Goal: Task Accomplishment & Management: Manage account settings

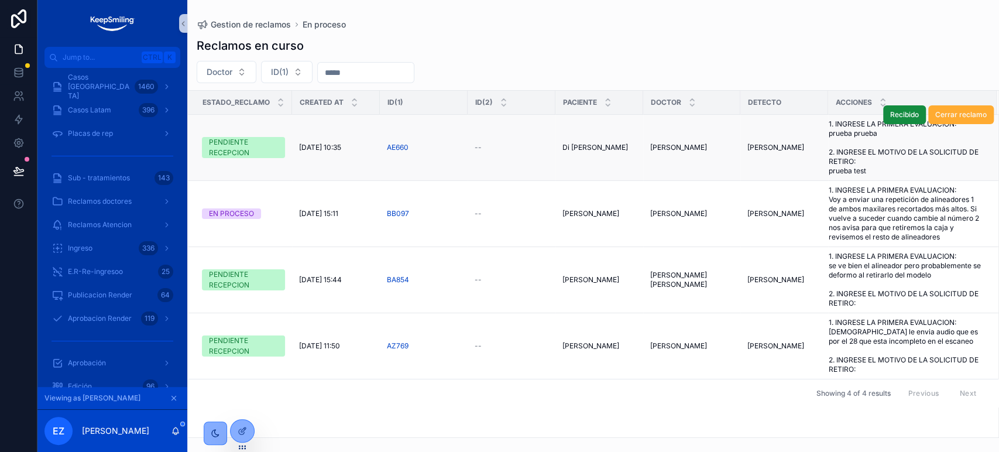
scroll to position [892, 0]
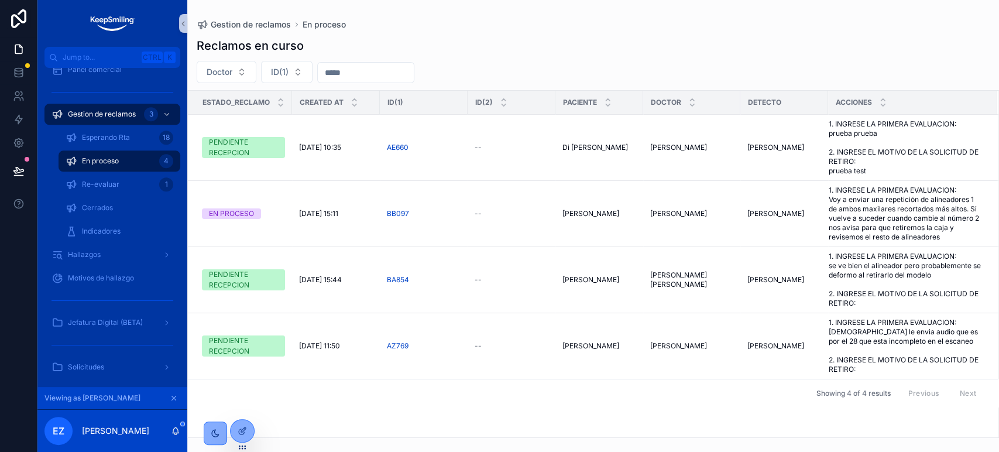
click at [177, 398] on icon "scrollable content" at bounding box center [174, 398] width 8 height 8
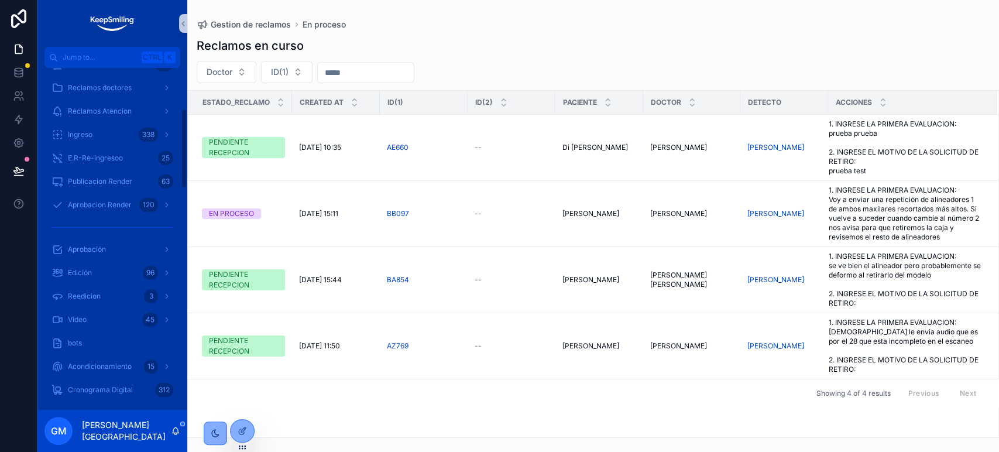
scroll to position [52, 0]
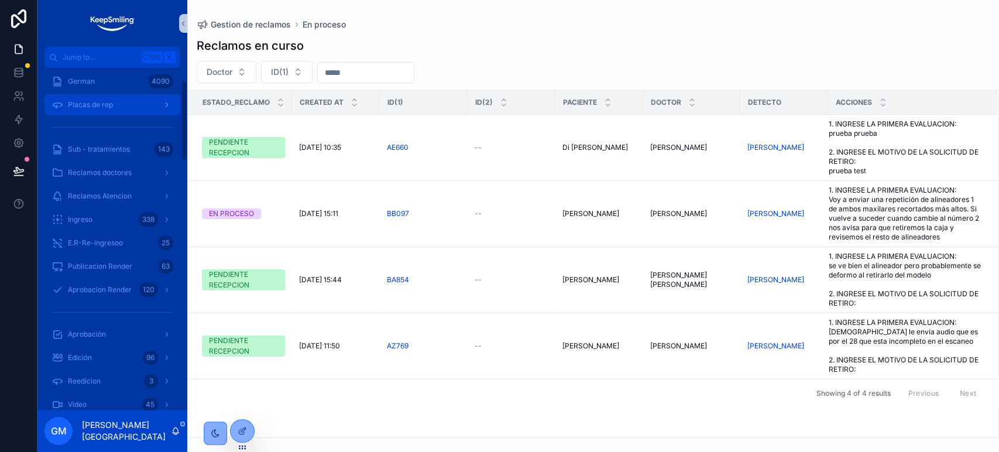
click at [119, 95] on div "Placas de rep" at bounding box center [112, 104] width 122 height 19
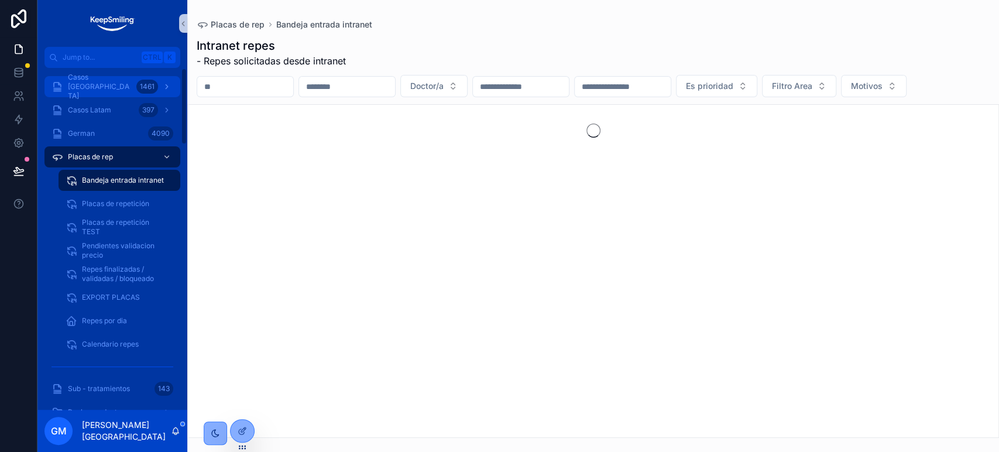
click at [126, 92] on div "Casos Argentina 1461" at bounding box center [112, 86] width 122 height 19
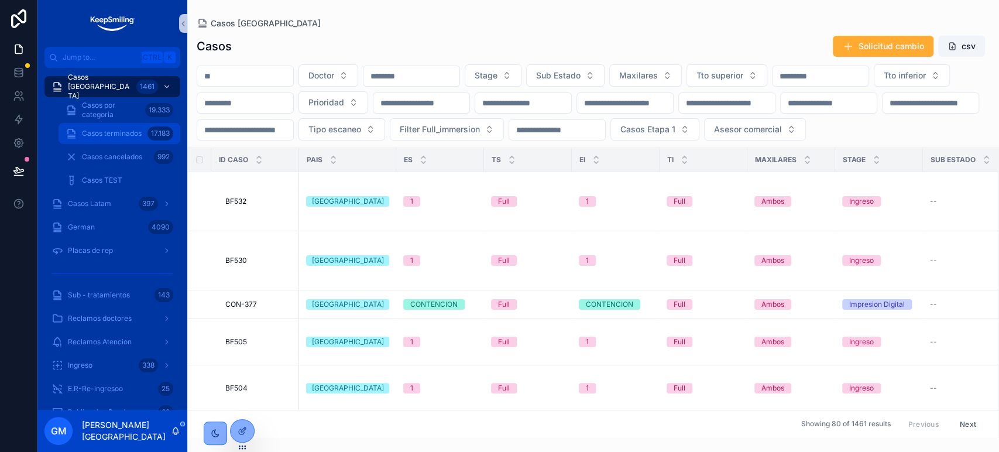
click at [132, 132] on span "Casos terminados" at bounding box center [112, 133] width 60 height 9
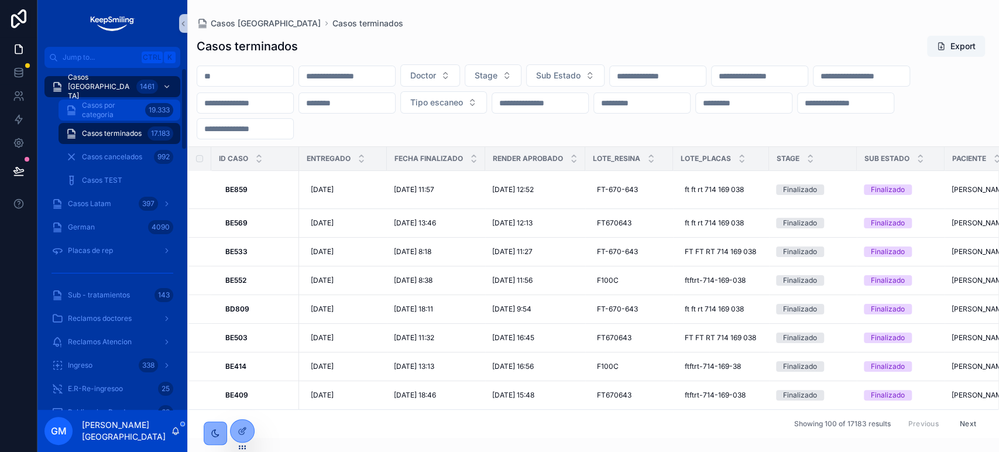
click at [126, 116] on span "Casos por categoria" at bounding box center [111, 110] width 59 height 19
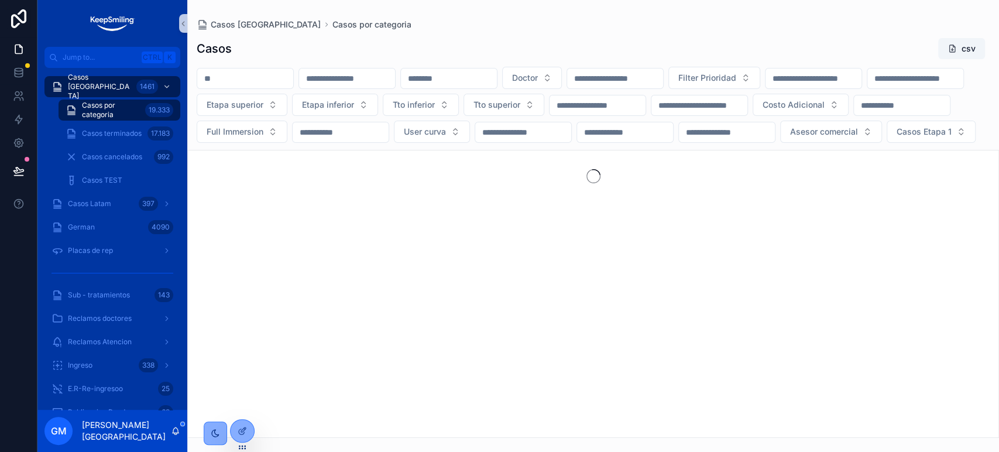
click at [497, 76] on input "scrollable content" at bounding box center [449, 78] width 96 height 16
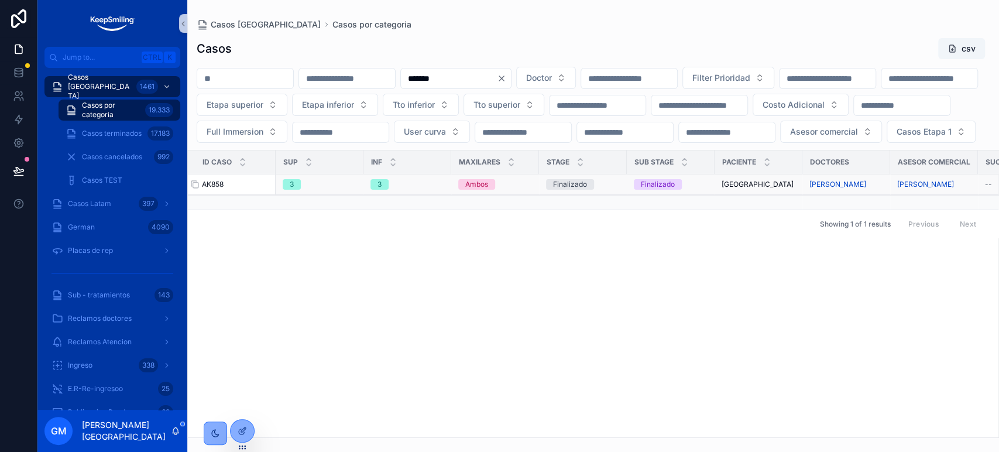
type input "*******"
click at [215, 189] on span "AK858" at bounding box center [213, 184] width 22 height 9
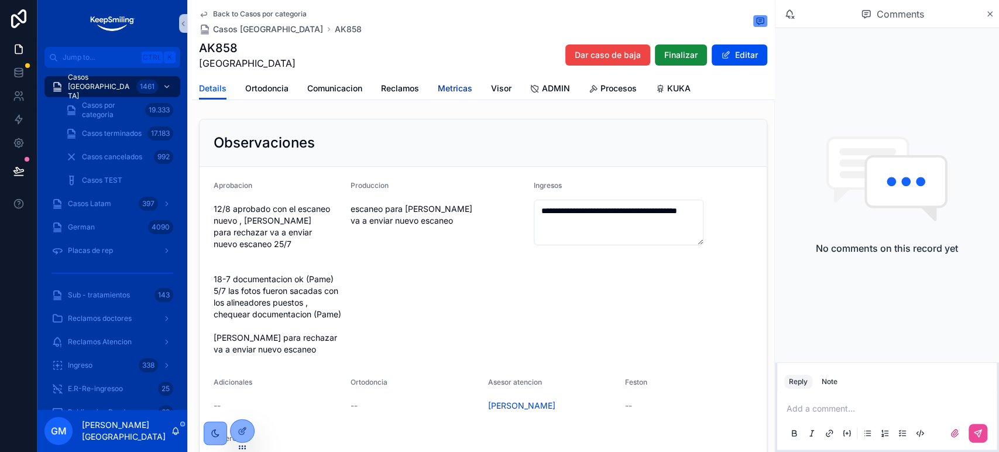
click at [467, 92] on span "Metricas" at bounding box center [455, 89] width 35 height 12
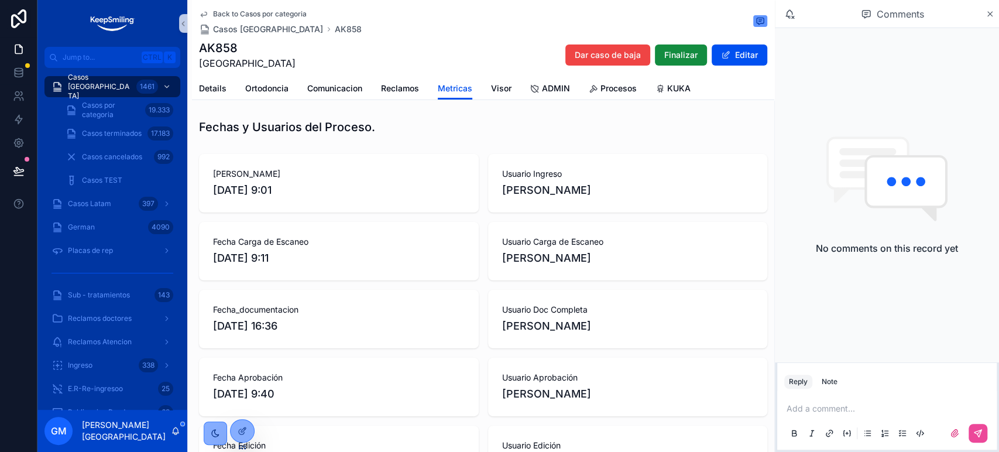
click at [239, 9] on span "Back to Casos por categoria" at bounding box center [260, 13] width 94 height 9
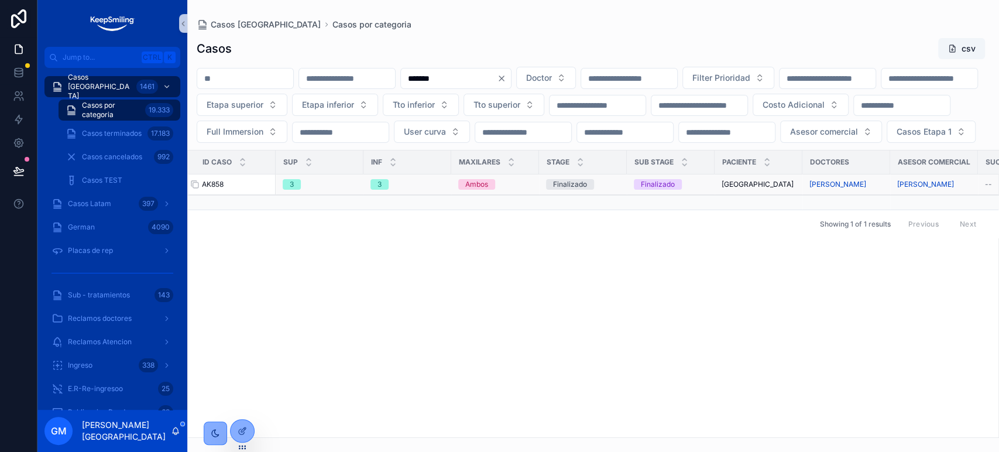
click at [219, 189] on span "AK858" at bounding box center [213, 184] width 22 height 9
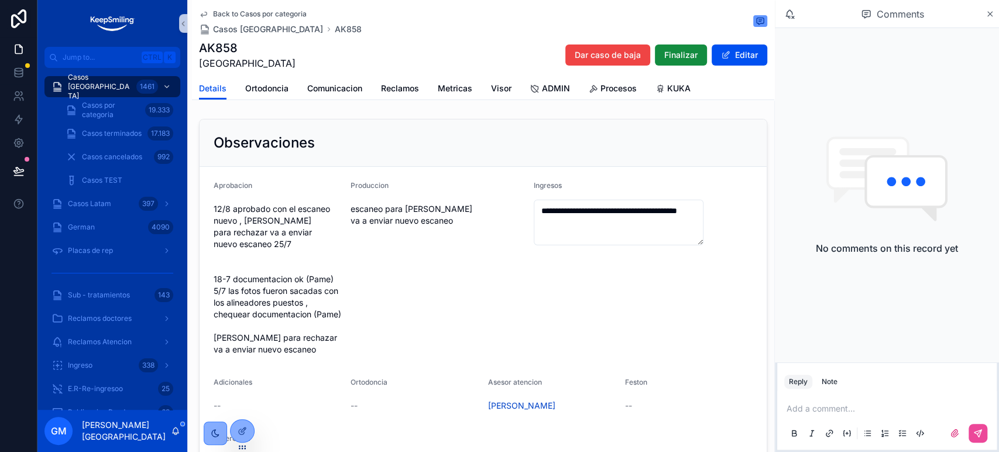
scroll to position [260, 0]
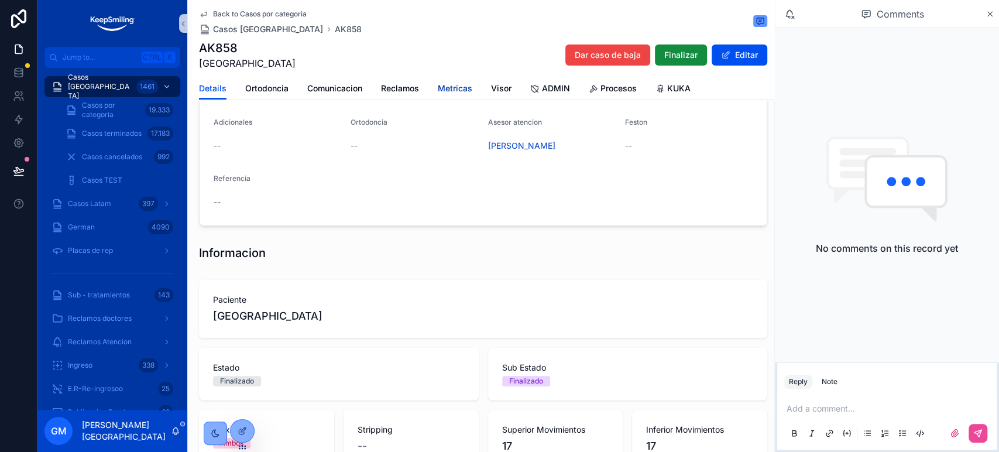
click at [465, 81] on link "Metricas" at bounding box center [455, 89] width 35 height 23
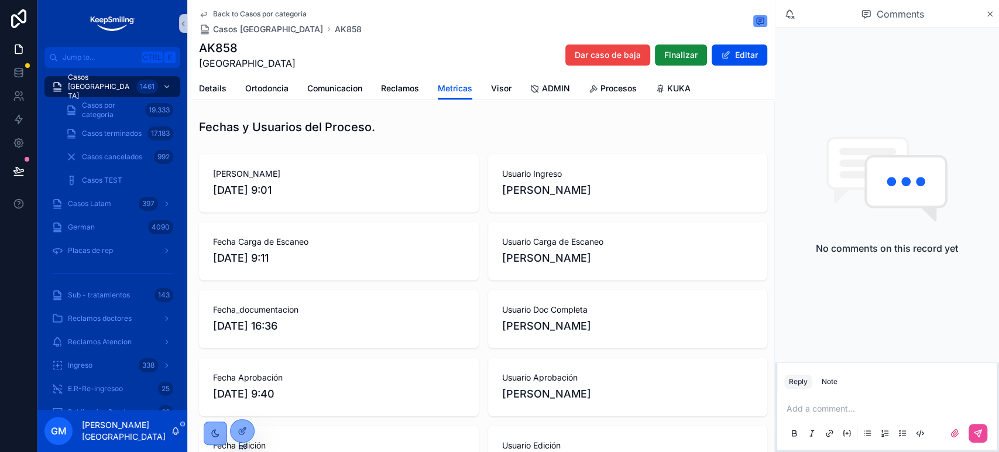
click at [219, 13] on span "Back to Casos por categoria" at bounding box center [260, 13] width 94 height 9
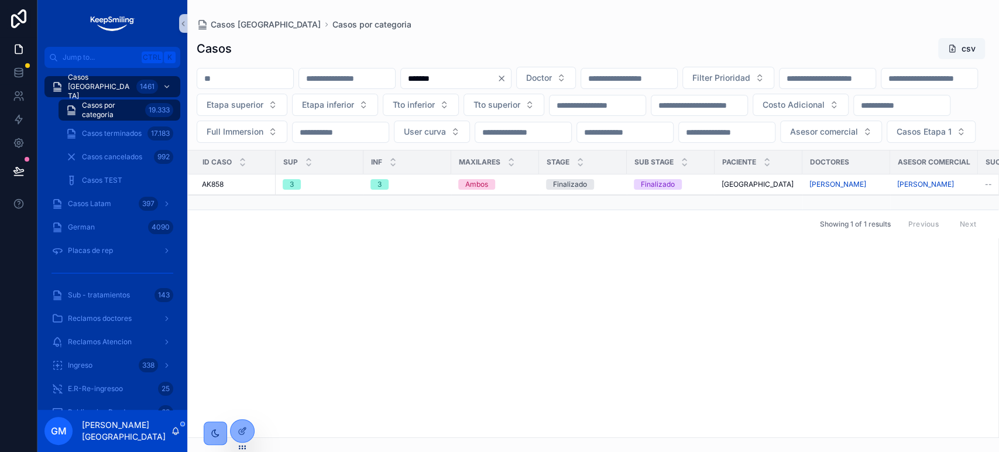
click at [497, 76] on input "*******" at bounding box center [449, 78] width 96 height 16
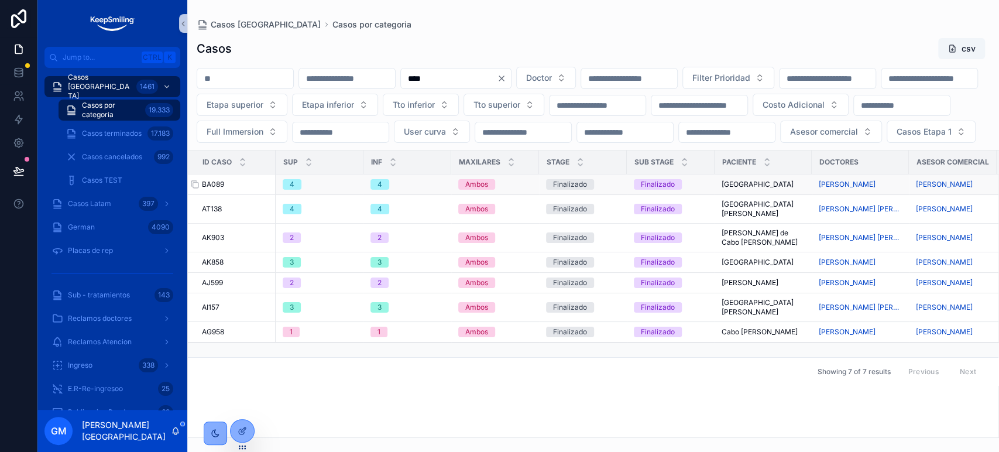
type input "****"
click at [217, 189] on span "BA089" at bounding box center [213, 184] width 22 height 9
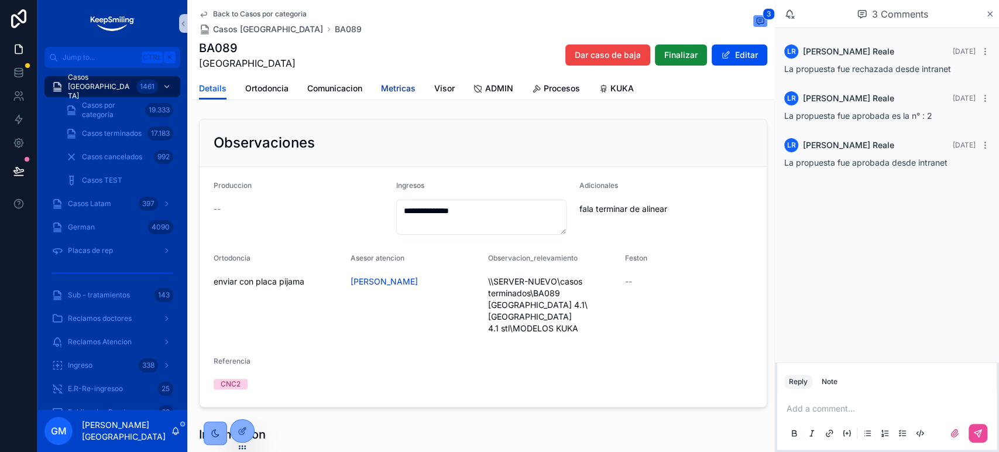
click at [413, 87] on span "Metricas" at bounding box center [398, 89] width 35 height 12
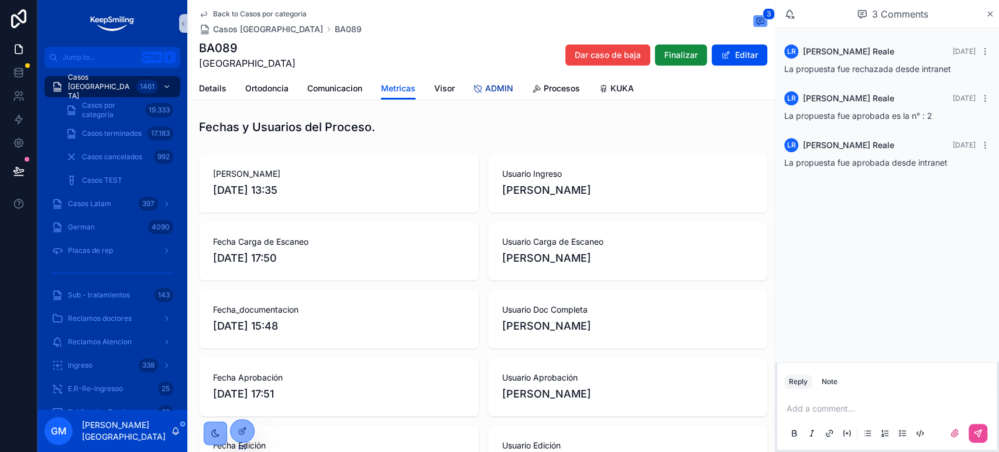
click at [503, 94] on span "ADMIN" at bounding box center [499, 89] width 28 height 12
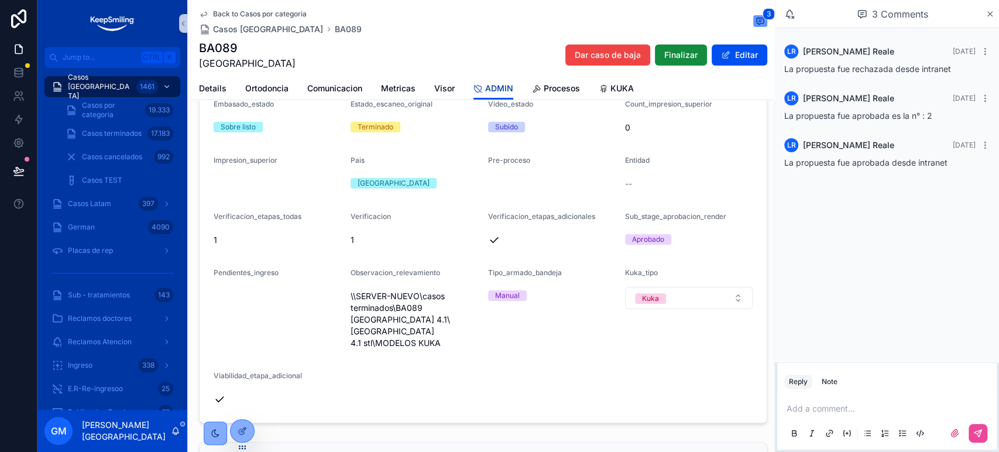
scroll to position [260, 0]
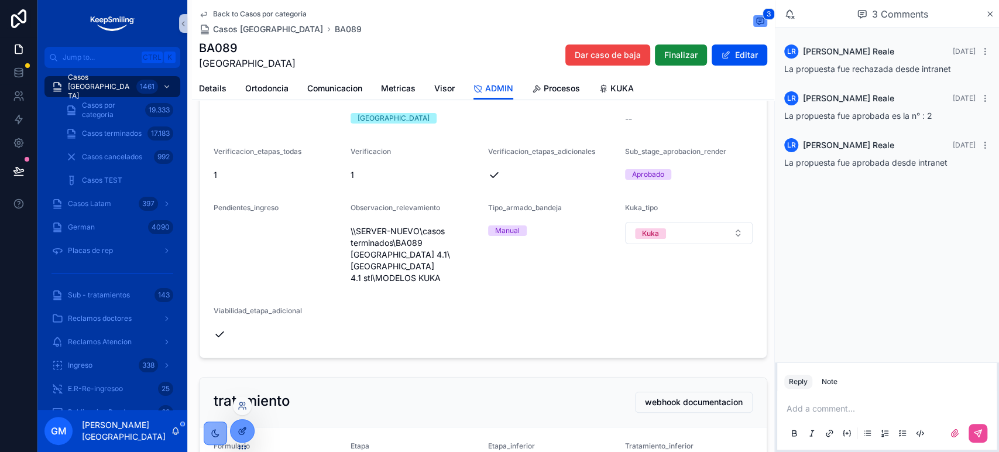
click at [241, 425] on div at bounding box center [242, 431] width 23 height 22
click at [466, 312] on form "Stage Finalizado Sub_stage Finalizado Sub_stage_aprobacion Aprobado Sub_stage_e…" at bounding box center [483, 133] width 567 height 448
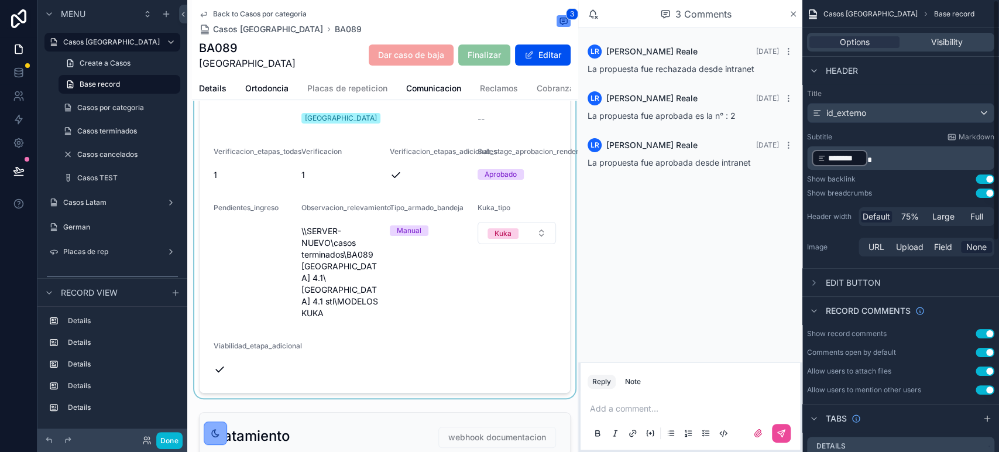
click at [531, 327] on div "scrollable content" at bounding box center [385, 126] width 386 height 544
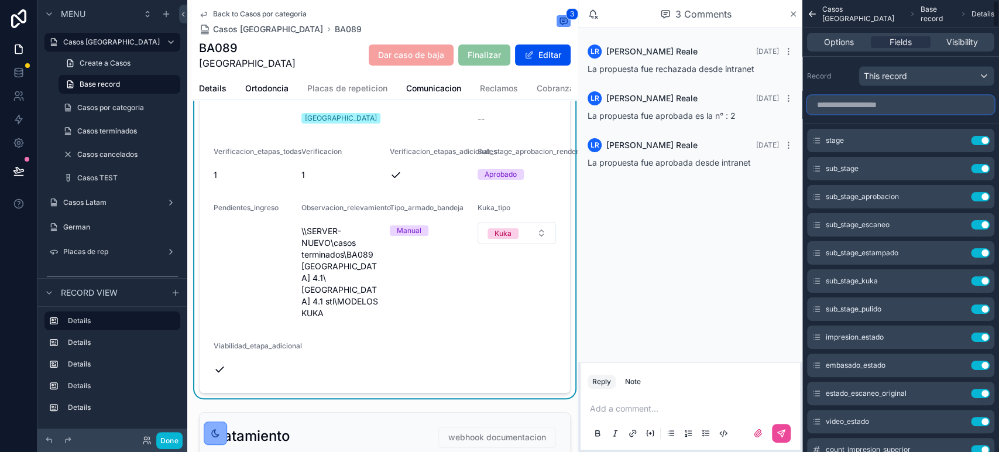
click at [871, 108] on input "scrollable content" at bounding box center [900, 104] width 187 height 19
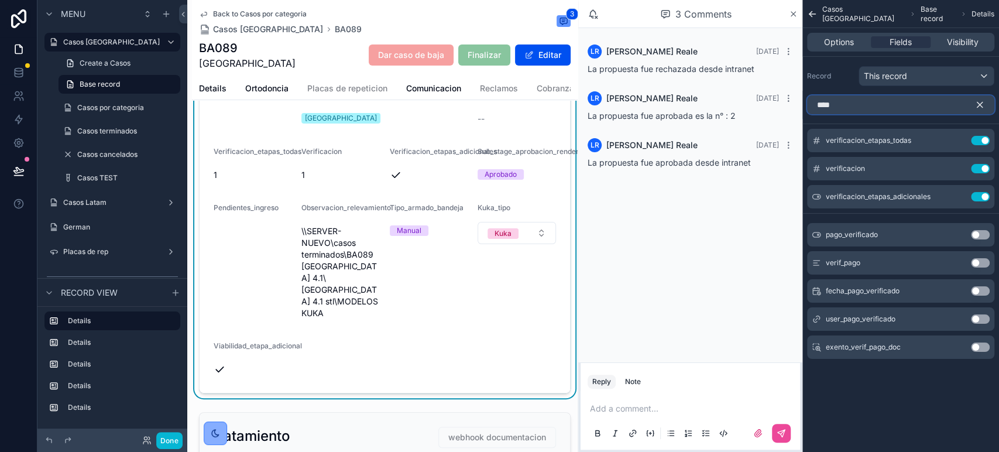
type input "****"
click at [979, 263] on button "Use setting" at bounding box center [980, 262] width 19 height 9
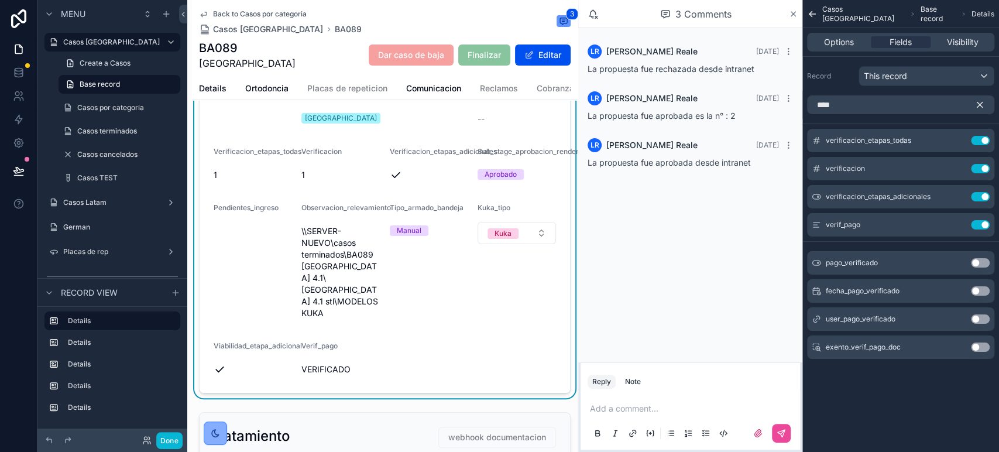
click at [980, 265] on button "Use setting" at bounding box center [980, 262] width 19 height 9
click at [160, 448] on button "Done" at bounding box center [169, 440] width 26 height 17
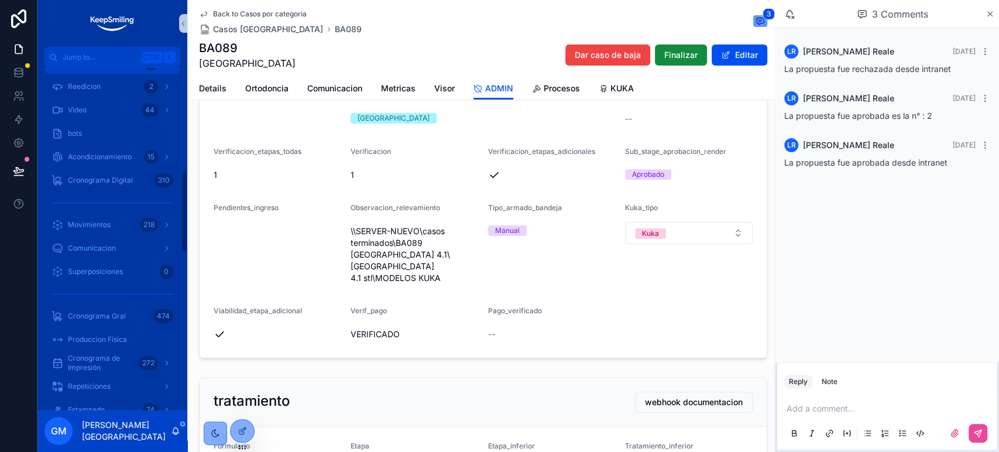
scroll to position [455, 0]
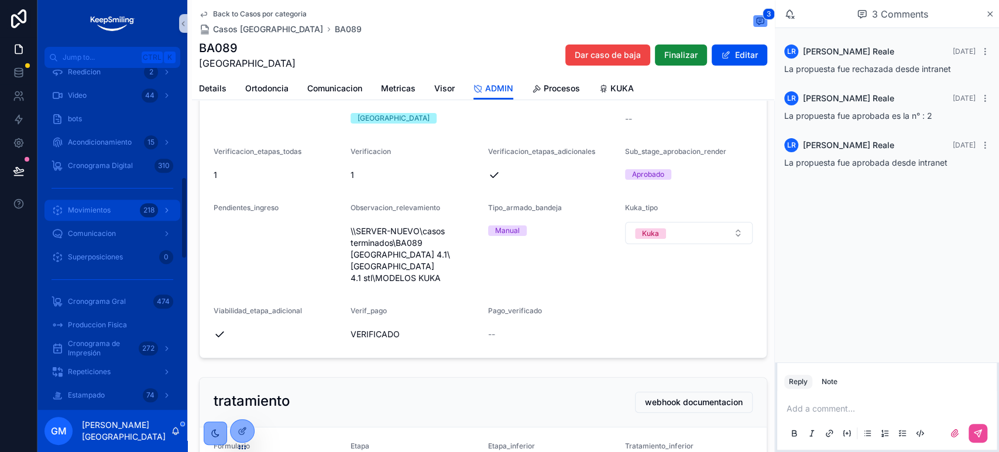
click at [132, 212] on div "Movimientos 218" at bounding box center [112, 210] width 122 height 19
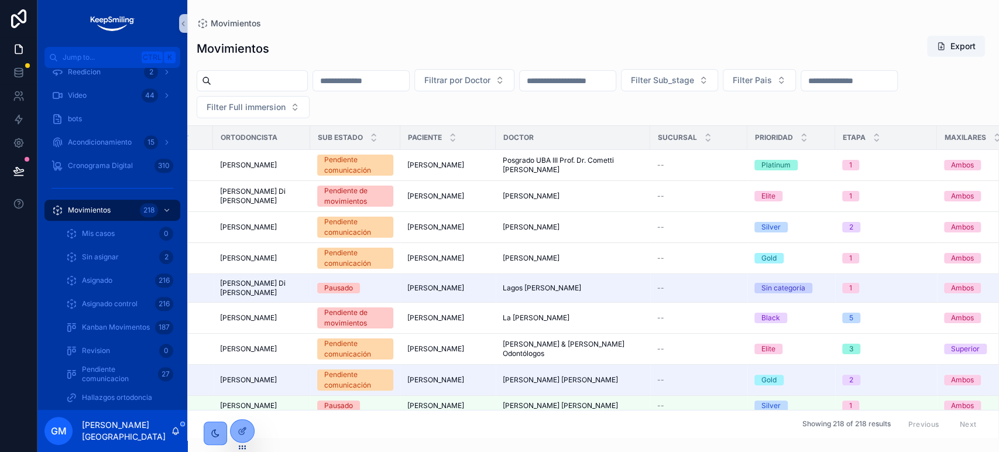
scroll to position [0, 389]
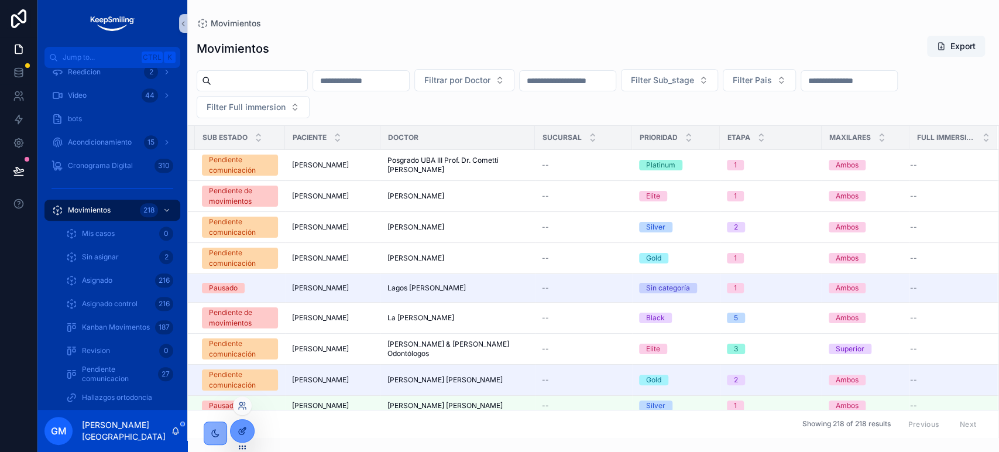
click at [242, 429] on icon at bounding box center [242, 430] width 9 height 9
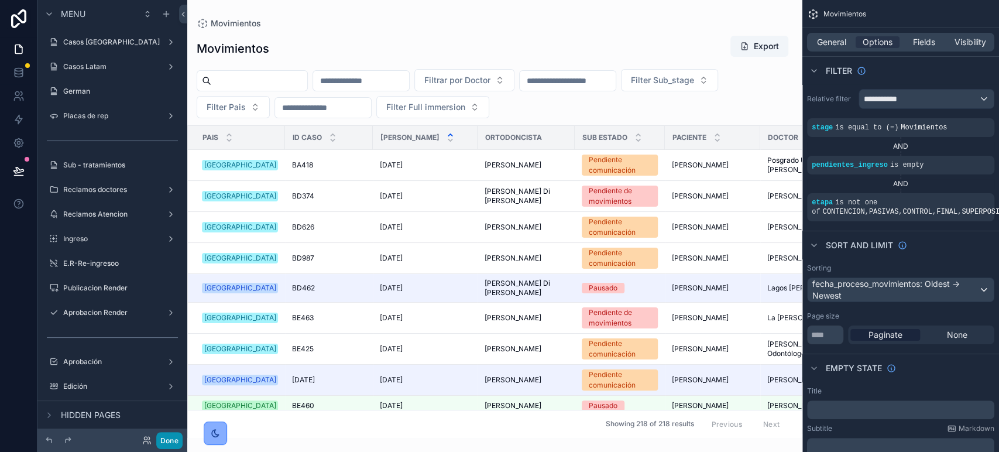
click at [173, 440] on button "Done" at bounding box center [169, 440] width 26 height 17
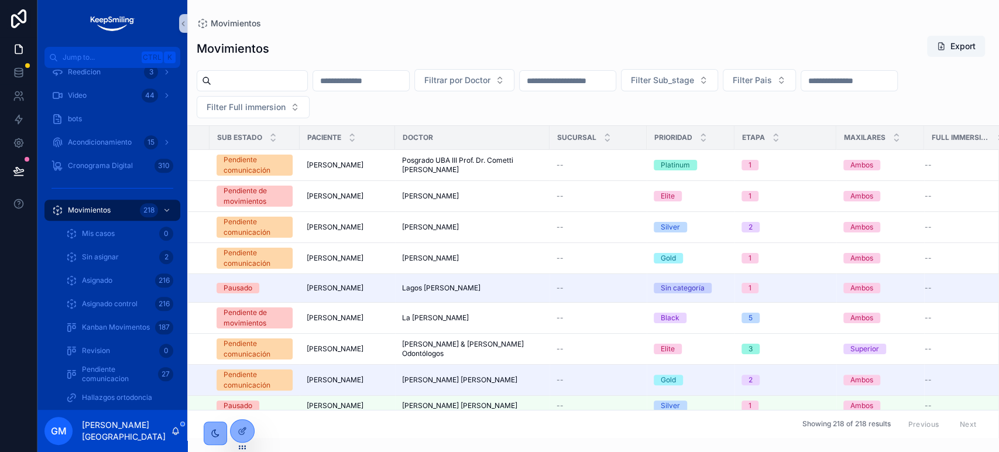
scroll to position [0, 371]
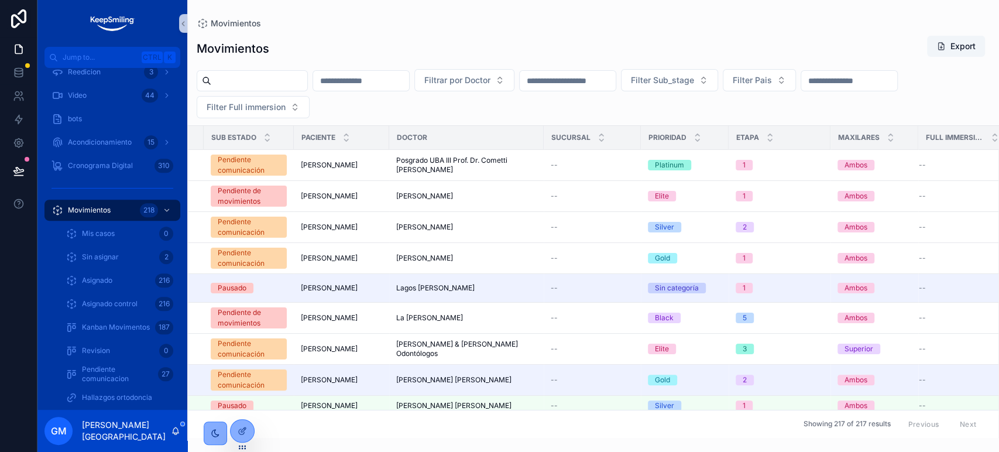
click at [0, 0] on button "Detalles" at bounding box center [0, 0] width 0 height 0
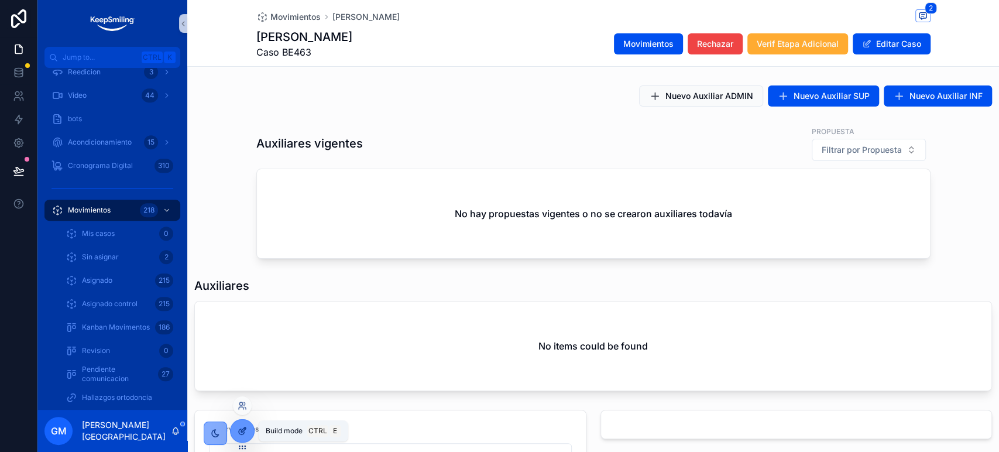
click at [244, 433] on icon at bounding box center [242, 430] width 9 height 9
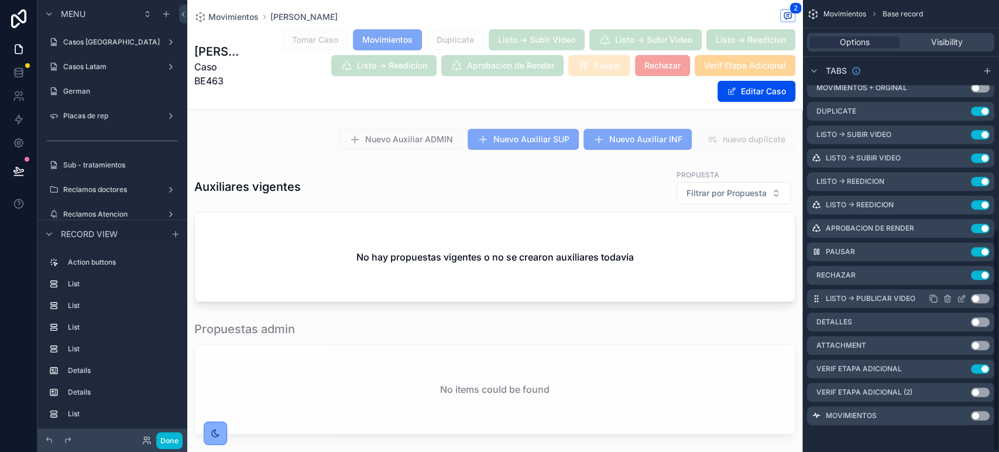
scroll to position [466, 0]
click at [957, 365] on icon "scrollable content" at bounding box center [961, 367] width 9 height 9
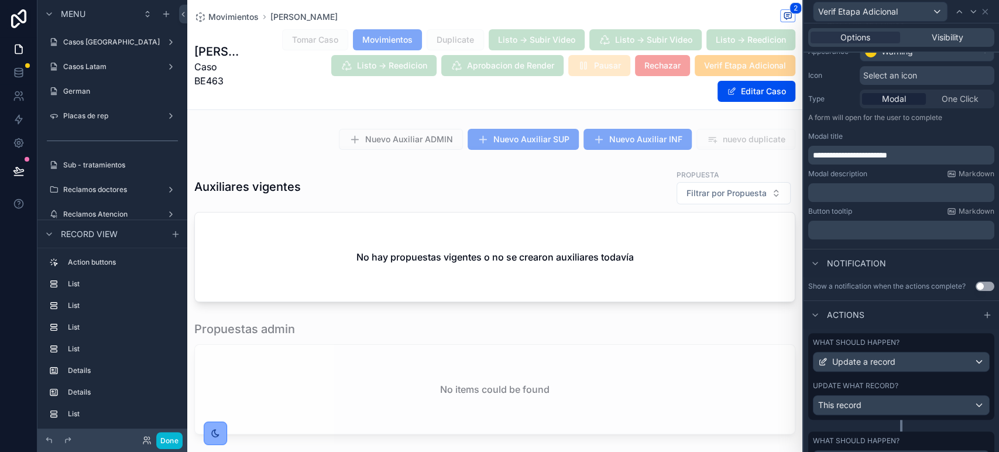
scroll to position [218, 0]
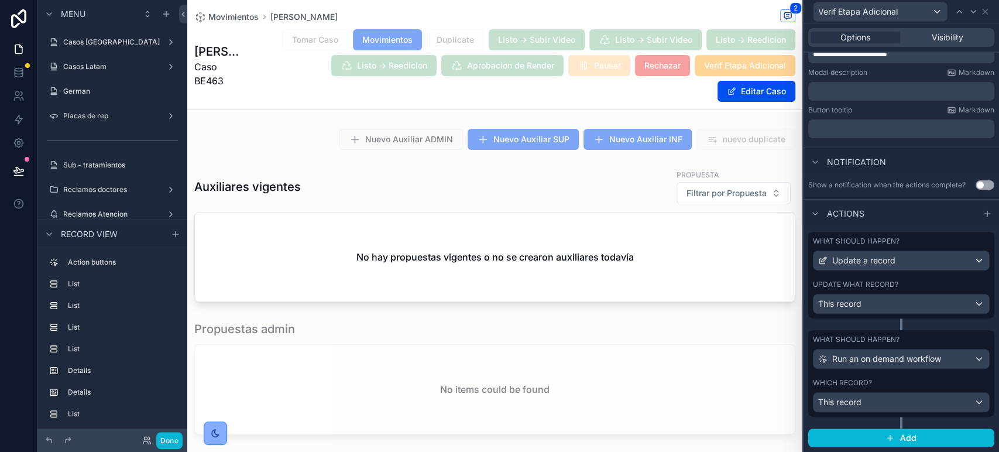
click at [909, 279] on div "What should happen? Update a record Update what record? This record" at bounding box center [901, 275] width 186 height 87
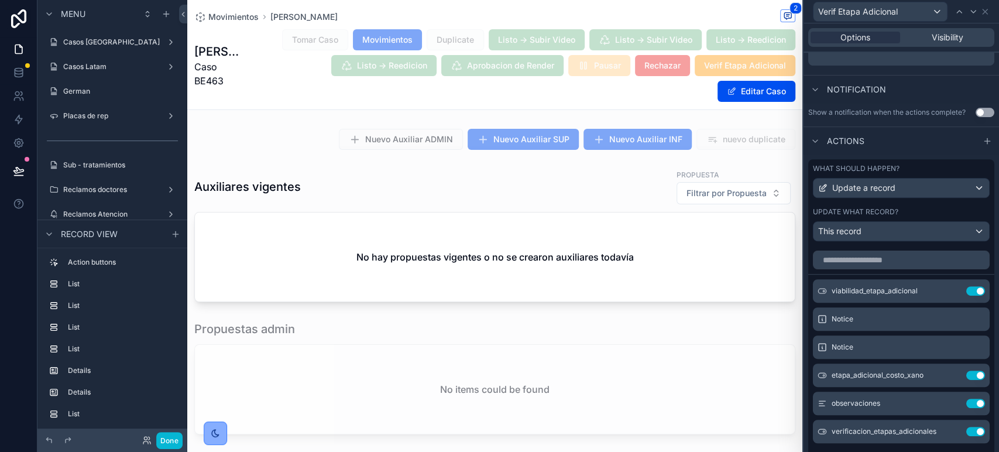
scroll to position [348, 0]
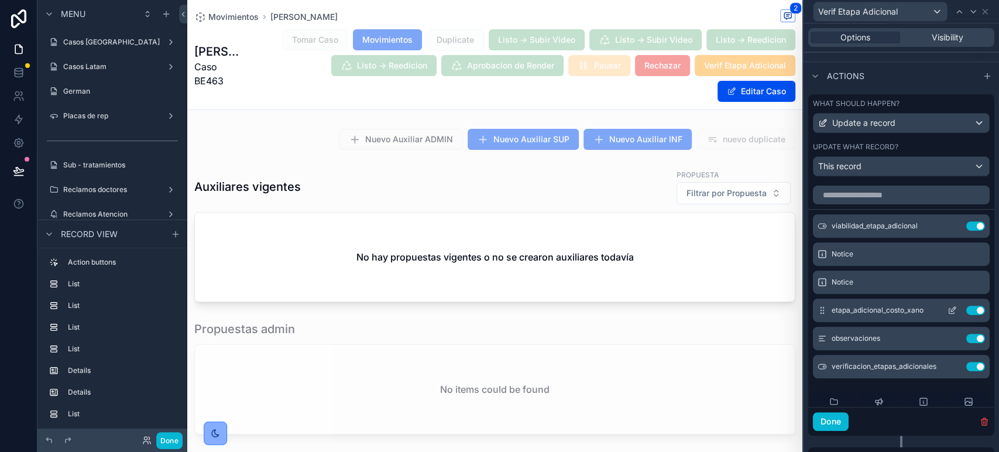
click at [947, 315] on icon at bounding box center [951, 309] width 9 height 9
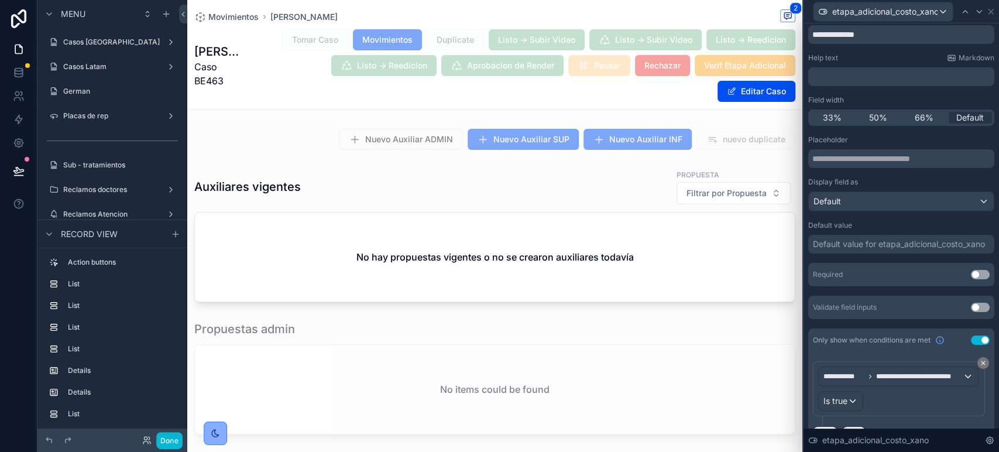
scroll to position [66, 0]
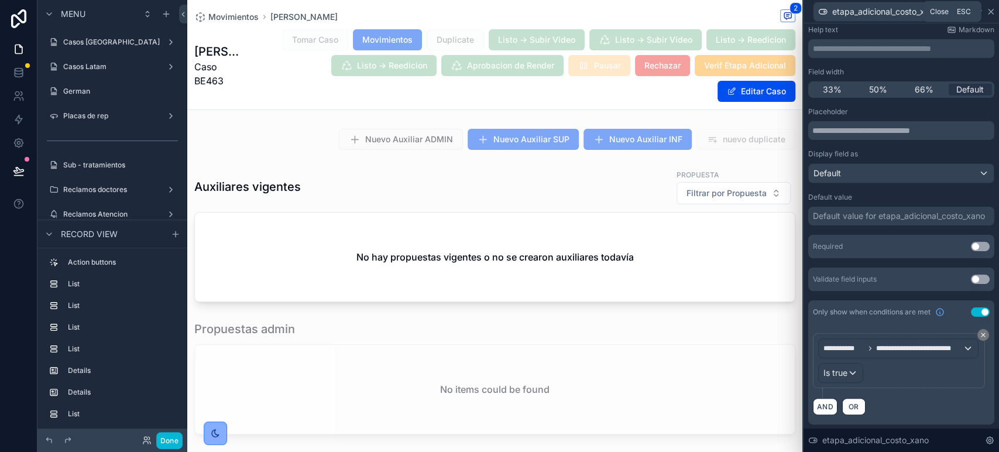
click at [990, 9] on icon at bounding box center [990, 11] width 9 height 9
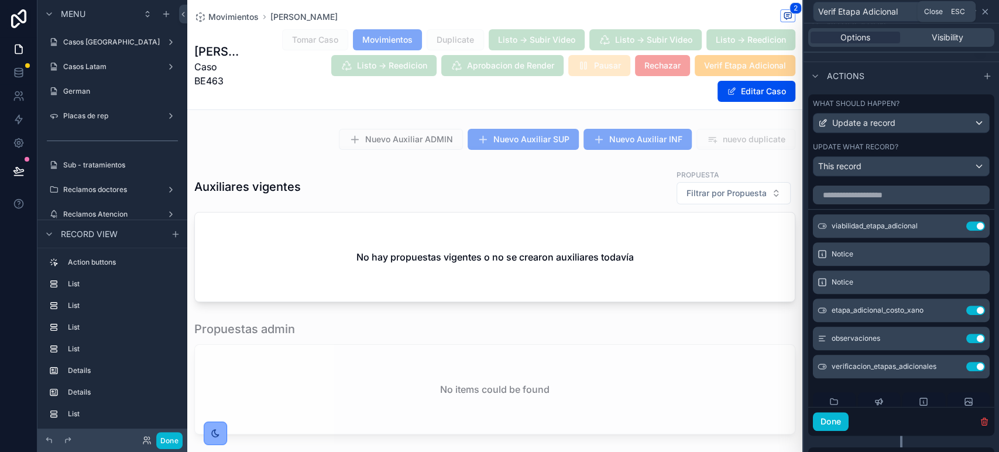
click at [988, 9] on icon at bounding box center [984, 11] width 9 height 9
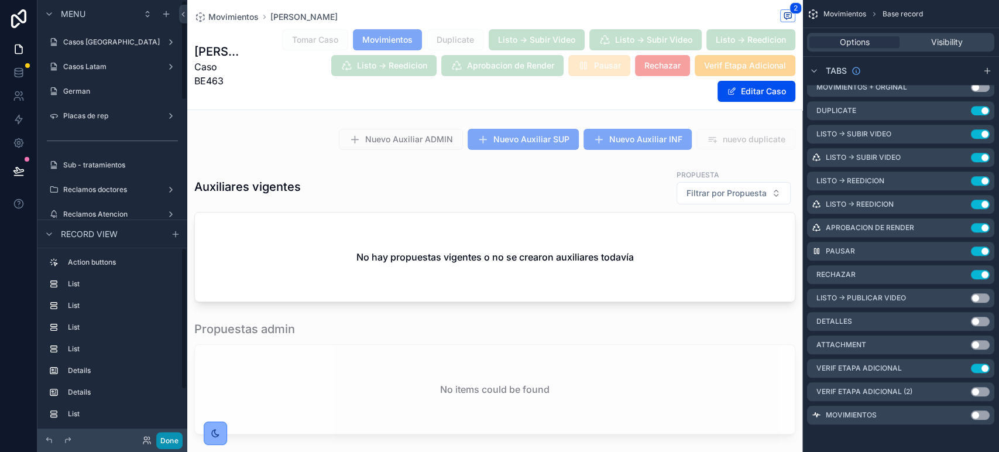
click at [164, 444] on button "Done" at bounding box center [169, 440] width 26 height 17
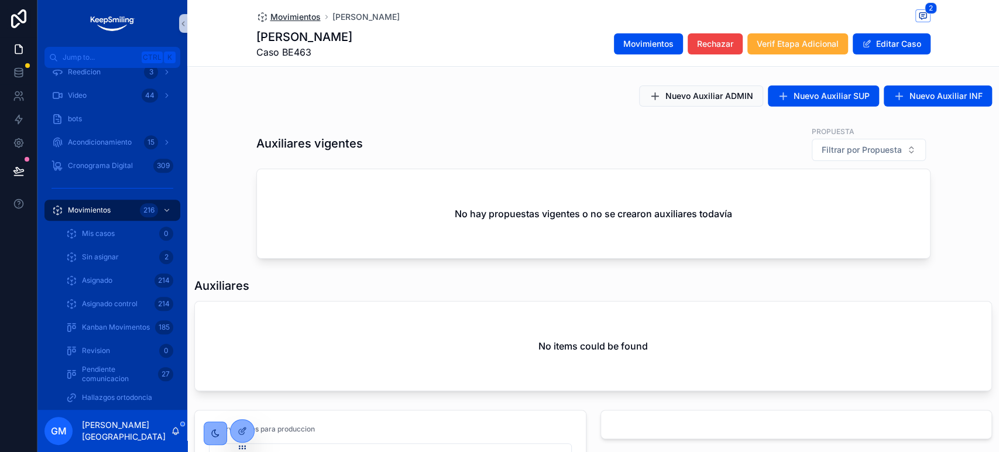
click at [283, 16] on span "Movimientos" at bounding box center [295, 17] width 50 height 12
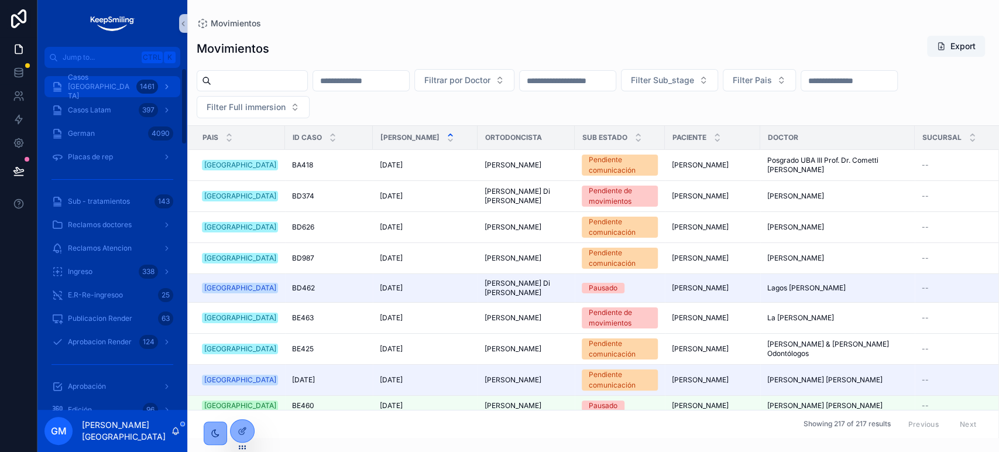
click at [114, 86] on span "Casos [GEOGRAPHIC_DATA]" at bounding box center [100, 87] width 64 height 28
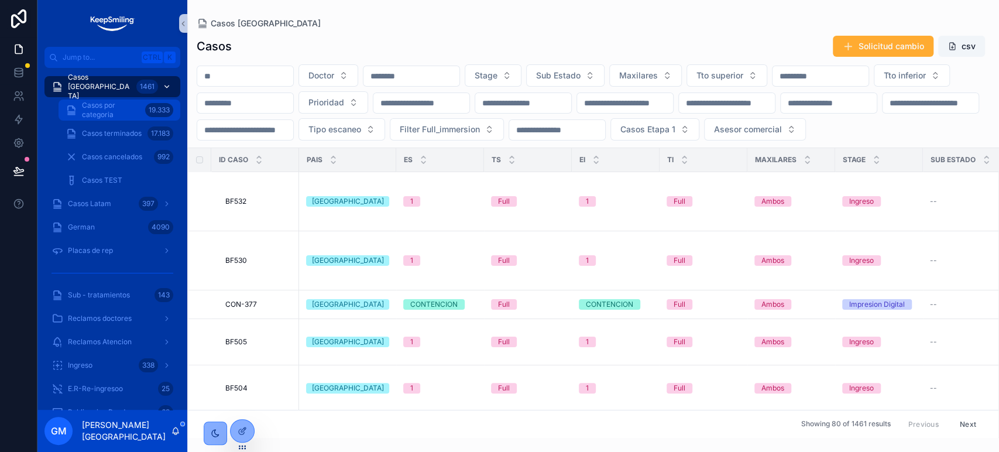
click at [116, 105] on span "Casos por categoria" at bounding box center [111, 110] width 59 height 19
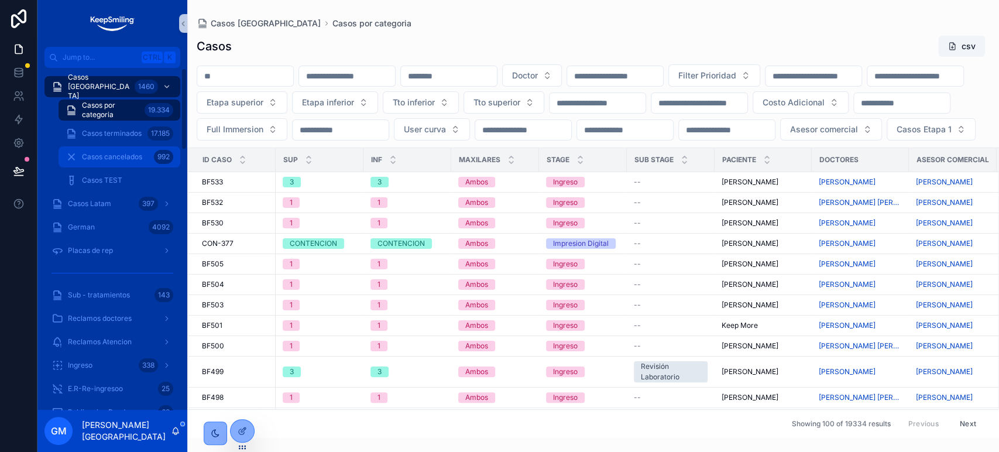
click at [94, 158] on span "Casos cancelados" at bounding box center [112, 156] width 60 height 9
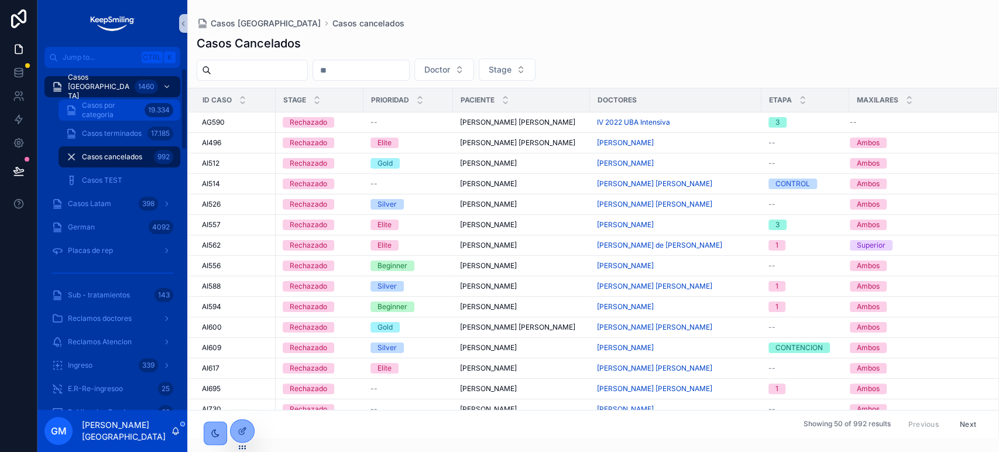
click at [106, 106] on span "Casos por categoria" at bounding box center [111, 110] width 58 height 19
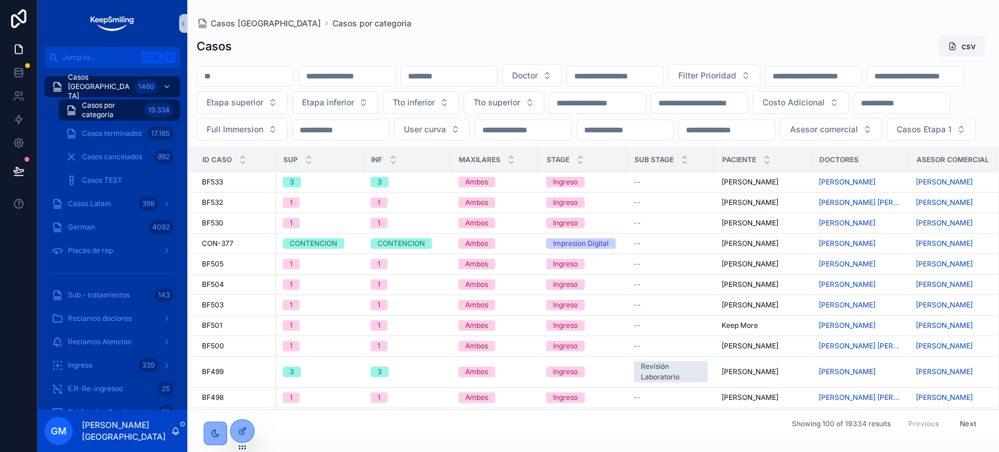
click at [482, 77] on input "scrollable content" at bounding box center [449, 76] width 96 height 16
paste input "*****"
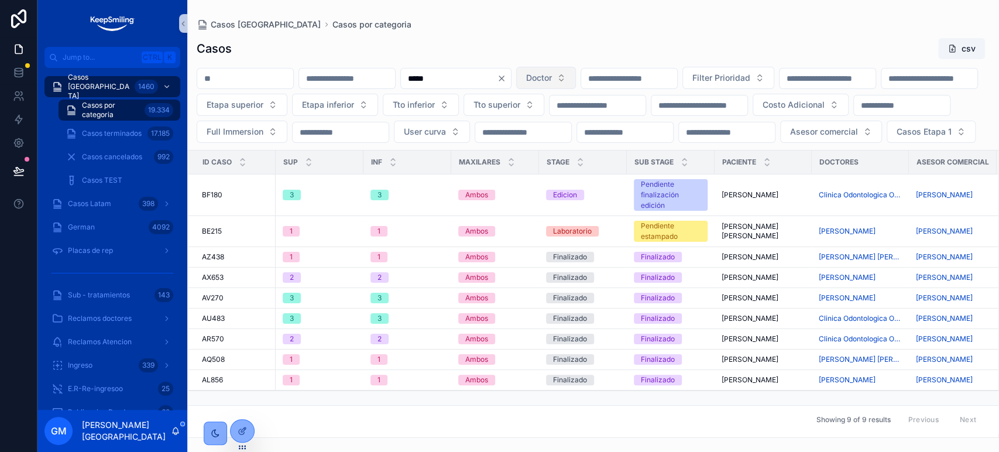
type input "*****"
click at [552, 76] on span "Doctor" at bounding box center [539, 78] width 26 height 12
type input "********"
click at [635, 121] on span "[PERSON_NAME]" at bounding box center [603, 125] width 67 height 12
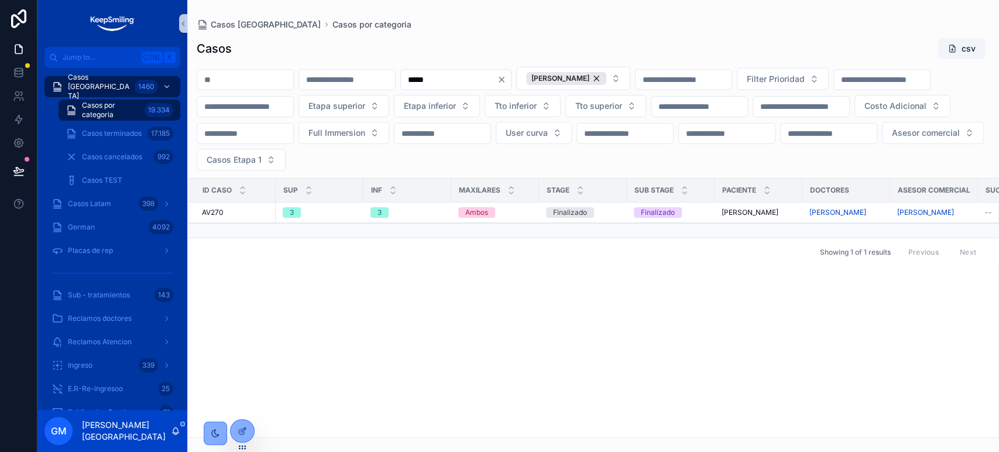
click at [219, 212] on span "AV270" at bounding box center [213, 212] width 22 height 9
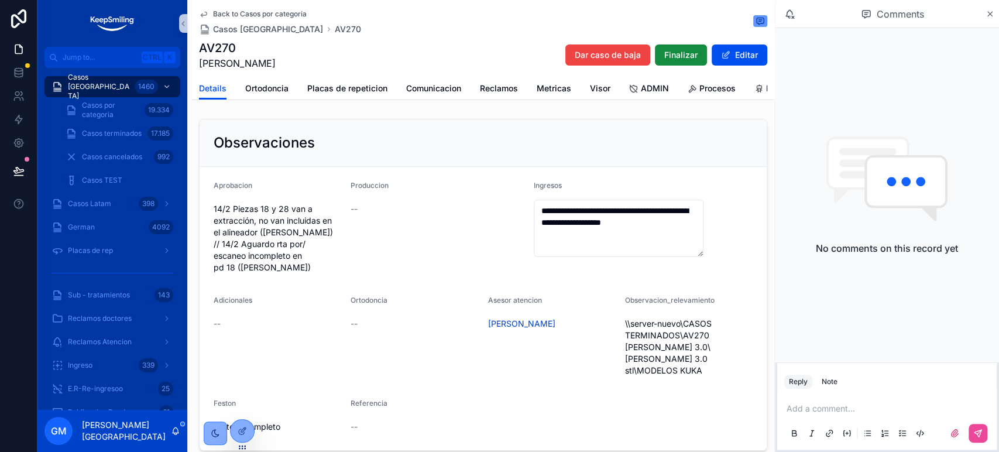
click at [199, 60] on span "Scherbyna Tamara" at bounding box center [237, 63] width 77 height 14
copy span "Scherbyna"
click at [253, 10] on span "Back to Casos por categoria" at bounding box center [260, 13] width 94 height 9
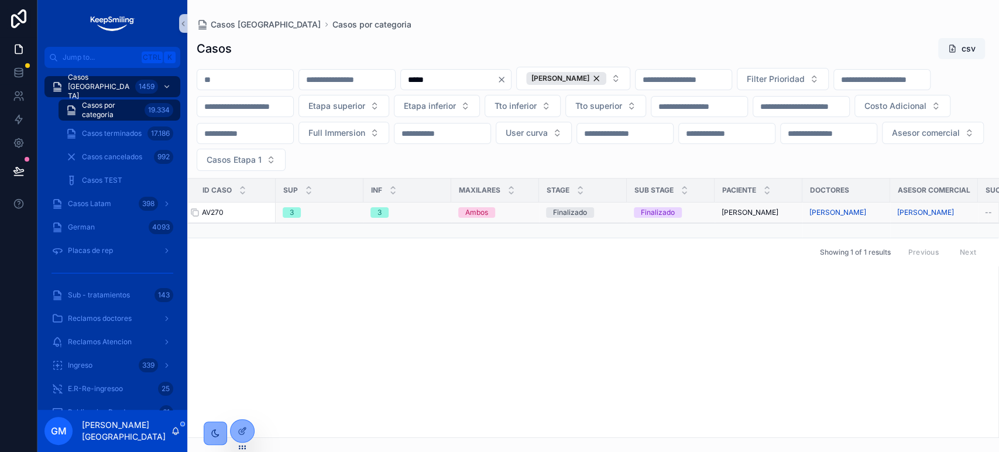
click at [223, 209] on span "AV270" at bounding box center [213, 212] width 22 height 9
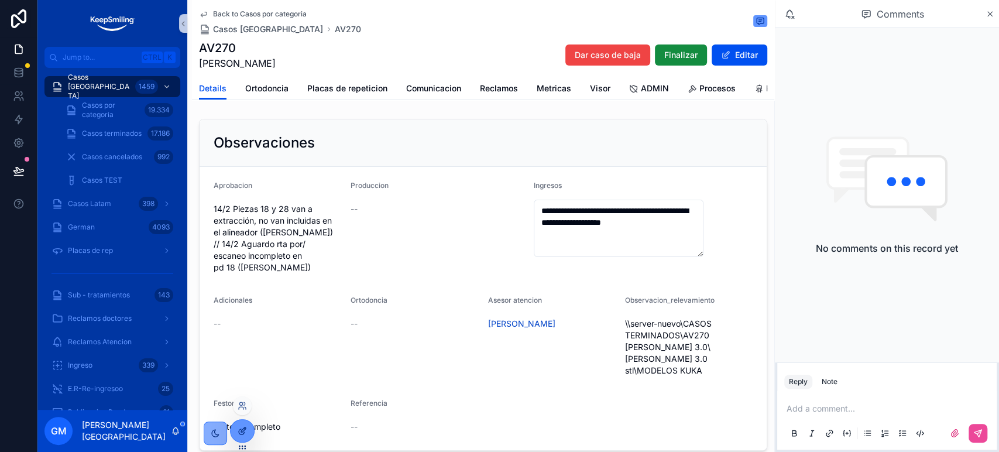
click at [234, 432] on div at bounding box center [242, 431] width 23 height 22
click at [350, 87] on span "Placas de repeticion" at bounding box center [347, 89] width 80 height 12
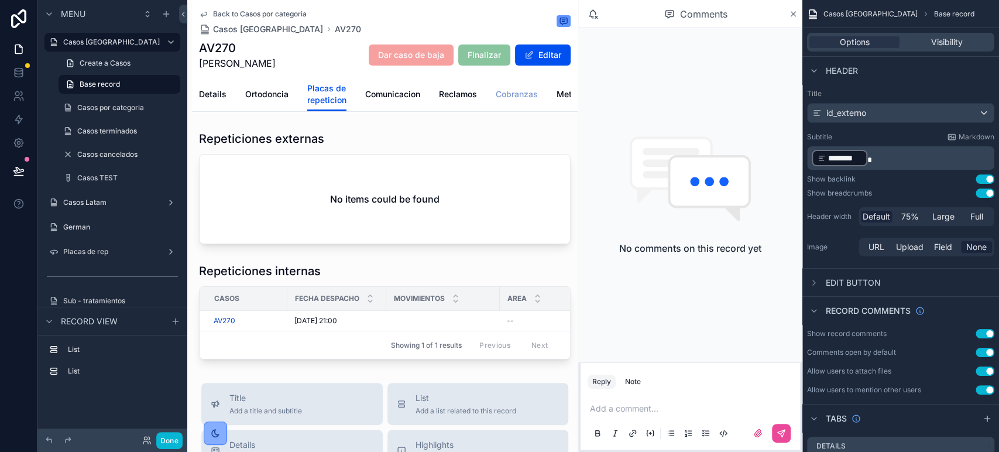
click at [501, 97] on span "Cobranzas" at bounding box center [517, 94] width 42 height 12
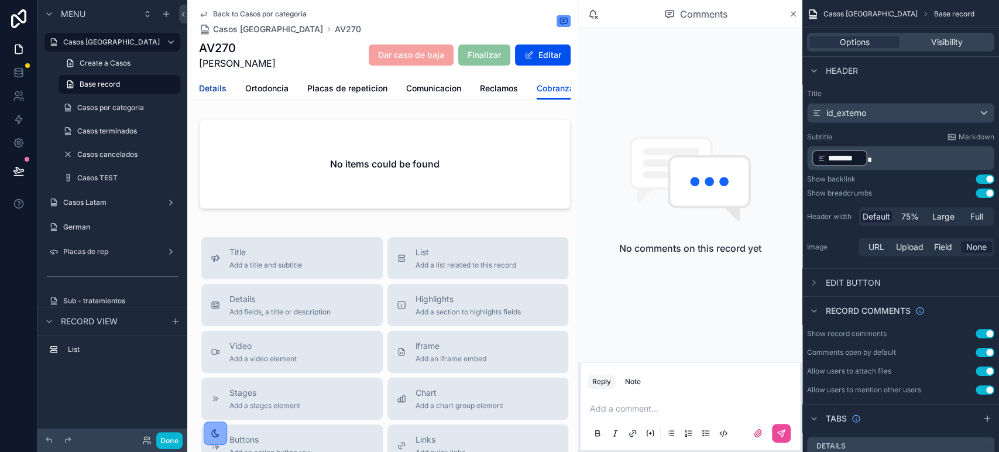
click at [224, 83] on span "Details" at bounding box center [213, 89] width 28 height 12
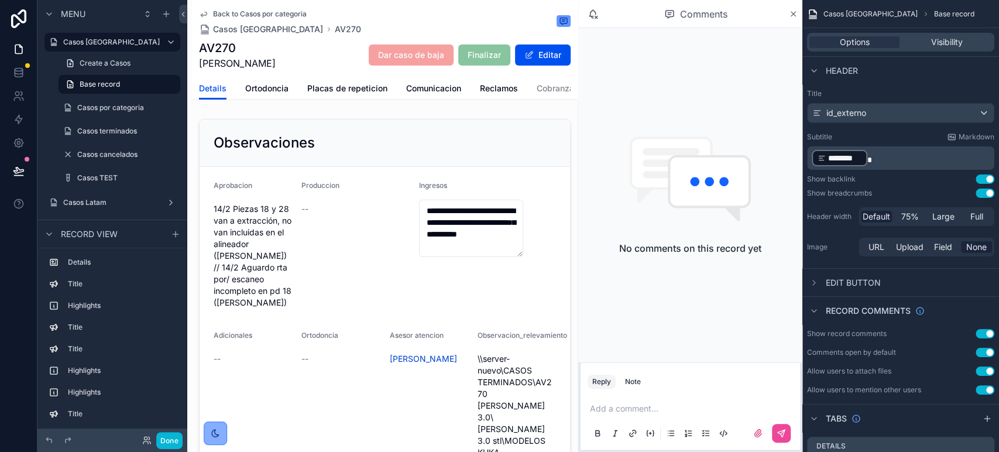
click at [250, 12] on span "Back to Casos por categoria" at bounding box center [260, 13] width 94 height 9
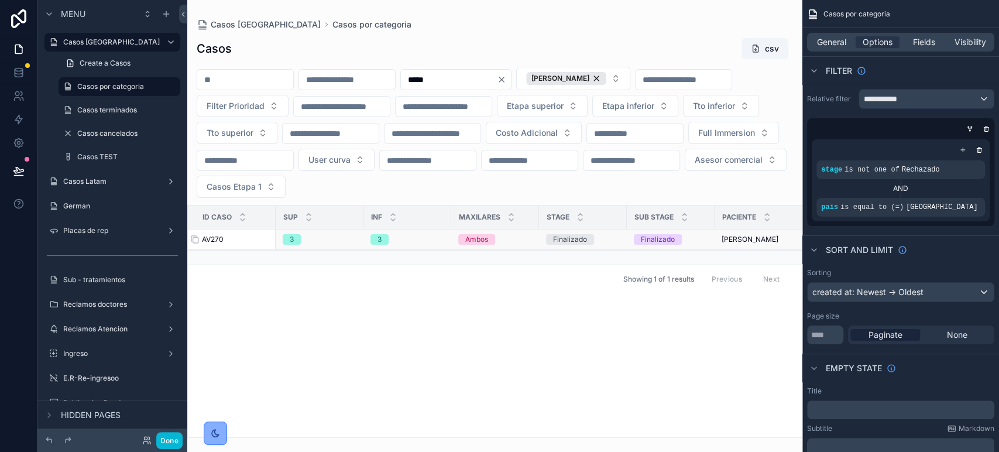
click at [216, 237] on span "AV270" at bounding box center [213, 239] width 22 height 9
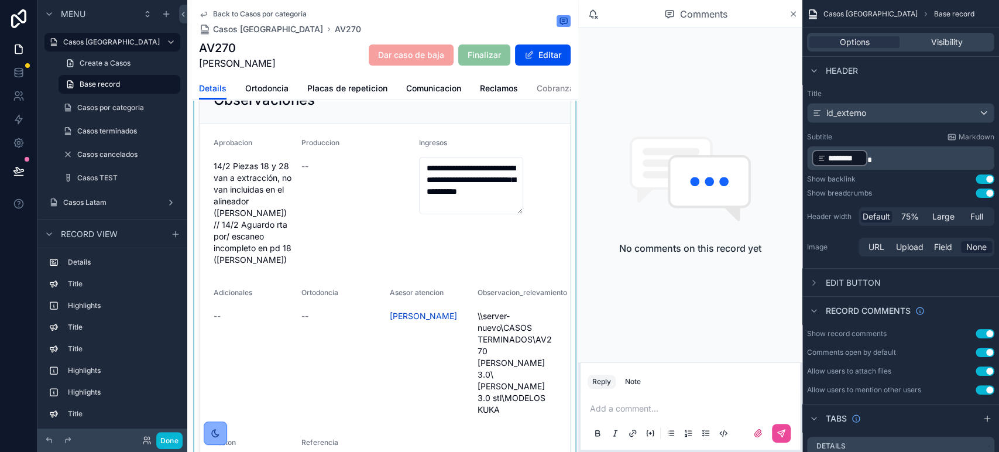
scroll to position [65, 0]
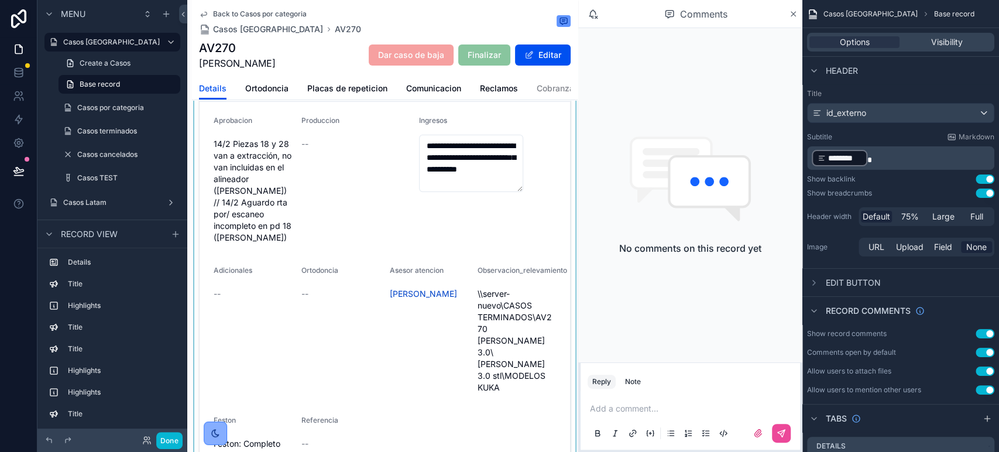
click at [471, 183] on div "scrollable content" at bounding box center [385, 260] width 386 height 423
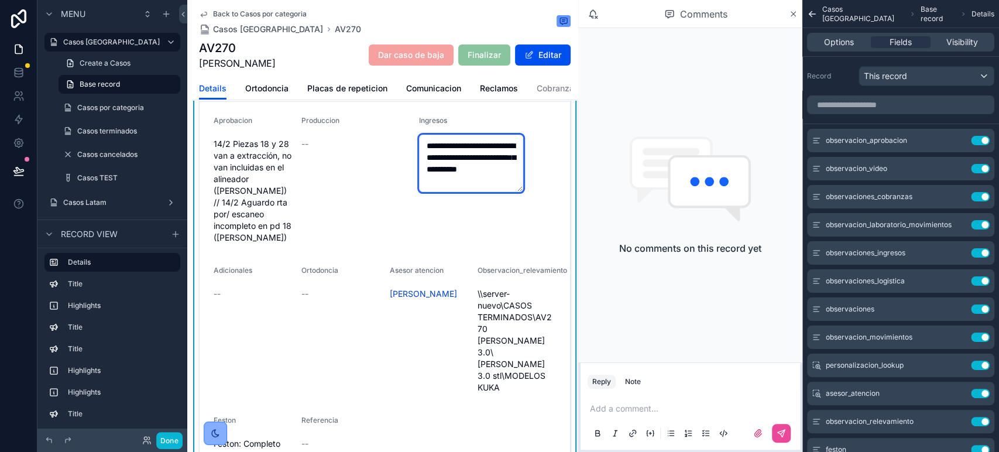
click at [464, 172] on textarea "**********" at bounding box center [471, 163] width 105 height 57
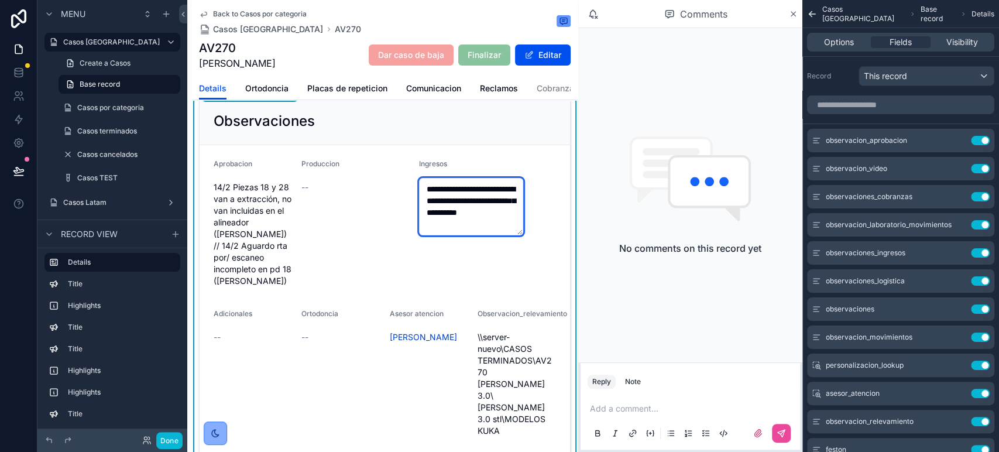
scroll to position [0, 0]
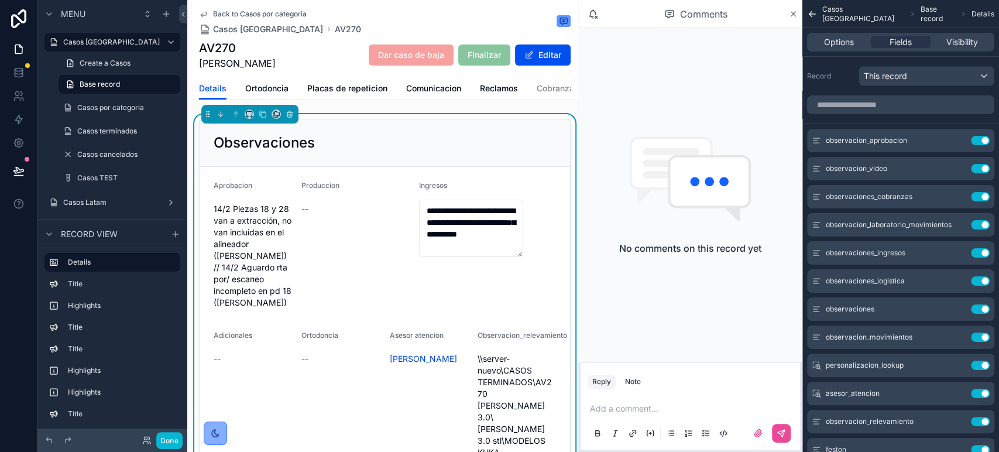
click at [294, 13] on span "Back to Casos por categoria" at bounding box center [260, 13] width 94 height 9
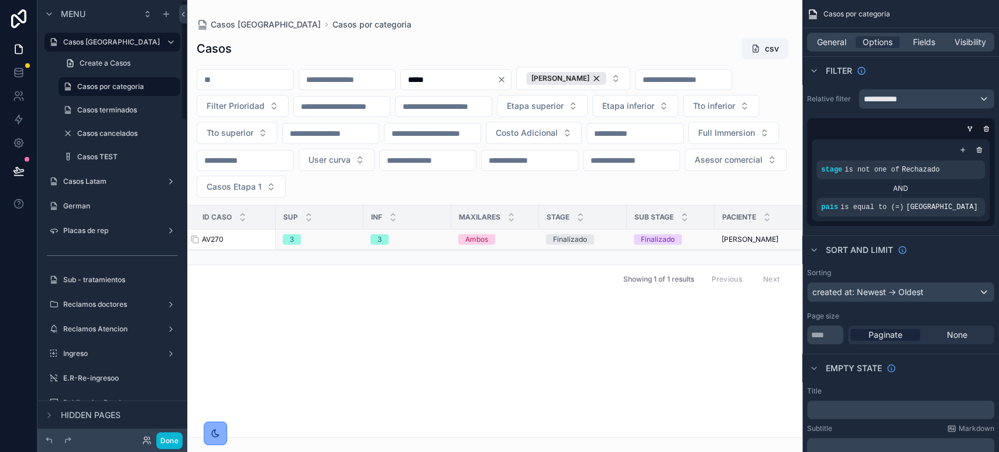
click at [214, 235] on span "AV270" at bounding box center [213, 239] width 22 height 9
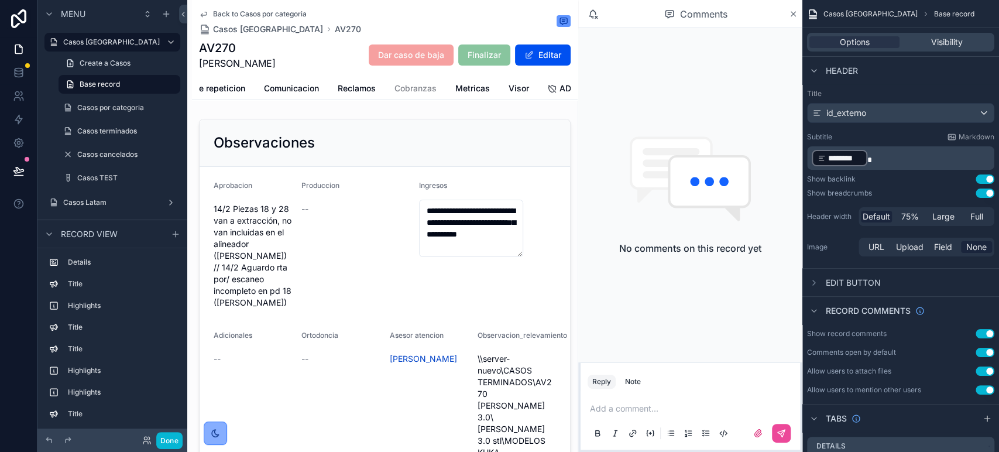
scroll to position [0, 146]
click at [468, 88] on span "Metricas" at bounding box center [468, 89] width 35 height 12
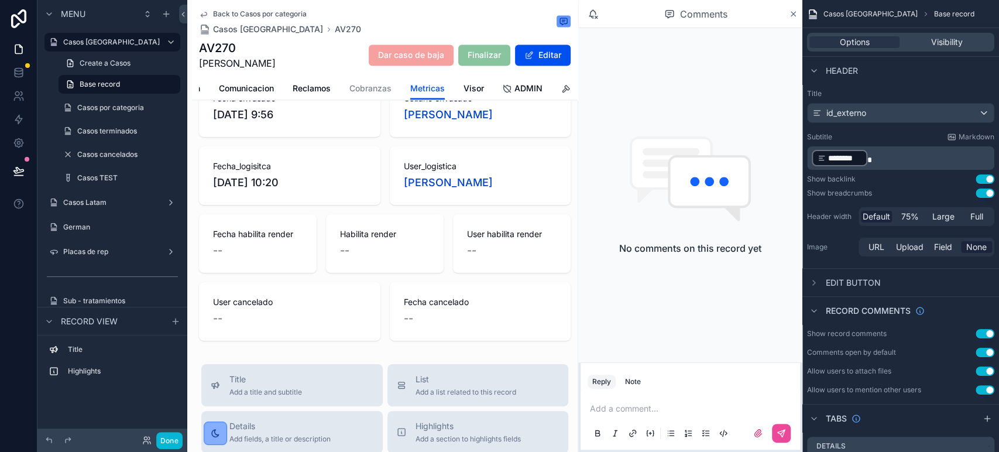
scroll to position [0, 193]
click at [496, 92] on div "Details Ortodoncia Placas de repeticion Comunicacion Reclamos Cobranzas Metrica…" at bounding box center [385, 88] width 372 height 22
click at [501, 90] on icon "scrollable content" at bounding box center [501, 88] width 9 height 9
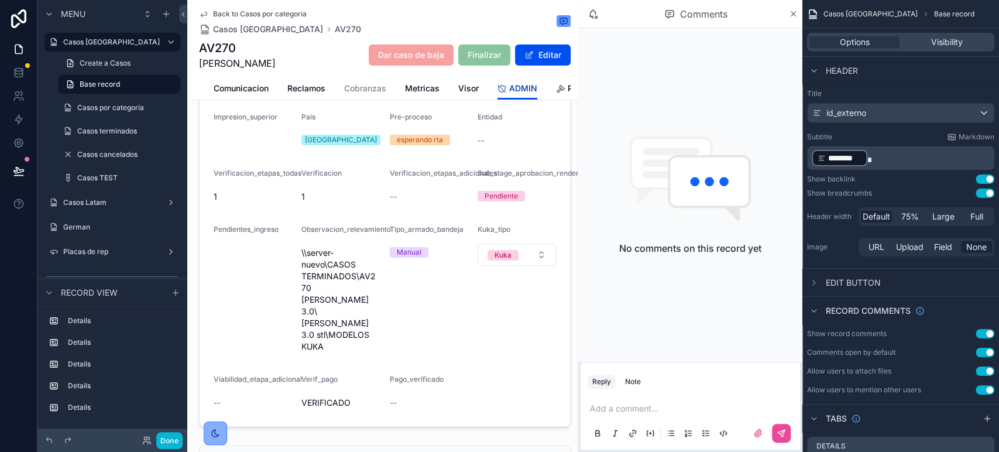
scroll to position [260, 0]
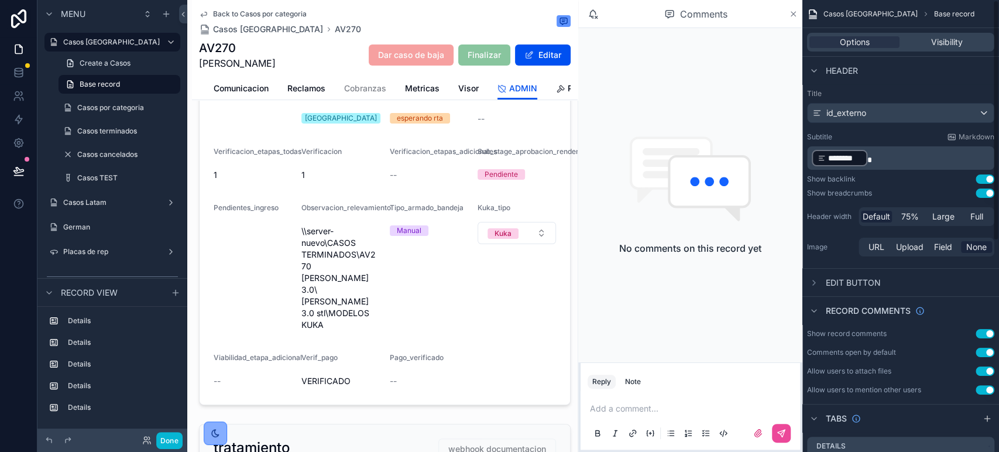
click at [795, 13] on icon "scrollable content" at bounding box center [793, 13] width 9 height 9
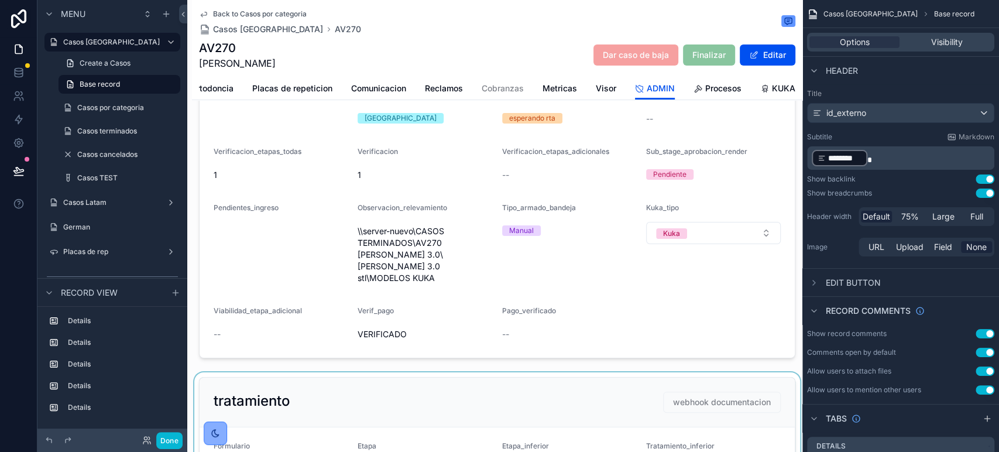
scroll to position [0, 64]
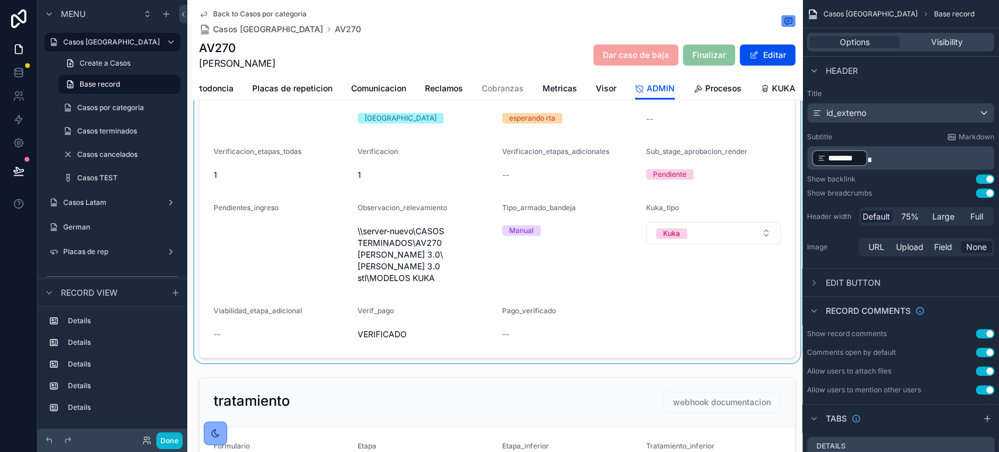
click at [582, 328] on div "scrollable content" at bounding box center [497, 108] width 610 height 508
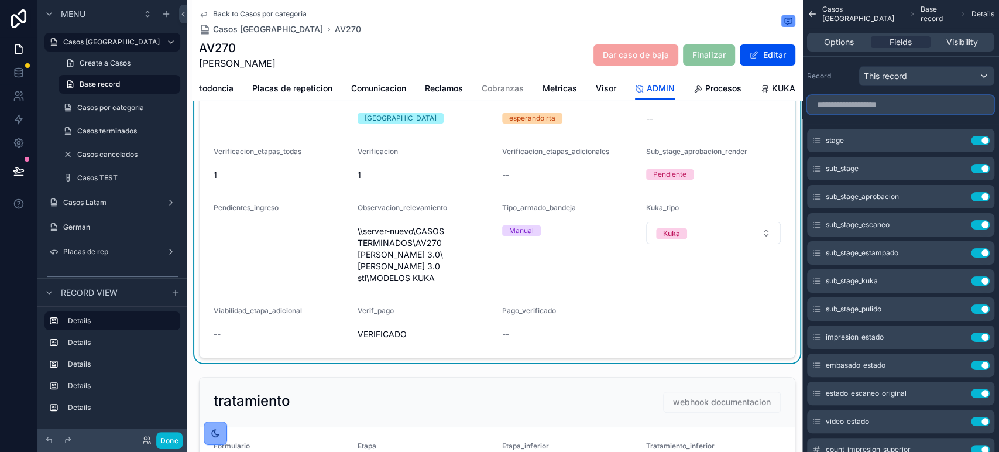
drag, startPoint x: 940, startPoint y: 104, endPoint x: 953, endPoint y: 101, distance: 12.5
click at [940, 104] on input "scrollable content" at bounding box center [900, 104] width 187 height 19
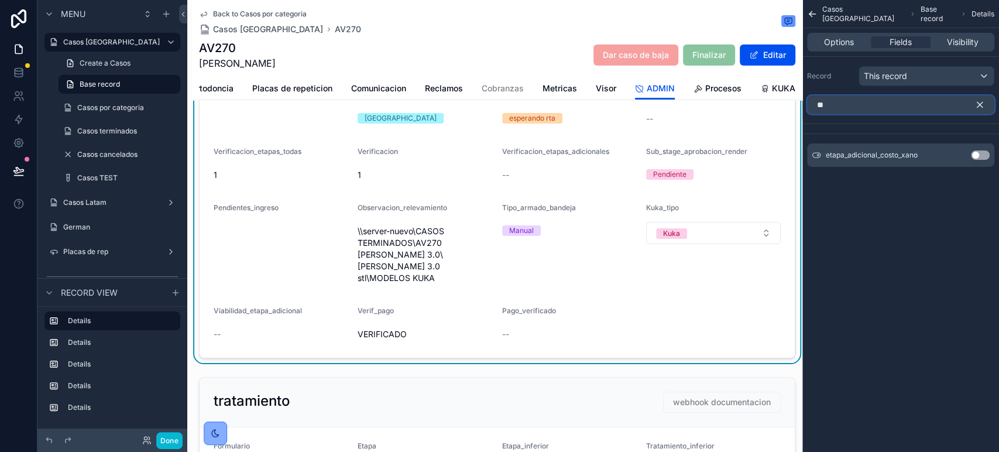
type input "**"
click at [989, 160] on div "etapa_adicional_costo_xano Use setting" at bounding box center [900, 154] width 187 height 23
click at [979, 149] on div "etapa_adicional_costo_xano Use setting" at bounding box center [900, 154] width 187 height 23
click at [978, 156] on button "Use setting" at bounding box center [980, 154] width 19 height 9
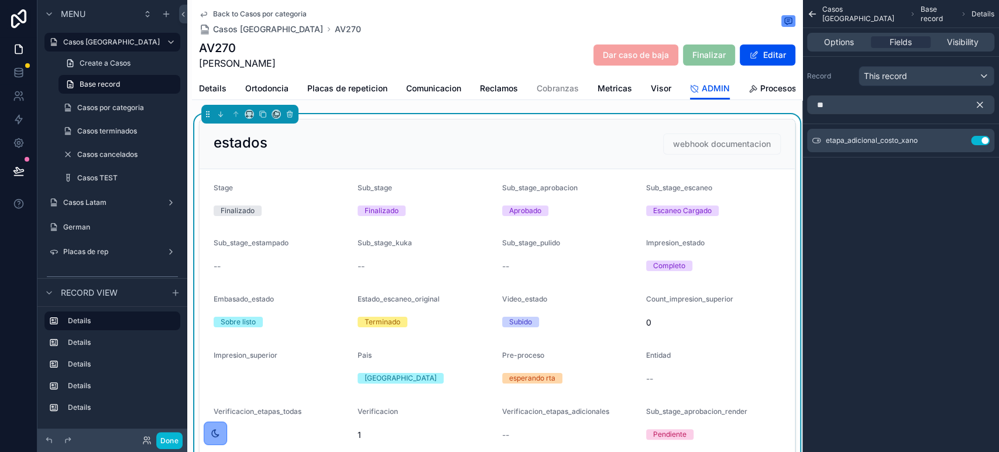
scroll to position [260, 0]
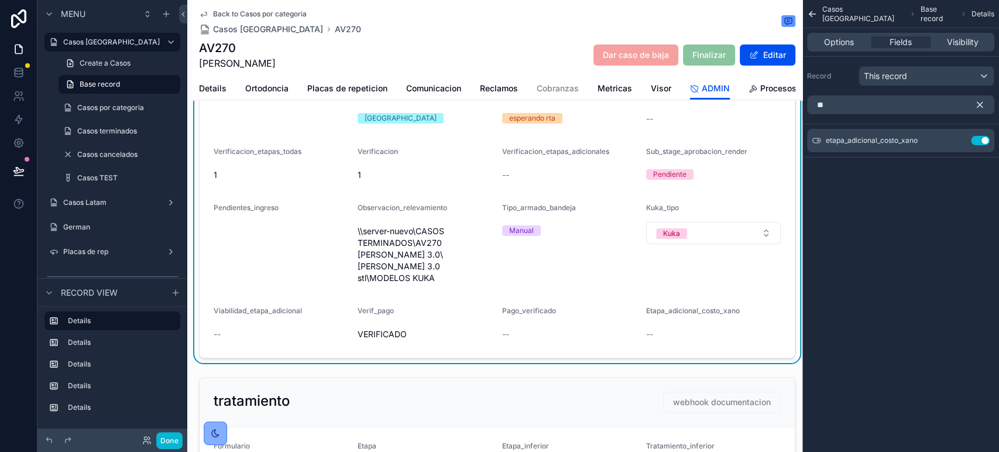
click at [980, 99] on icon "scrollable content" at bounding box center [979, 104] width 11 height 11
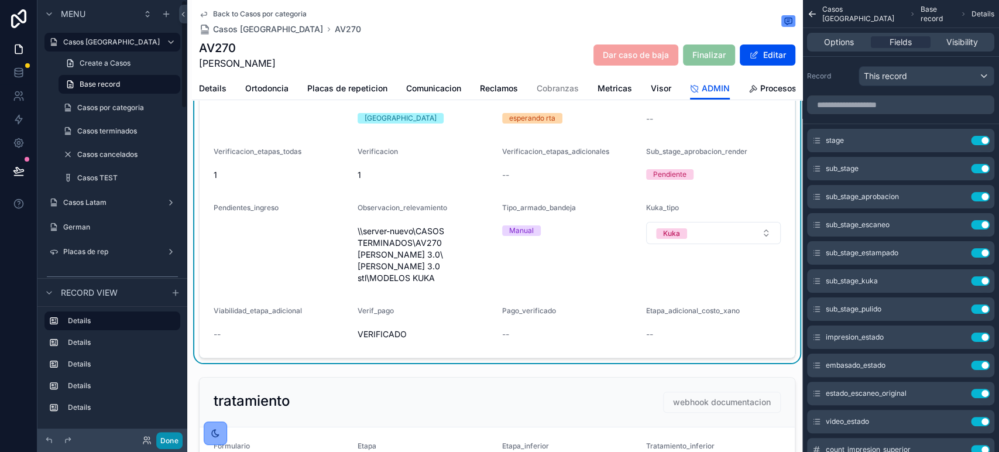
click at [172, 441] on button "Done" at bounding box center [169, 440] width 26 height 17
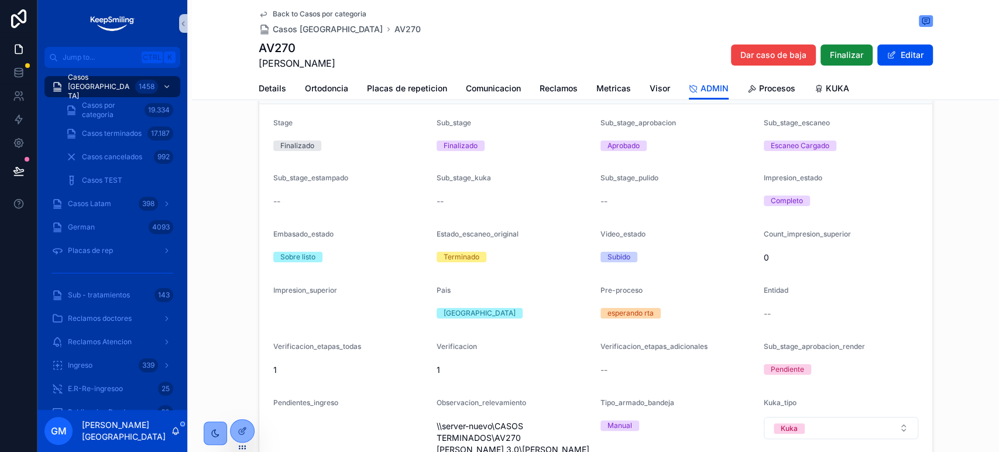
scroll to position [0, 0]
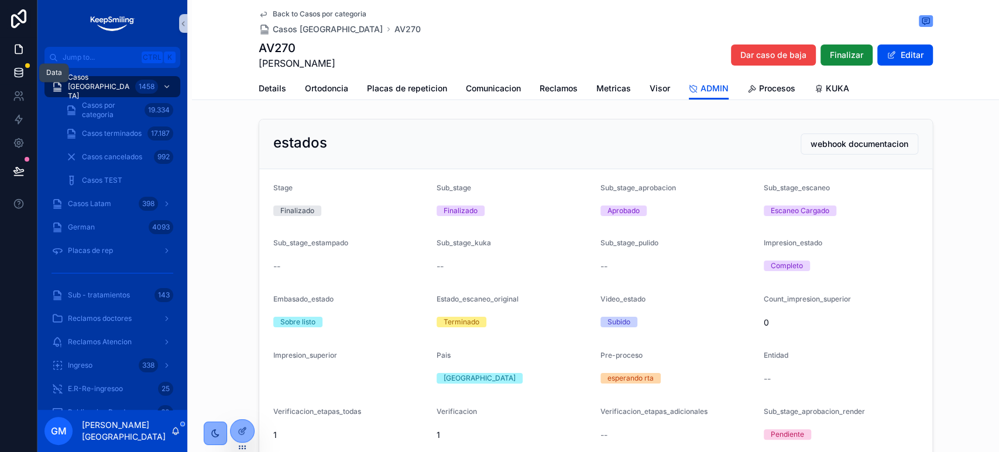
click at [30, 67] on link at bounding box center [18, 72] width 37 height 23
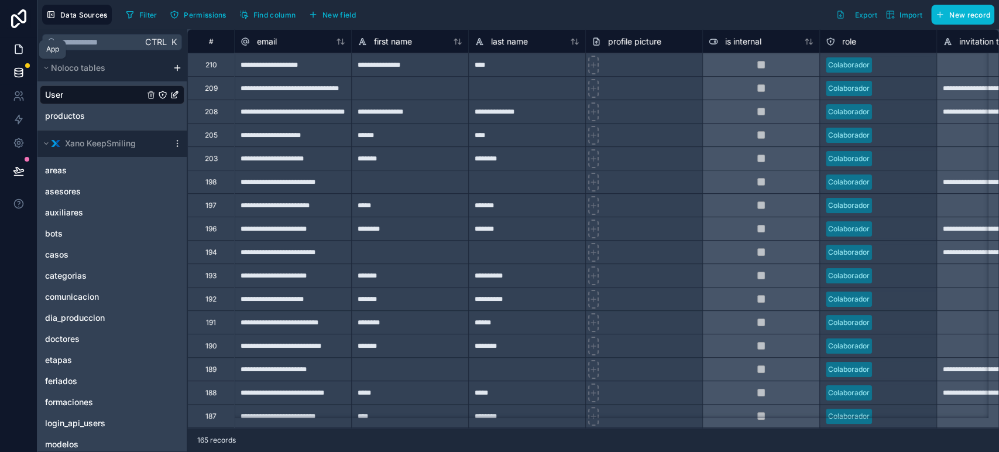
click at [14, 55] on link at bounding box center [18, 48] width 37 height 23
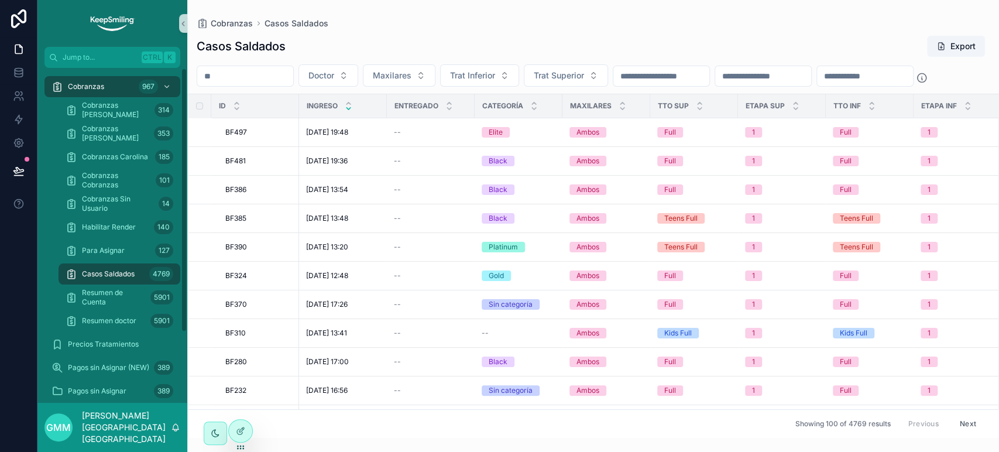
click at [293, 75] on input "scrollable content" at bounding box center [245, 76] width 96 height 16
click at [126, 301] on span "Resumen de Cuenta" at bounding box center [114, 297] width 64 height 19
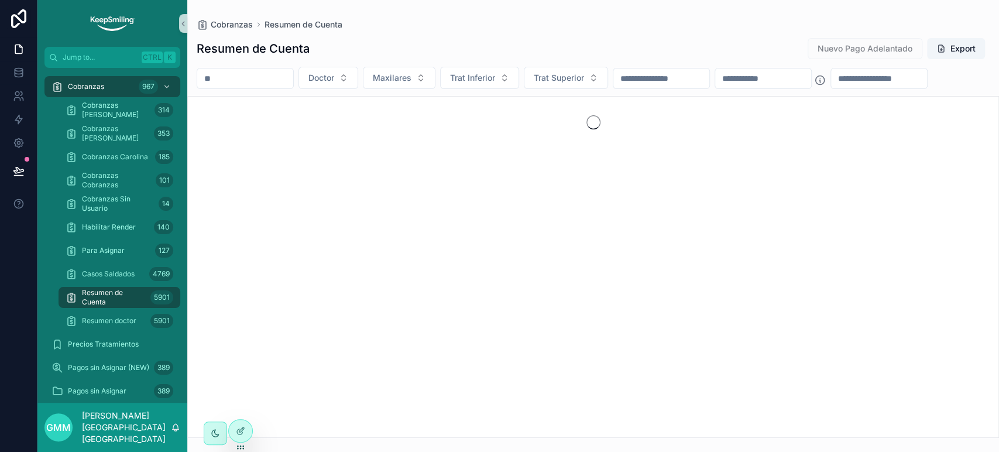
click at [281, 84] on input "scrollable content" at bounding box center [245, 78] width 96 height 16
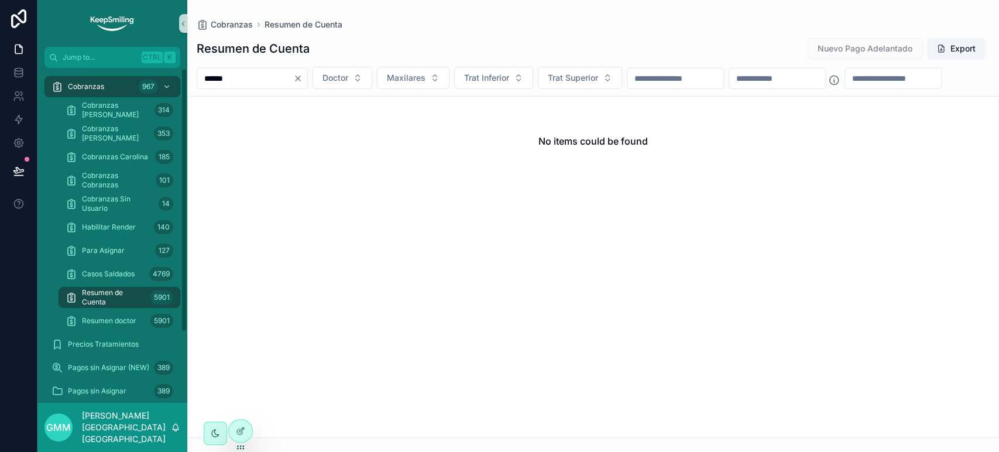
click at [227, 78] on input "******" at bounding box center [245, 78] width 96 height 16
type input "******"
click at [140, 274] on div "Casos Saldados 4769" at bounding box center [120, 273] width 108 height 19
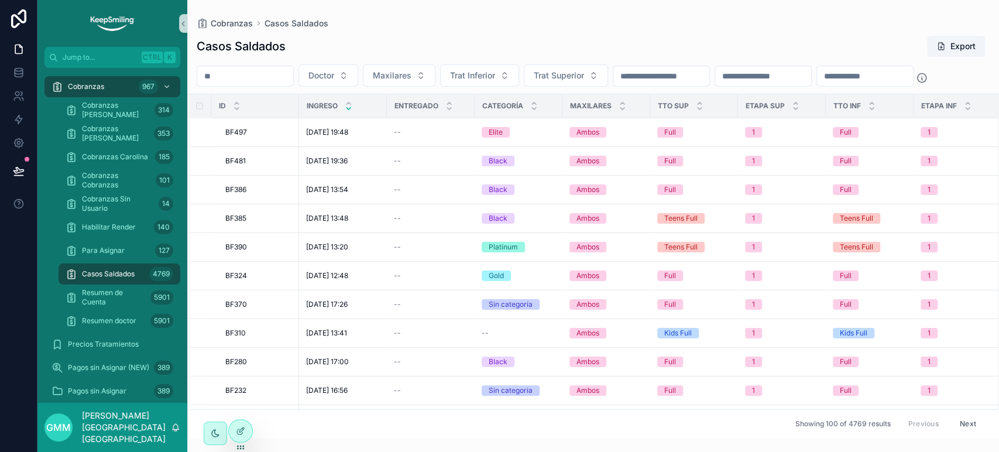
drag, startPoint x: 140, startPoint y: 274, endPoint x: 236, endPoint y: 74, distance: 222.2
click at [236, 74] on input "scrollable content" at bounding box center [245, 76] width 96 height 16
paste input "******"
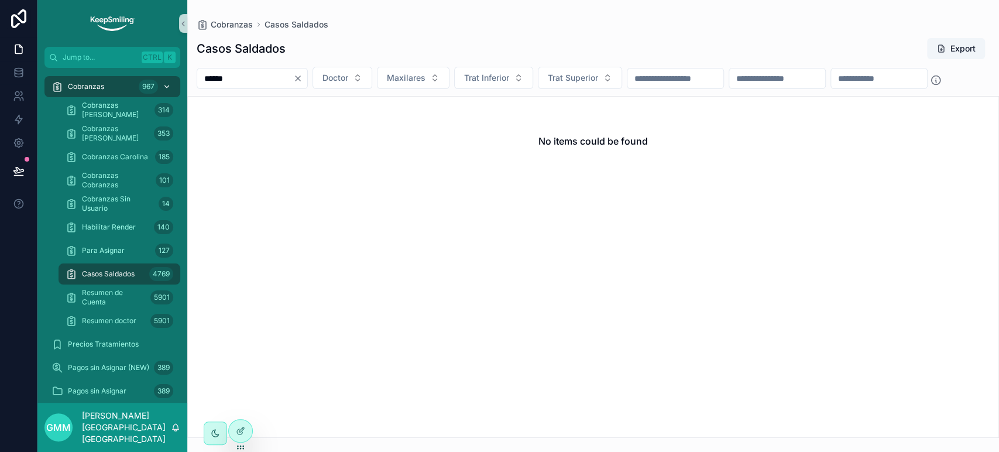
type input "******"
click at [122, 81] on div "Cobranzas 967" at bounding box center [112, 86] width 122 height 19
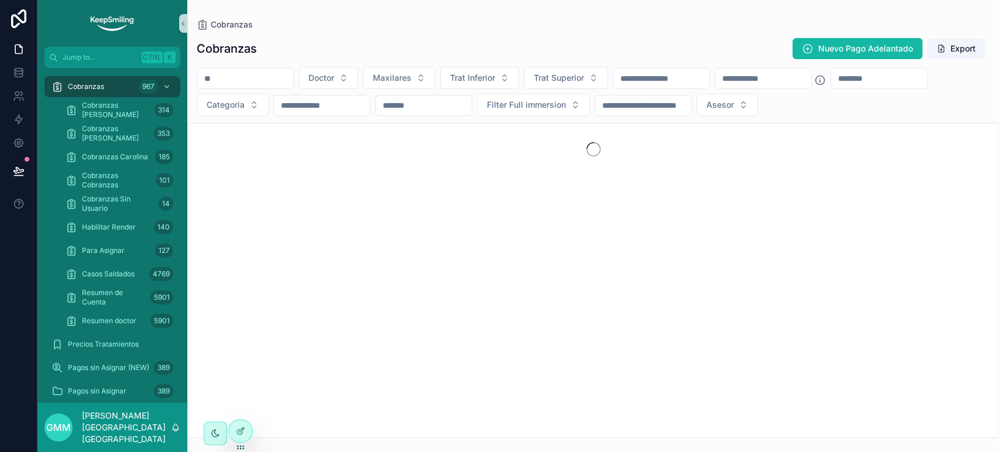
click at [831, 87] on input "scrollable content" at bounding box center [879, 78] width 96 height 16
paste input "******"
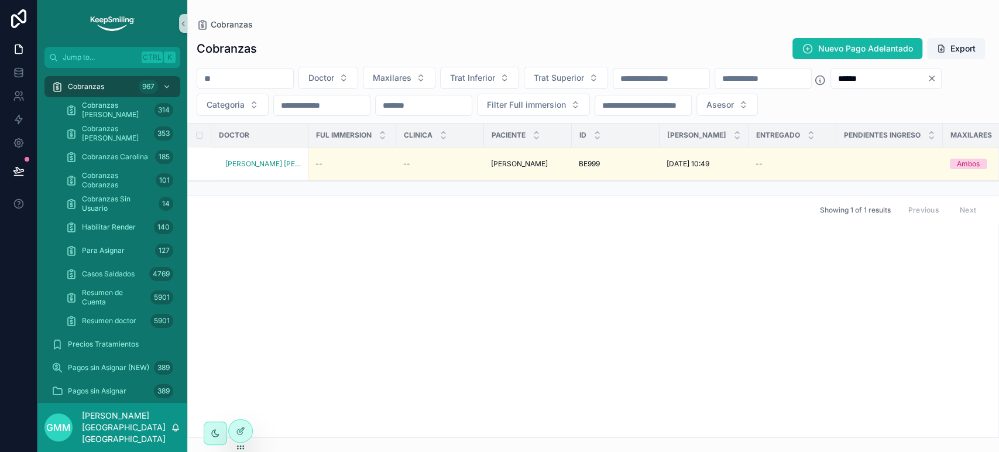
type input "******"
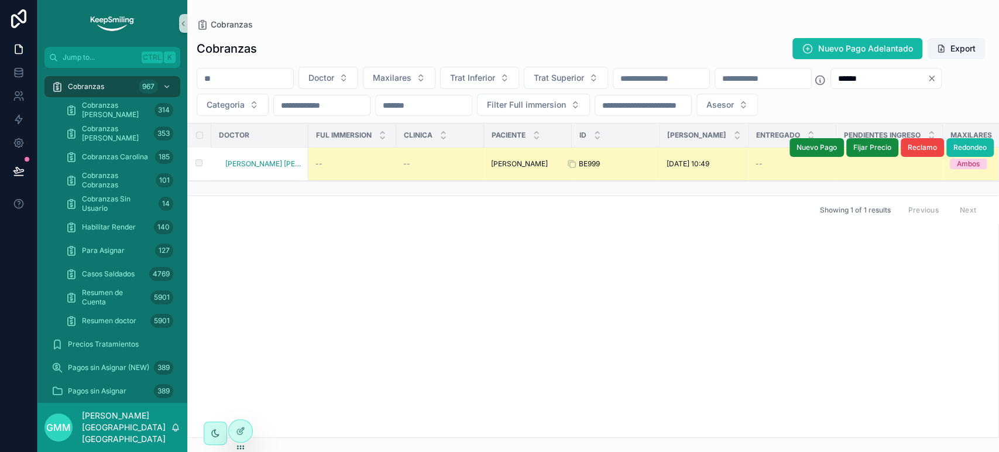
click at [597, 169] on div "BE999 BE999" at bounding box center [616, 163] width 74 height 9
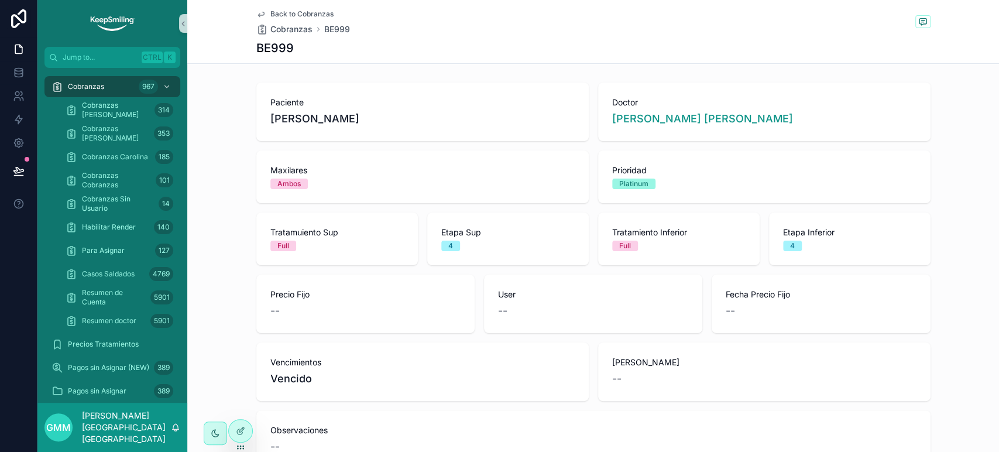
click at [298, 17] on span "Back to Cobranzas" at bounding box center [301, 13] width 63 height 9
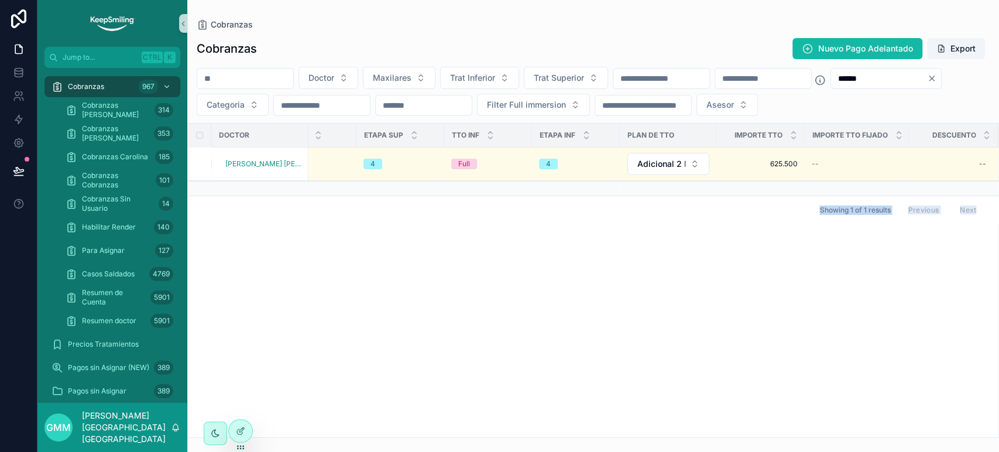
scroll to position [0, 792]
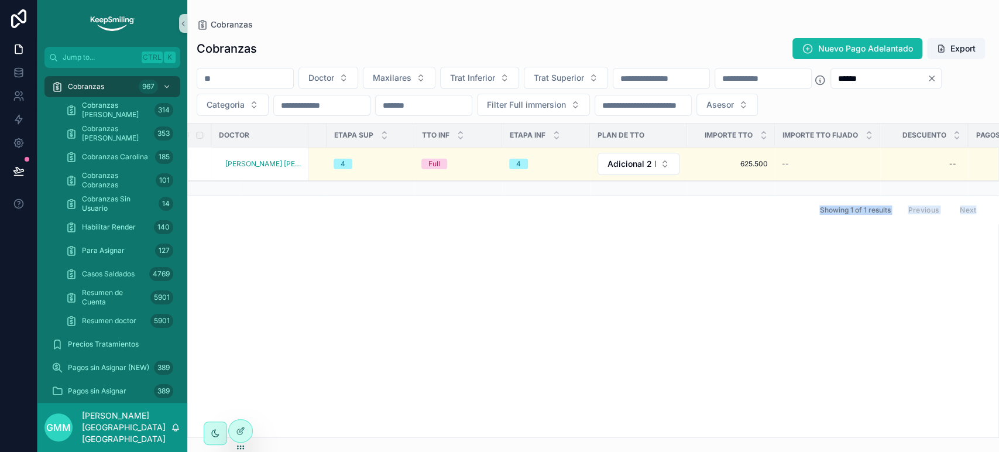
drag, startPoint x: 459, startPoint y: 437, endPoint x: 720, endPoint y: 446, distance: 260.5
click at [720, 446] on div "Cobranzas Cobranzas Nuevo Pago Adelantado Export Doctor Maxilares Trat Inferior…" at bounding box center [593, 226] width 812 height 452
click at [927, 83] on icon "Clear" at bounding box center [931, 78] width 9 height 9
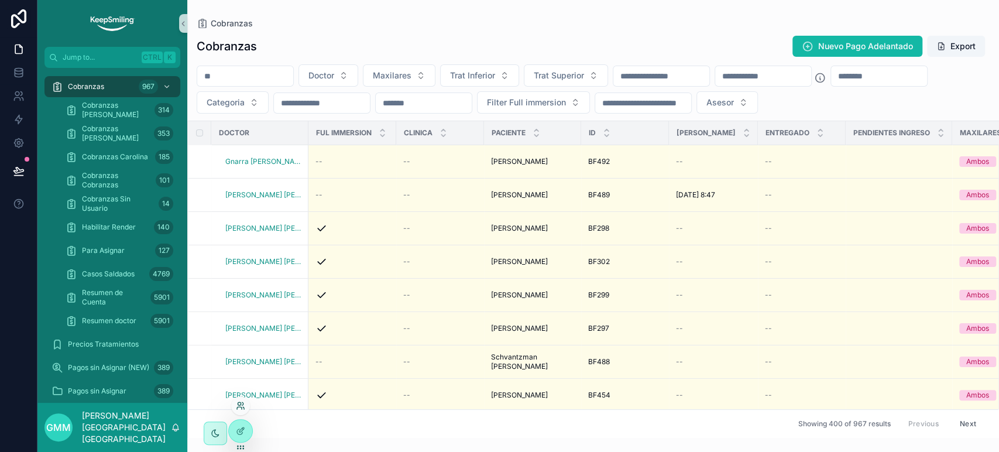
click at [241, 406] on icon at bounding box center [240, 405] width 9 height 9
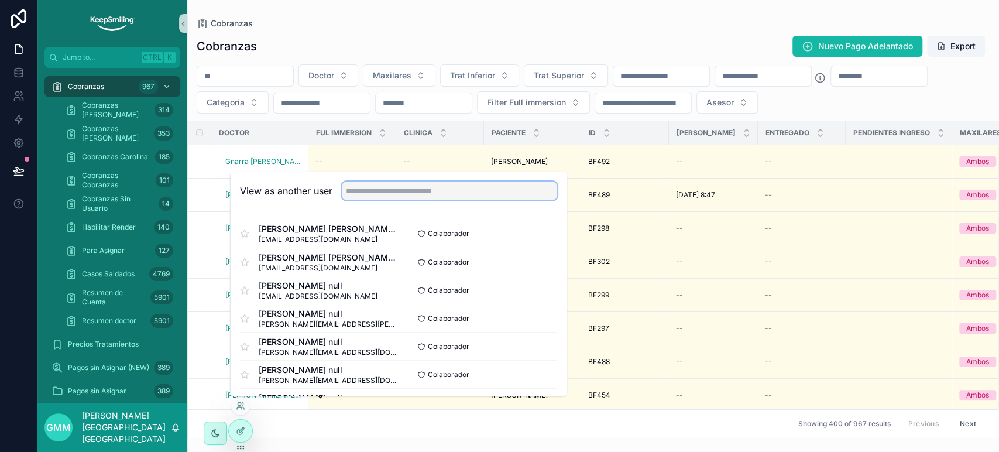
drag, startPoint x: 432, startPoint y: 189, endPoint x: 466, endPoint y: 137, distance: 62.5
click at [432, 187] on input "text" at bounding box center [449, 190] width 215 height 19
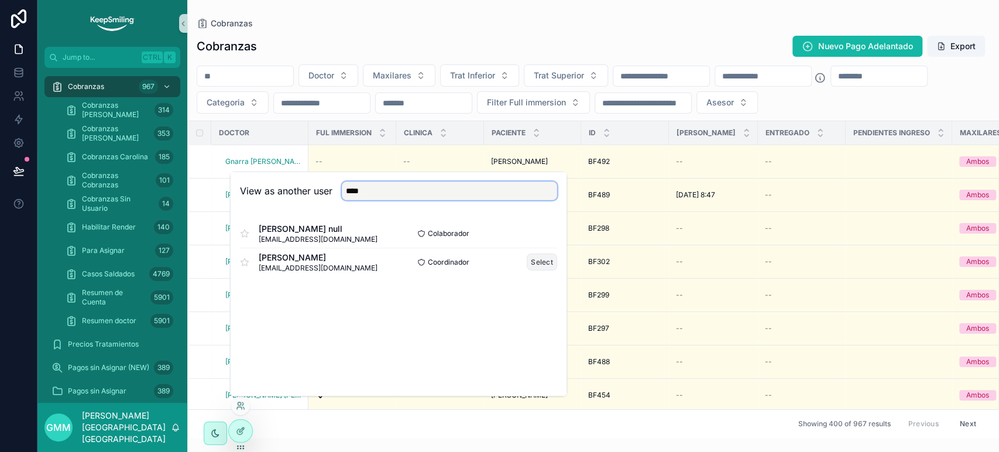
type input "****"
click at [538, 266] on button "Select" at bounding box center [542, 261] width 30 height 17
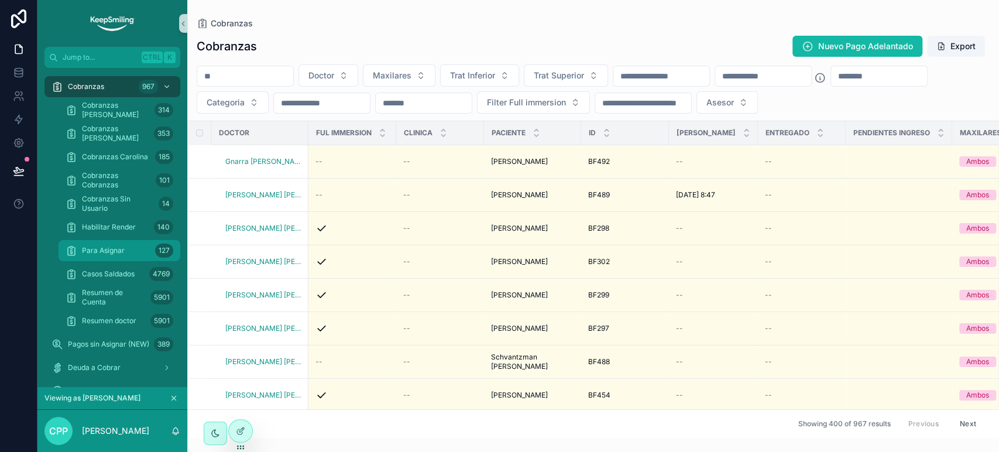
click at [121, 258] on div "Para Asignar 127" at bounding box center [120, 250] width 108 height 19
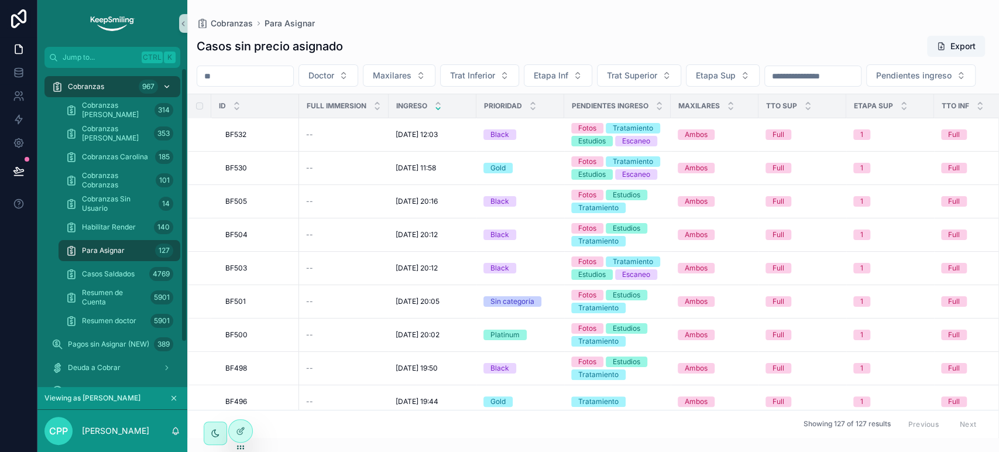
click at [90, 83] on span "Cobranzas" at bounding box center [86, 86] width 36 height 9
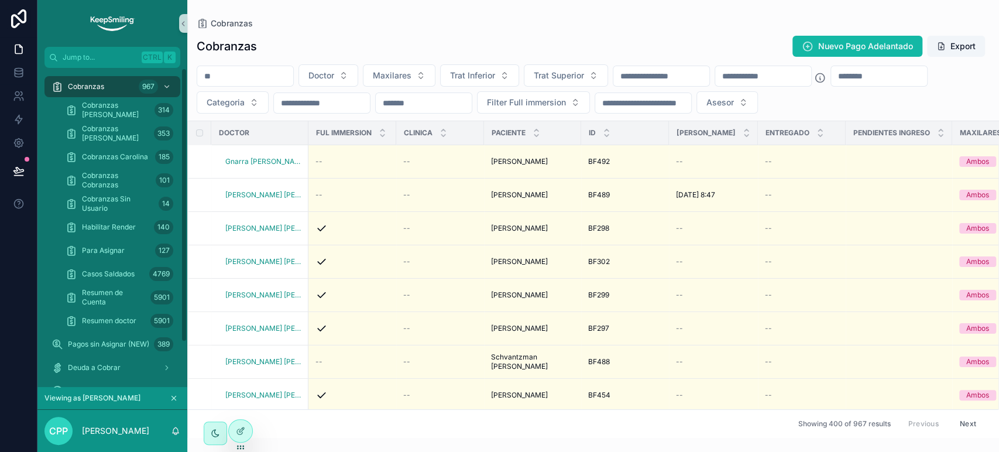
drag, startPoint x: 240, startPoint y: 101, endPoint x: 255, endPoint y: 95, distance: 15.2
click at [831, 84] on input "scrollable content" at bounding box center [879, 76] width 96 height 16
type input "*"
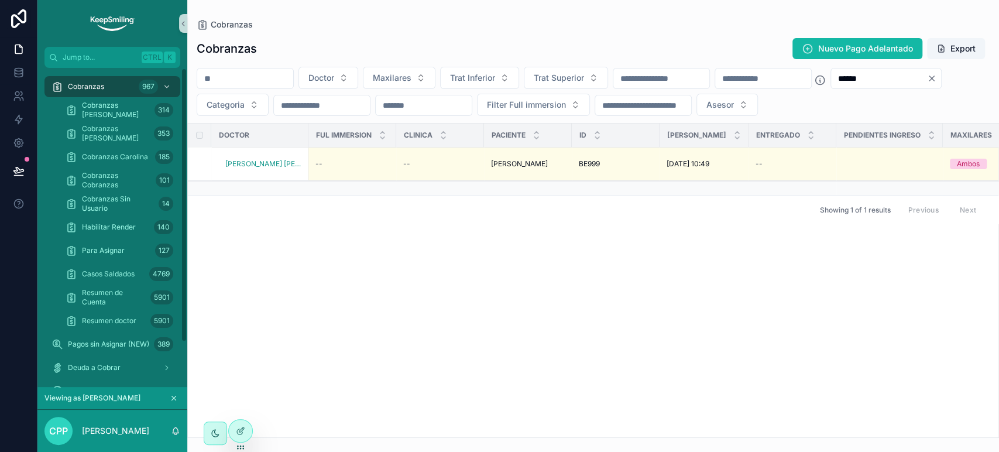
click at [831, 87] on input "******" at bounding box center [879, 78] width 96 height 16
type input "******"
click at [15, 72] on icon at bounding box center [19, 73] width 12 height 12
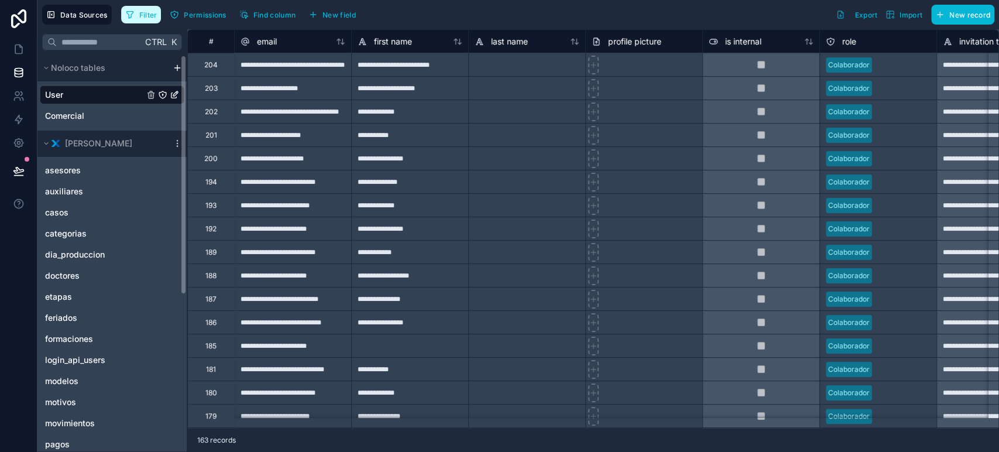
click at [144, 12] on span "Filter" at bounding box center [148, 15] width 18 height 9
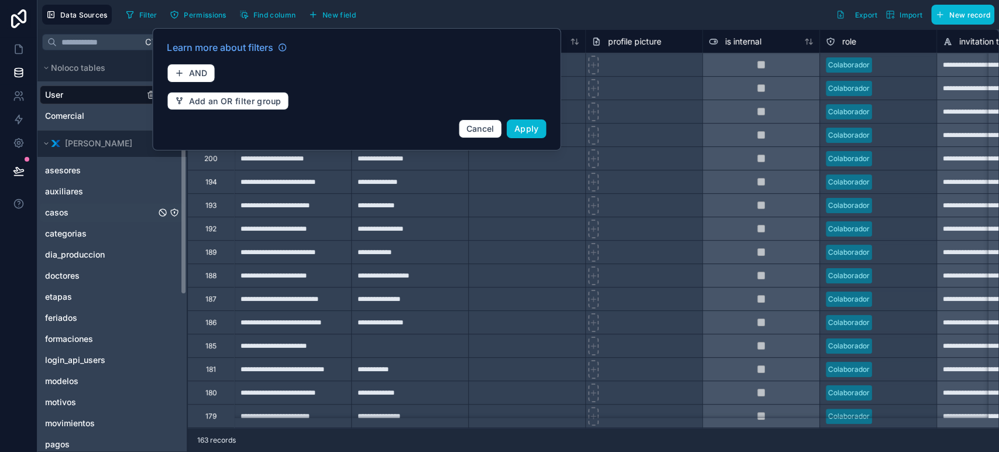
click at [77, 212] on div "casos" at bounding box center [112, 212] width 145 height 19
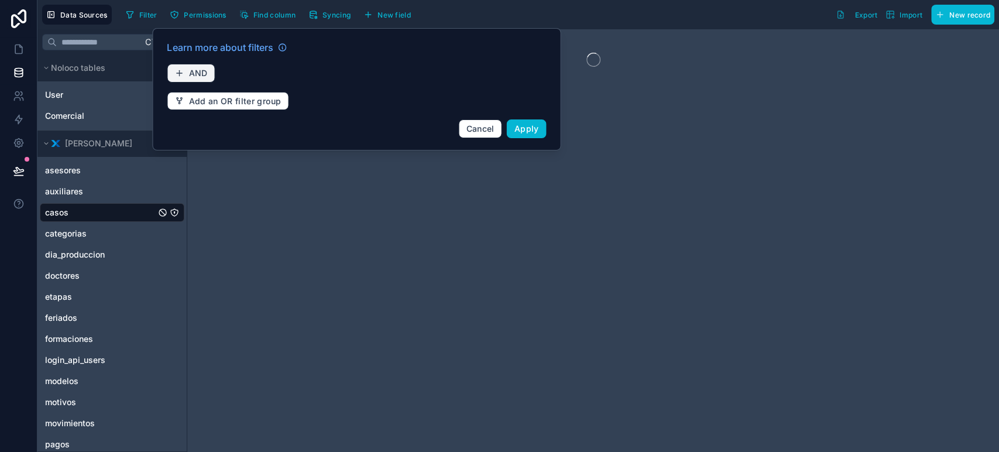
click at [193, 67] on button "AND" at bounding box center [191, 73] width 48 height 19
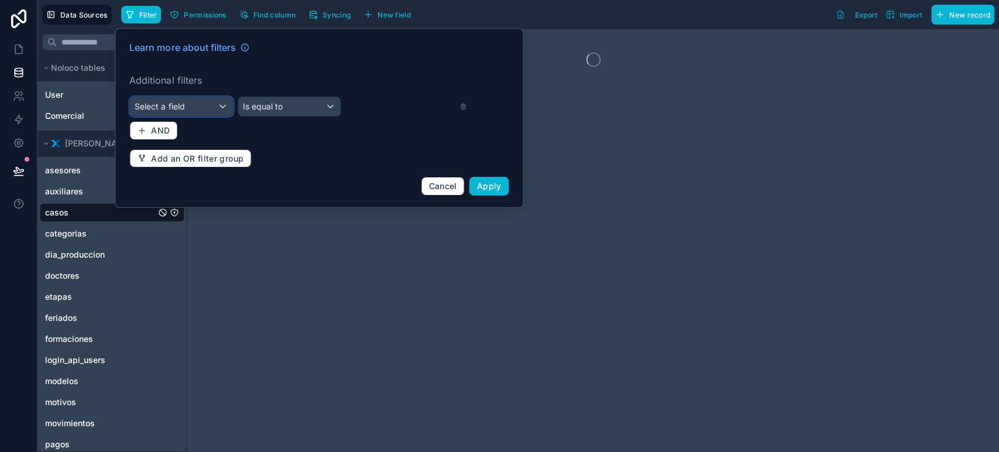
click at [213, 104] on div "Select a field" at bounding box center [181, 106] width 102 height 19
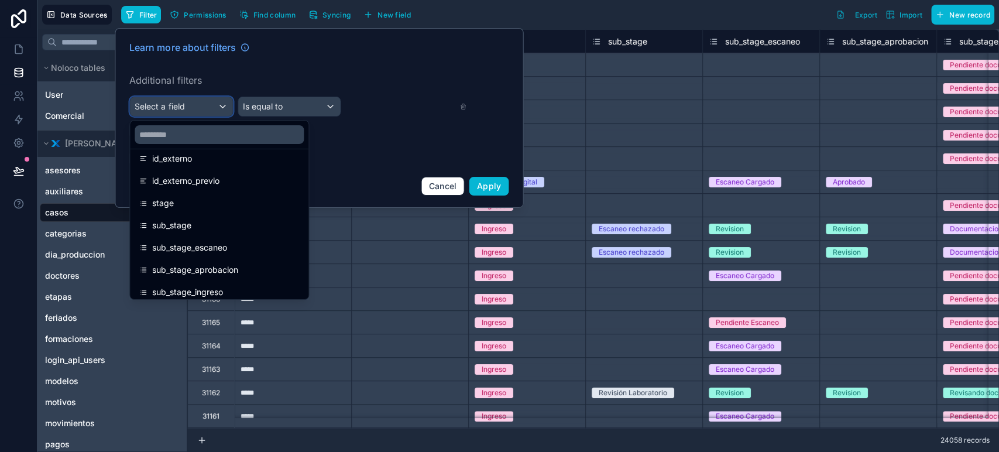
scroll to position [195, 0]
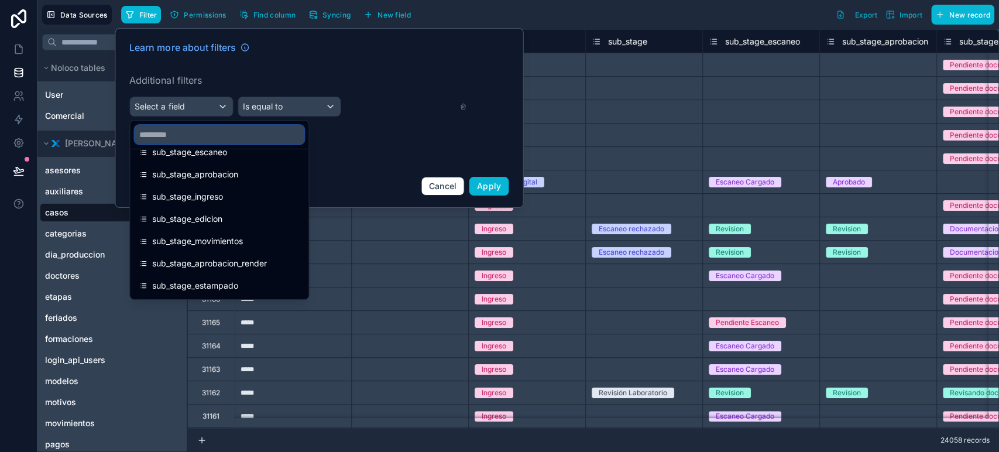
drag, startPoint x: 224, startPoint y: 136, endPoint x: 239, endPoint y: 116, distance: 25.0
click at [226, 135] on input "text" at bounding box center [219, 134] width 169 height 19
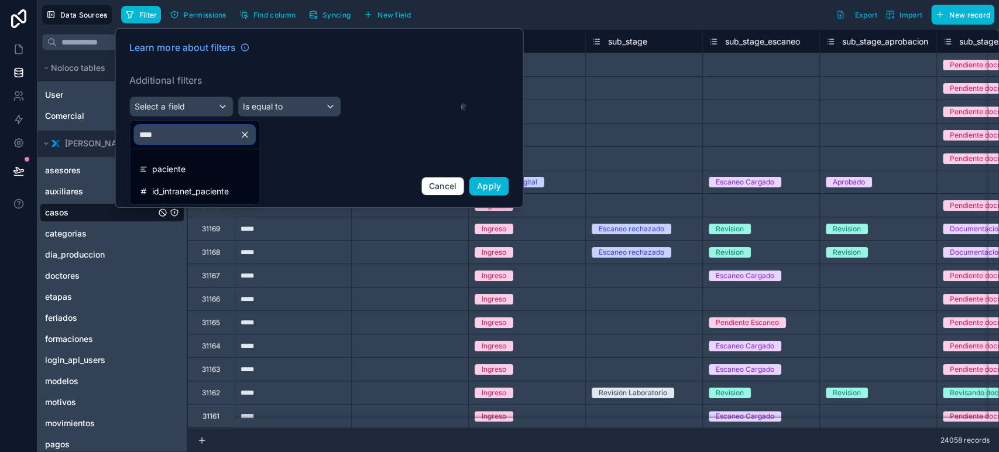
scroll to position [0, 0]
type input "*****"
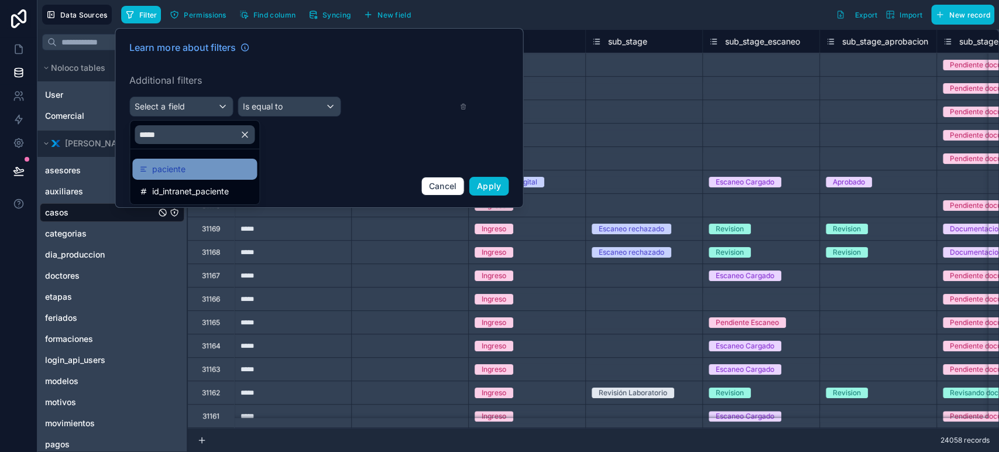
click at [228, 164] on div "paciente" at bounding box center [194, 169] width 111 height 14
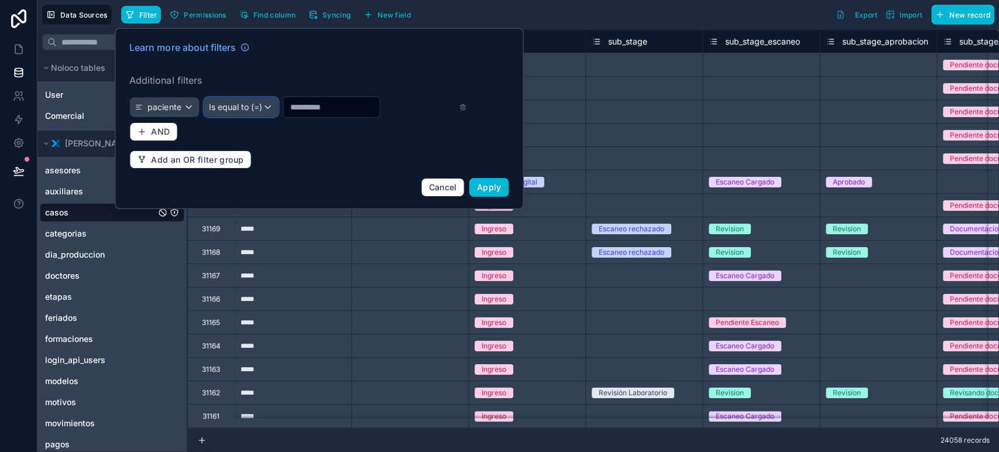
click at [255, 109] on span "Is equal to (=)" at bounding box center [235, 107] width 53 height 12
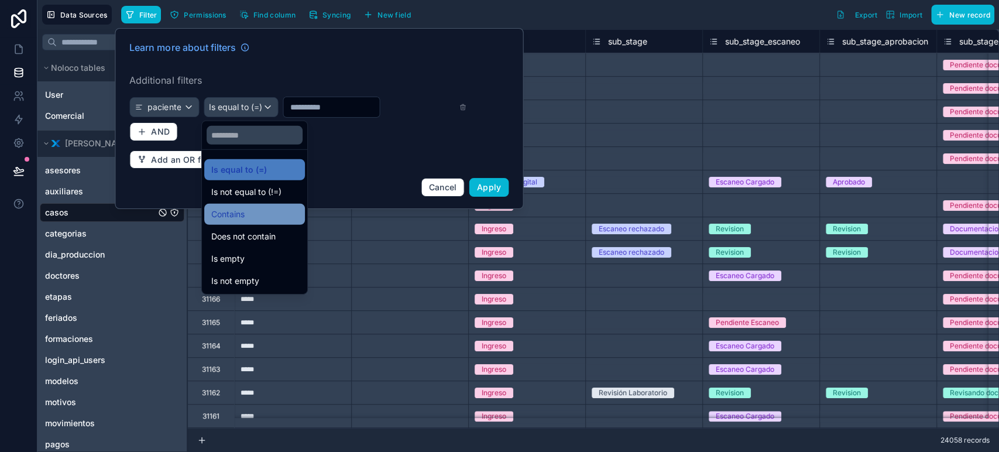
click at [246, 214] on div "Contains" at bounding box center [254, 214] width 87 height 14
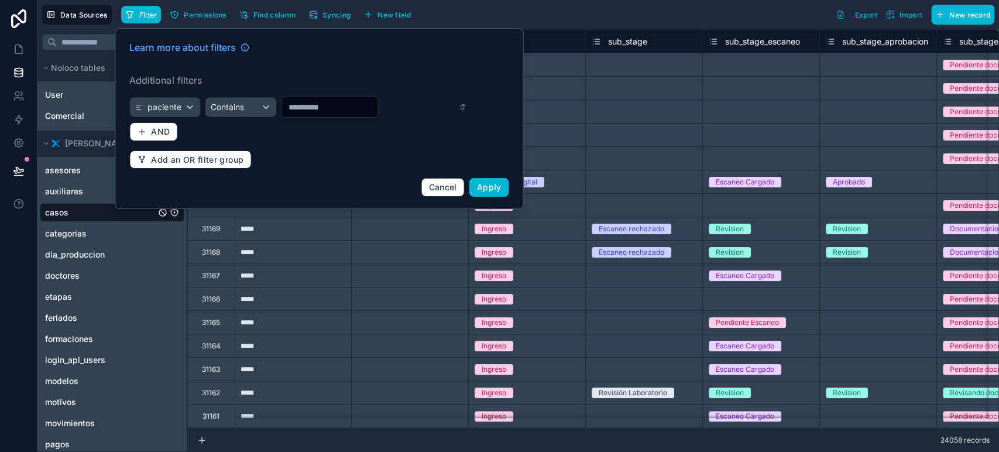
click at [299, 109] on input "text" at bounding box center [329, 107] width 96 height 16
paste input "******"
type input "******"
click at [495, 187] on span "Apply" at bounding box center [489, 187] width 25 height 10
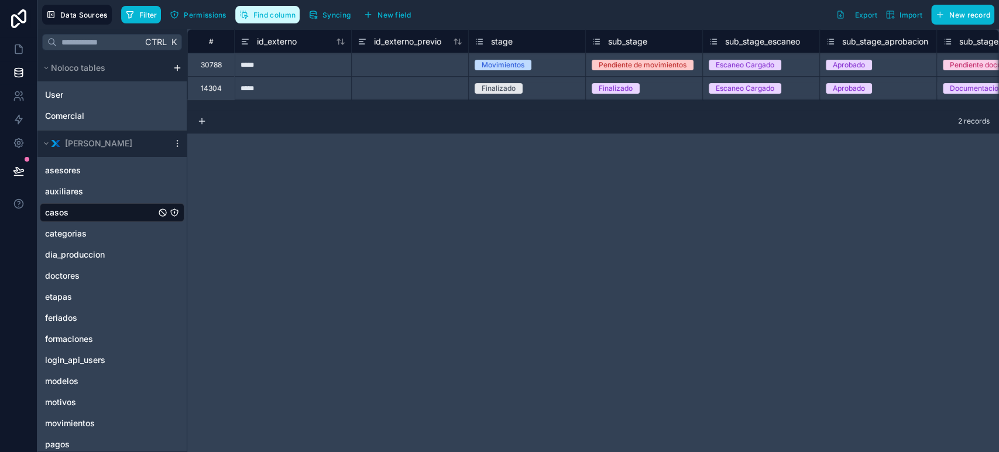
click at [263, 16] on span "Find column" at bounding box center [274, 15] width 42 height 9
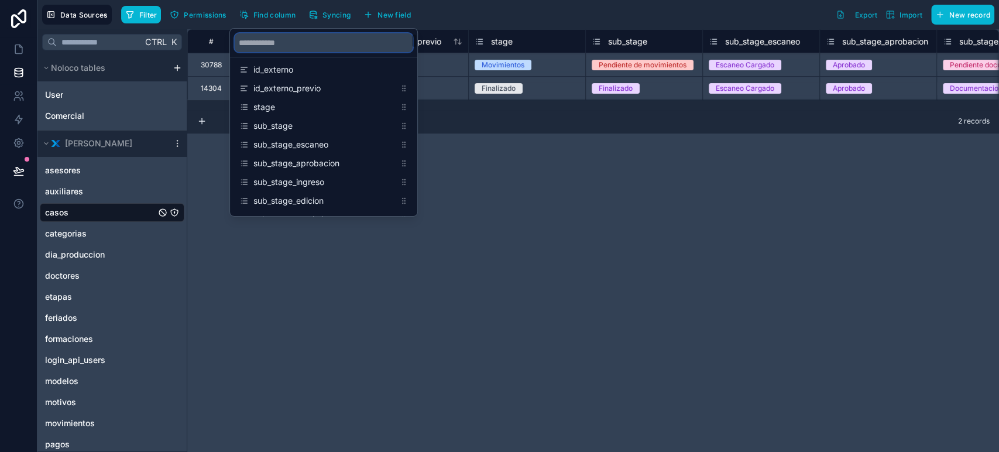
click at [274, 41] on input "scrollable content" at bounding box center [324, 42] width 178 height 19
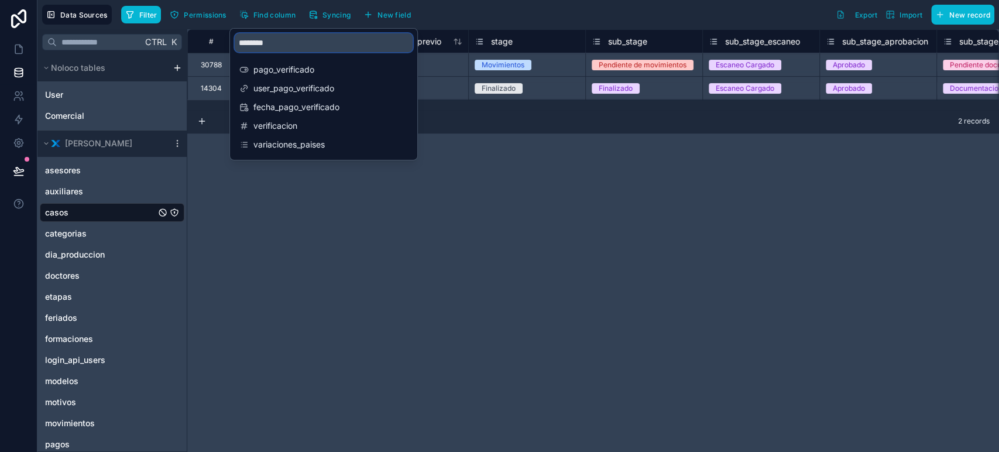
click at [255, 41] on input "********" at bounding box center [324, 42] width 178 height 19
click at [280, 46] on input "********" at bounding box center [324, 42] width 178 height 19
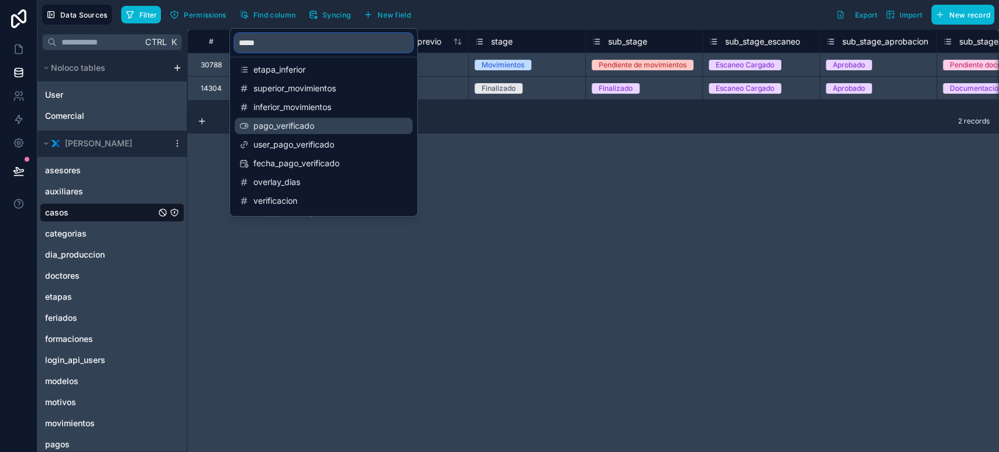
type input "*****"
click at [305, 130] on span "pago_verificado" at bounding box center [324, 126] width 142 height 12
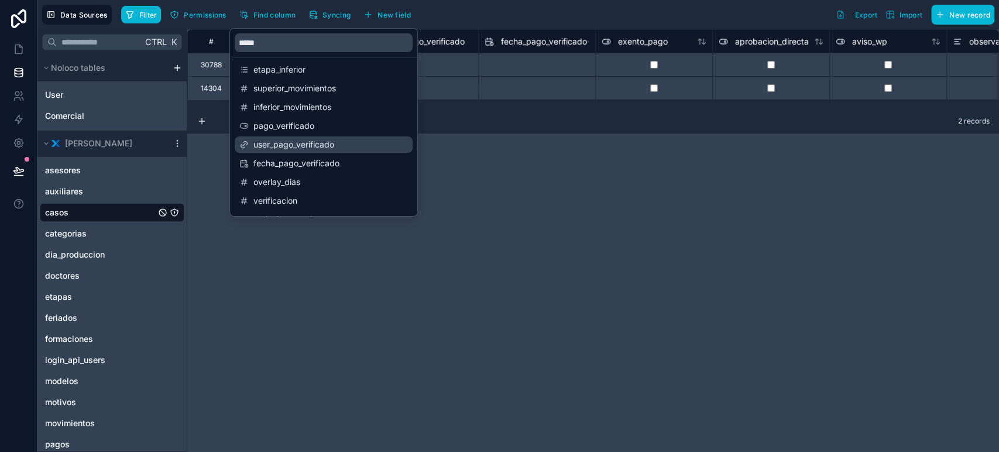
scroll to position [0, 9011]
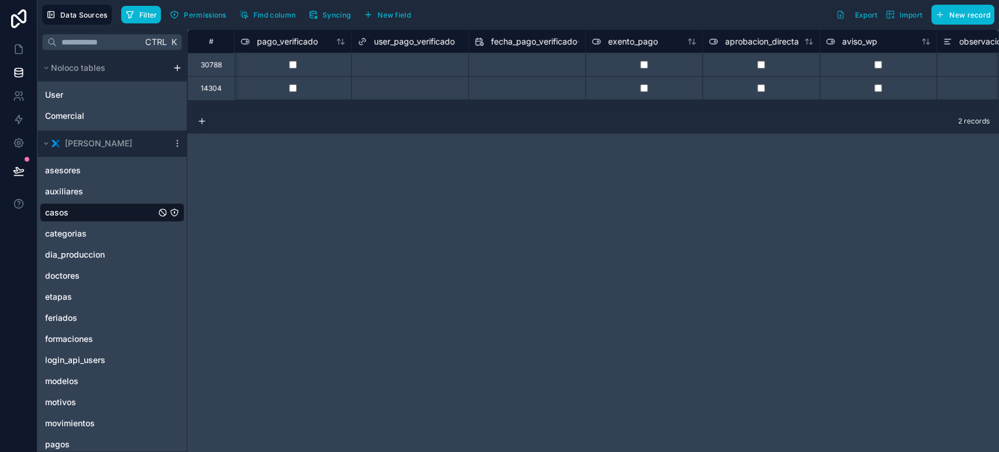
click at [446, 166] on div "**********" at bounding box center [593, 240] width 812 height 422
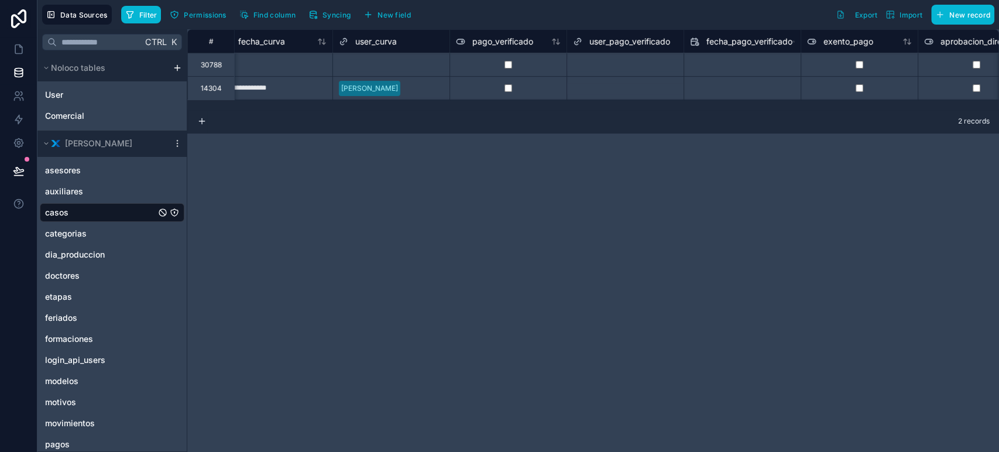
scroll to position [0, 9055]
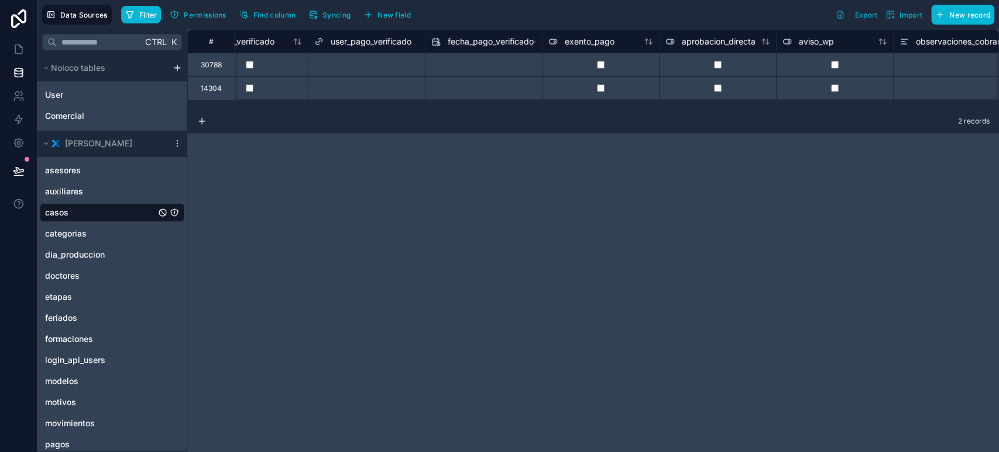
click at [318, 64] on div "Select a user_pago_verificado" at bounding box center [363, 64] width 98 height 9
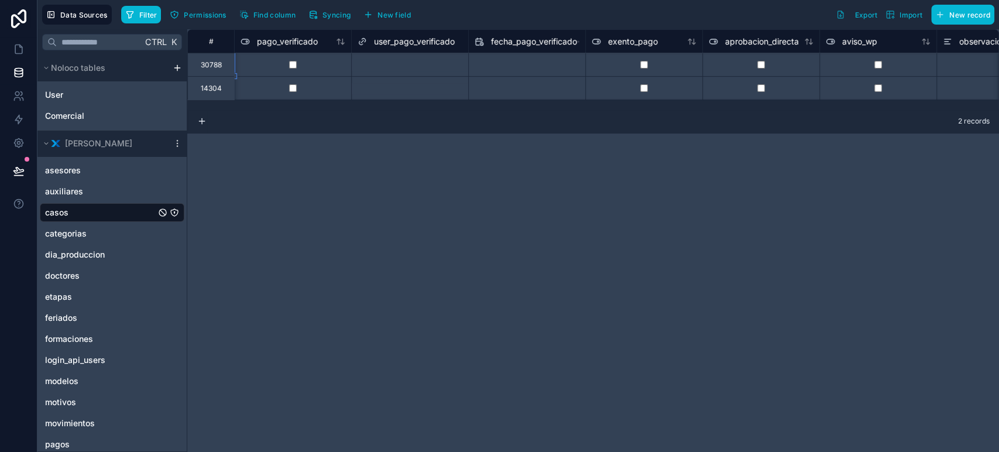
scroll to position [0, 8894]
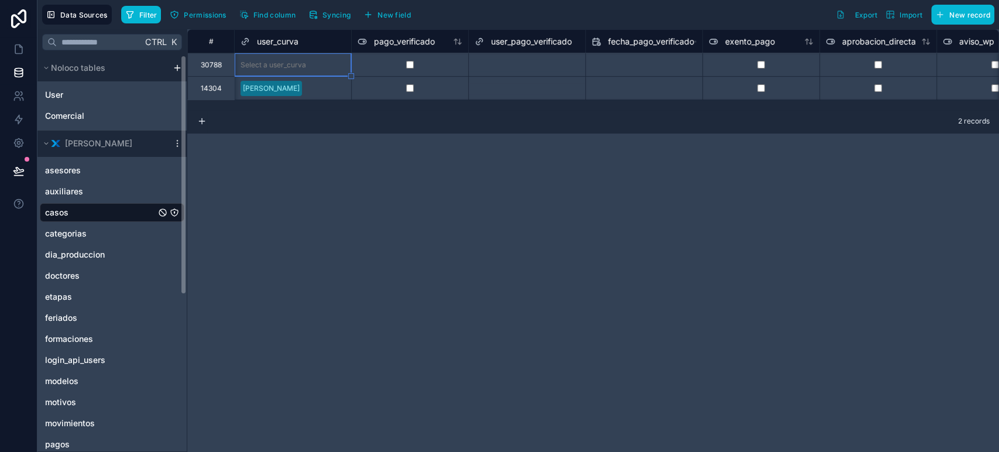
click at [130, 23] on div "Filter Permissions Find column Syncing New field" at bounding box center [270, 15] width 298 height 20
click at [130, 19] on icon "button" at bounding box center [129, 14] width 9 height 9
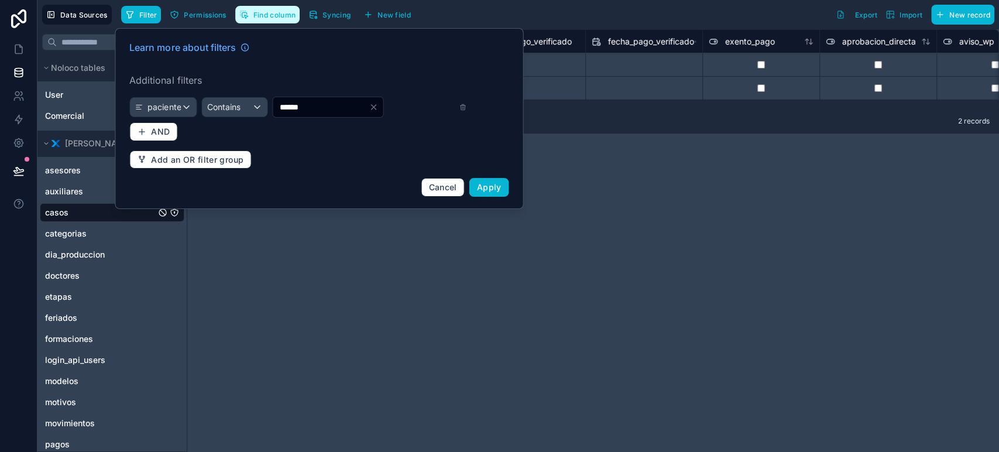
click at [269, 16] on span "Find column" at bounding box center [274, 15] width 42 height 9
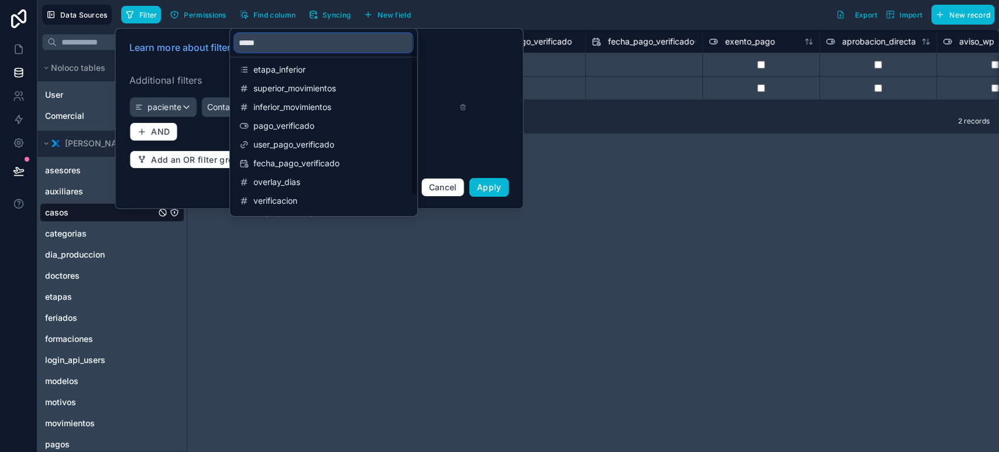
click at [292, 48] on input "*****" at bounding box center [324, 42] width 178 height 19
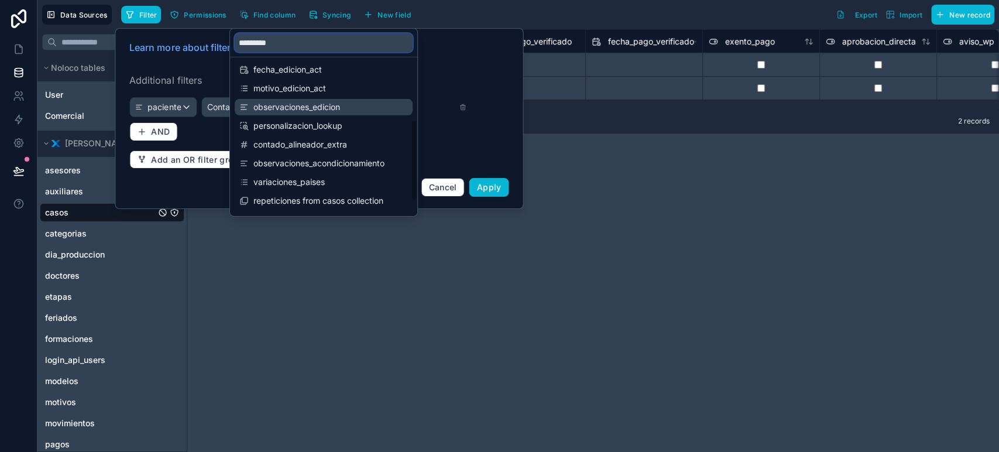
scroll to position [159, 0]
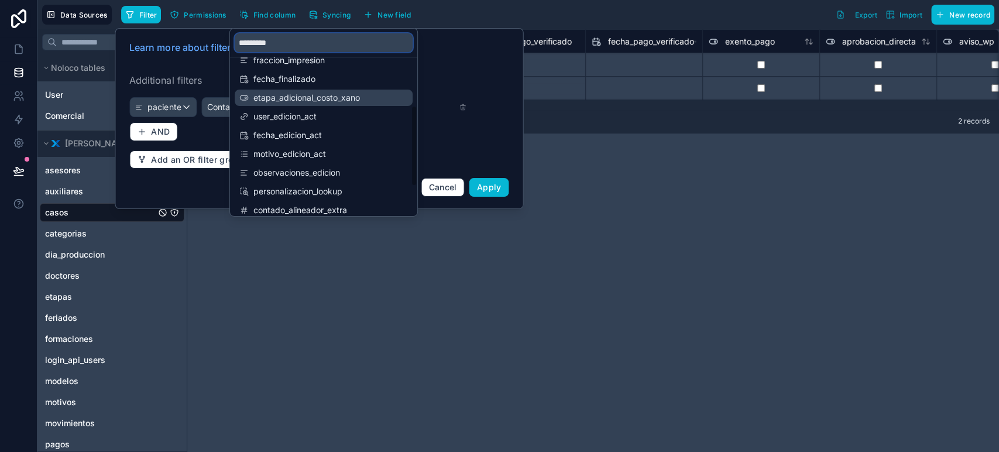
type input "*********"
click at [309, 99] on span "etapa_adicional_costo_xano" at bounding box center [324, 98] width 142 height 12
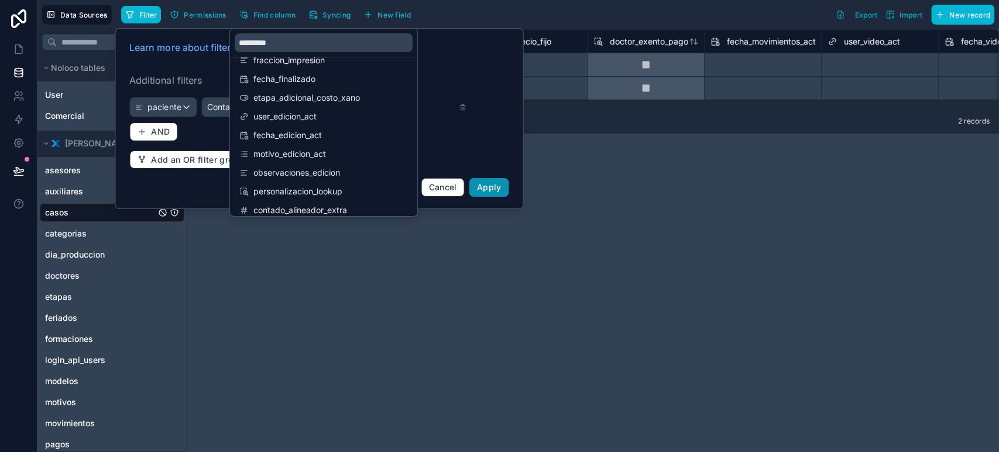
scroll to position [0, 18374]
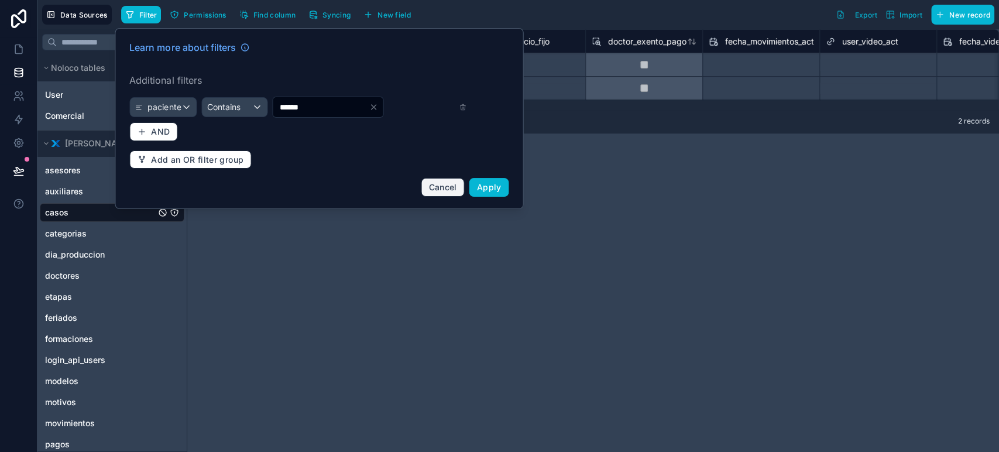
click at [452, 185] on span "Cancel" at bounding box center [443, 187] width 28 height 10
click at [452, 185] on div "# dias_vencimiento fecha_vencimiento_pago etapa_adicional_costo_xano verificaci…" at bounding box center [593, 240] width 812 height 422
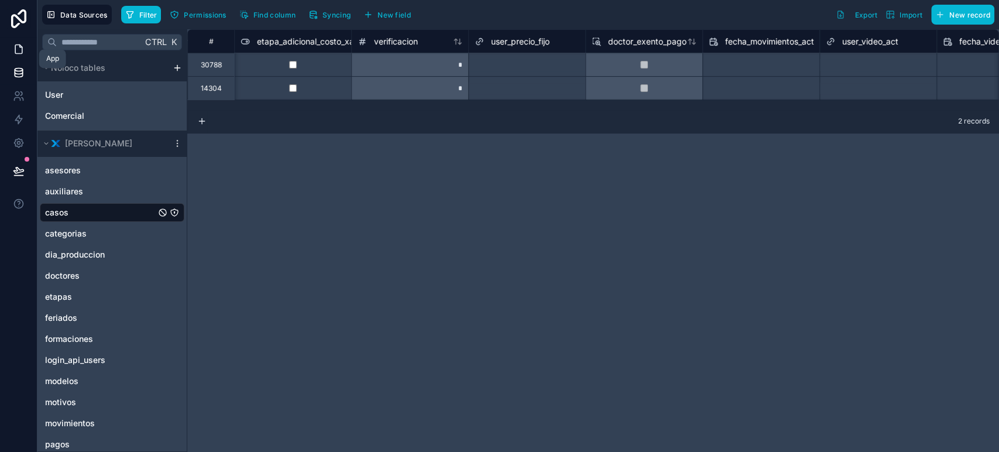
click at [9, 54] on link at bounding box center [18, 48] width 37 height 23
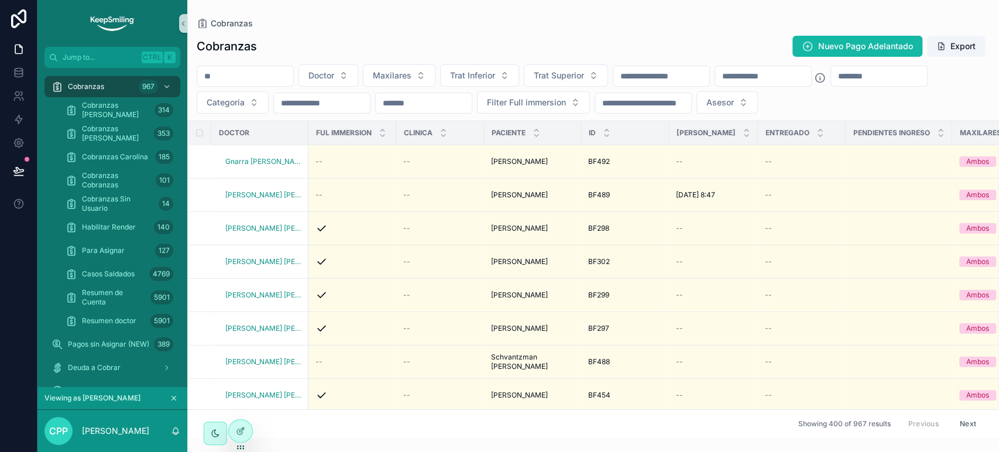
click at [831, 84] on input "scrollable content" at bounding box center [879, 76] width 96 height 16
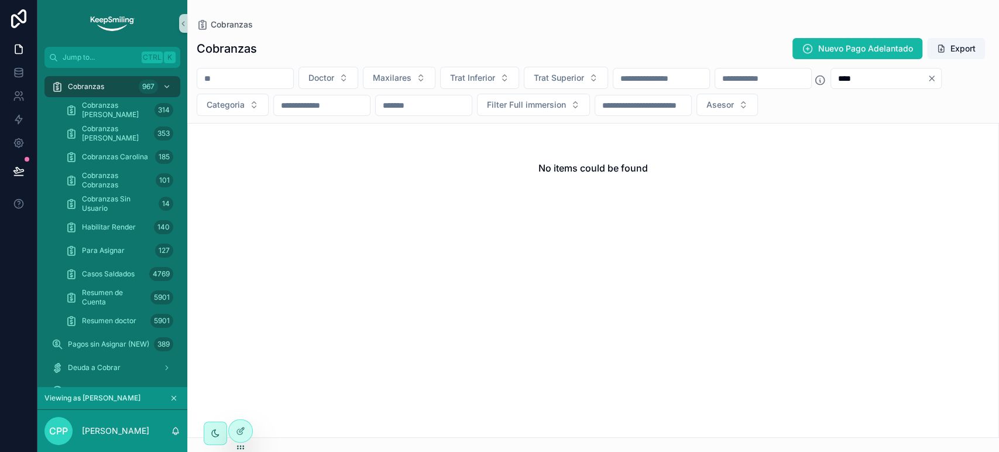
click at [831, 87] on input "****" at bounding box center [879, 78] width 96 height 16
type input "*"
click at [154, 293] on div "5901" at bounding box center [161, 297] width 23 height 14
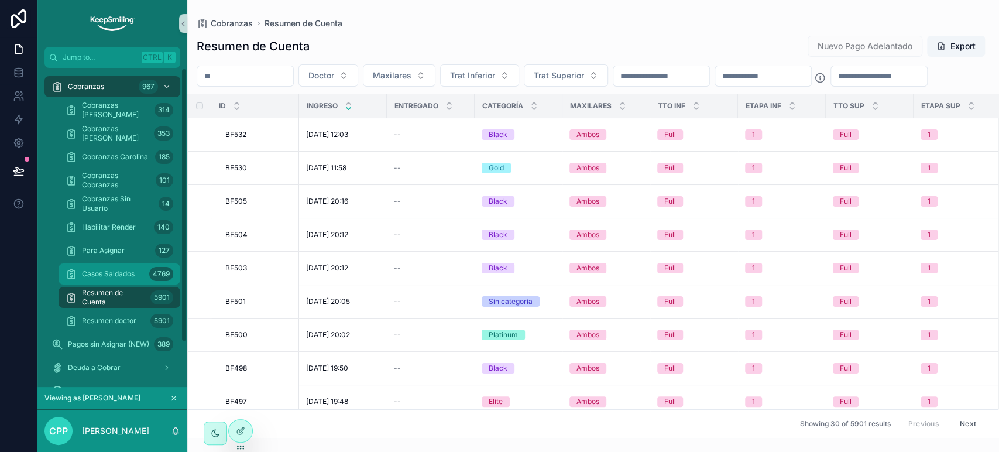
click at [158, 267] on div "4769" at bounding box center [161, 274] width 24 height 14
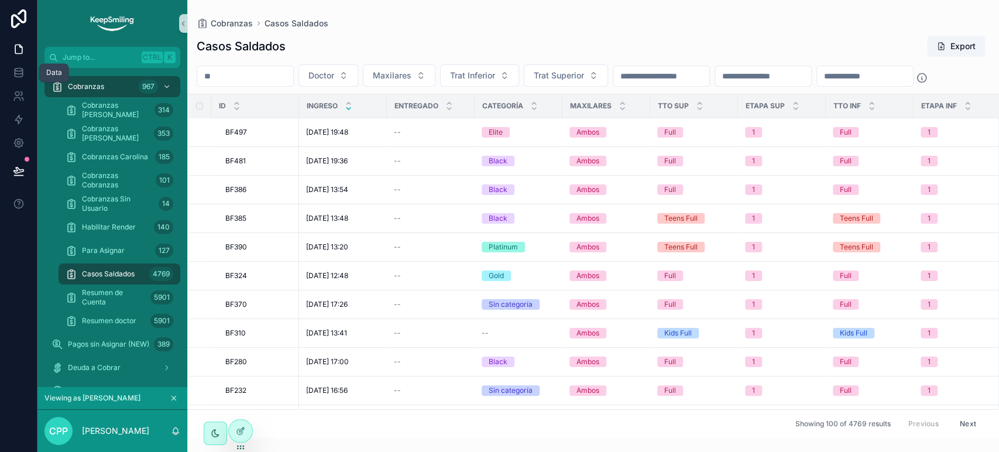
drag, startPoint x: 21, startPoint y: 78, endPoint x: 19, endPoint y: 50, distance: 28.2
click at [20, 78] on icon at bounding box center [19, 73] width 12 height 12
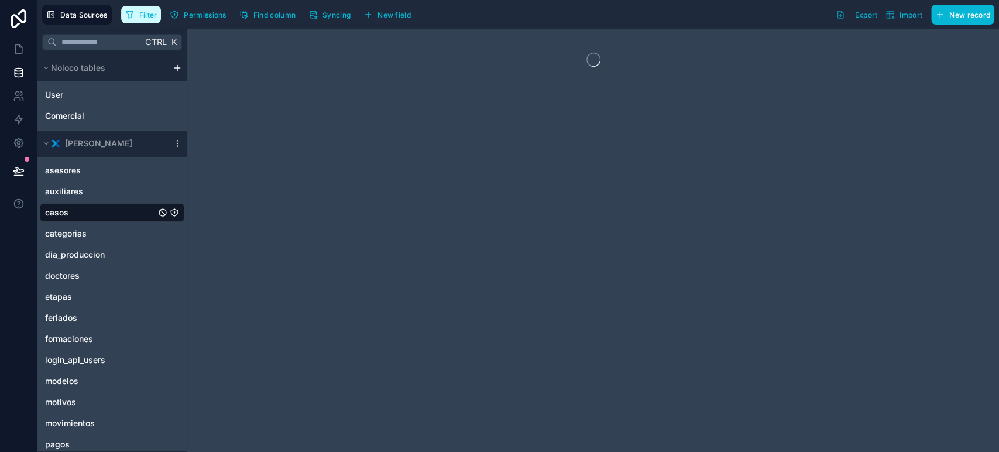
click at [154, 6] on button "Filter" at bounding box center [141, 15] width 40 height 18
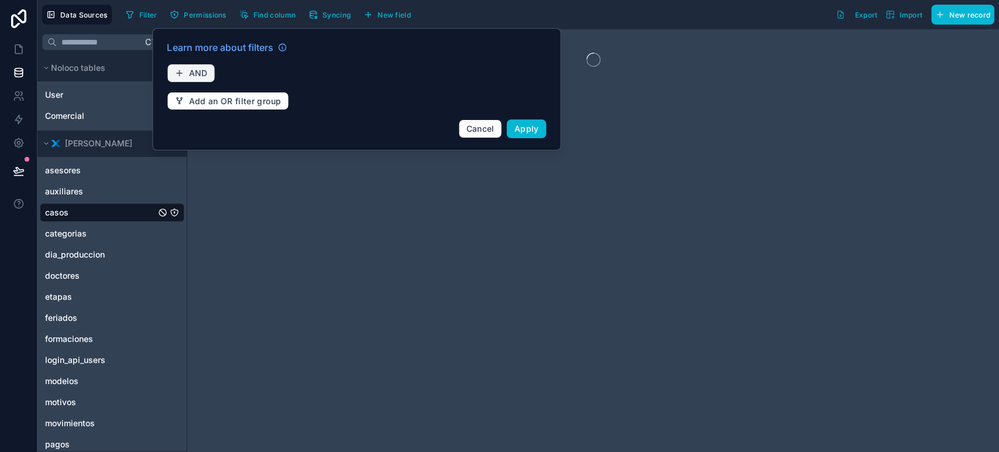
click at [174, 77] on icon "button" at bounding box center [178, 72] width 9 height 9
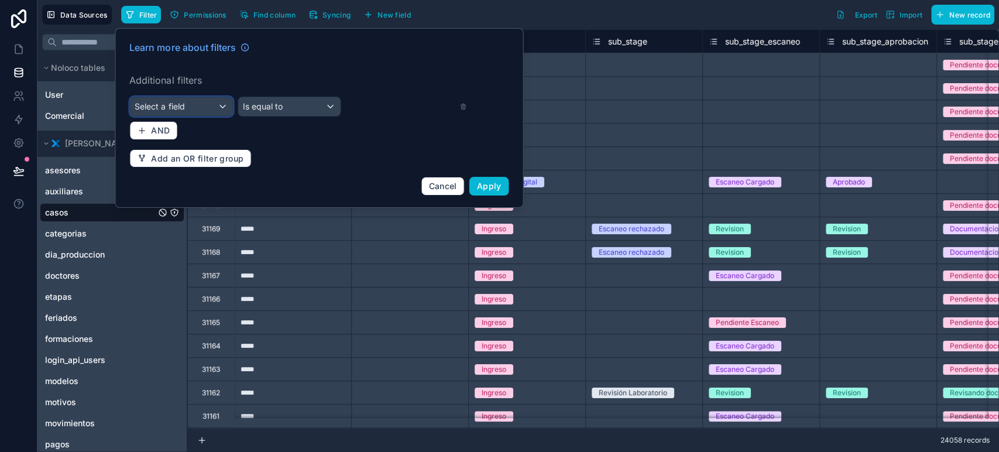
click at [202, 102] on div "Select a field" at bounding box center [181, 106] width 102 height 19
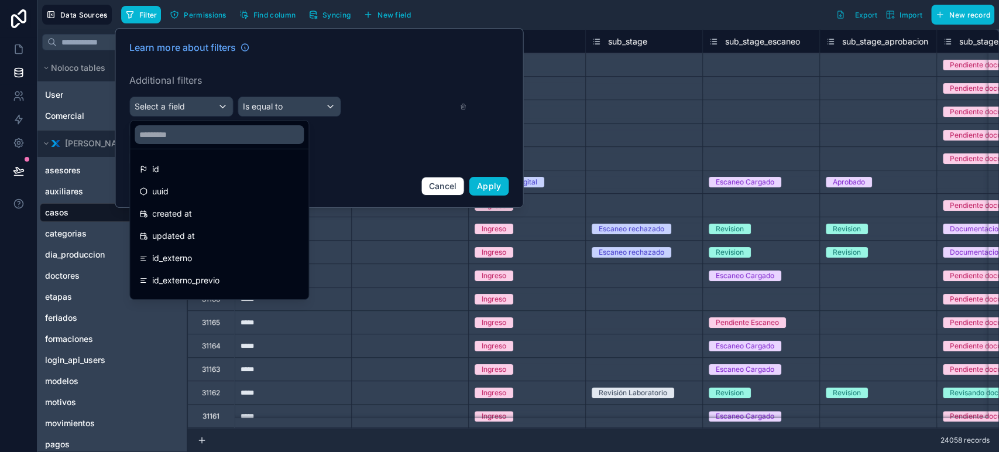
click at [192, 145] on div at bounding box center [219, 135] width 178 height 28
click at [199, 136] on input "text" at bounding box center [219, 134] width 169 height 19
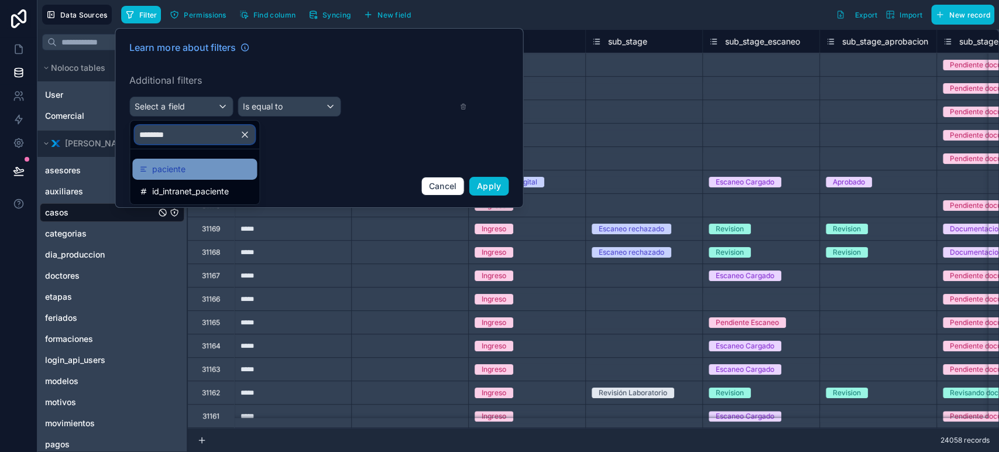
type input "********"
click at [200, 168] on div "paciente" at bounding box center [194, 169] width 111 height 14
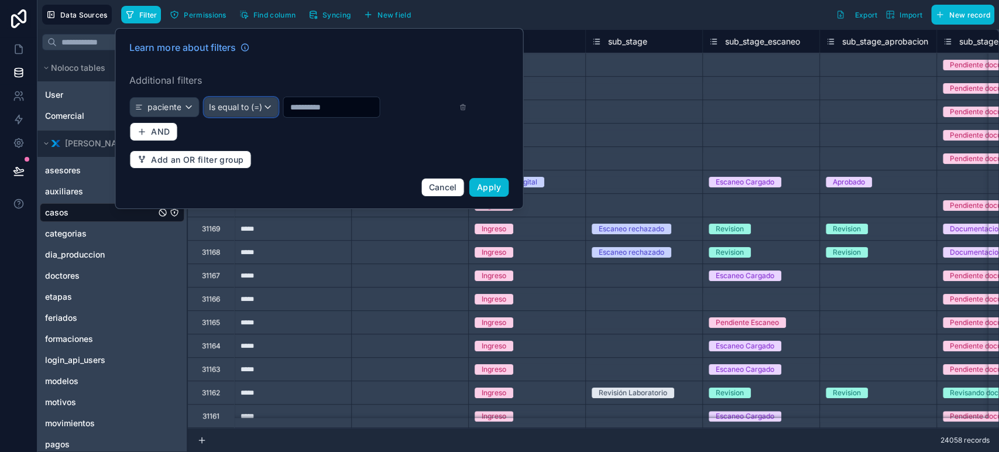
click at [246, 116] on div "Is equal to (=)" at bounding box center [240, 107] width 73 height 19
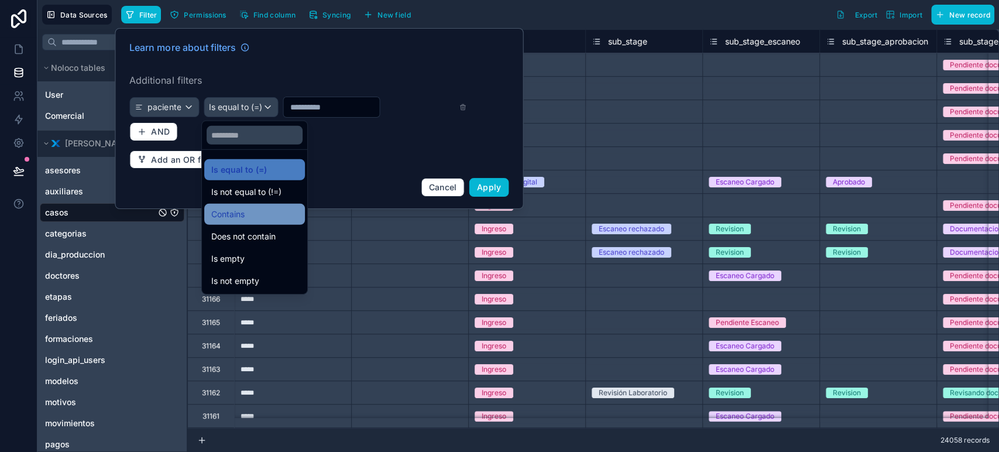
click at [264, 213] on div "Contains" at bounding box center [254, 214] width 87 height 14
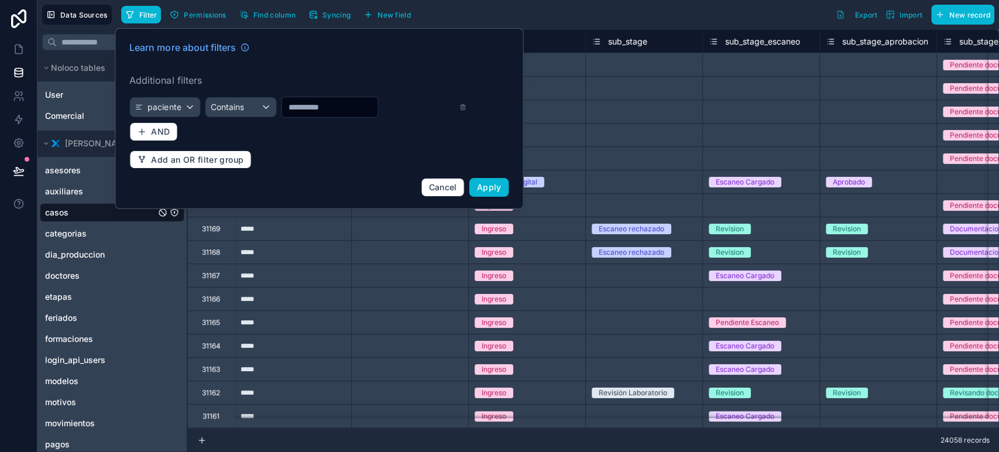
click at [335, 110] on input "text" at bounding box center [329, 107] width 96 height 16
type input "******"
click at [492, 178] on button "Apply" at bounding box center [489, 187] width 40 height 19
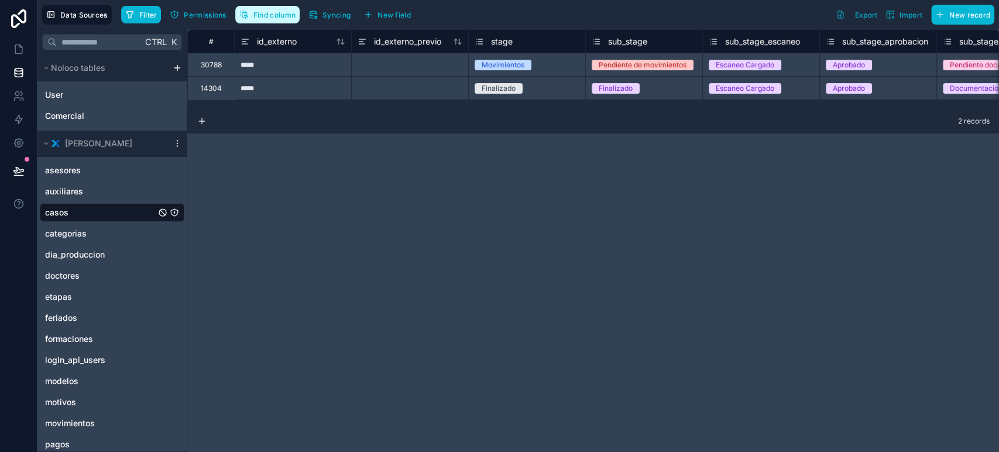
click at [276, 21] on button "Find column" at bounding box center [267, 15] width 64 height 18
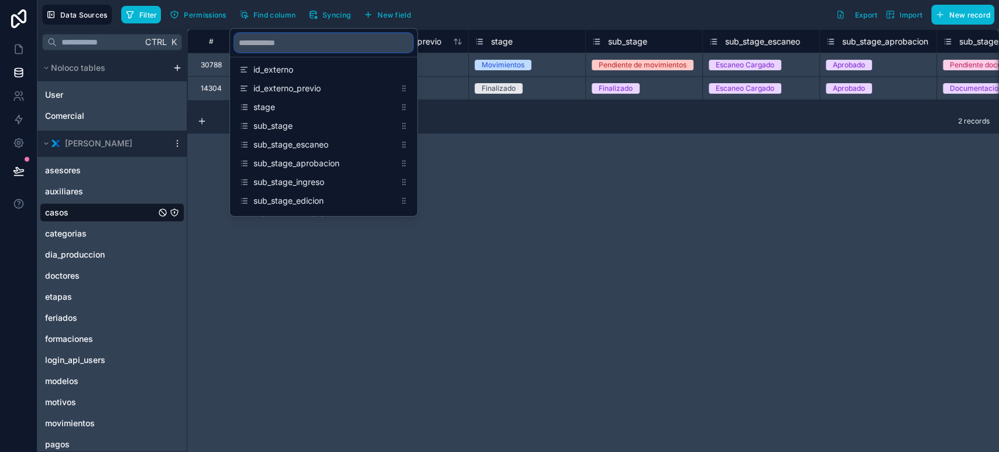
click at [276, 47] on input "scrollable content" at bounding box center [324, 42] width 178 height 19
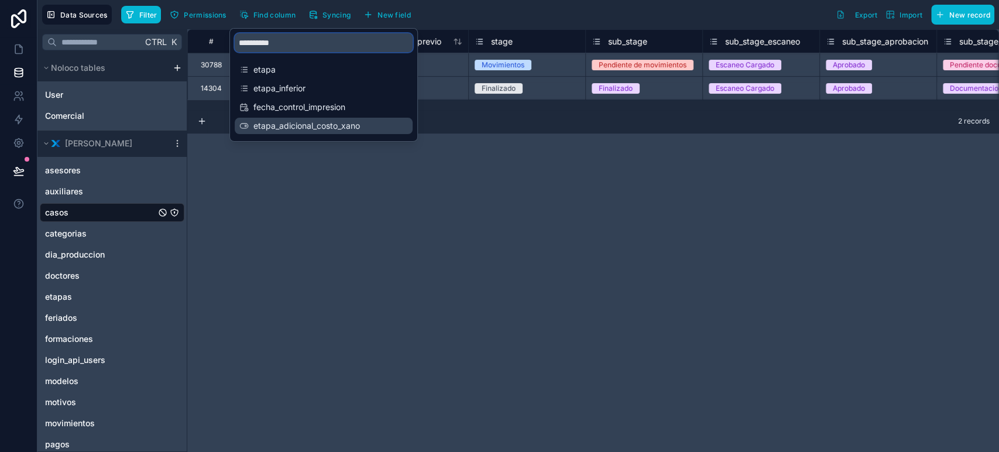
type input "**********"
click at [279, 130] on span "etapa_adicional_costo_xano" at bounding box center [324, 126] width 142 height 12
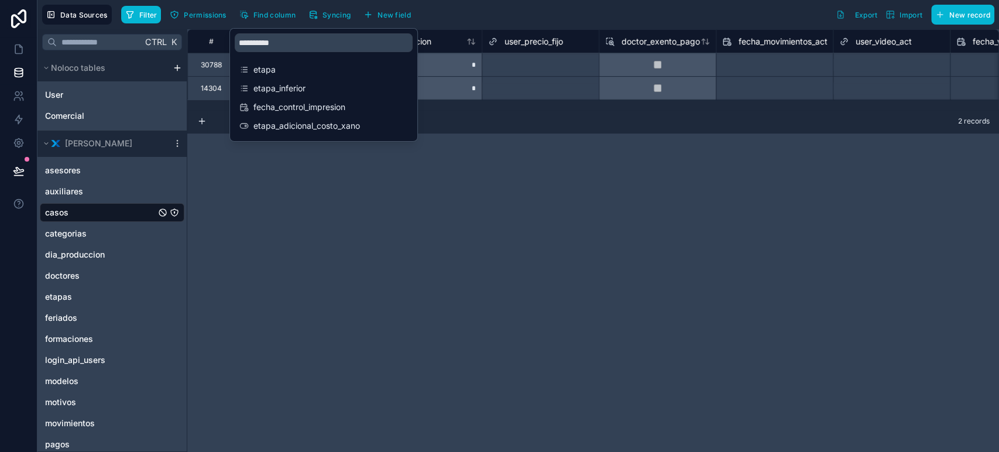
scroll to position [0, 18374]
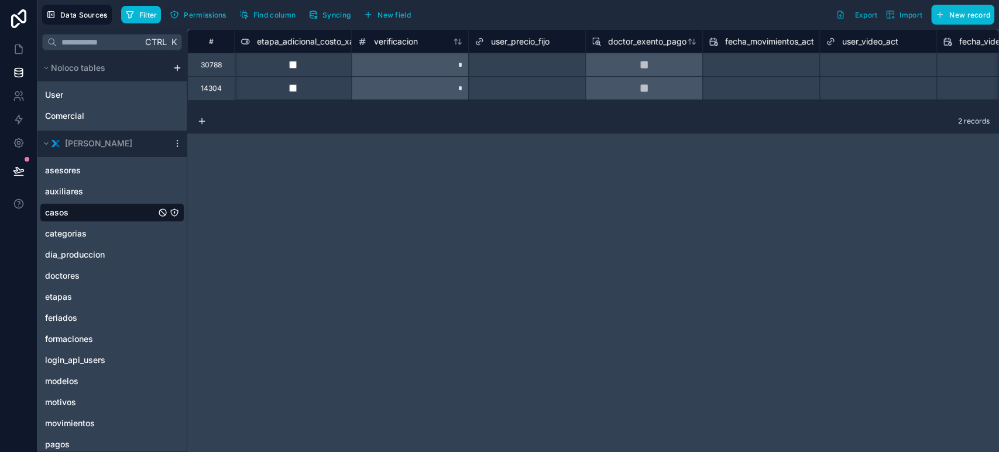
click at [427, 122] on div "2 records" at bounding box center [593, 121] width 812 height 23
click at [20, 50] on icon at bounding box center [19, 49] width 12 height 12
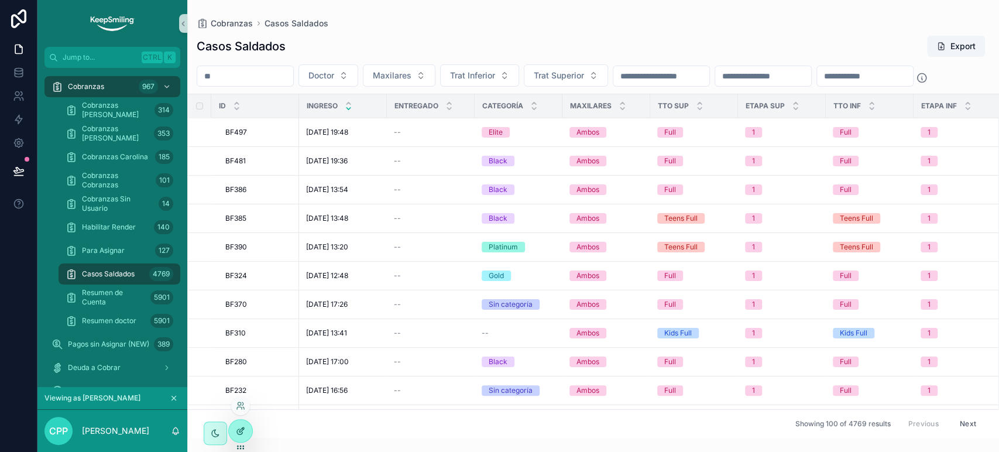
click at [245, 434] on div at bounding box center [240, 431] width 23 height 22
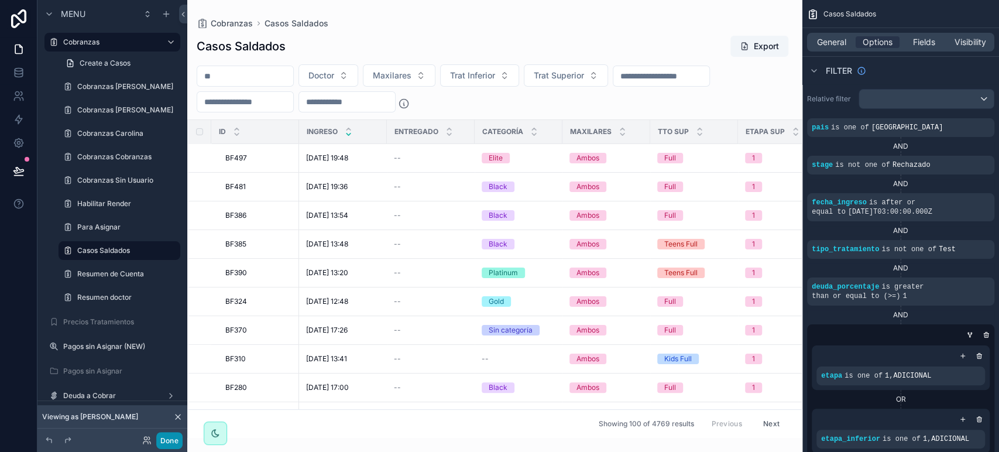
click at [177, 447] on button "Done" at bounding box center [169, 440] width 26 height 17
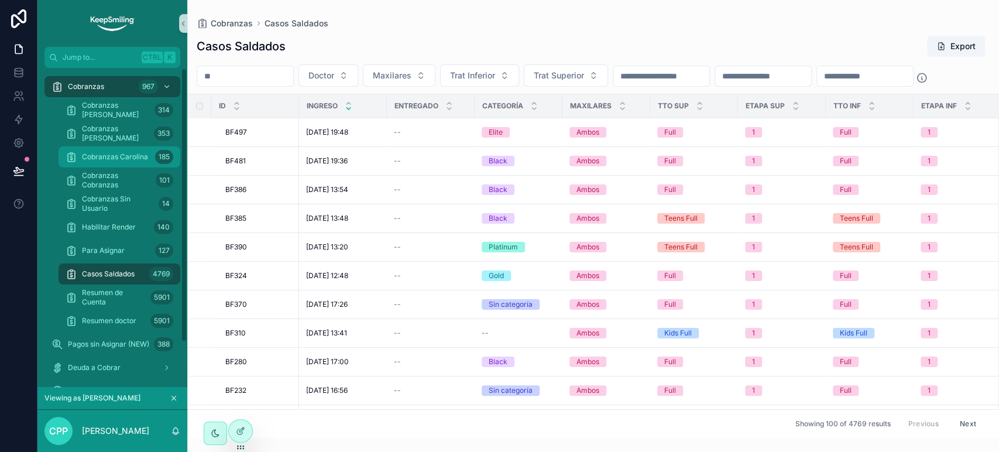
click at [126, 160] on span "Cobranzas Carolina" at bounding box center [115, 156] width 66 height 9
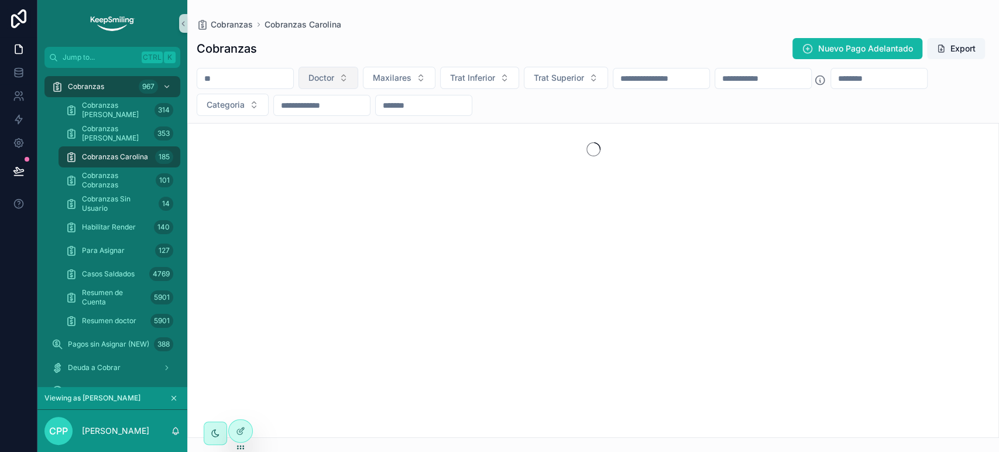
click at [358, 83] on button "Doctor" at bounding box center [328, 78] width 60 height 22
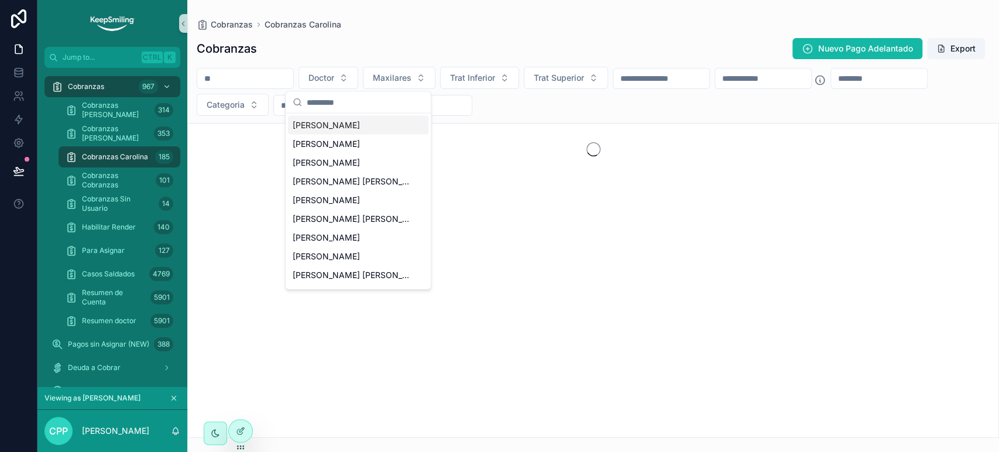
click at [377, 102] on input "scrollable content" at bounding box center [365, 102] width 117 height 21
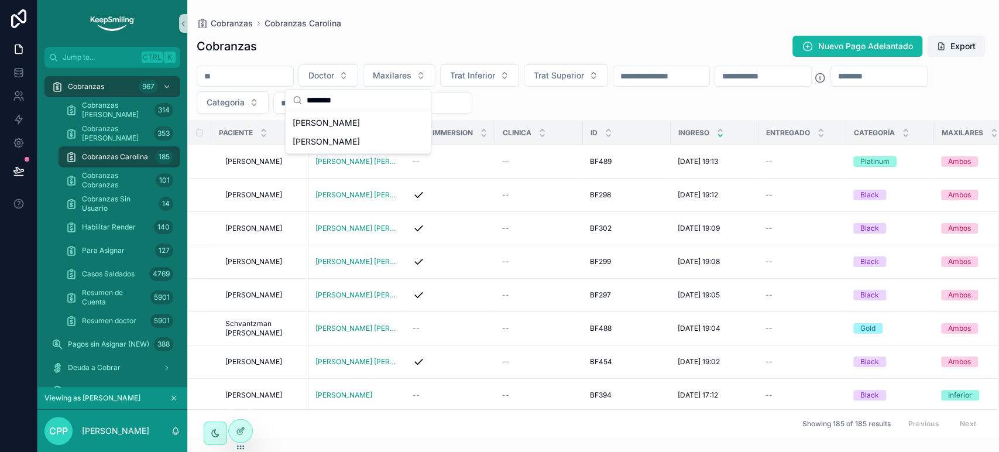
type input "********"
click at [388, 119] on div "[PERSON_NAME]" at bounding box center [358, 123] width 140 height 19
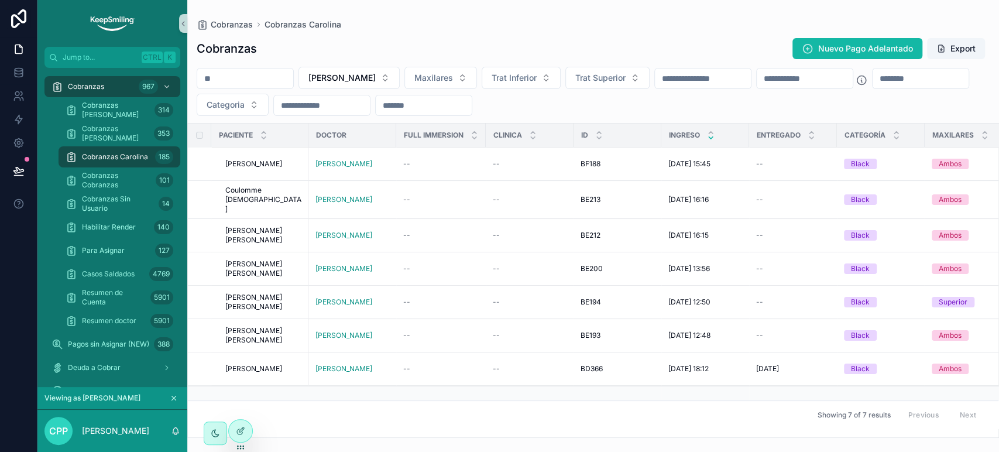
click at [226, 87] on div "scrollable content" at bounding box center [245, 78] width 97 height 21
click at [872, 87] on input "scrollable content" at bounding box center [920, 78] width 96 height 16
type input "*****"
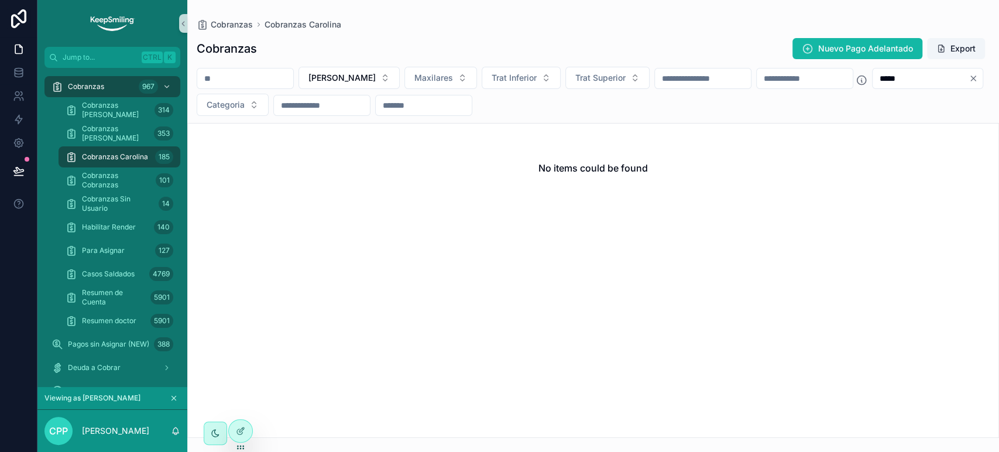
click at [872, 87] on input "*****" at bounding box center [920, 78] width 96 height 16
click at [133, 92] on div "Cobranzas 967" at bounding box center [112, 86] width 122 height 19
type input "*****"
click at [102, 284] on link "Casos Saldados 4769" at bounding box center [120, 273] width 122 height 21
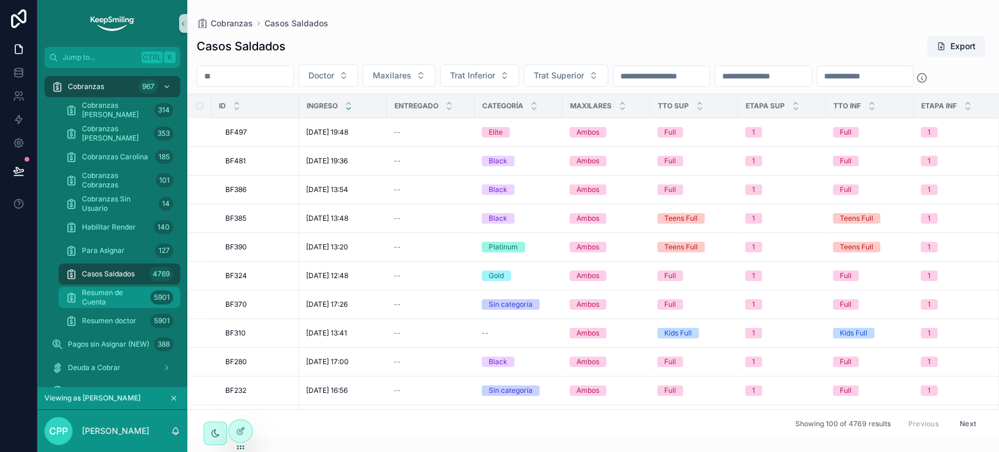
click at [111, 302] on span "Resumen de Cuenta" at bounding box center [114, 297] width 64 height 19
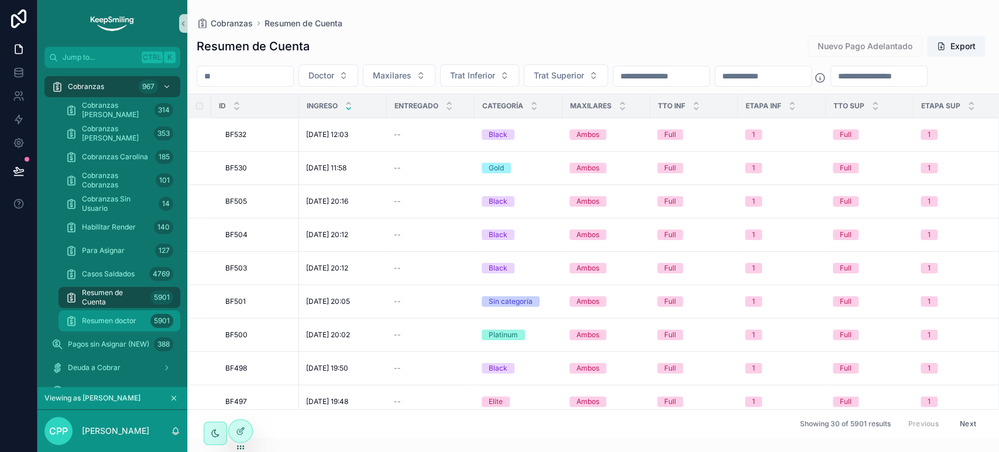
click at [128, 322] on span "Resumen doctor" at bounding box center [109, 320] width 54 height 9
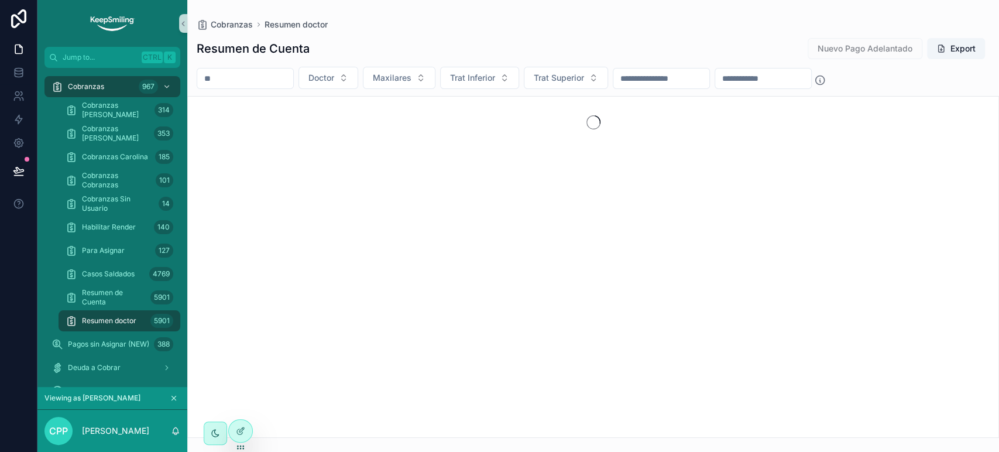
click at [276, 78] on input "scrollable content" at bounding box center [245, 78] width 96 height 16
paste input "*****"
type input "*****"
drag, startPoint x: 331, startPoint y: 78, endPoint x: 319, endPoint y: 82, distance: 11.7
click at [303, 78] on icon "Clear" at bounding box center [297, 78] width 9 height 9
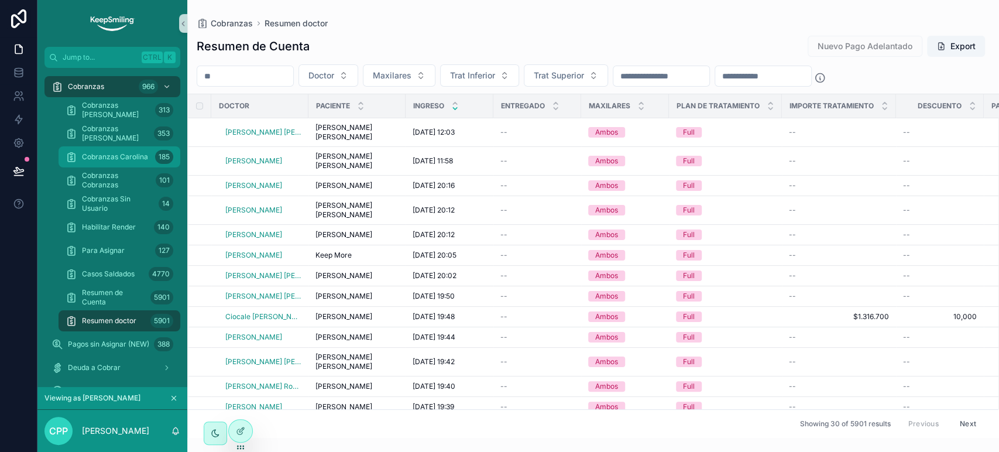
click at [142, 152] on span "Cobranzas Carolina" at bounding box center [115, 156] width 66 height 9
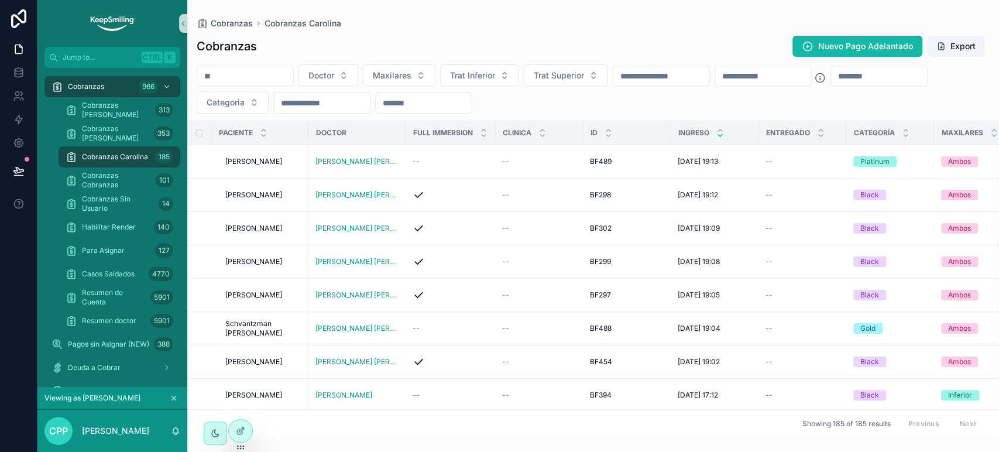
drag, startPoint x: 240, startPoint y: 110, endPoint x: 240, endPoint y: 99, distance: 11.1
click at [831, 84] on input "scrollable content" at bounding box center [879, 76] width 96 height 16
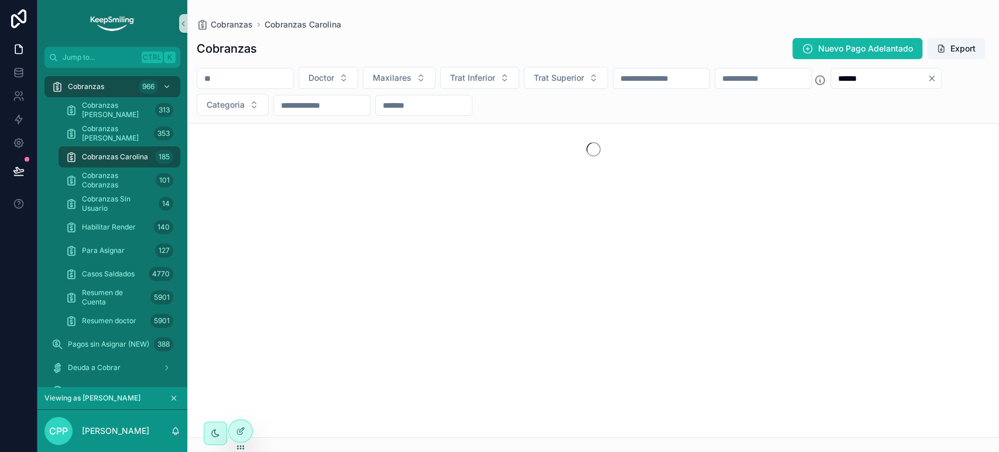
click at [831, 87] on input "******" at bounding box center [879, 78] width 96 height 16
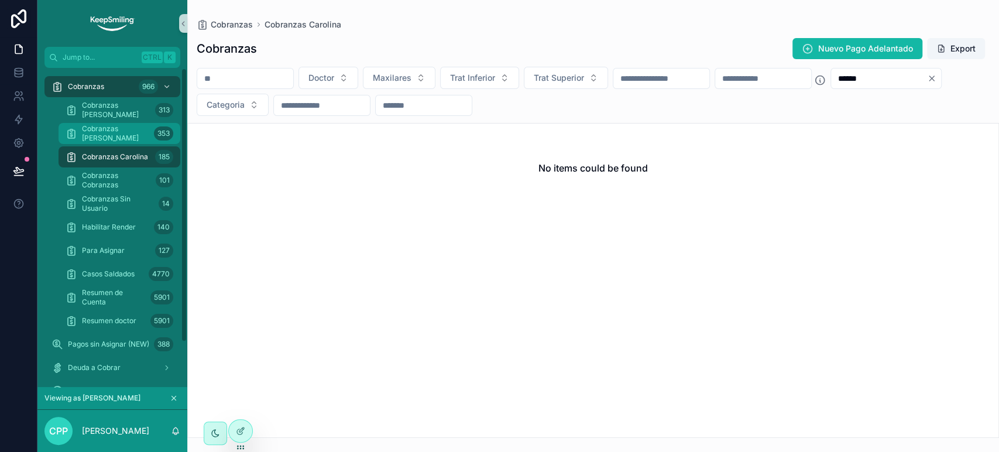
type input "******"
click at [104, 135] on span "Cobranzas Carlos" at bounding box center [115, 133] width 67 height 19
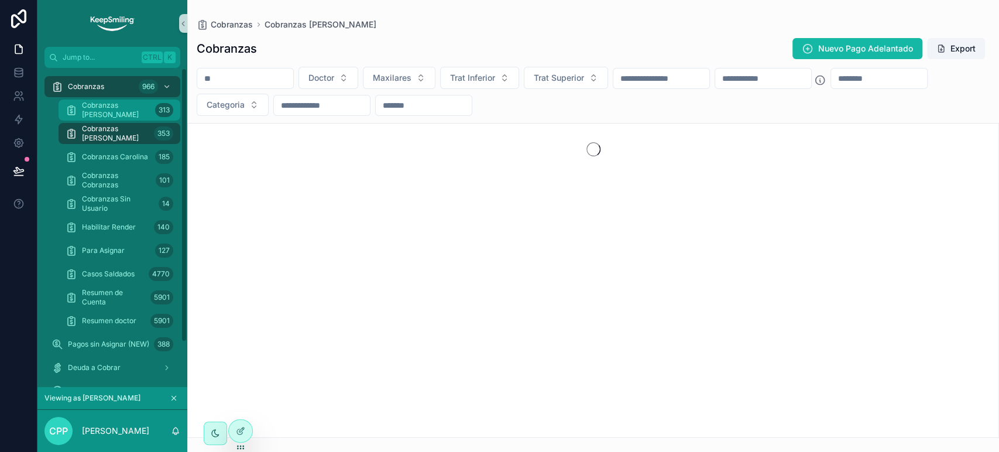
click at [162, 109] on div "313" at bounding box center [164, 110] width 18 height 14
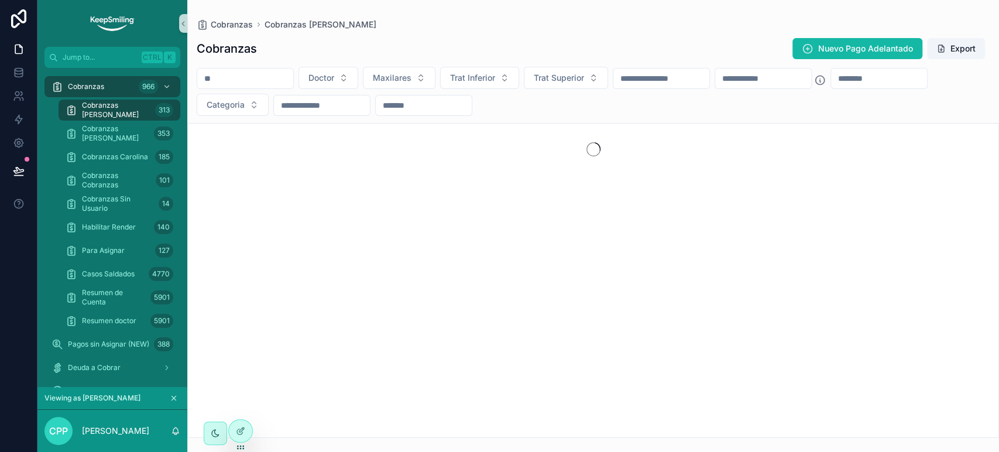
click at [831, 87] on input "scrollable content" at bounding box center [879, 78] width 96 height 16
paste input "******"
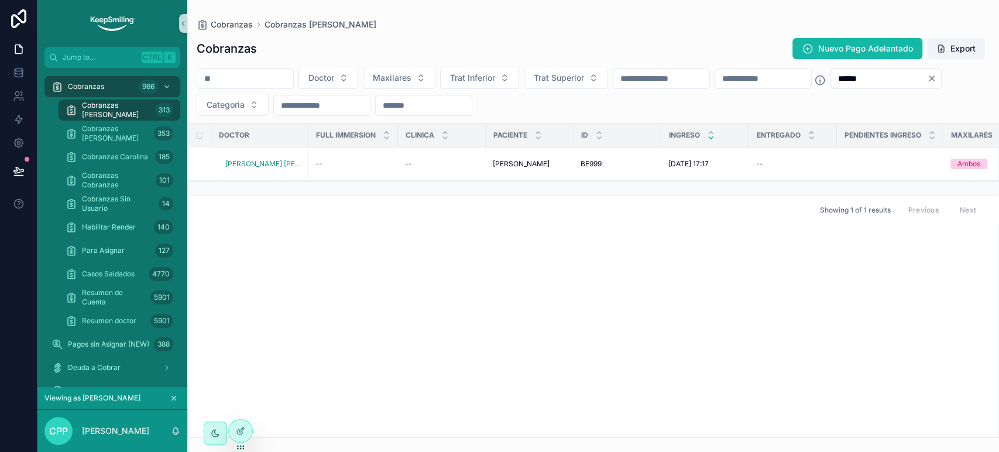
type input "******"
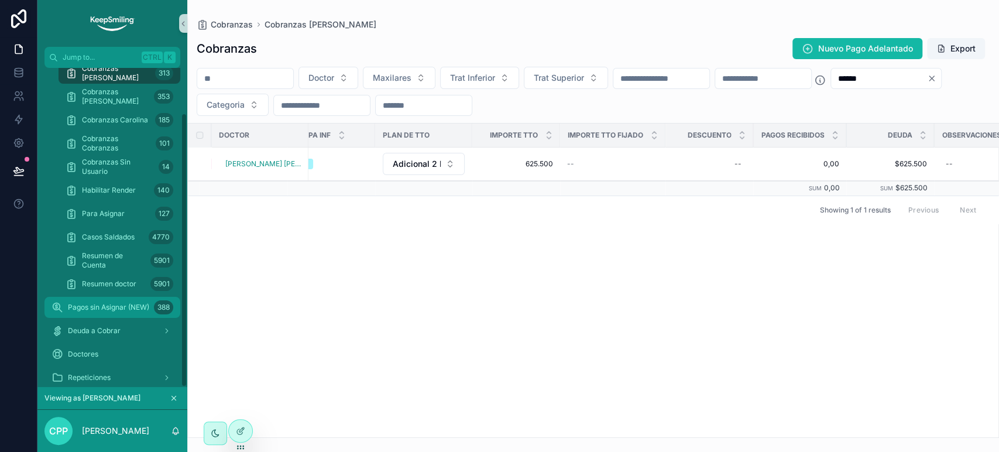
scroll to position [53, 0]
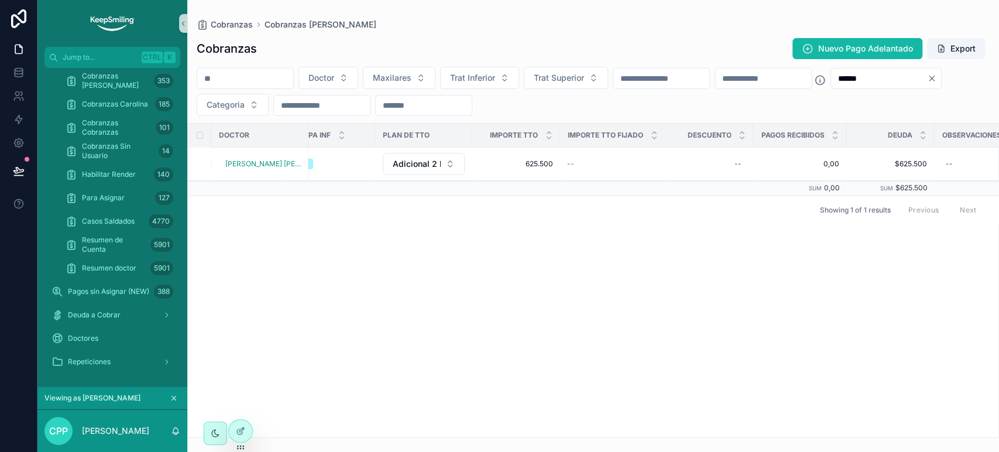
click at [174, 396] on icon "scrollable content" at bounding box center [174, 398] width 8 height 8
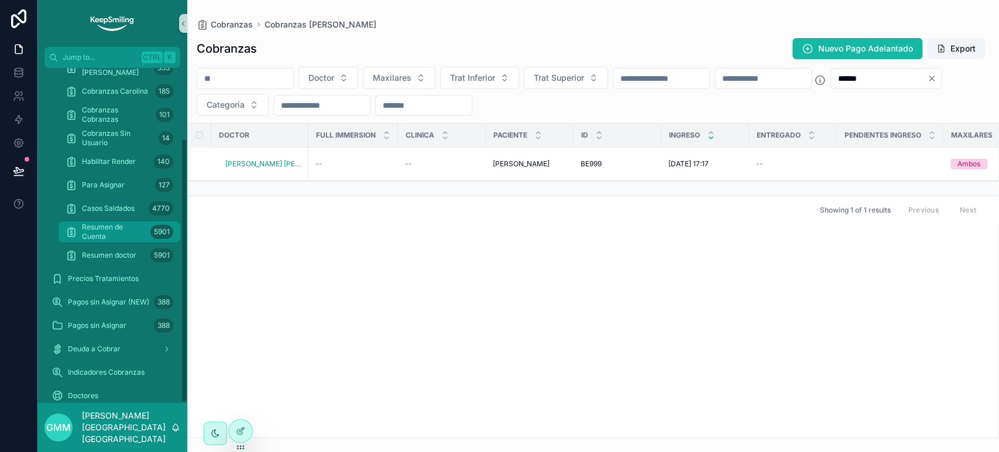
scroll to position [35, 0]
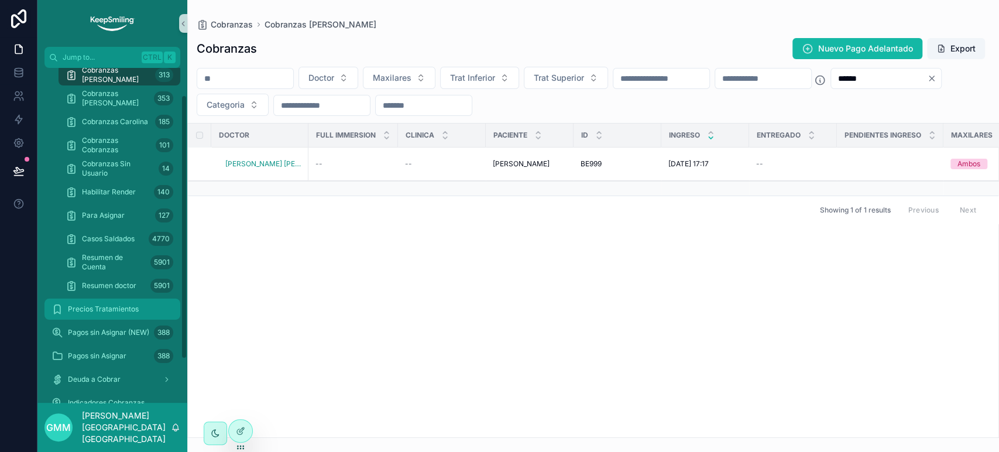
click at [108, 317] on div "Precios Tratamientos" at bounding box center [112, 309] width 122 height 19
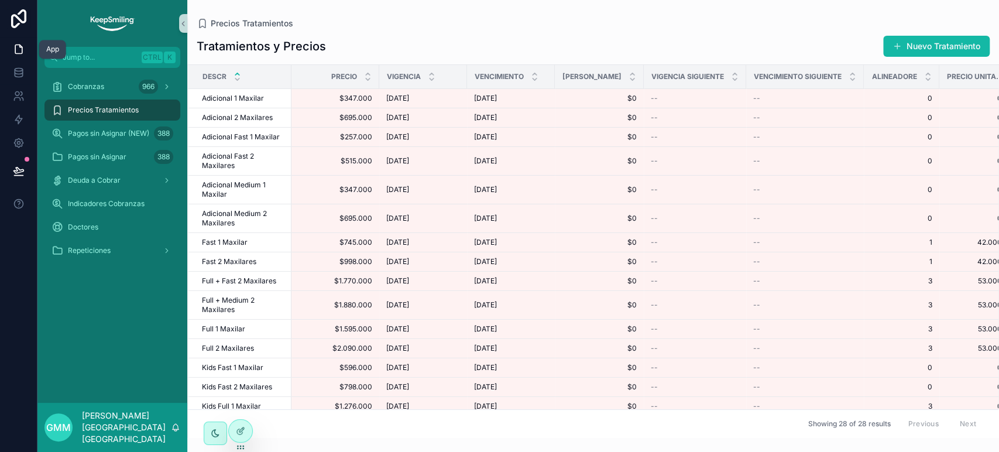
click at [18, 54] on icon at bounding box center [18, 49] width 7 height 9
click at [22, 68] on icon at bounding box center [19, 69] width 8 height 3
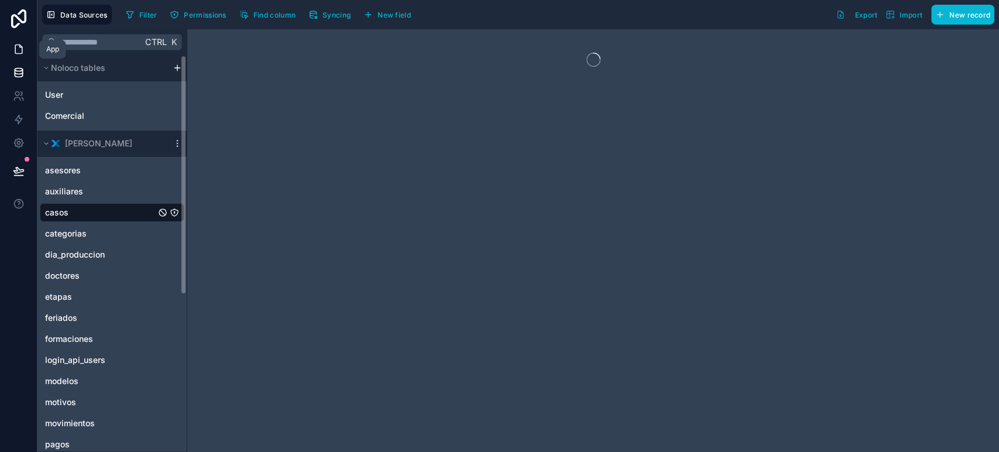
click at [13, 49] on icon at bounding box center [19, 49] width 12 height 12
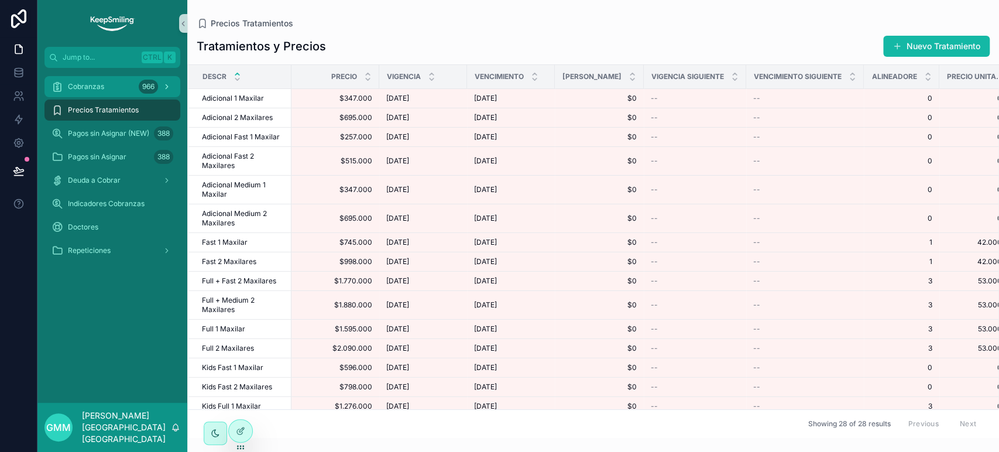
click at [159, 91] on div "966" at bounding box center [156, 86] width 35 height 19
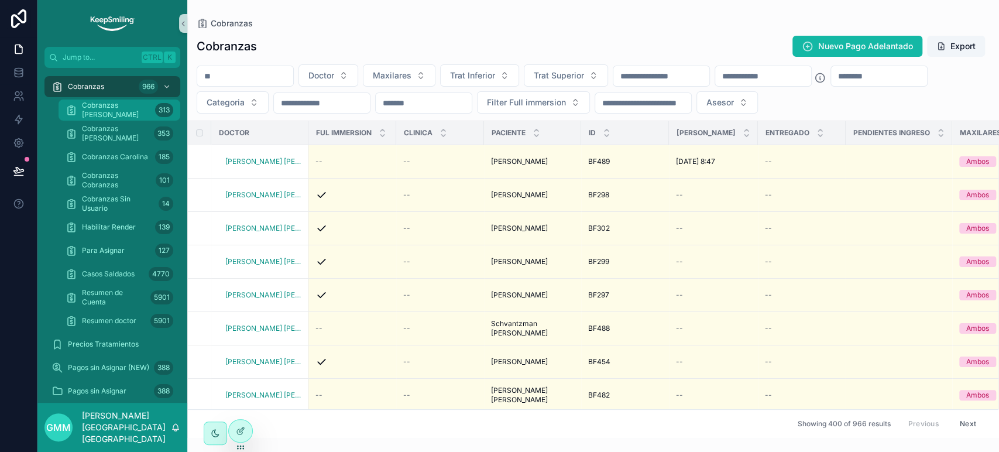
click at [124, 118] on div "Cobranzas Jimena 313" at bounding box center [120, 110] width 108 height 19
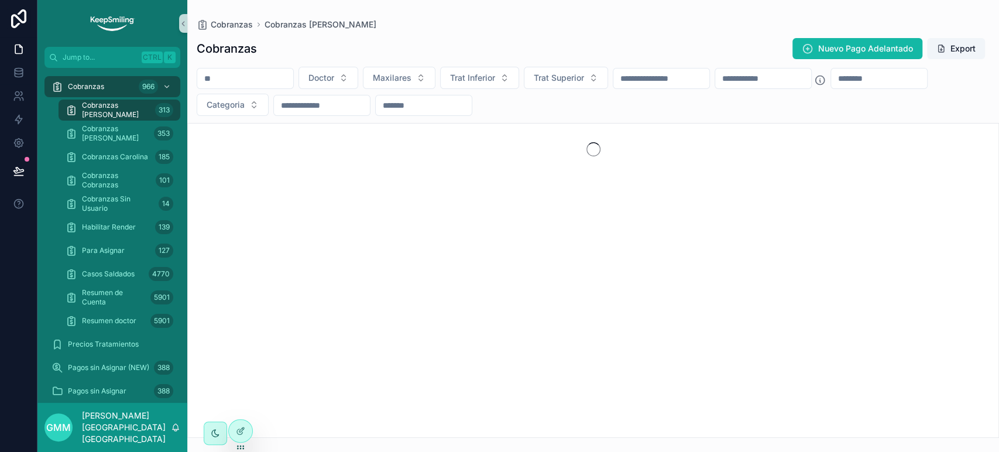
click at [831, 87] on input "scrollable content" at bounding box center [879, 78] width 96 height 16
paste input "******"
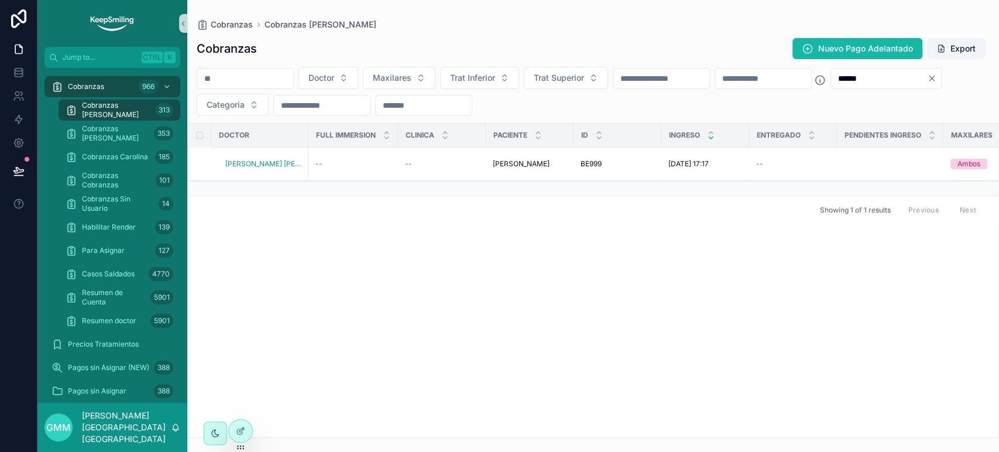
type input "******"
click at [106, 252] on span "Para Asignar" at bounding box center [103, 250] width 43 height 9
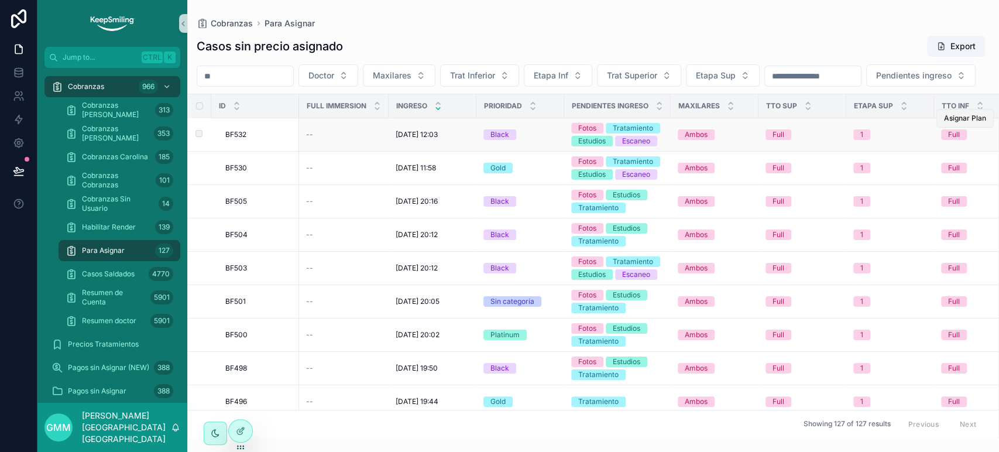
click at [944, 123] on span "Asignar Plan" at bounding box center [965, 118] width 42 height 9
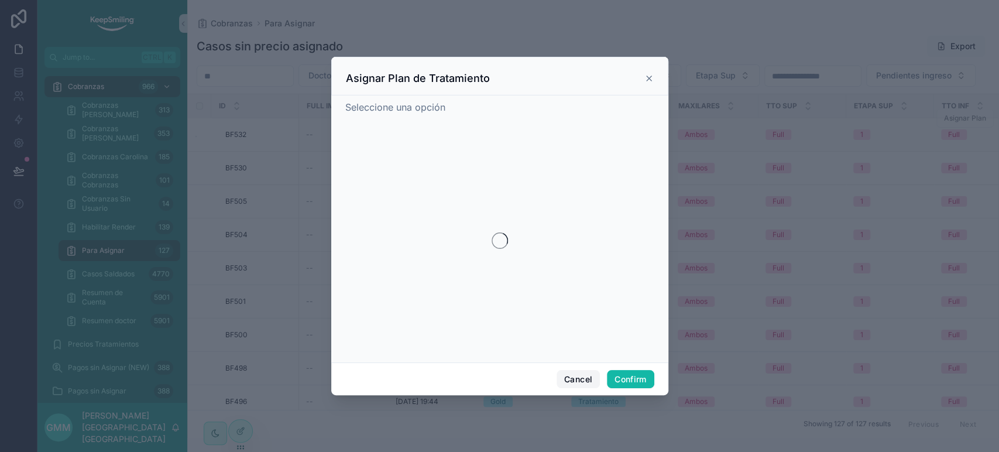
click at [580, 376] on button "Cancel" at bounding box center [577, 379] width 43 height 19
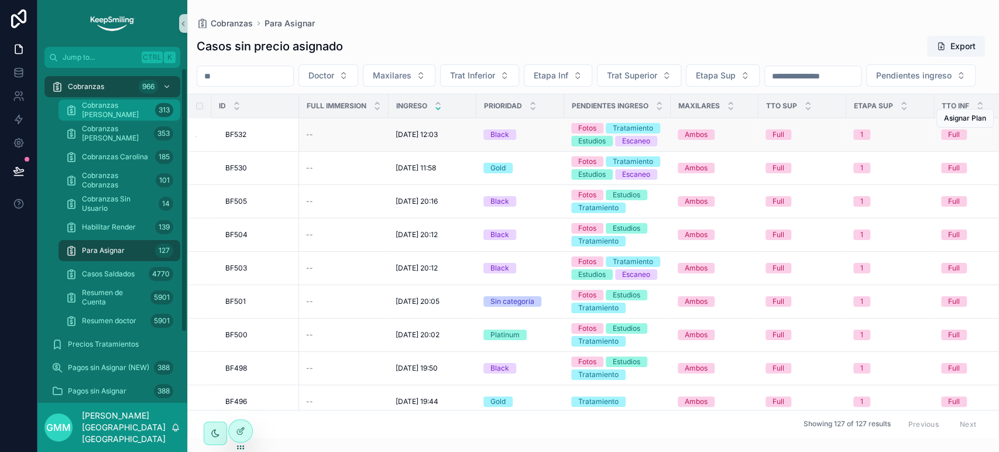
click at [94, 118] on div "Cobranzas Jimena 313" at bounding box center [120, 110] width 108 height 19
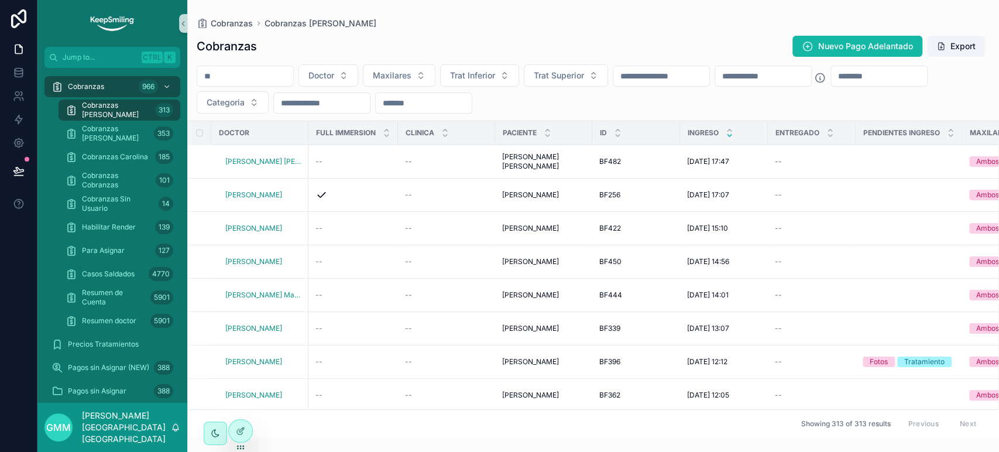
scroll to position [0, 697]
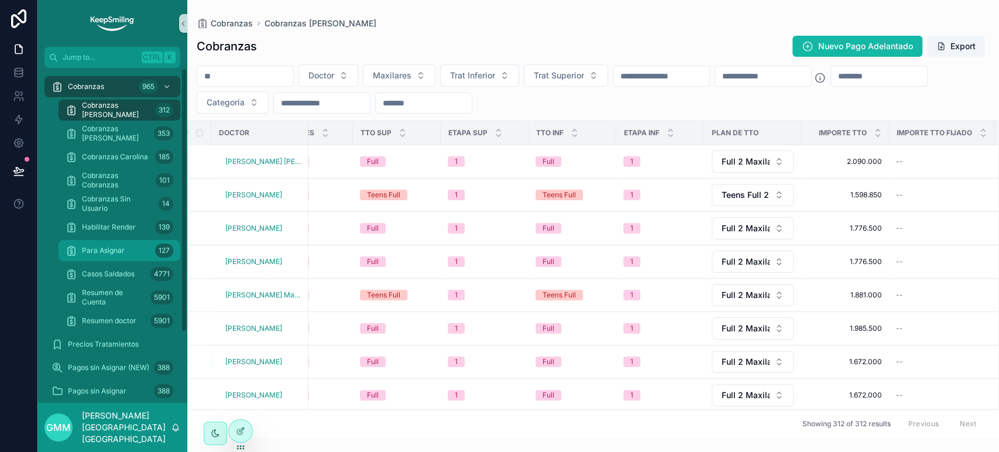
drag, startPoint x: 125, startPoint y: 260, endPoint x: 132, endPoint y: 260, distance: 7.6
click at [125, 260] on link "Para Asignar 127" at bounding box center [120, 250] width 122 height 21
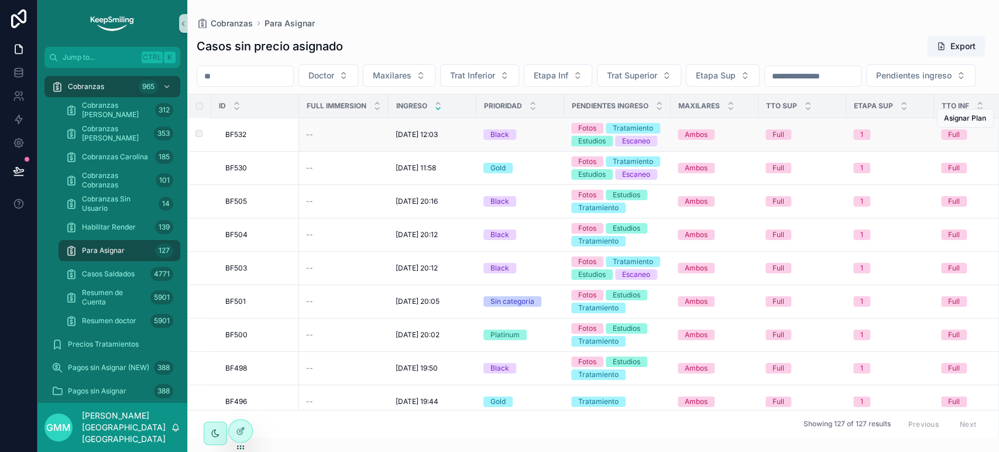
click at [197, 152] on td "scrollable content" at bounding box center [199, 134] width 23 height 33
click at [195, 139] on label "scrollable content" at bounding box center [191, 134] width 7 height 9
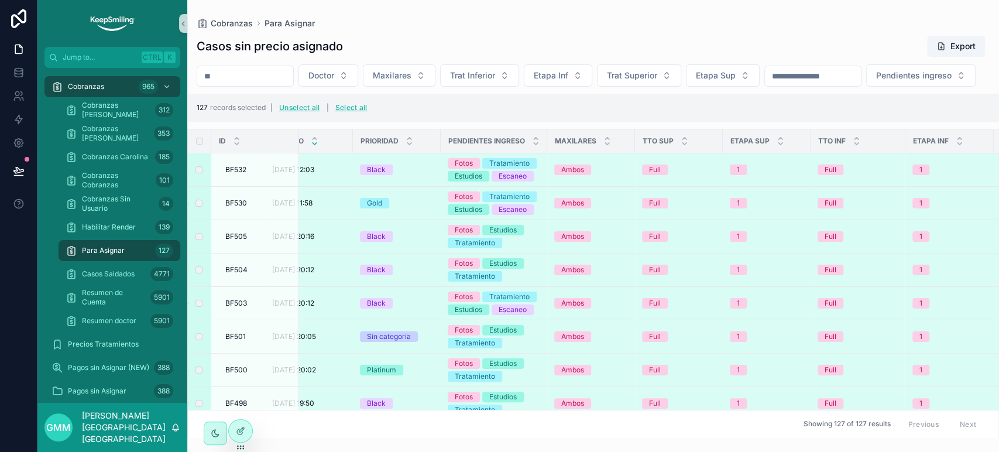
scroll to position [0, 318]
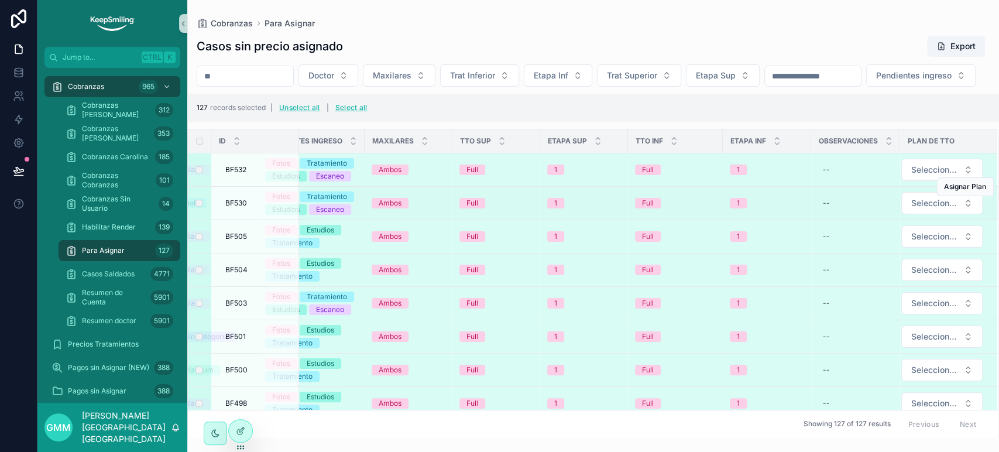
click at [936, 198] on div "Asignar Plan" at bounding box center [964, 186] width 57 height 33
click at [915, 176] on span "Seleccione una opción" at bounding box center [934, 170] width 47 height 12
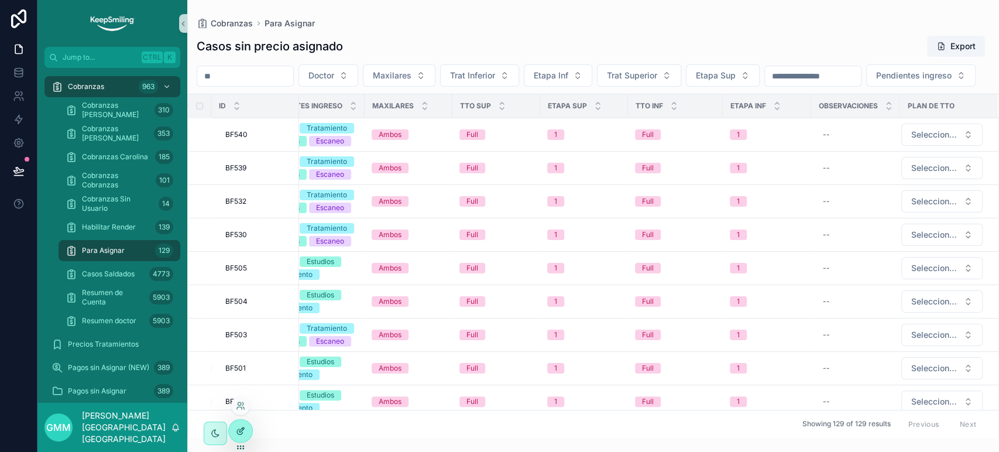
click at [235, 439] on div at bounding box center [240, 431] width 23 height 22
click at [125, 93] on div "Cobranzas 963" at bounding box center [112, 86] width 122 height 19
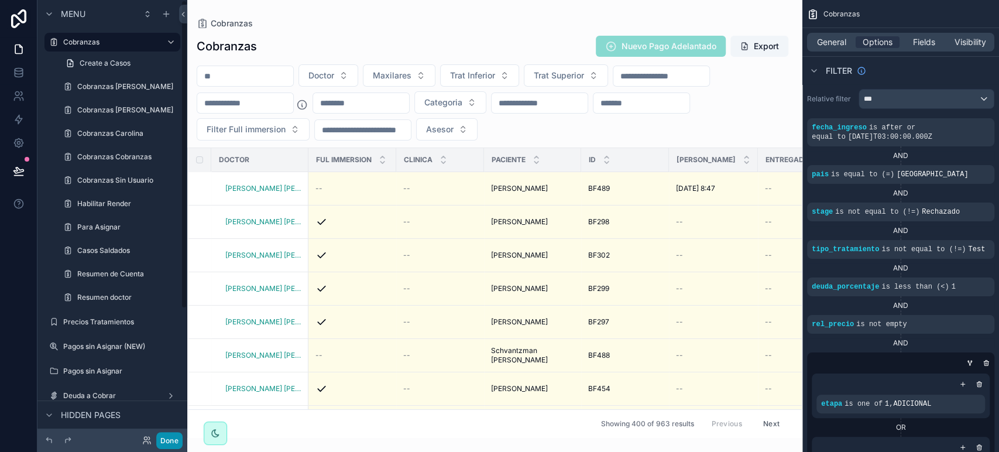
click at [169, 439] on button "Done" at bounding box center [169, 440] width 26 height 17
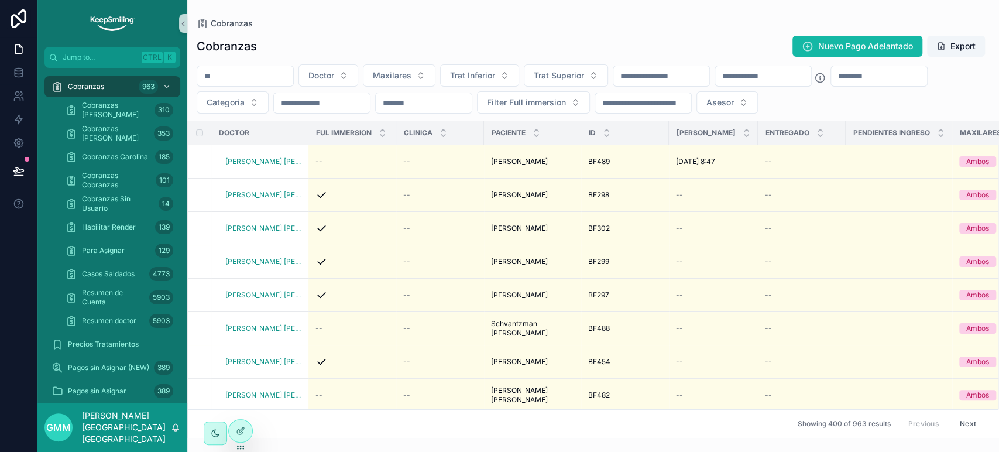
click at [831, 84] on input "scrollable content" at bounding box center [879, 76] width 96 height 16
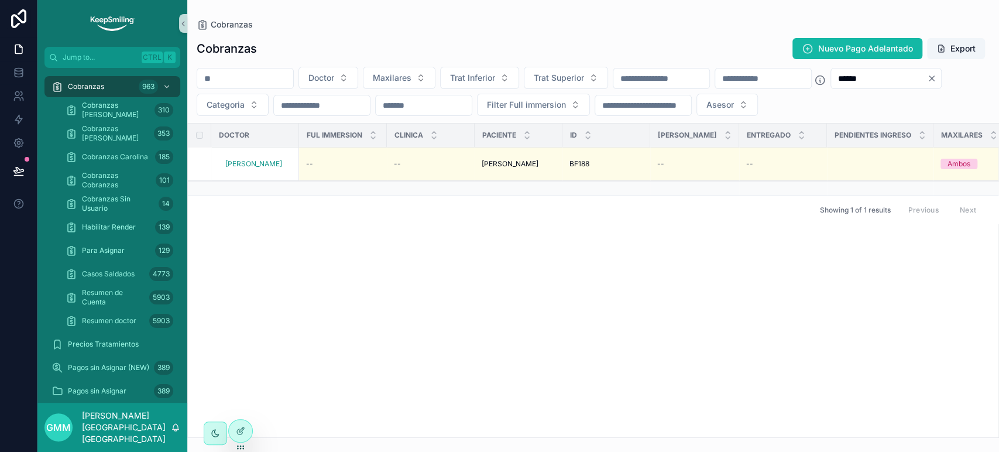
type input "******"
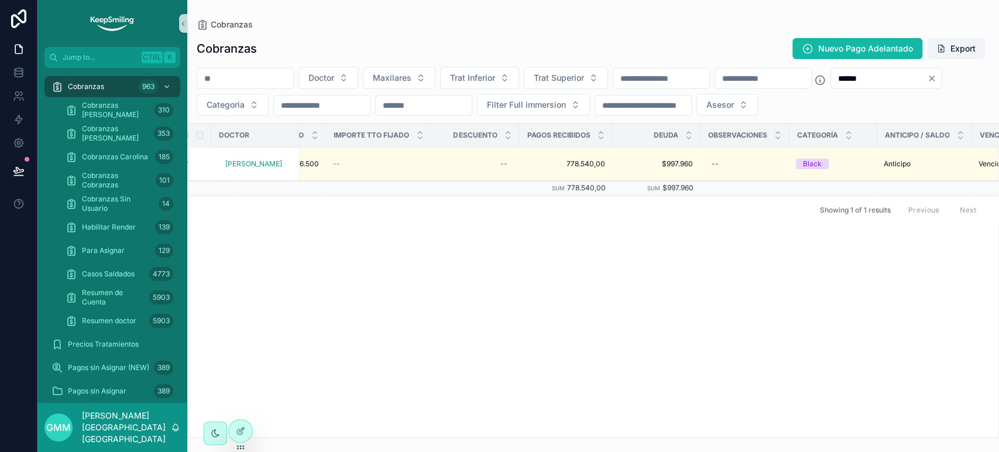
scroll to position [0, 1249]
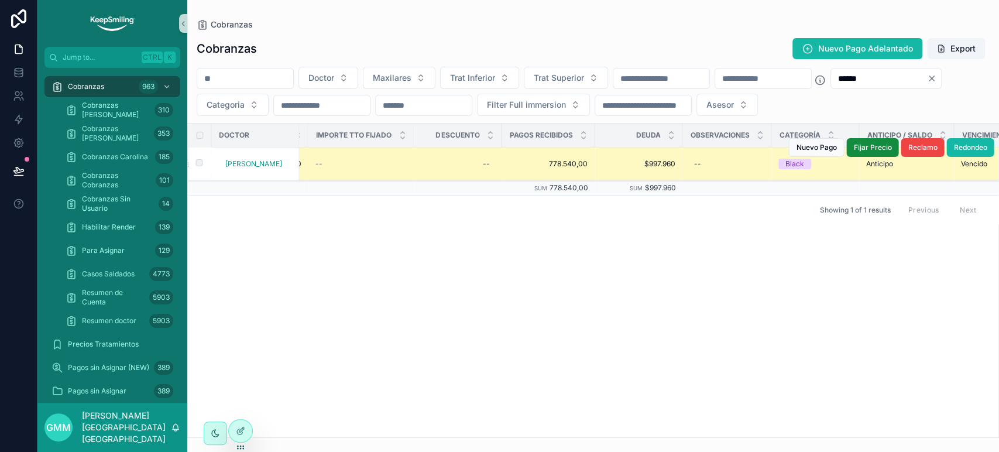
click at [585, 169] on span "778.540,00" at bounding box center [547, 163] width 79 height 9
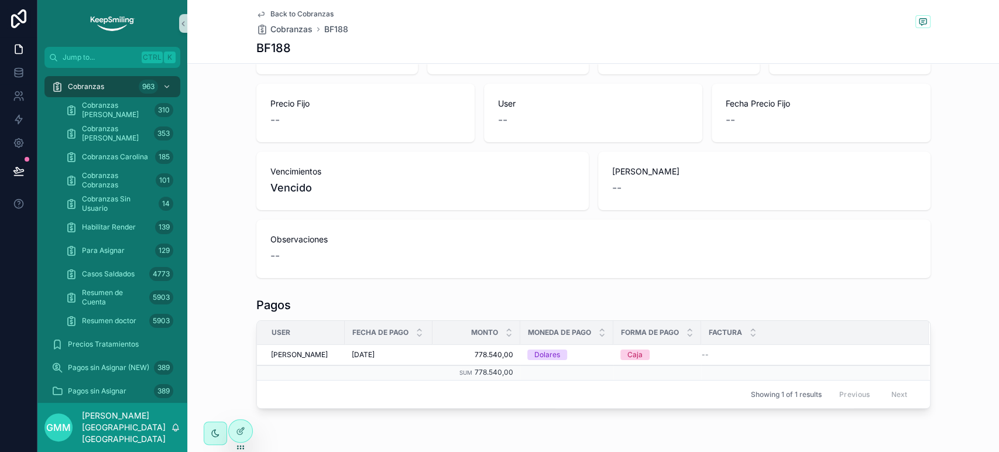
scroll to position [226, 0]
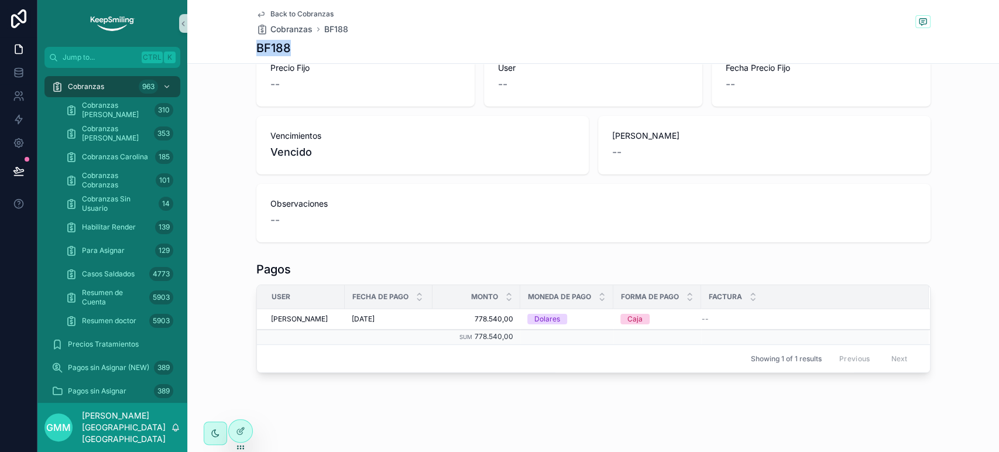
drag, startPoint x: 287, startPoint y: 43, endPoint x: 250, endPoint y: 46, distance: 37.0
click at [250, 46] on div "Back to Cobranzas Cobranzas BF188 BF188" at bounding box center [593, 32] width 812 height 64
copy h1 "BF188"
click at [11, 71] on link at bounding box center [18, 72] width 37 height 23
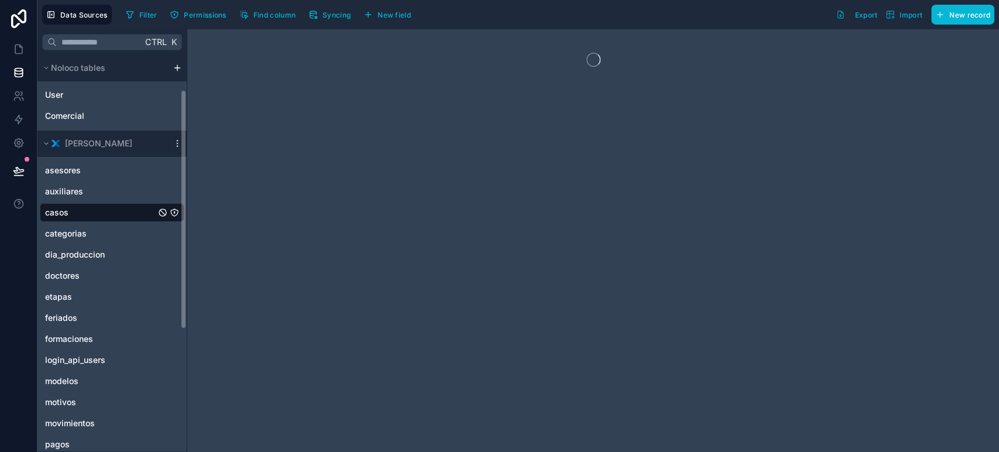
scroll to position [130, 0]
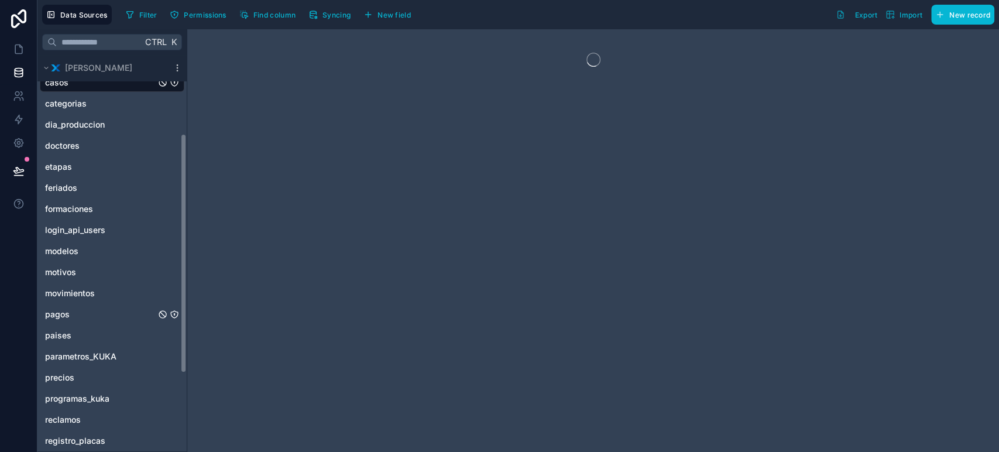
click at [76, 314] on div "pagos" at bounding box center [112, 314] width 145 height 19
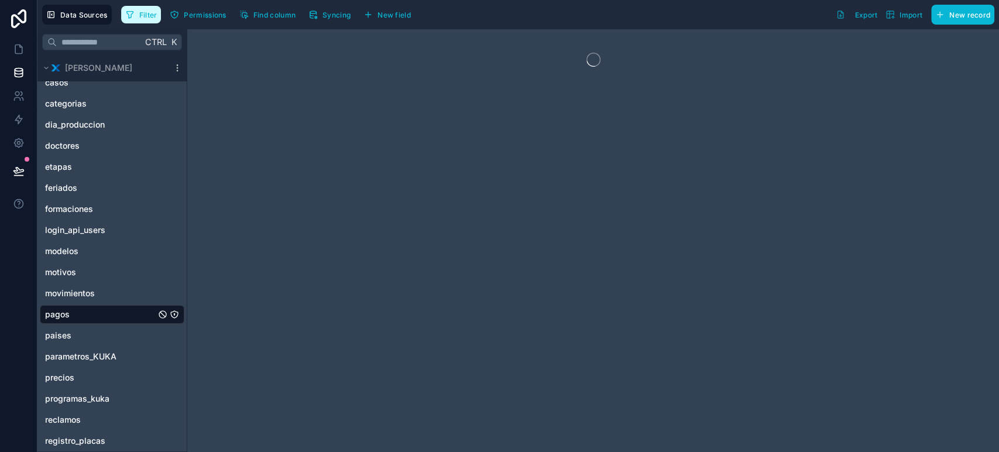
click at [132, 15] on icon "button" at bounding box center [129, 14] width 9 height 9
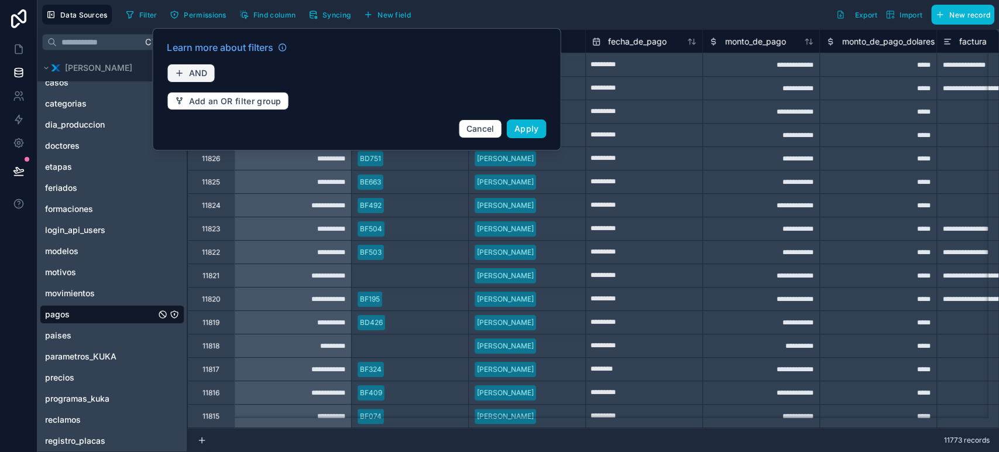
click at [185, 74] on button "AND" at bounding box center [191, 73] width 48 height 19
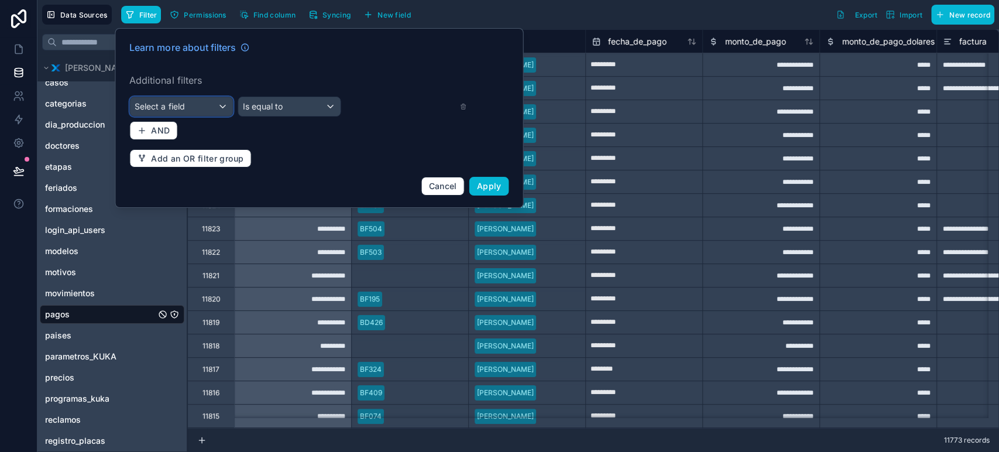
click at [196, 102] on div "Select a field" at bounding box center [181, 106] width 102 height 19
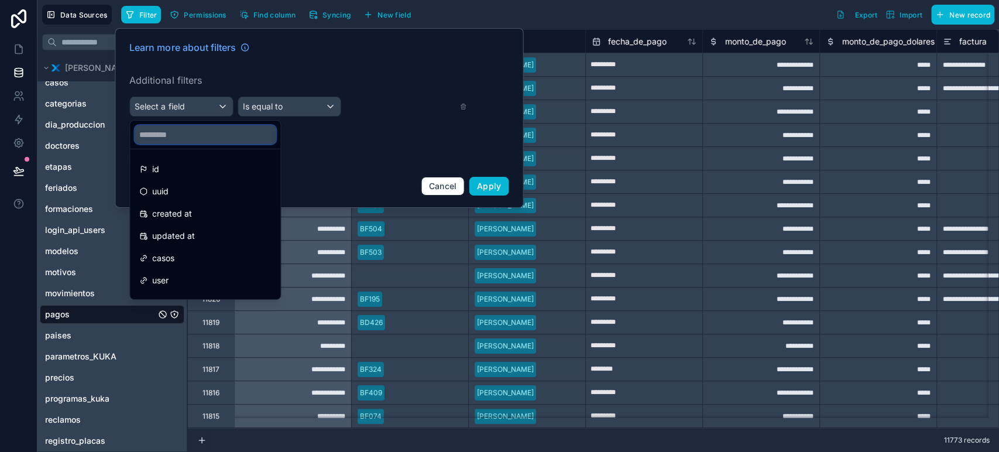
click at [187, 133] on input "text" at bounding box center [205, 134] width 141 height 19
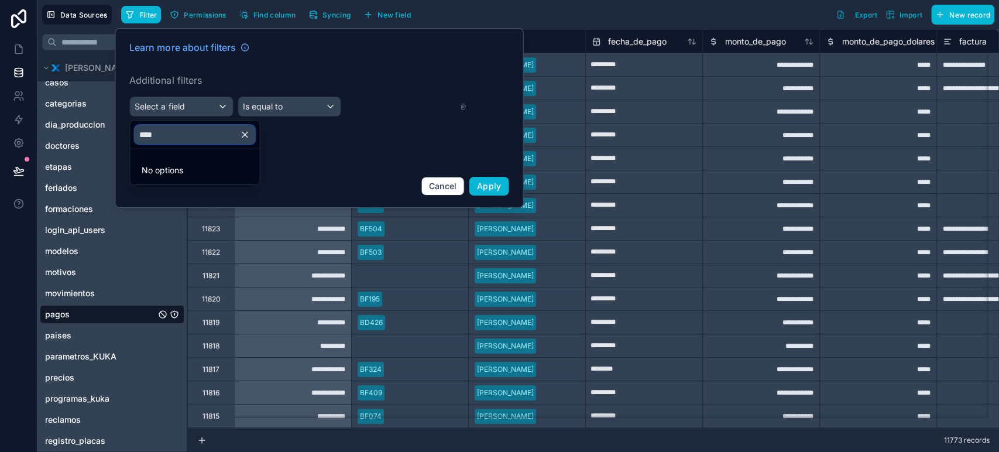
type input "****"
click at [248, 134] on icon "button" at bounding box center [244, 134] width 11 height 11
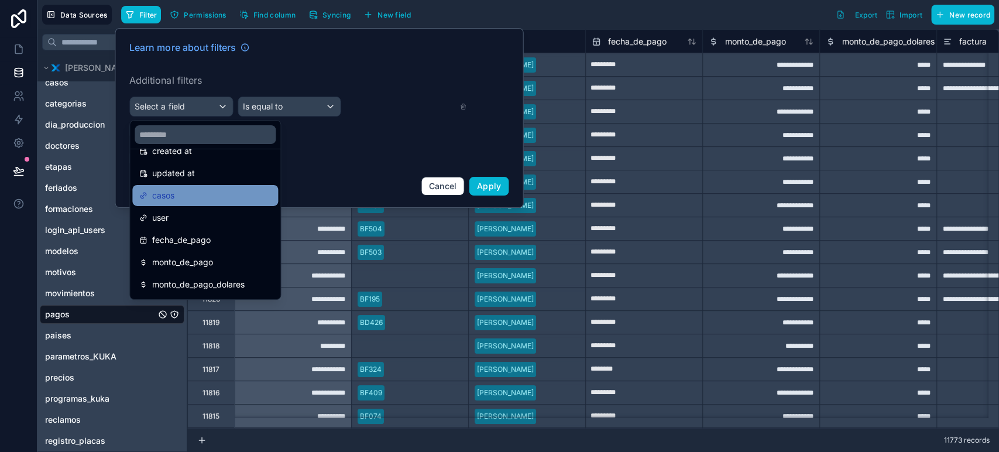
scroll to position [65, 0]
click at [180, 196] on div "casos" at bounding box center [205, 193] width 132 height 14
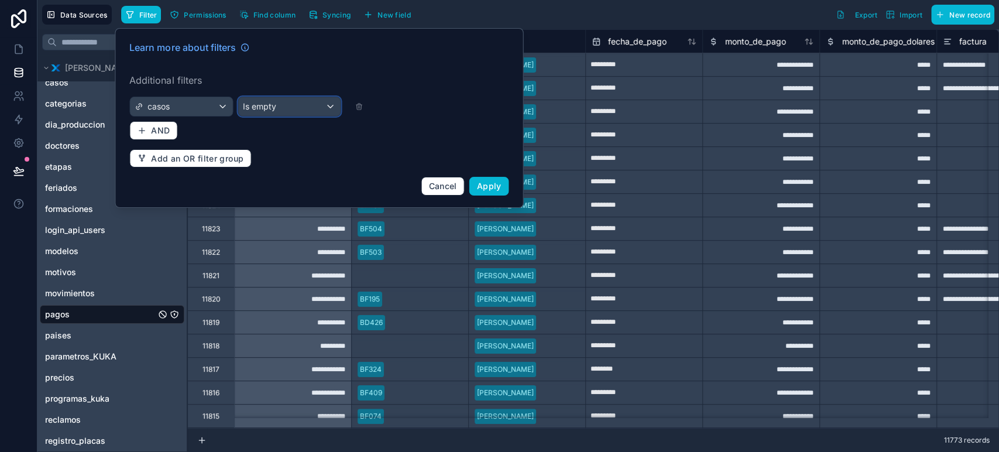
click at [303, 108] on div "Is empty" at bounding box center [289, 106] width 102 height 19
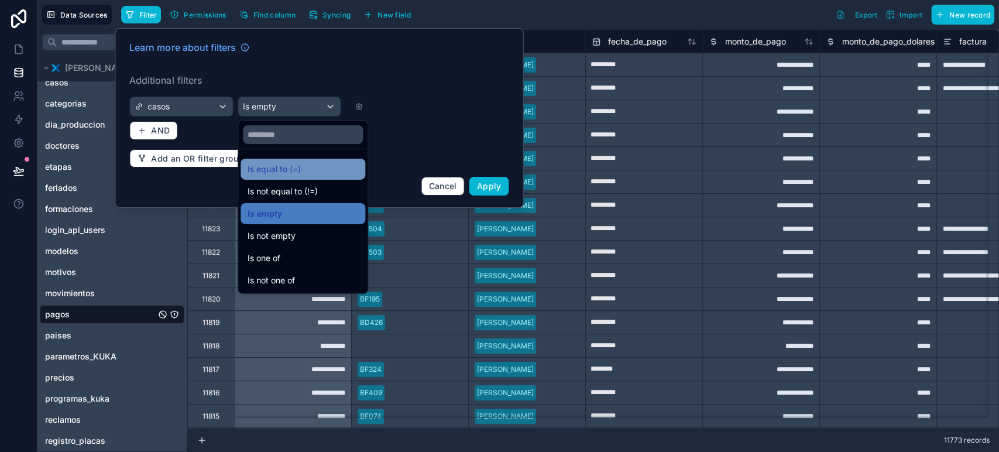
drag, startPoint x: 290, startPoint y: 176, endPoint x: 294, endPoint y: 170, distance: 6.7
click at [290, 173] on span "Is equal to (=)" at bounding box center [274, 169] width 53 height 14
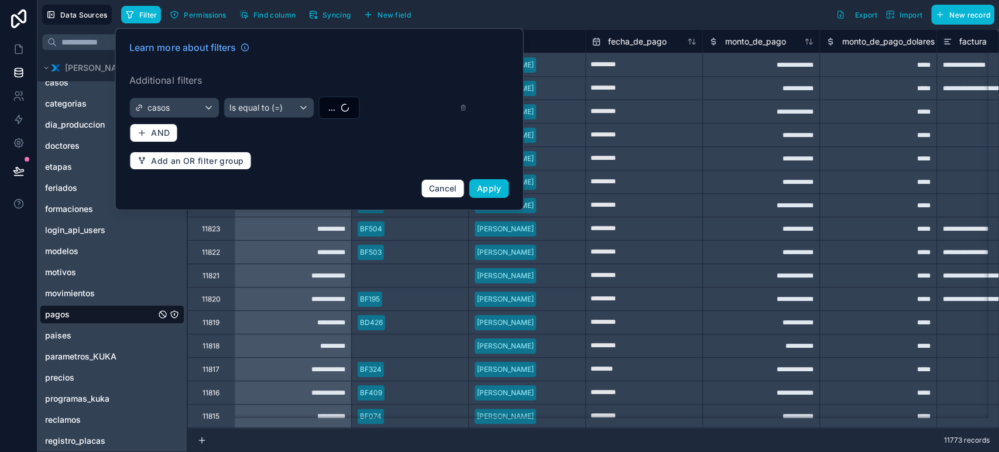
click at [362, 109] on div "..." at bounding box center [384, 108] width 132 height 22
click at [355, 111] on button "..." at bounding box center [338, 108] width 41 height 22
click at [353, 137] on input "text" at bounding box center [345, 131] width 117 height 21
type input "*****"
click at [331, 154] on div "BF188" at bounding box center [339, 154] width 140 height 19
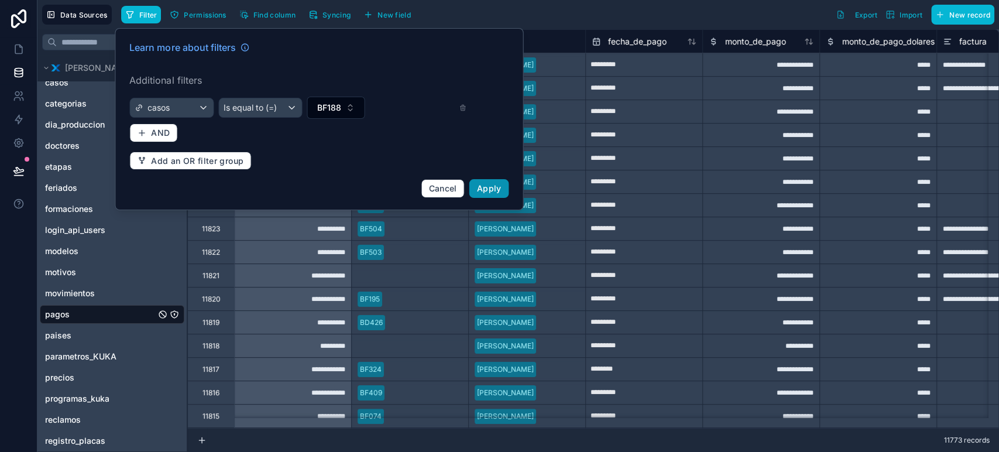
click at [473, 188] on button "Apply" at bounding box center [489, 188] width 40 height 19
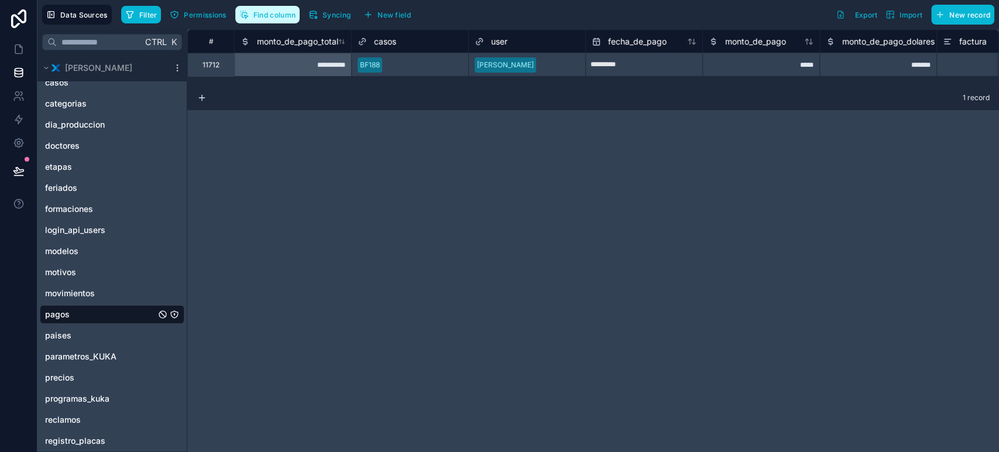
click at [294, 15] on span "Find column" at bounding box center [274, 15] width 42 height 9
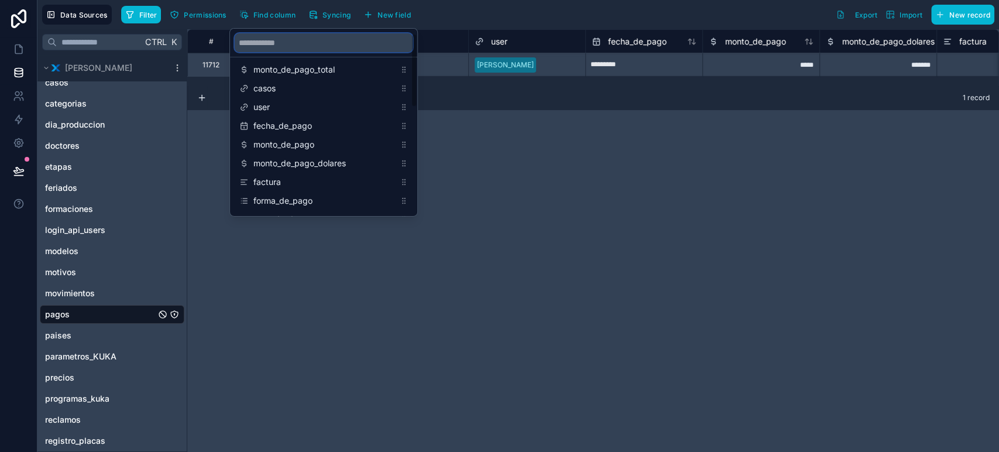
click at [267, 46] on input "scrollable content" at bounding box center [324, 42] width 178 height 19
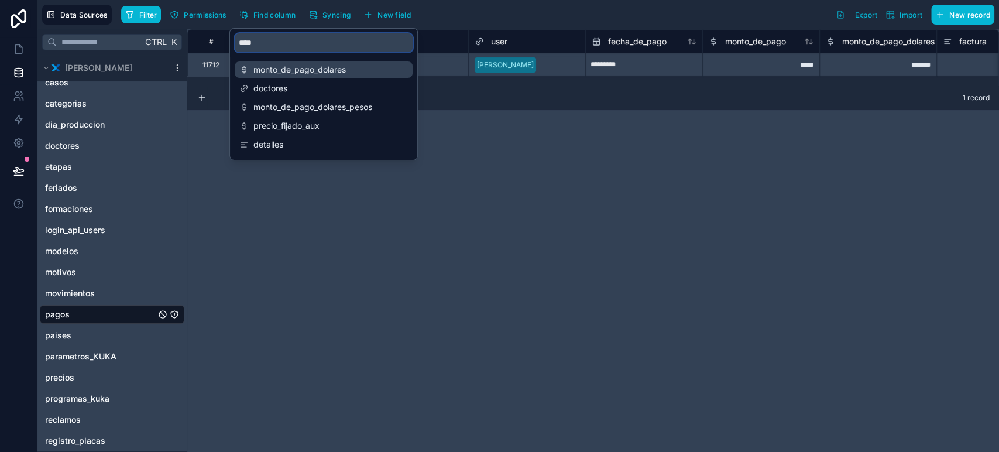
type input "****"
drag, startPoint x: 275, startPoint y: 66, endPoint x: 600, endPoint y: 181, distance: 345.2
click at [275, 66] on span "monto_de_pago_dolares" at bounding box center [324, 70] width 142 height 12
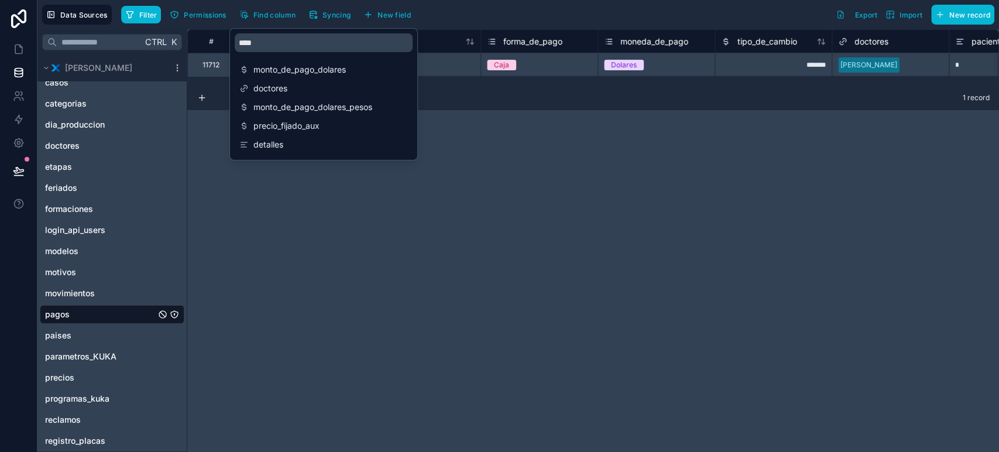
scroll to position [0, 585]
click at [610, 184] on div "**********" at bounding box center [593, 240] width 812 height 422
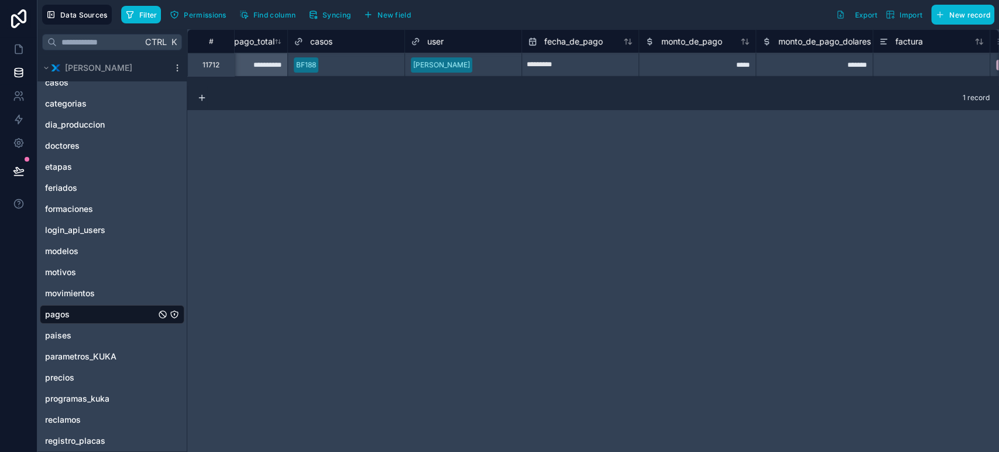
scroll to position [0, 0]
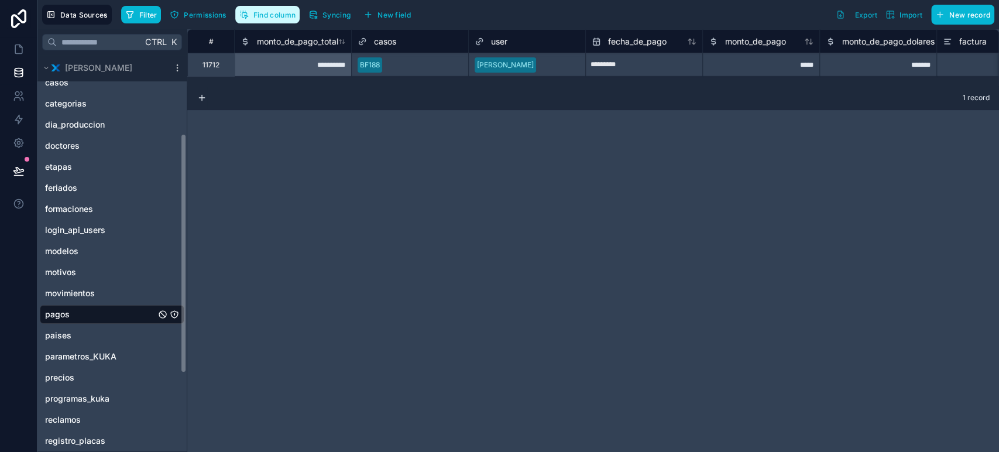
click at [270, 12] on span "Find column" at bounding box center [274, 15] width 42 height 9
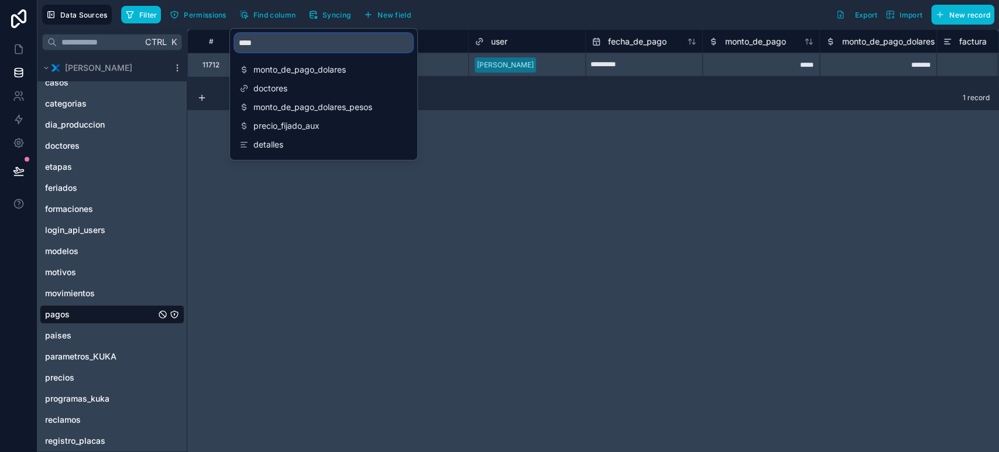
drag, startPoint x: 270, startPoint y: 43, endPoint x: 211, endPoint y: 40, distance: 59.2
click at [210, 39] on div "**********" at bounding box center [517, 226] width 961 height 452
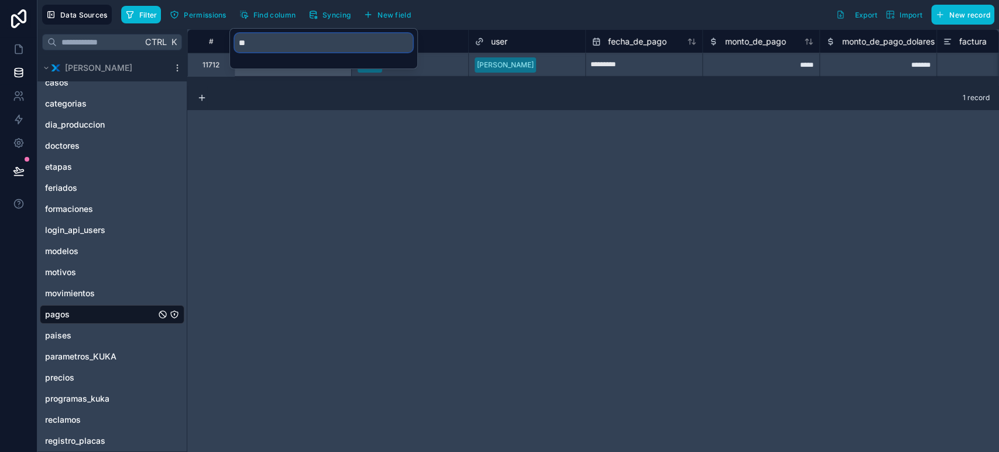
type input "*"
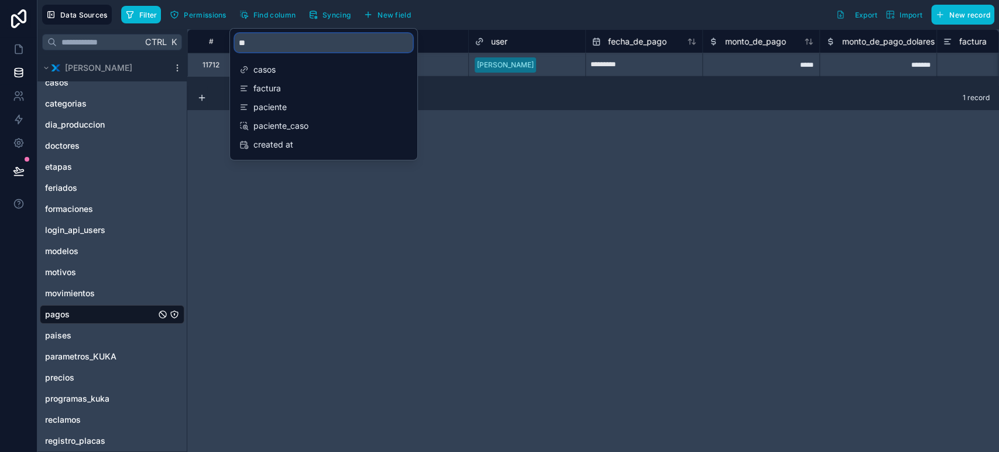
type input "*"
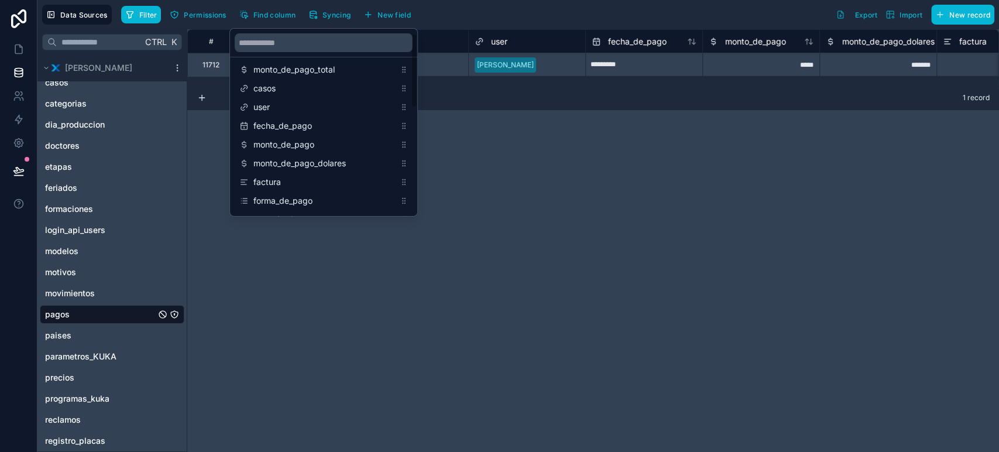
click at [685, 177] on div "**********" at bounding box center [593, 240] width 812 height 422
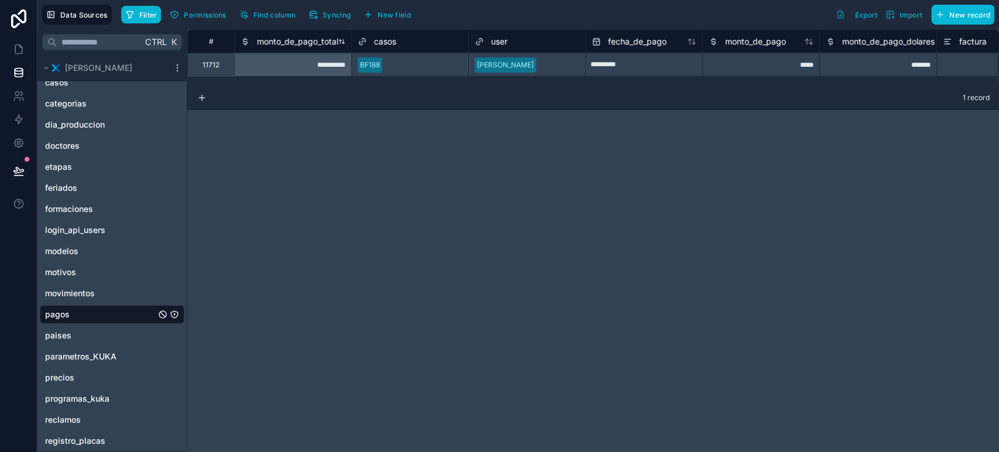
click at [321, 43] on span "monto_de_pago_total" at bounding box center [297, 42] width 81 height 12
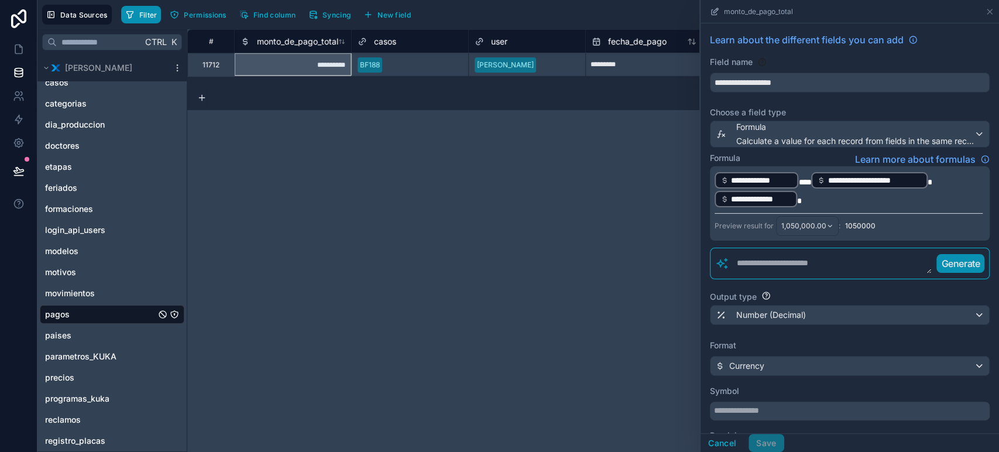
click at [140, 20] on button "Filter" at bounding box center [141, 15] width 40 height 18
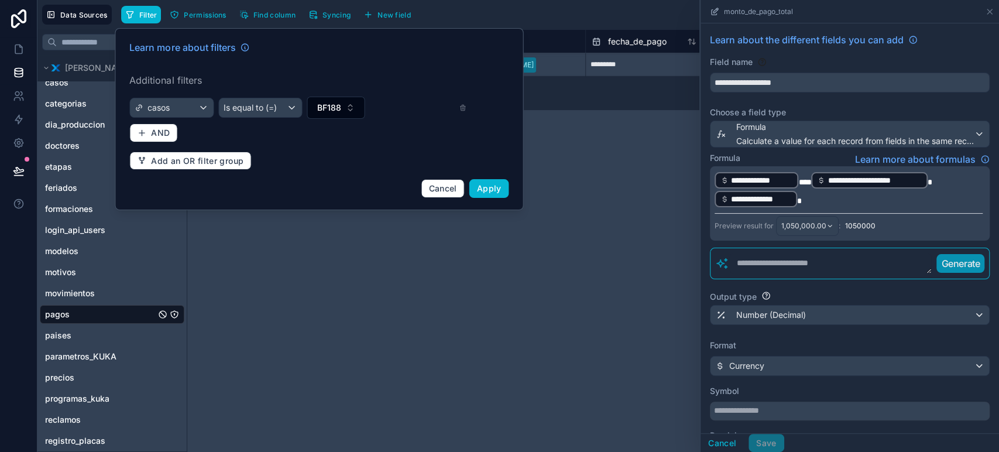
click at [284, 251] on div "**********" at bounding box center [593, 240] width 812 height 422
click at [432, 191] on span "Cancel" at bounding box center [443, 188] width 28 height 10
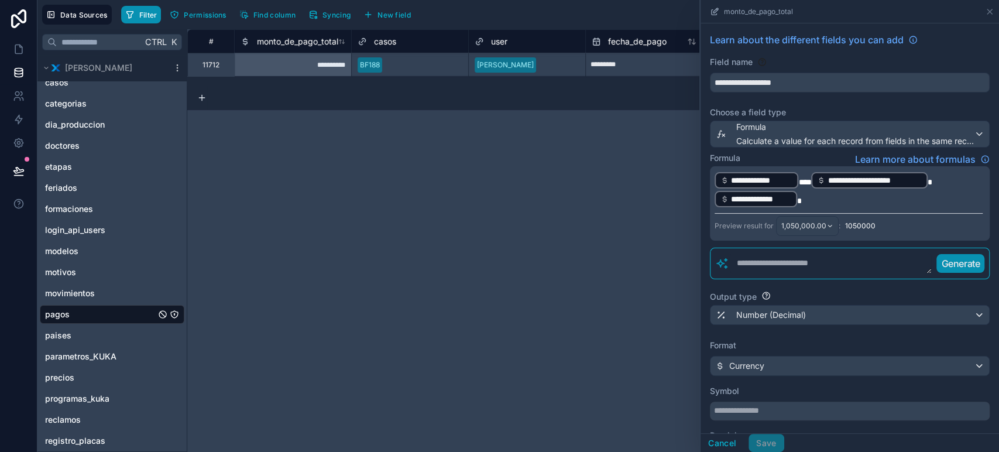
click at [132, 18] on icon "button" at bounding box center [129, 14] width 9 height 9
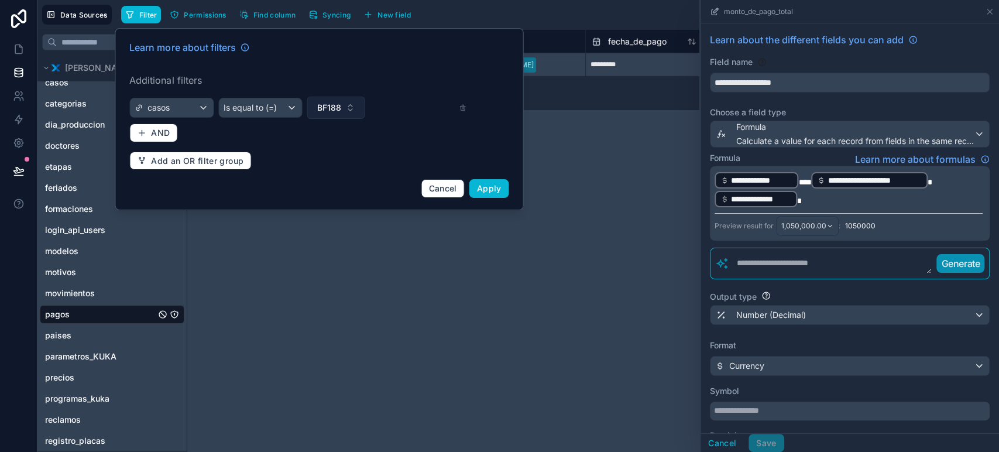
click at [342, 113] on button "BF188" at bounding box center [336, 108] width 58 height 22
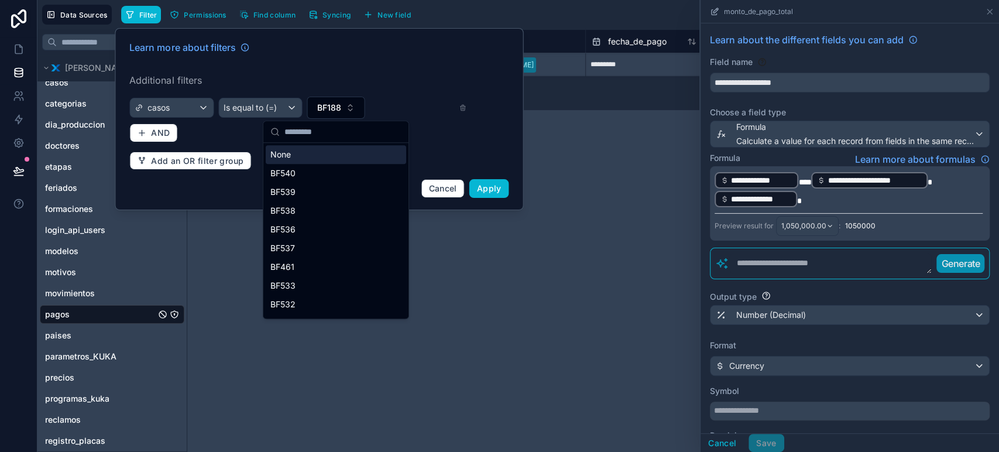
click at [320, 128] on input "text" at bounding box center [342, 131] width 117 height 21
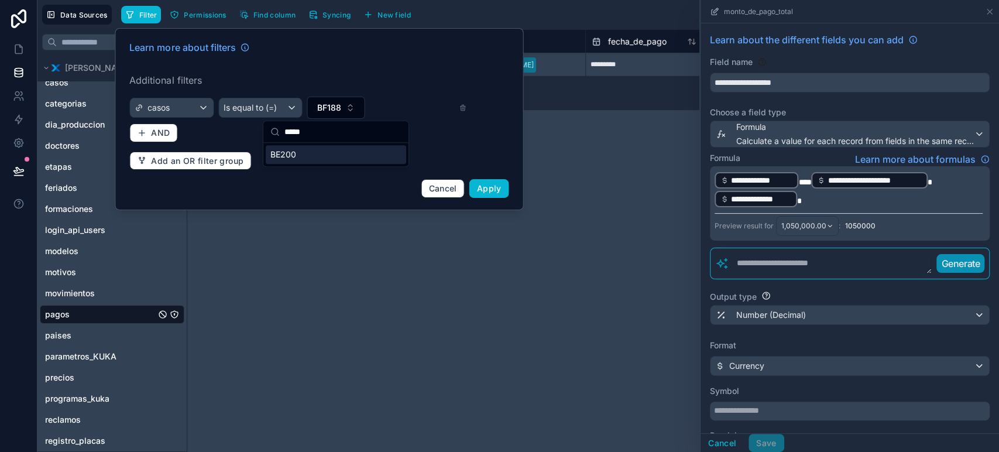
type input "*****"
click at [319, 152] on div "BE200" at bounding box center [336, 154] width 140 height 19
click at [482, 190] on span "Apply" at bounding box center [489, 188] width 25 height 10
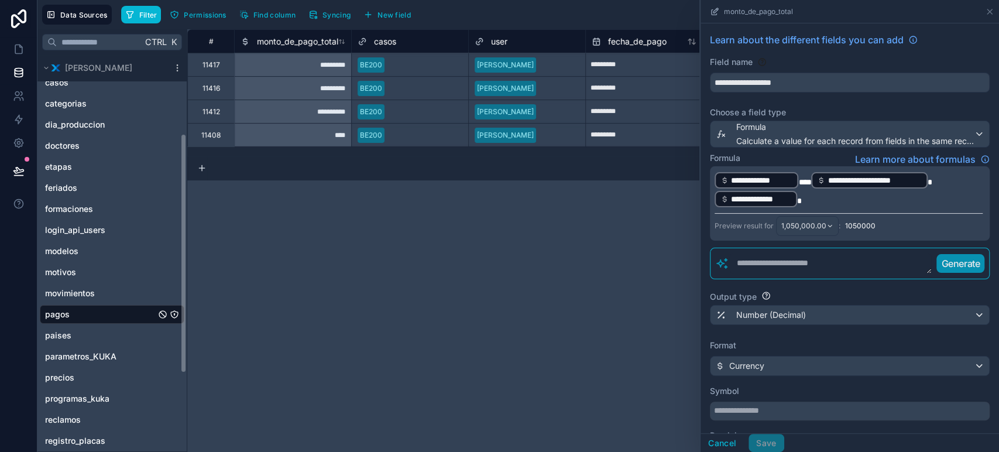
drag, startPoint x: 289, startPoint y: 200, endPoint x: 374, endPoint y: 195, distance: 85.6
click at [292, 198] on div "**********" at bounding box center [593, 240] width 812 height 422
click at [304, 42] on span "monto_de_pago_total" at bounding box center [297, 42] width 81 height 12
click at [308, 36] on span "monto_de_pago_total" at bounding box center [297, 42] width 81 height 12
click at [328, 182] on div "**********" at bounding box center [593, 240] width 812 height 422
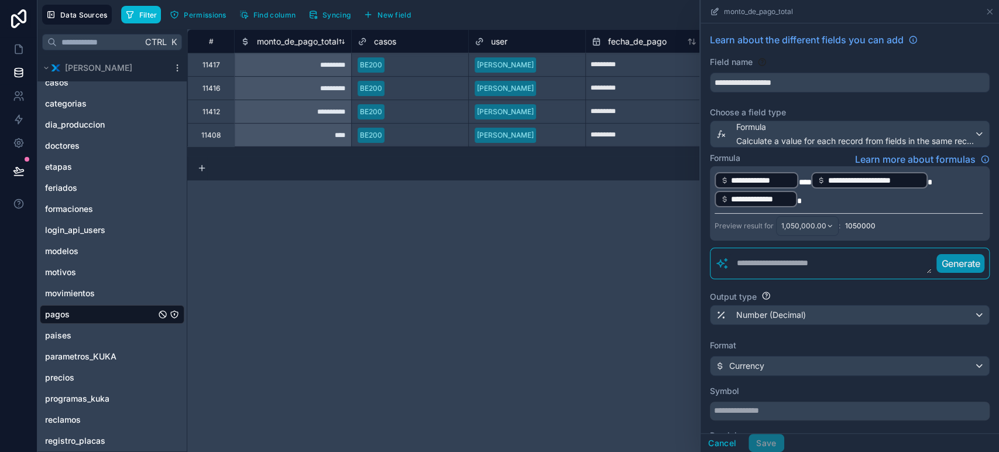
click at [301, 40] on span "monto_de_pago_total" at bounding box center [297, 42] width 81 height 12
click at [341, 191] on div "**********" at bounding box center [593, 240] width 812 height 422
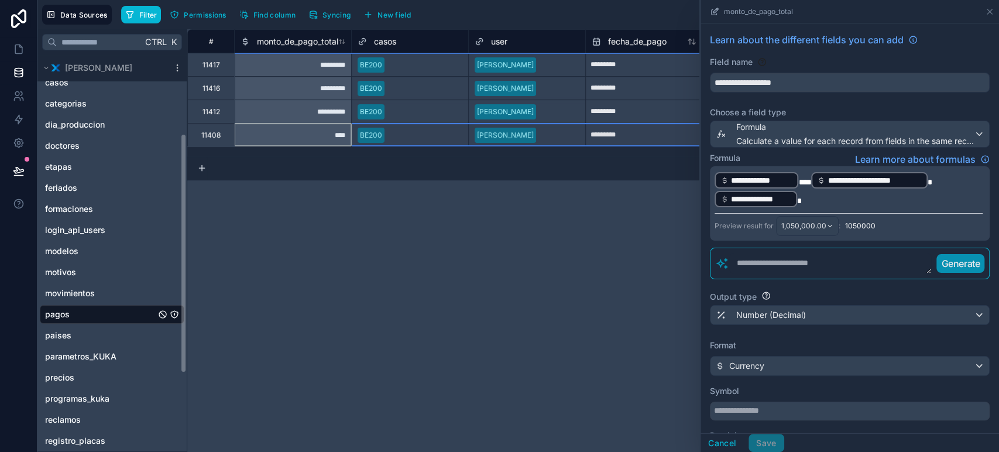
click at [205, 135] on div "11408" at bounding box center [210, 134] width 19 height 9
click at [243, 183] on div "Delete row" at bounding box center [236, 183] width 60 height 13
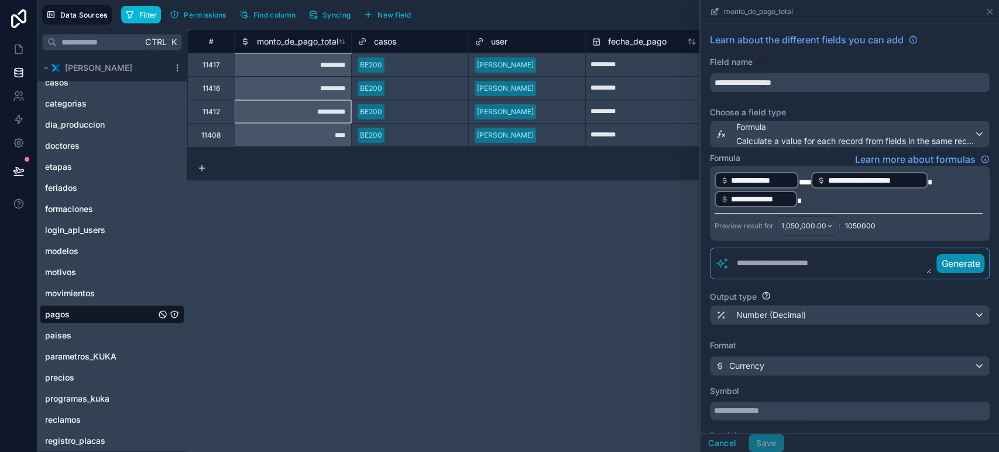
click at [396, 200] on div "**********" at bounding box center [593, 240] width 812 height 422
click at [125, 16] on icon "button" at bounding box center [129, 14] width 9 height 9
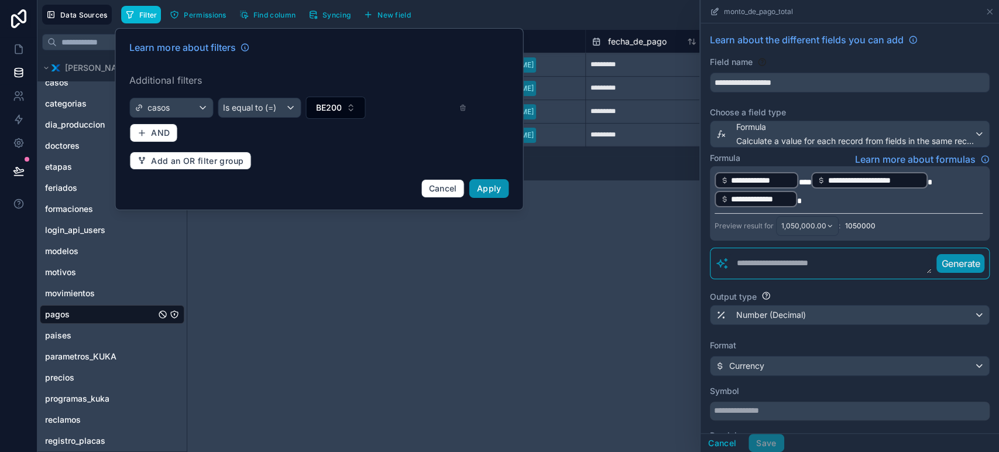
click at [492, 184] on span "Apply" at bounding box center [489, 188] width 25 height 10
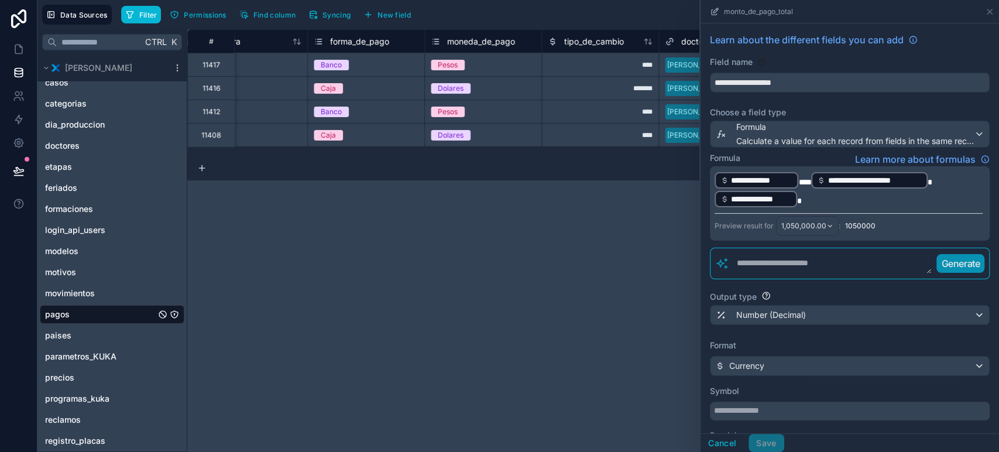
scroll to position [0, 748]
click at [547, 222] on div "**********" at bounding box center [593, 240] width 812 height 422
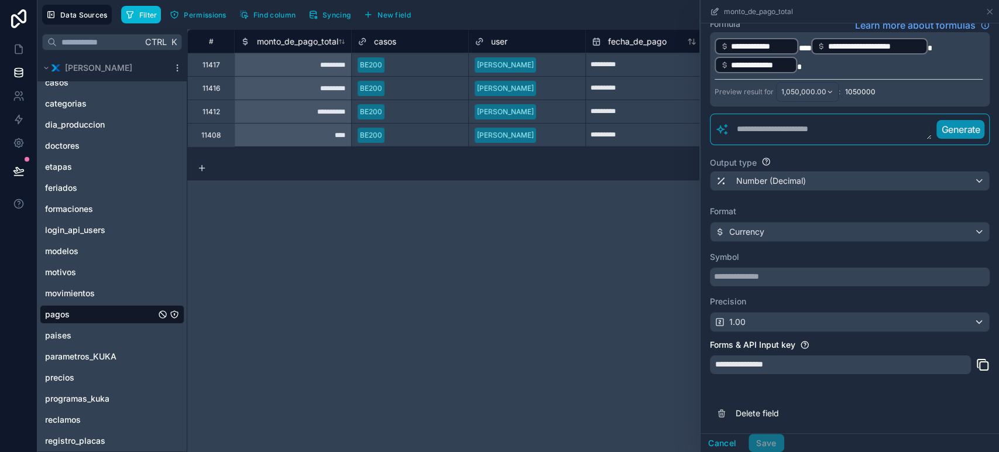
scroll to position [0, 0]
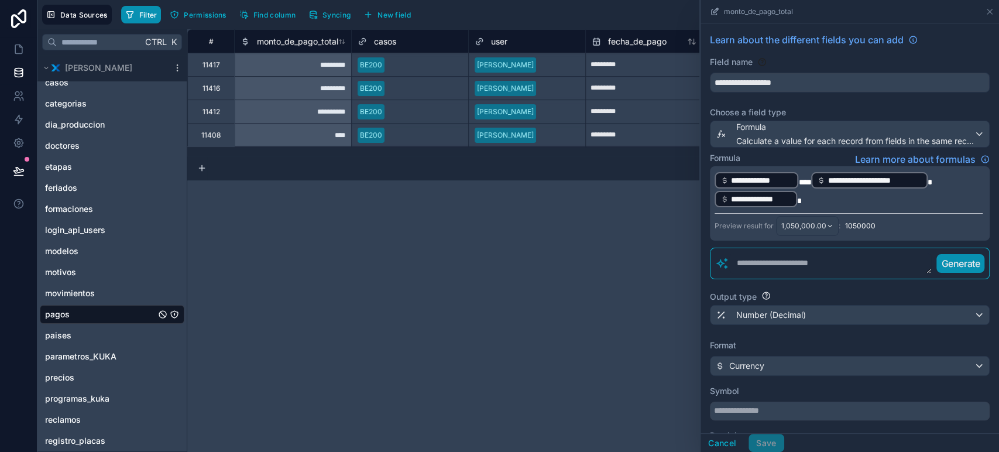
click at [152, 12] on span "Filter" at bounding box center [148, 15] width 18 height 9
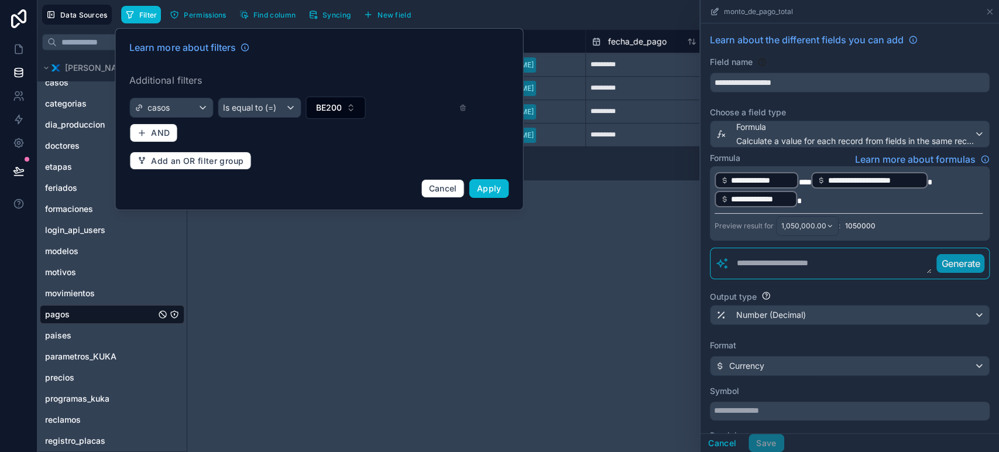
click at [356, 294] on div "**********" at bounding box center [593, 240] width 812 height 422
click at [433, 193] on button "Cancel" at bounding box center [442, 188] width 43 height 19
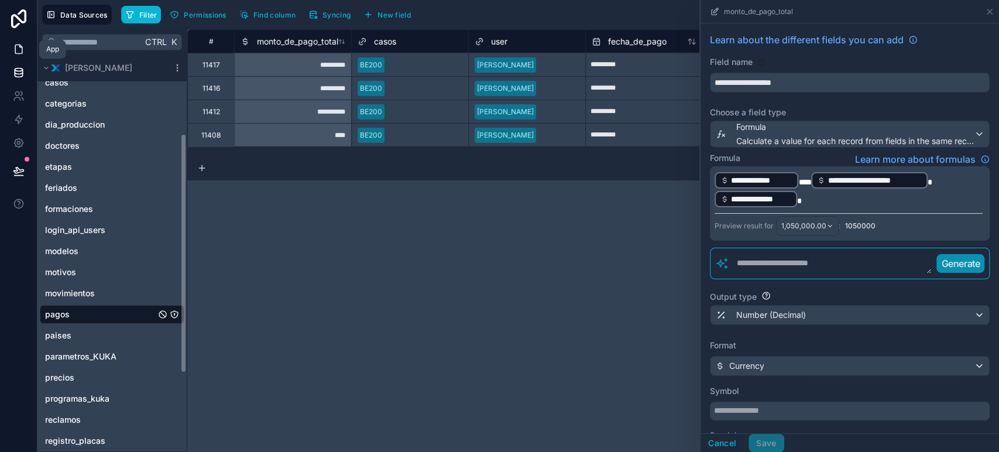
click at [24, 51] on link at bounding box center [18, 48] width 37 height 23
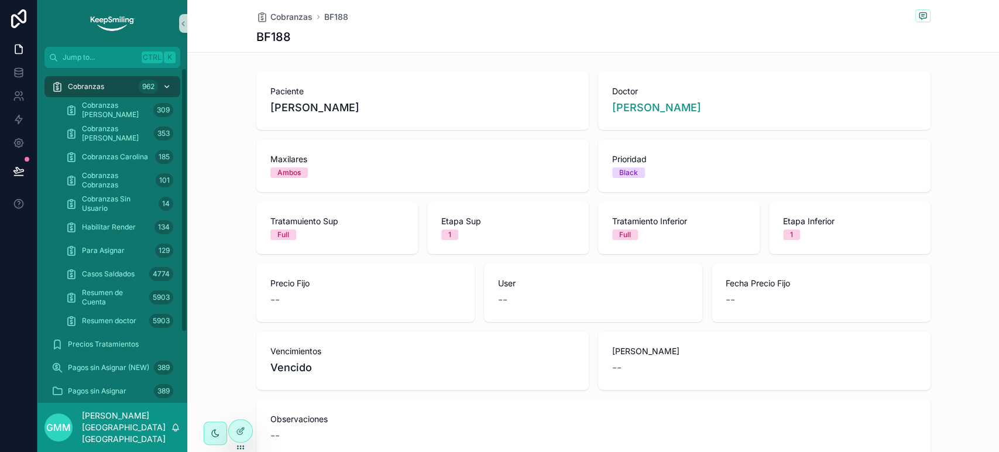
click at [106, 87] on div "Cobranzas 962" at bounding box center [112, 86] width 122 height 19
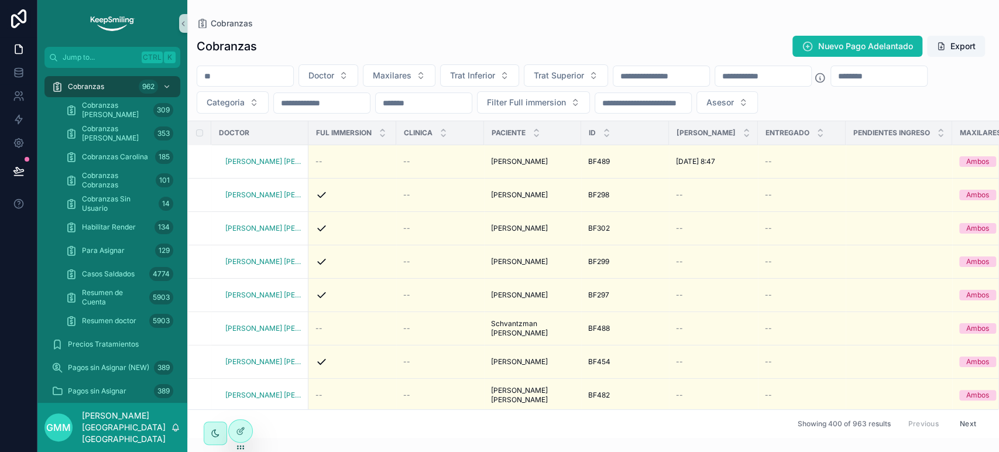
click at [293, 73] on input "scrollable content" at bounding box center [245, 76] width 96 height 16
paste input "*****"
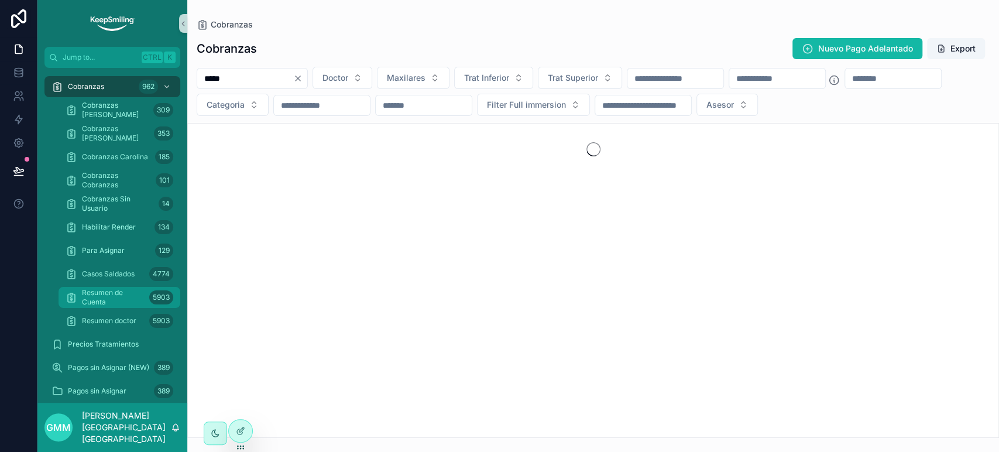
type input "*****"
click at [103, 307] on link "Resumen de Cuenta 5903" at bounding box center [120, 297] width 122 height 21
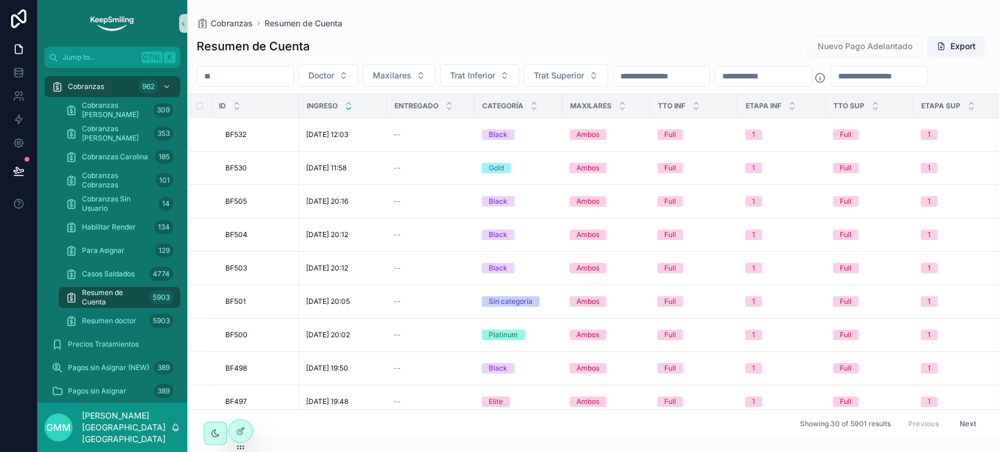
click at [238, 83] on input "scrollable content" at bounding box center [245, 76] width 96 height 16
paste input "*****"
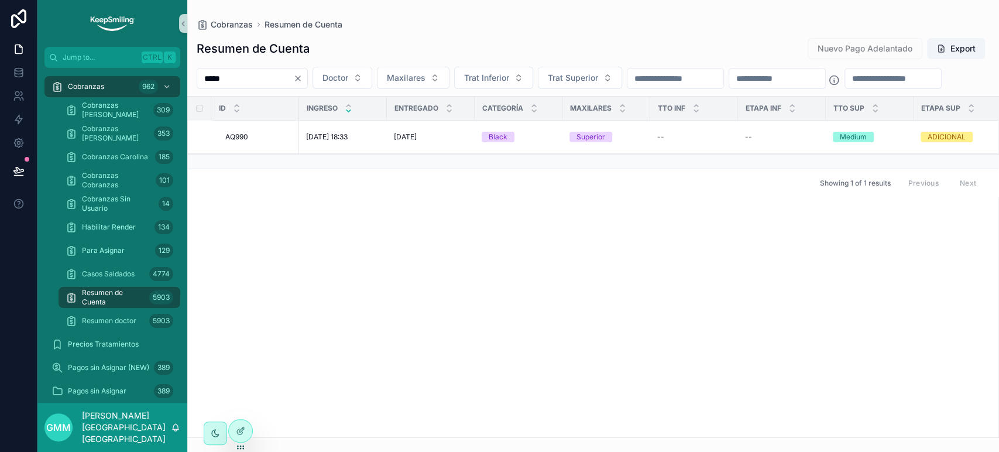
type input "*****"
click at [13, 73] on icon at bounding box center [19, 73] width 12 height 12
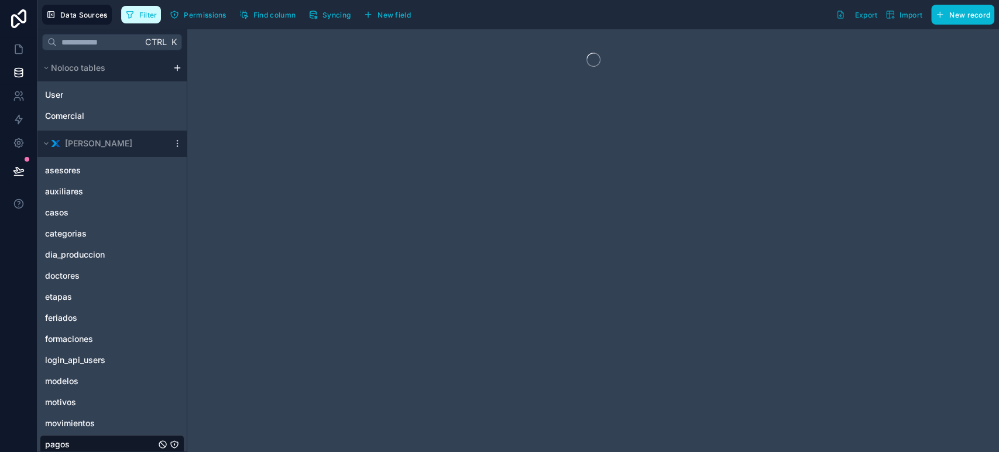
click at [150, 13] on span "Filter" at bounding box center [148, 15] width 18 height 9
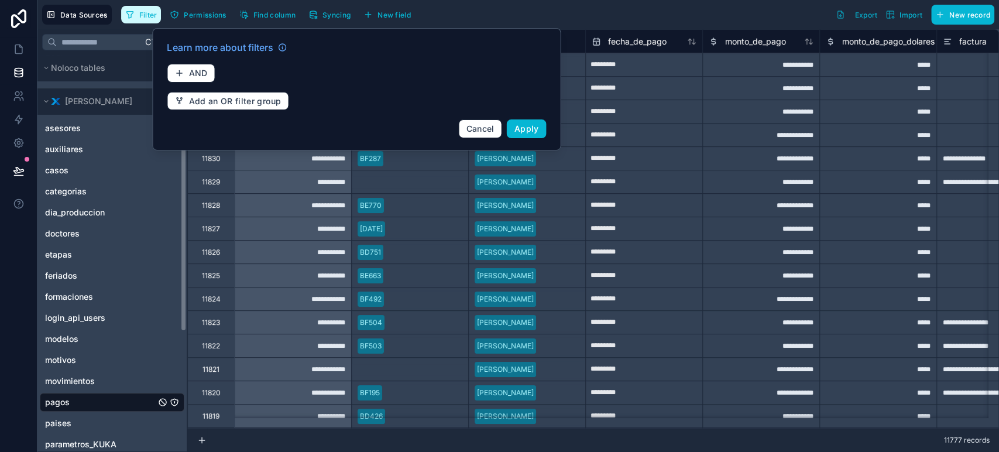
scroll to position [65, 0]
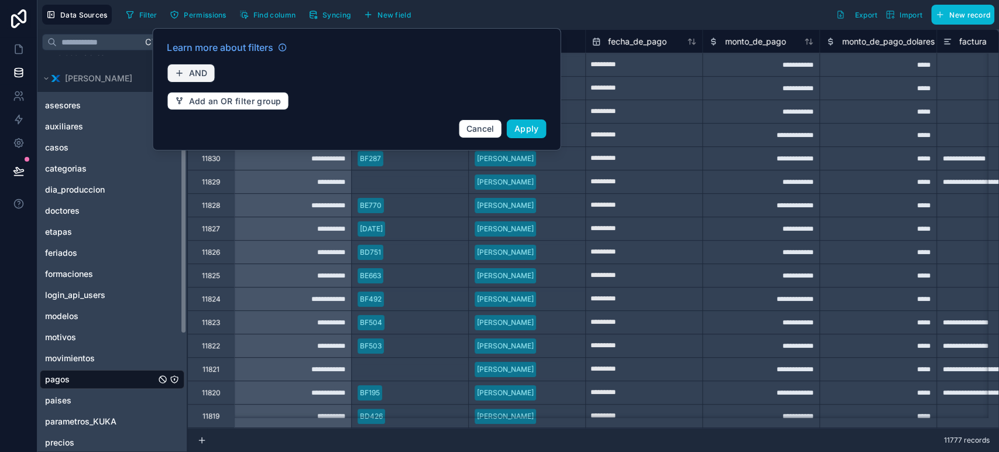
click at [182, 67] on button "AND" at bounding box center [191, 73] width 48 height 19
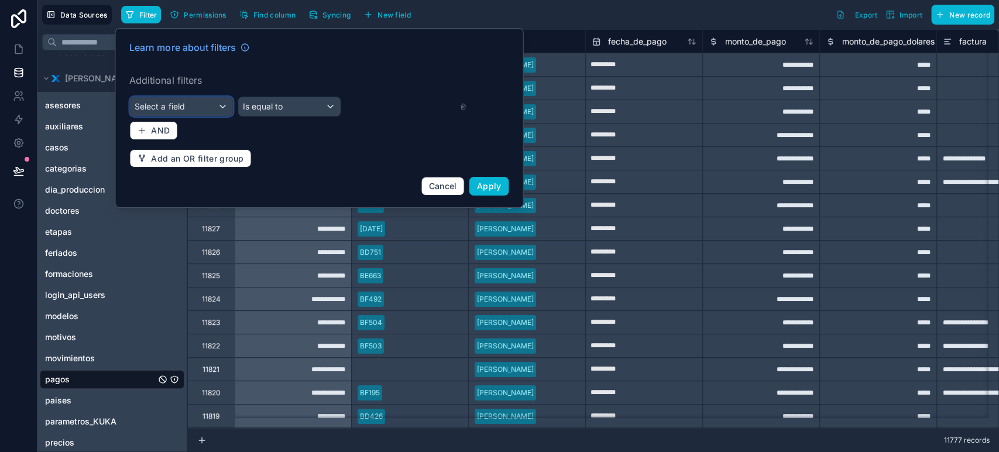
click at [197, 104] on div "Select a field" at bounding box center [181, 106] width 102 height 19
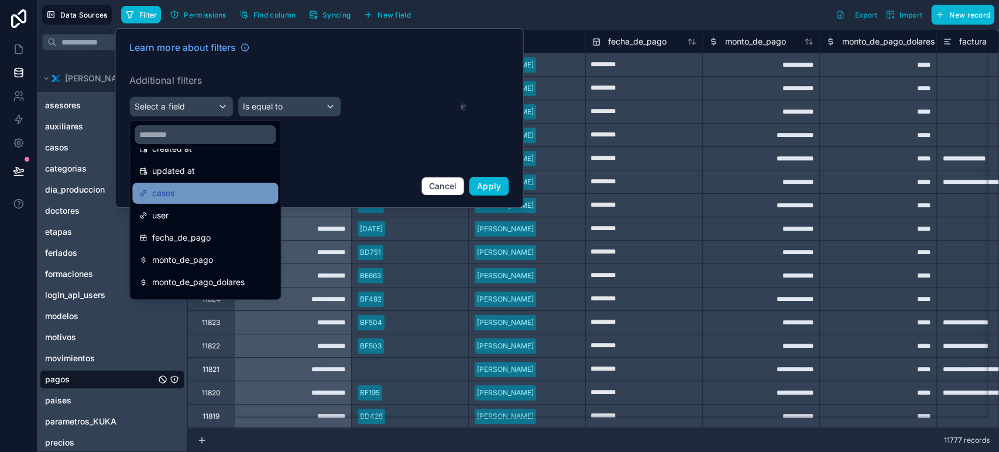
click at [180, 188] on div "casos" at bounding box center [205, 193] width 132 height 14
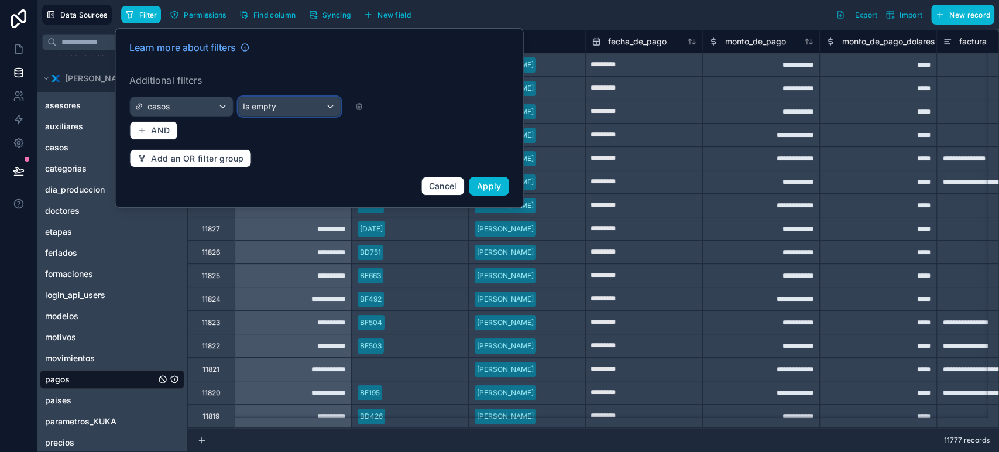
click at [288, 116] on button "Is empty" at bounding box center [290, 107] width 104 height 20
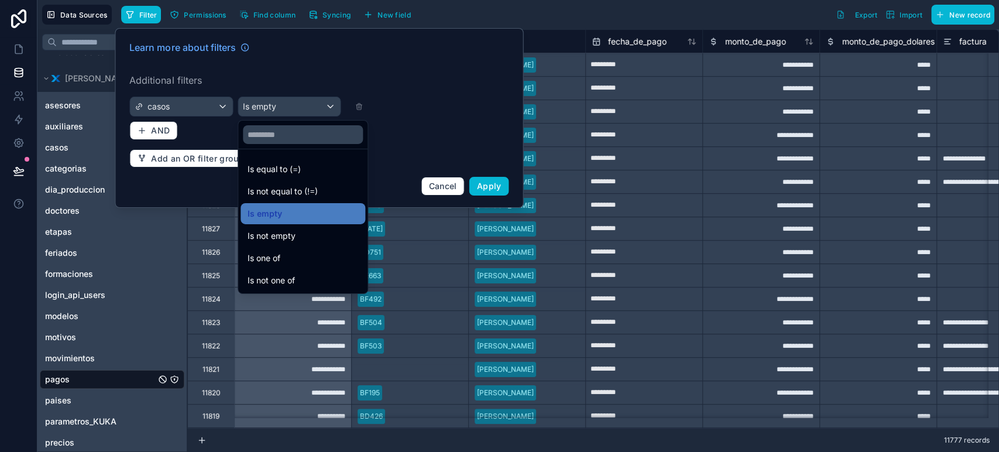
drag, startPoint x: 287, startPoint y: 168, endPoint x: 312, endPoint y: 140, distance: 37.3
click at [287, 167] on span "Is equal to (=)" at bounding box center [274, 169] width 53 height 14
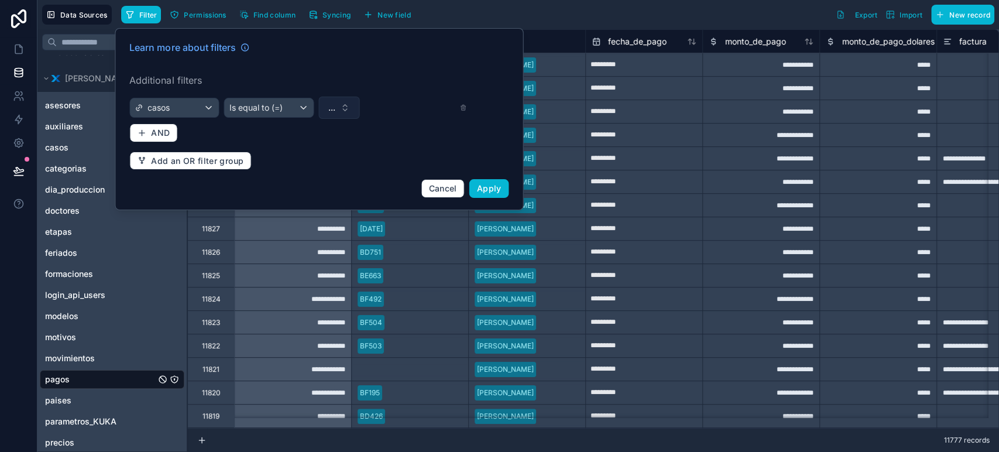
click at [329, 108] on span "..." at bounding box center [331, 108] width 7 height 12
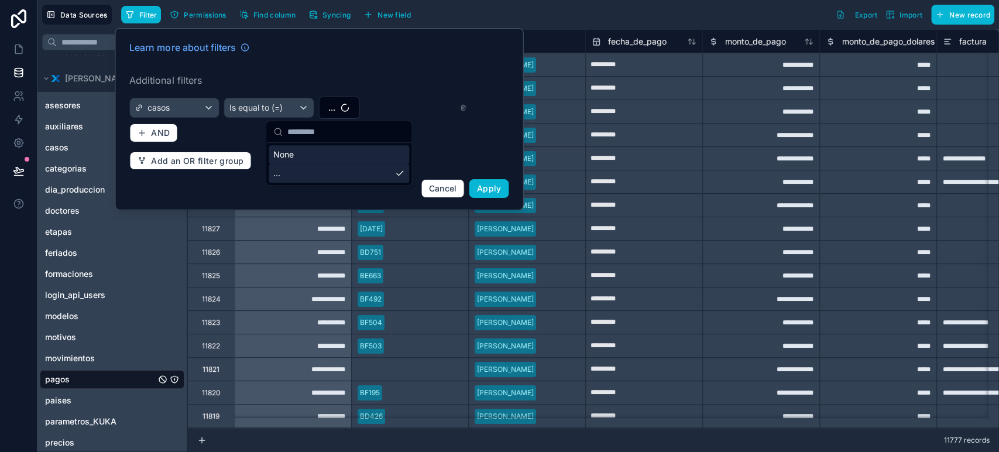
click at [345, 135] on input "text" at bounding box center [345, 131] width 117 height 21
type input "*****"
click at [324, 159] on div "AQ990" at bounding box center [339, 154] width 140 height 19
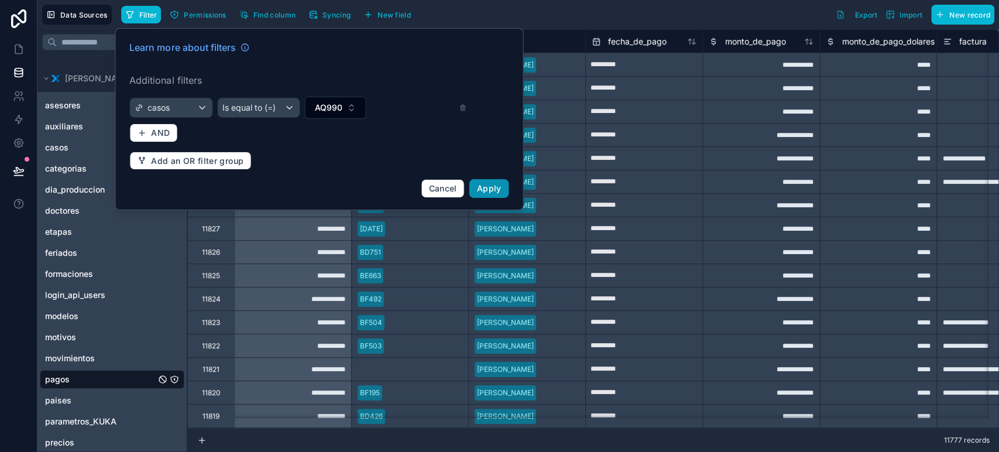
click at [489, 191] on span "Apply" at bounding box center [489, 188] width 25 height 10
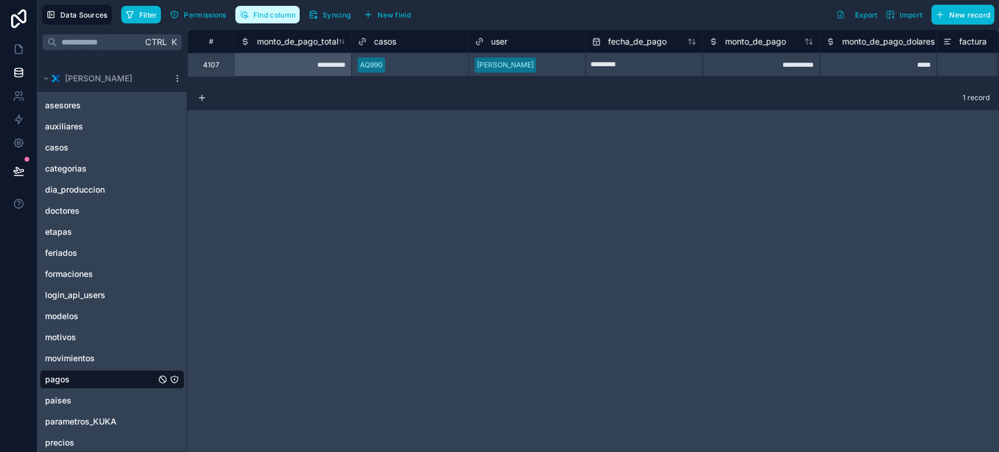
click at [272, 14] on span "Find column" at bounding box center [274, 15] width 42 height 9
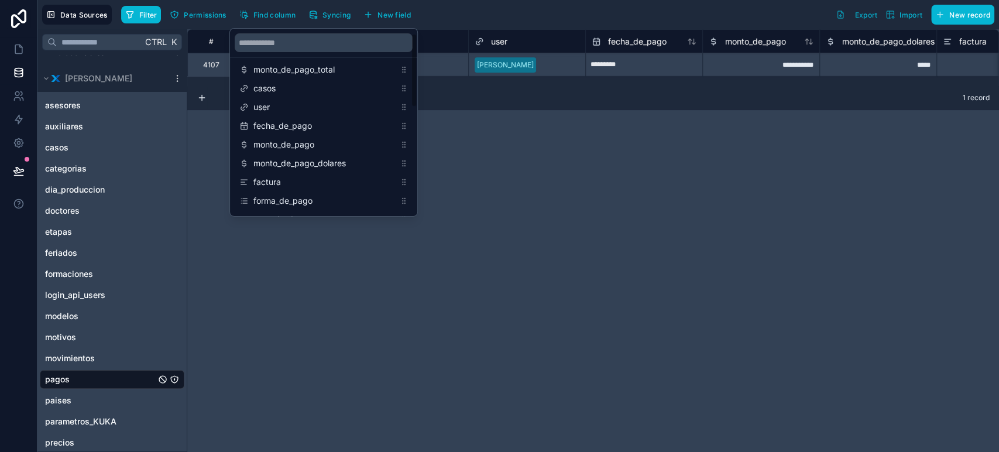
click at [676, 176] on div "**********" at bounding box center [593, 240] width 812 height 422
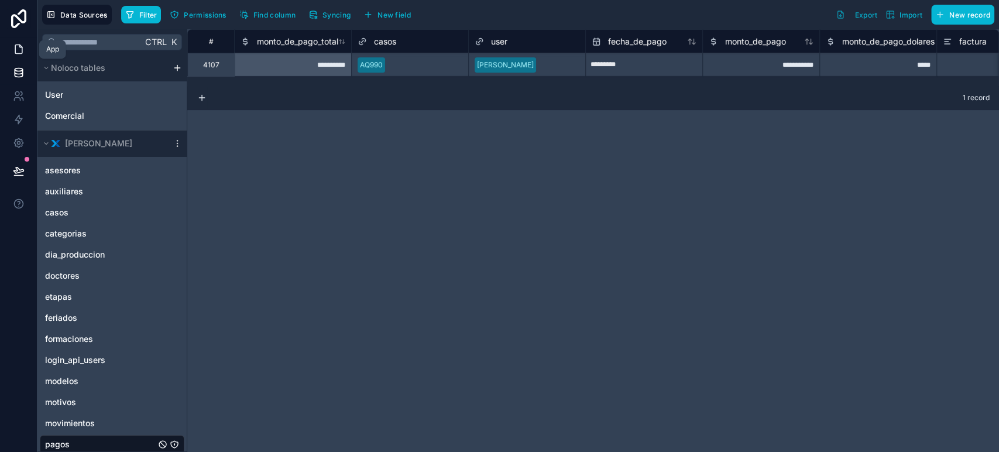
click at [19, 53] on icon at bounding box center [19, 49] width 12 height 12
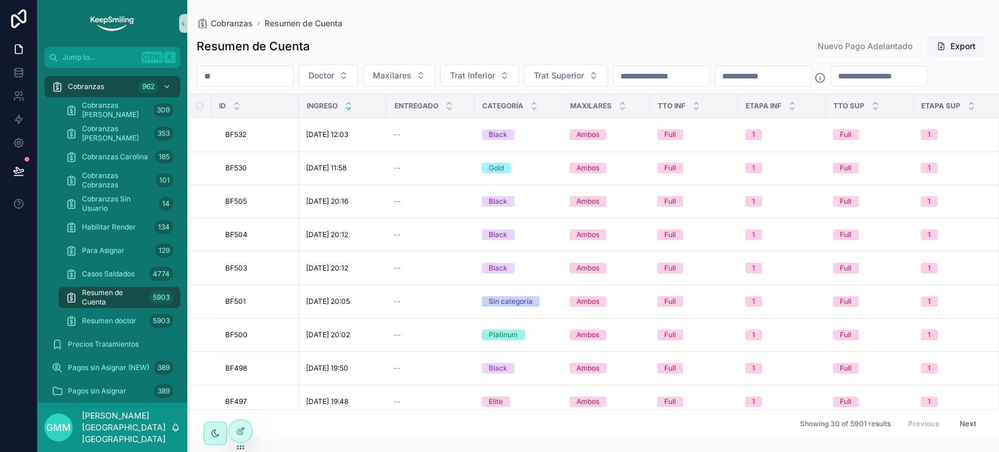
click at [241, 77] on input "scrollable content" at bounding box center [245, 76] width 96 height 16
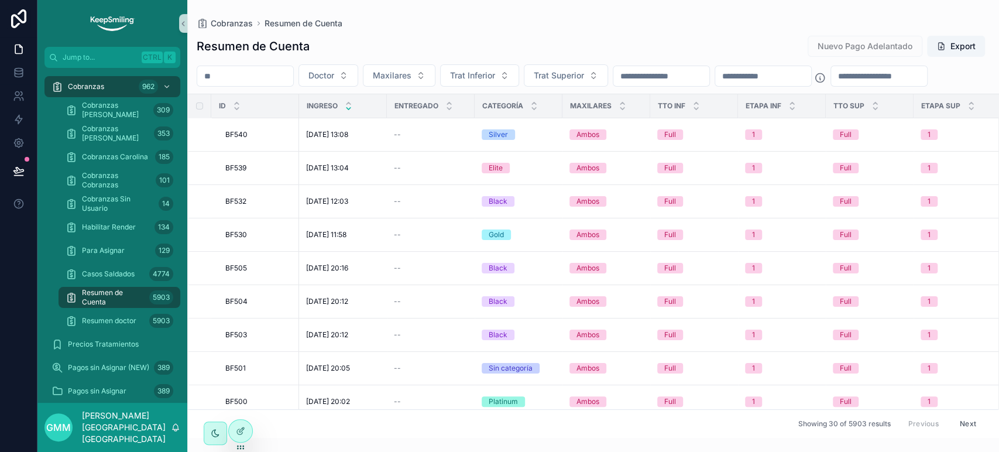
paste input "*****"
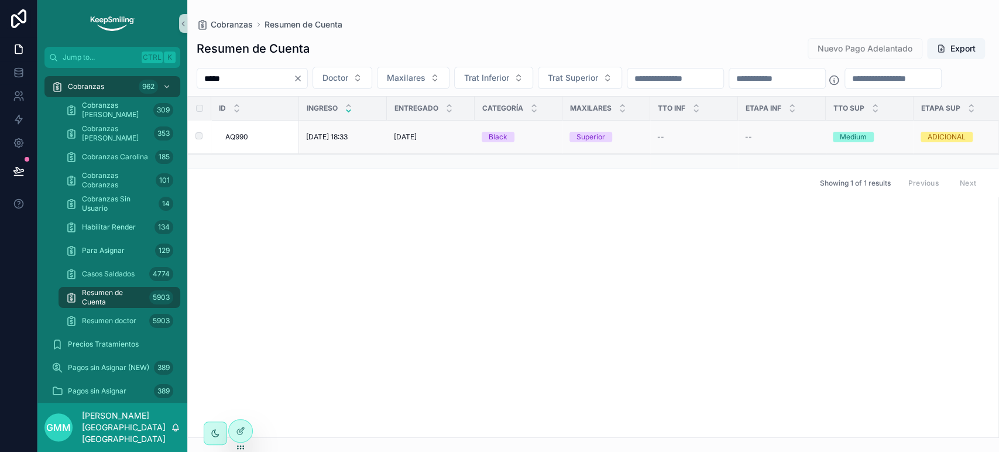
type input "*****"
click at [243, 142] on span "AQ990" at bounding box center [236, 136] width 23 height 9
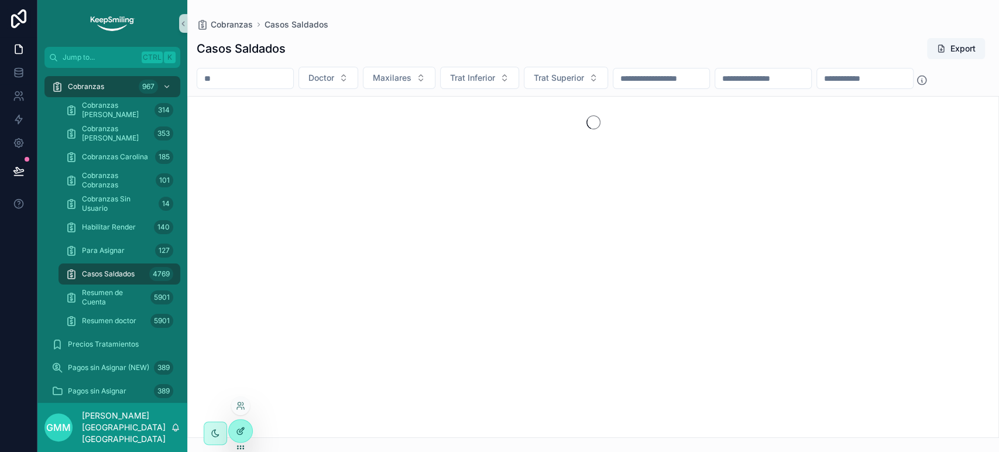
click at [244, 431] on icon at bounding box center [240, 430] width 9 height 9
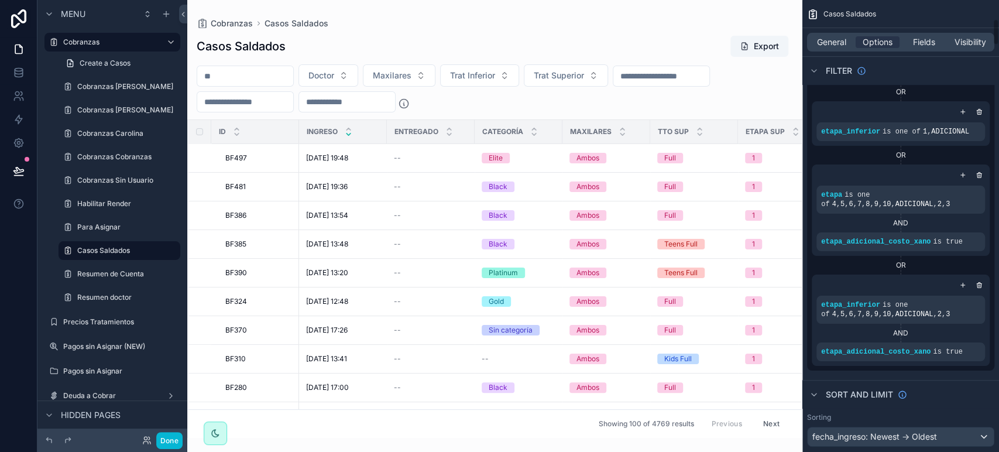
scroll to position [325, 0]
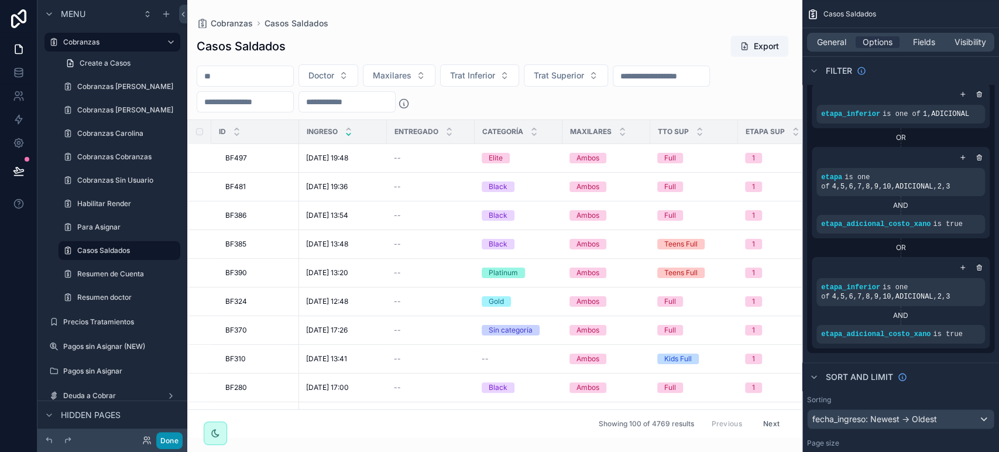
click at [160, 437] on button "Done" at bounding box center [169, 440] width 26 height 17
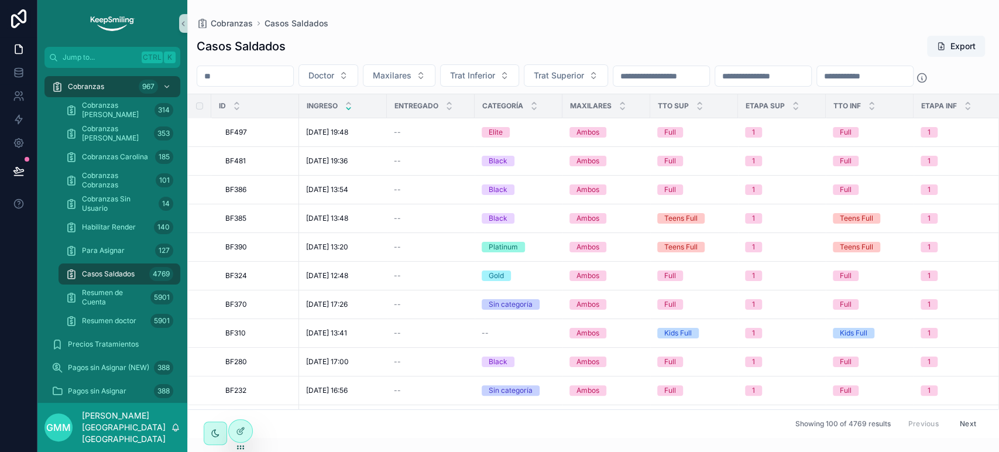
click at [998, 421] on div "ID Ingreso Entregado Categoría Maxilares TTO Sup Etapa SUP TTO Inf Etapa INF Pl…" at bounding box center [593, 266] width 812 height 344
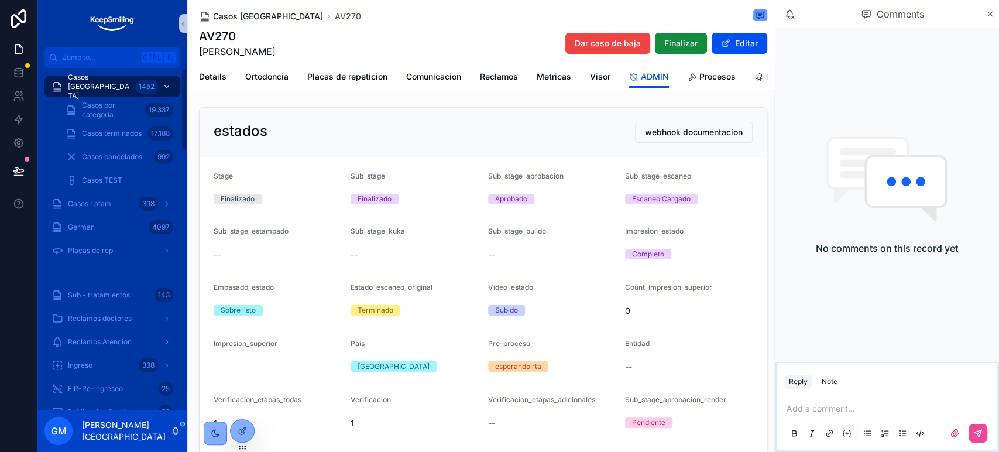
click at [239, 13] on span "Casos [GEOGRAPHIC_DATA]" at bounding box center [268, 17] width 110 height 12
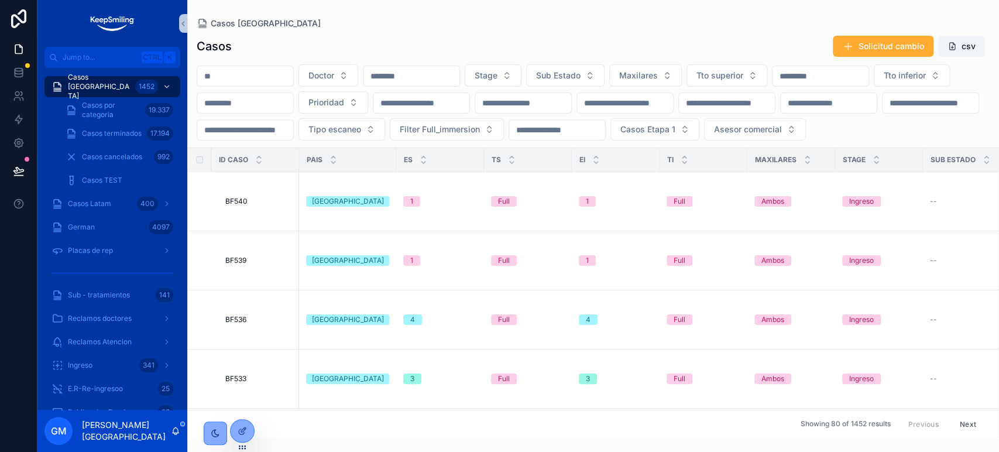
click at [453, 74] on input "scrollable content" at bounding box center [411, 76] width 96 height 16
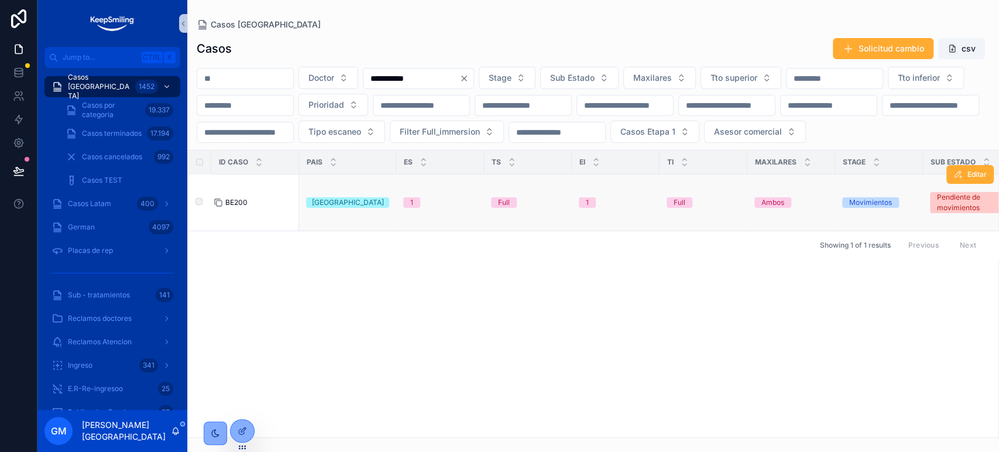
click at [217, 207] on icon "scrollable content" at bounding box center [218, 202] width 9 height 9
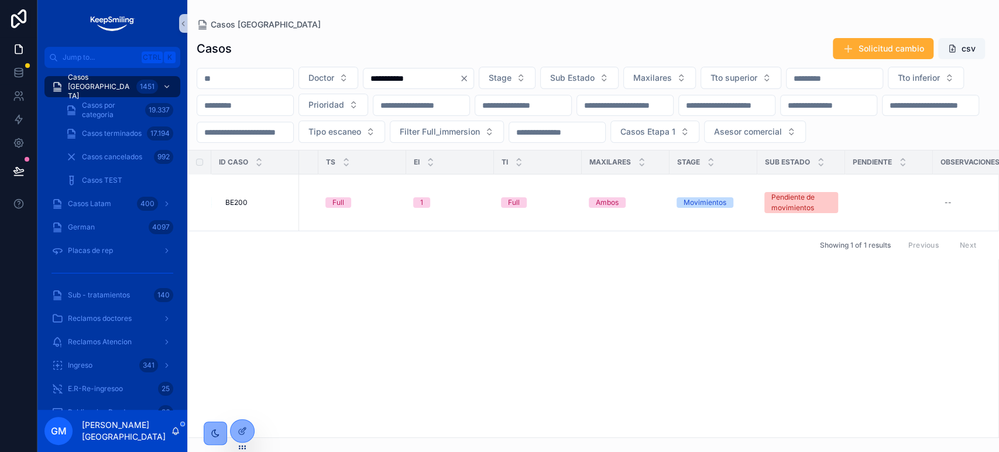
scroll to position [0, 284]
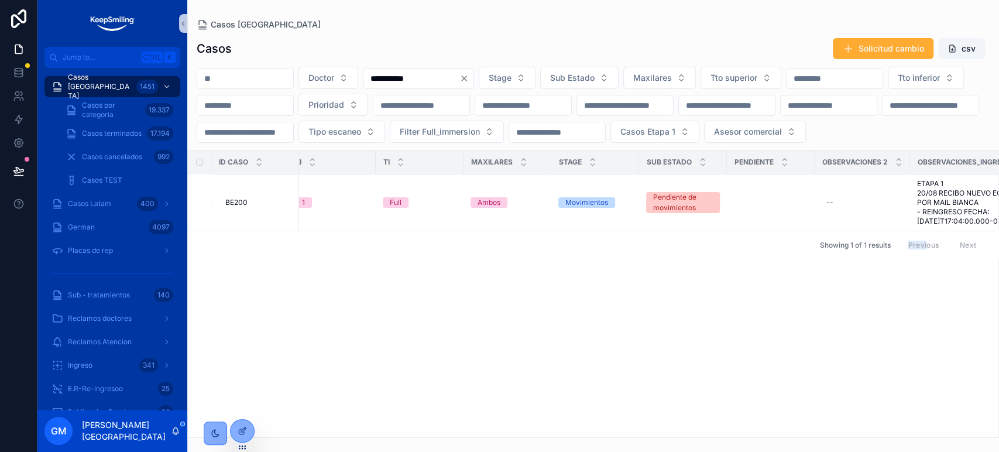
drag, startPoint x: 579, startPoint y: 439, endPoint x: 635, endPoint y: 435, distance: 56.3
click at [643, 438] on div "**********" at bounding box center [593, 226] width 812 height 452
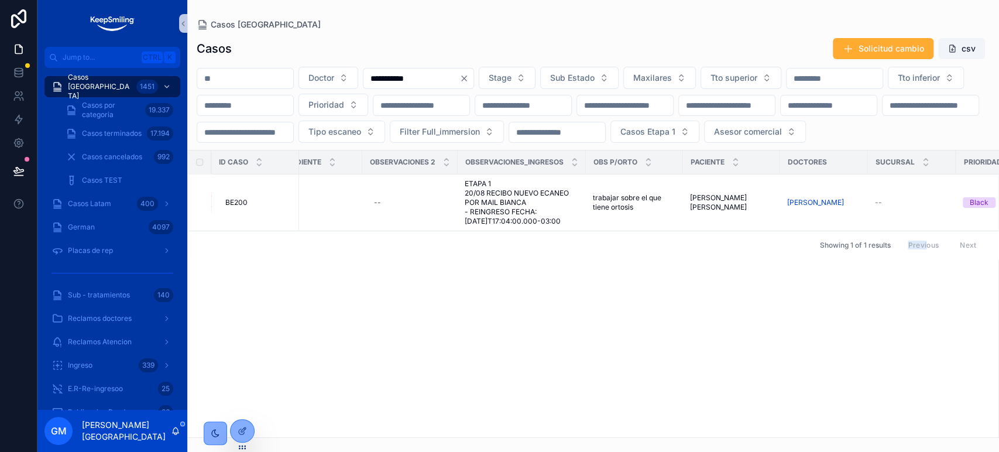
scroll to position [0, 761]
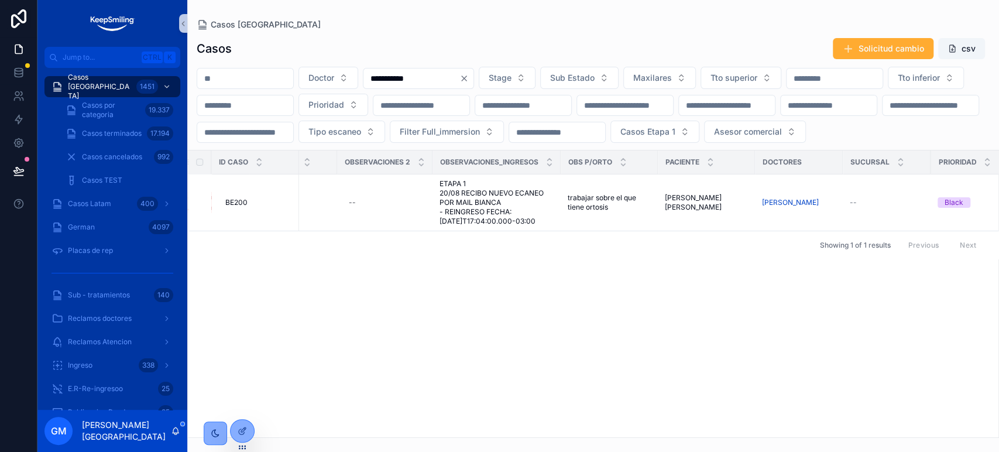
click at [474, 69] on div "**********" at bounding box center [418, 78] width 111 height 21
drag, startPoint x: 479, startPoint y: 73, endPoint x: 381, endPoint y: 73, distance: 98.3
click at [381, 73] on div "**********" at bounding box center [593, 105] width 812 height 76
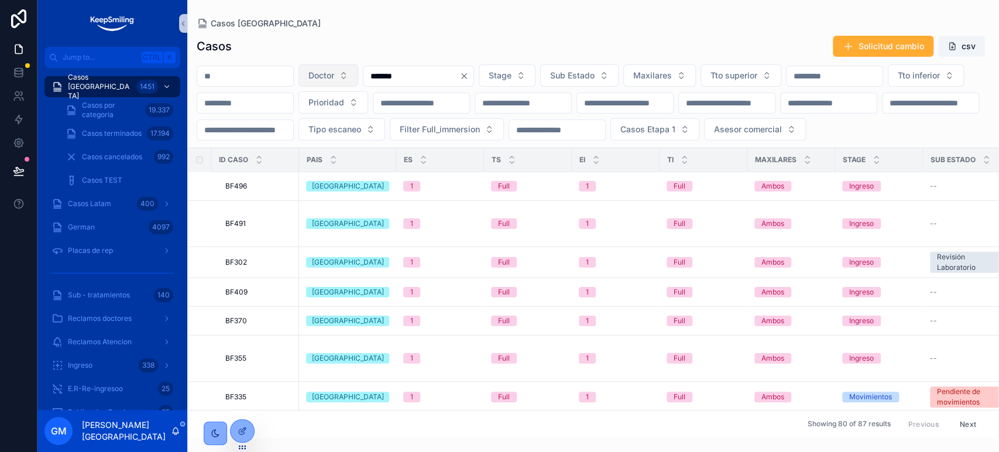
type input "********"
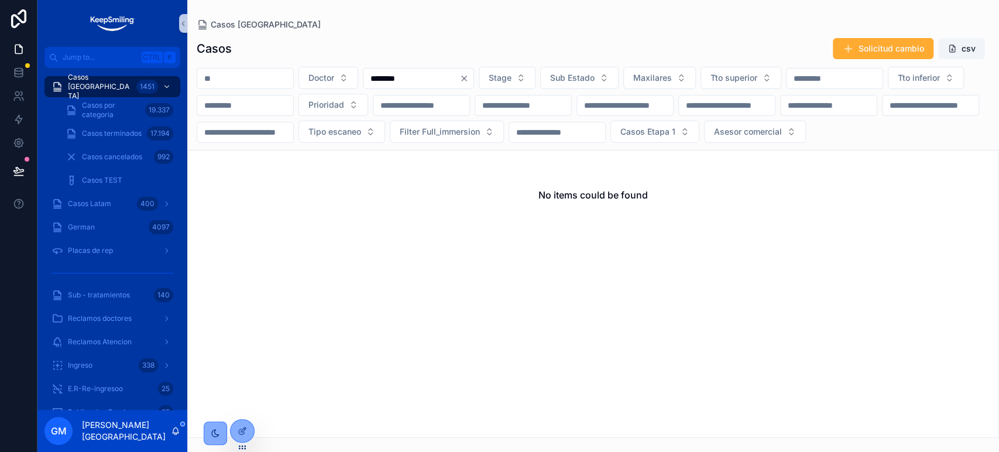
drag, startPoint x: 452, startPoint y: 82, endPoint x: 295, endPoint y: 77, distance: 156.3
click at [294, 75] on div "Doctor ******** Stage Sub Estado Maxilares Tto superior Tto inferior Prioridad …" at bounding box center [593, 105] width 812 height 76
click at [129, 104] on span "Casos por categoria" at bounding box center [111, 110] width 59 height 19
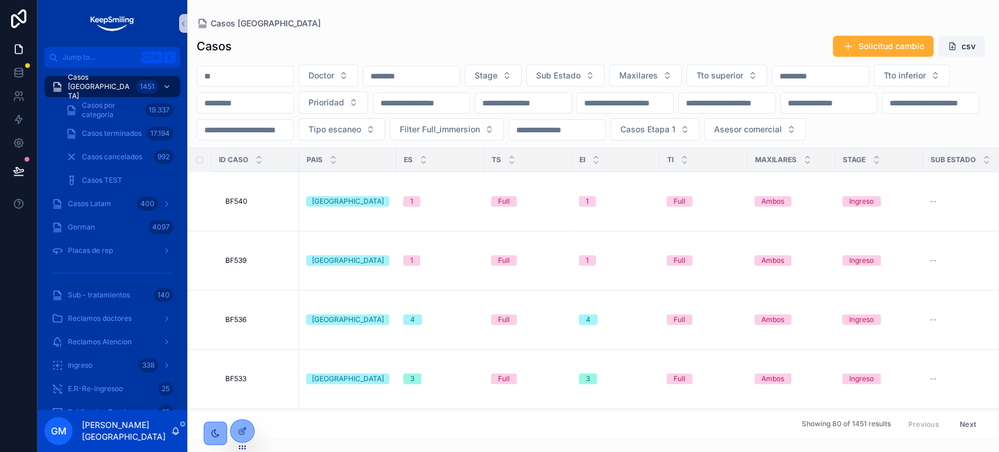
click at [459, 75] on input "scrollable content" at bounding box center [411, 76] width 96 height 16
paste input "********"
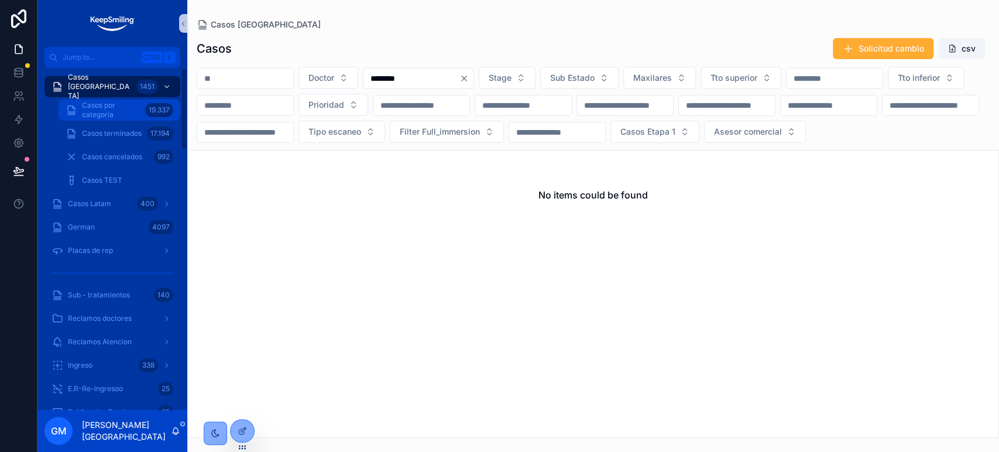
type input "********"
click at [142, 109] on div "Casos por categoria 19.337" at bounding box center [120, 110] width 108 height 19
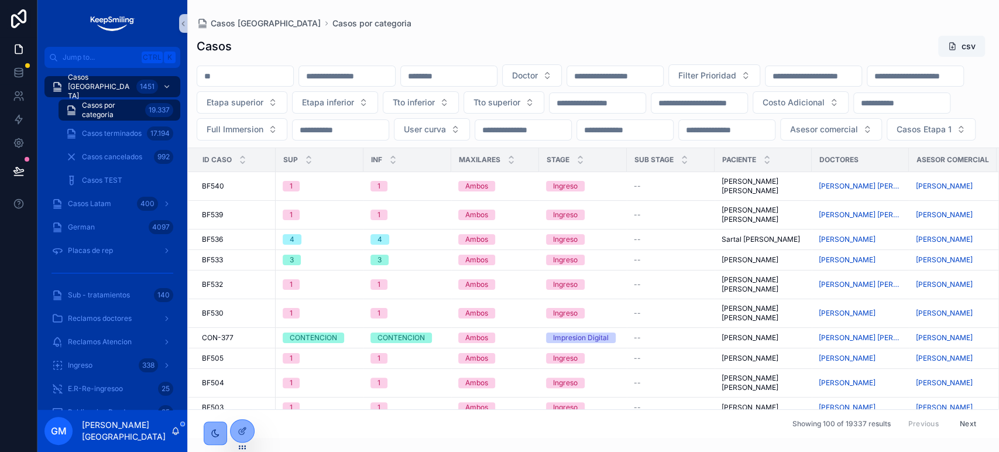
click at [497, 77] on input "scrollable content" at bounding box center [449, 76] width 96 height 16
paste input "********"
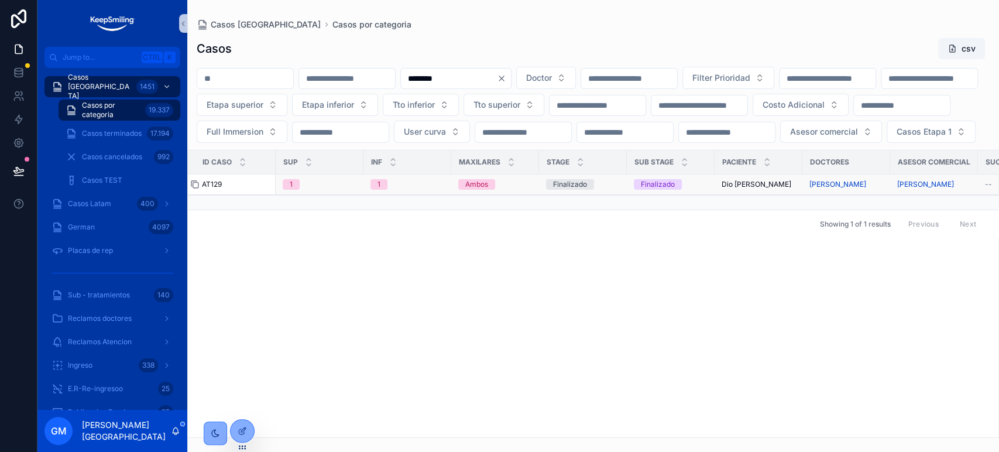
type input "********"
click at [197, 188] on icon "scrollable content" at bounding box center [195, 185] width 5 height 5
click at [213, 189] on span "AT129" at bounding box center [212, 184] width 20 height 9
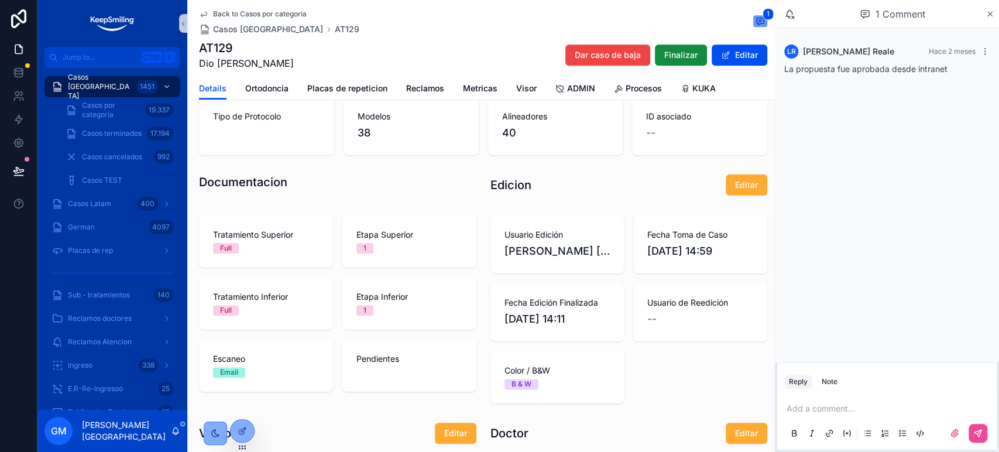
scroll to position [845, 0]
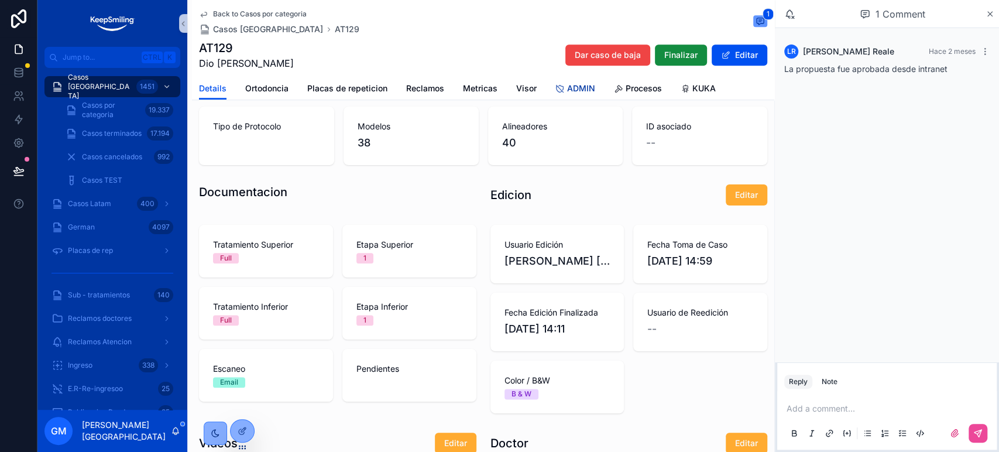
click at [569, 90] on span "ADMIN" at bounding box center [581, 89] width 28 height 12
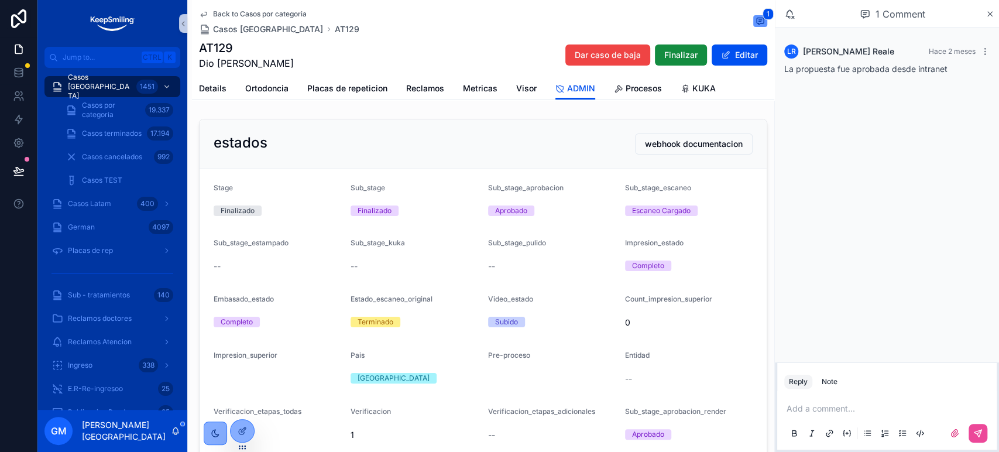
click at [229, 13] on span "Back to Casos por categoria" at bounding box center [260, 13] width 94 height 9
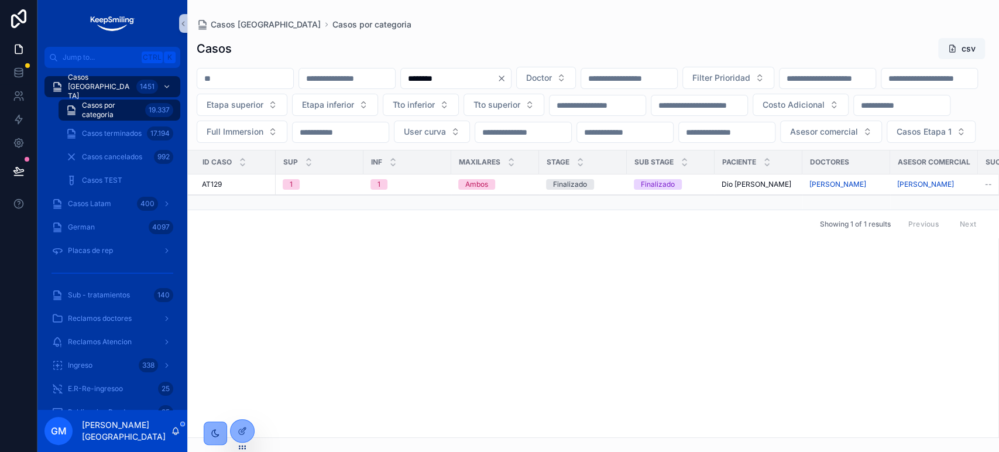
click at [224, 74] on input "scrollable content" at bounding box center [245, 78] width 96 height 16
paste input "*****"
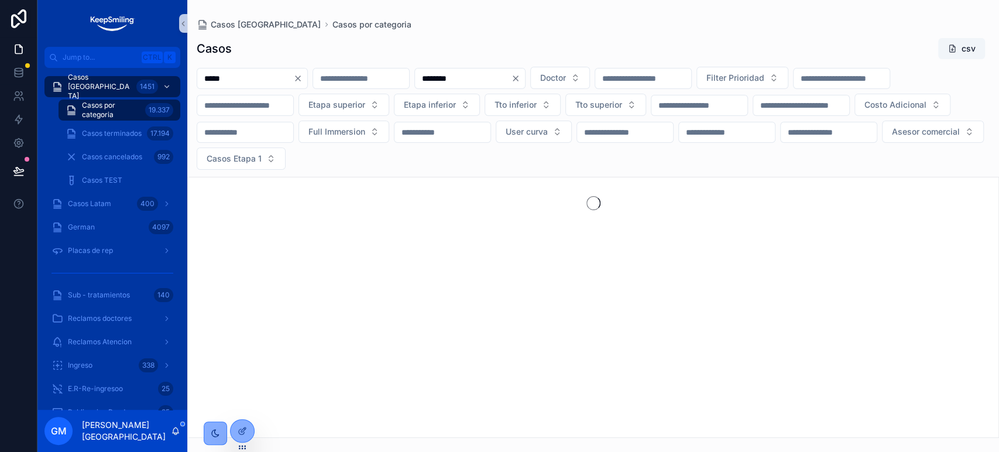
type input "*****"
click at [520, 78] on icon "Clear" at bounding box center [515, 78] width 9 height 9
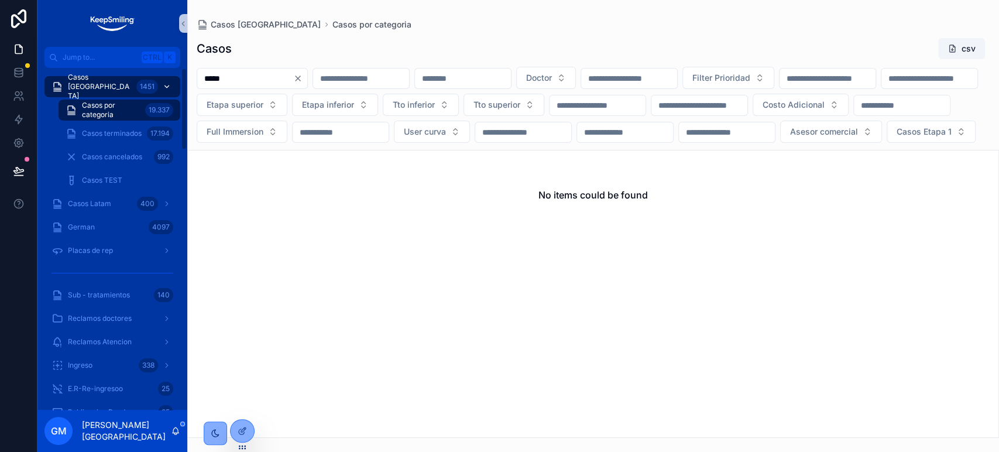
click at [130, 86] on div "Casos Argentina 1451" at bounding box center [112, 86] width 122 height 19
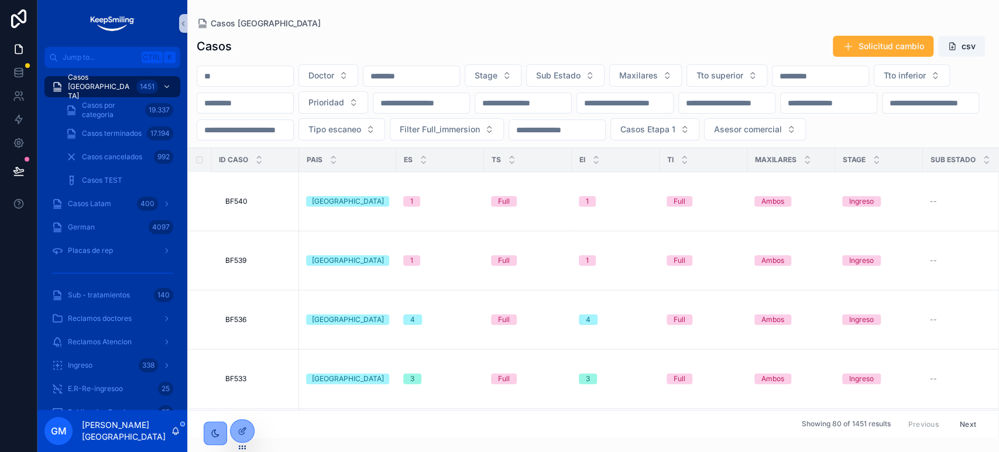
click at [243, 80] on input "scrollable content" at bounding box center [245, 76] width 96 height 16
paste input "*****"
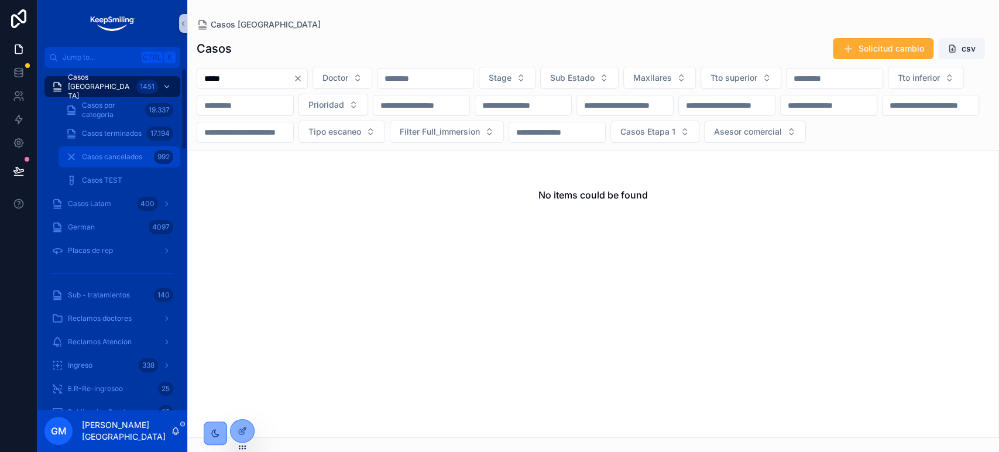
type input "*****"
click at [109, 152] on span "Casos cancelados" at bounding box center [112, 156] width 60 height 9
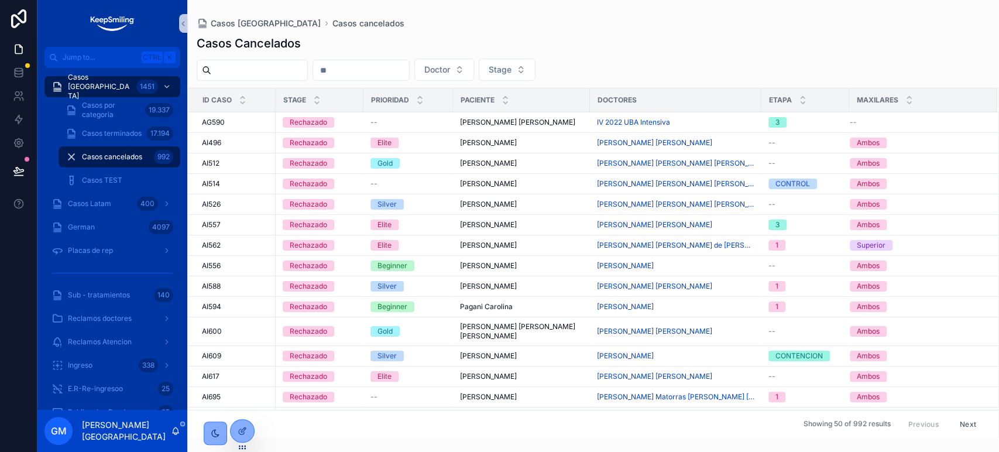
click at [220, 67] on input "scrollable content" at bounding box center [259, 70] width 96 height 16
click at [346, 73] on input "scrollable content" at bounding box center [361, 70] width 96 height 16
paste input "*****"
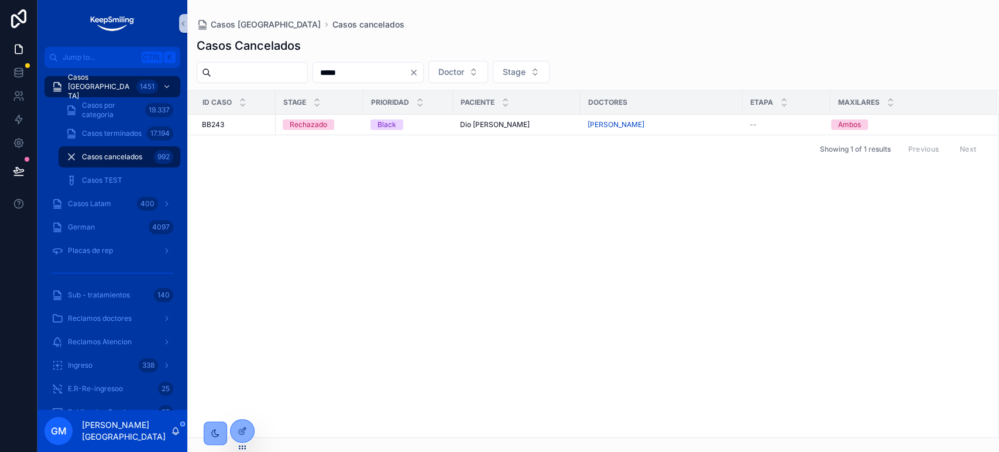
type input "*****"
click at [214, 126] on span "BB243" at bounding box center [213, 124] width 22 height 9
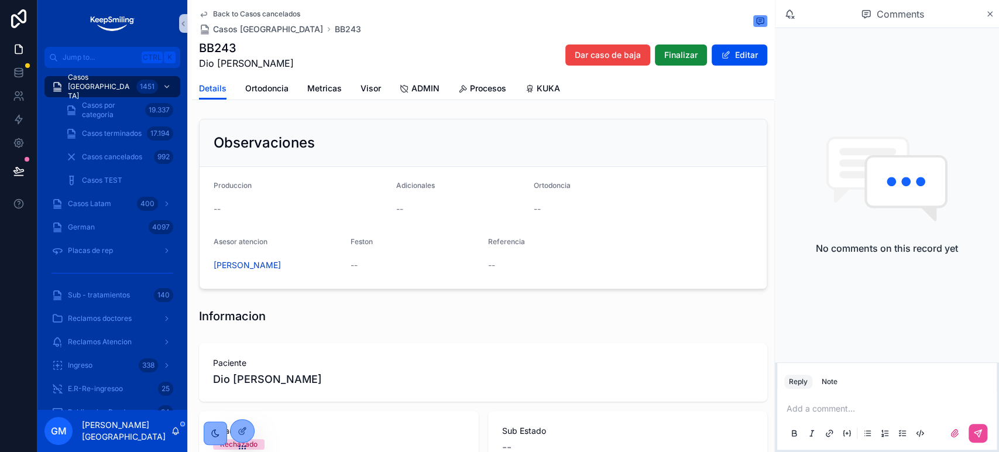
click at [222, 8] on div "Back to Casos cancelados Casos Argentina BB243 BB243 Dio Celeste Dar caso de ba…" at bounding box center [483, 38] width 568 height 77
click at [257, 16] on span "Back to Casos cancelados" at bounding box center [256, 13] width 87 height 9
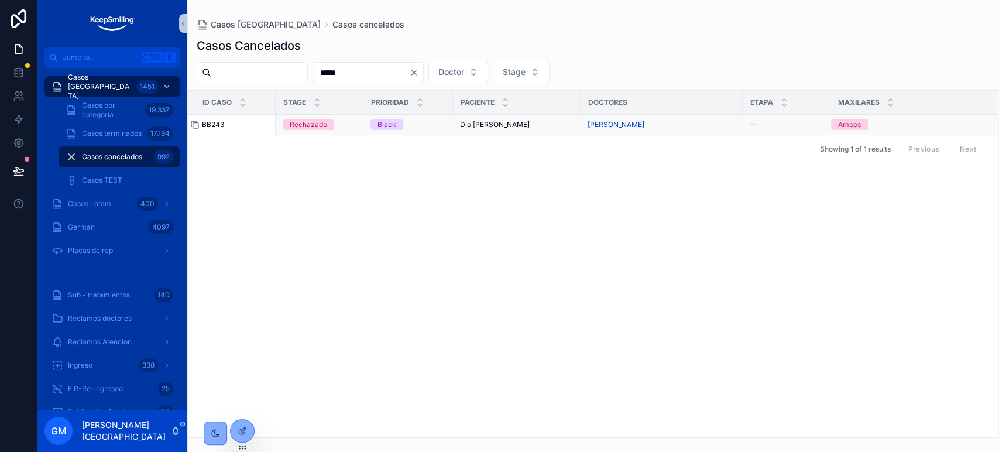
click at [207, 122] on div "scrollable content" at bounding box center [199, 124] width 19 height 9
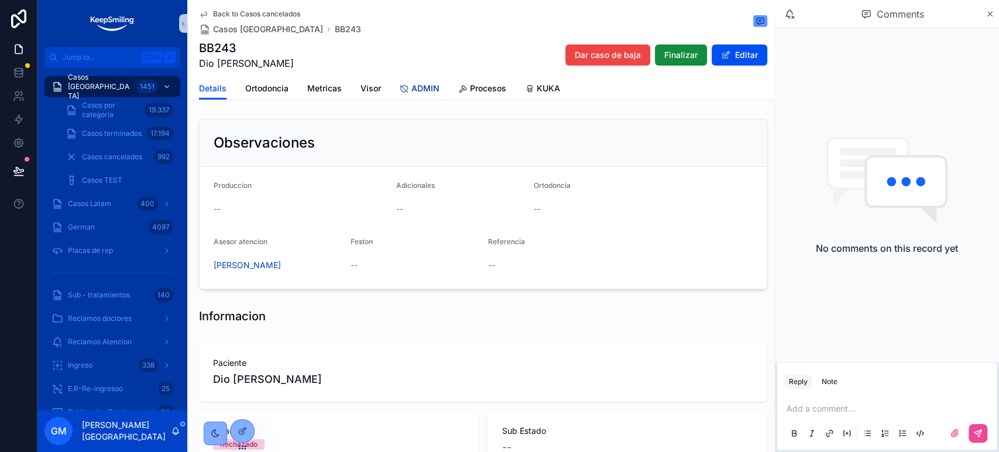
click at [411, 86] on span "ADMIN" at bounding box center [425, 89] width 28 height 12
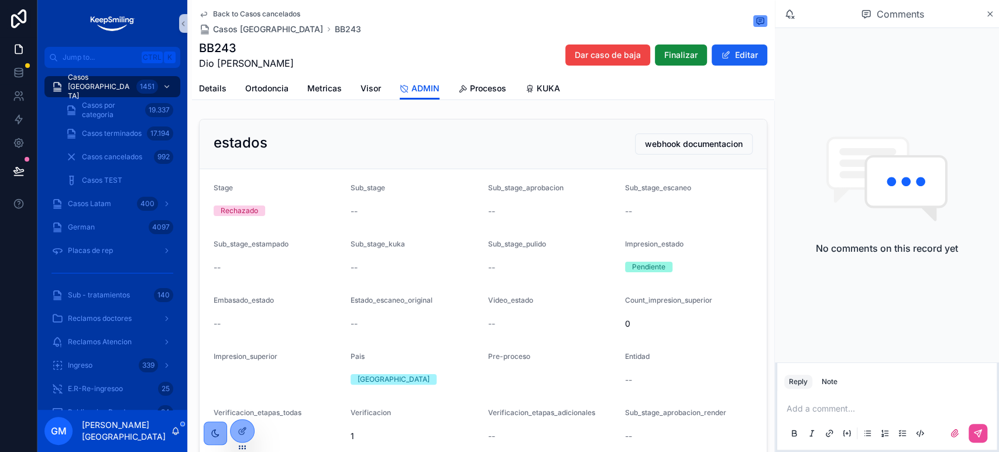
click at [742, 53] on button "Editar" at bounding box center [740, 54] width 56 height 21
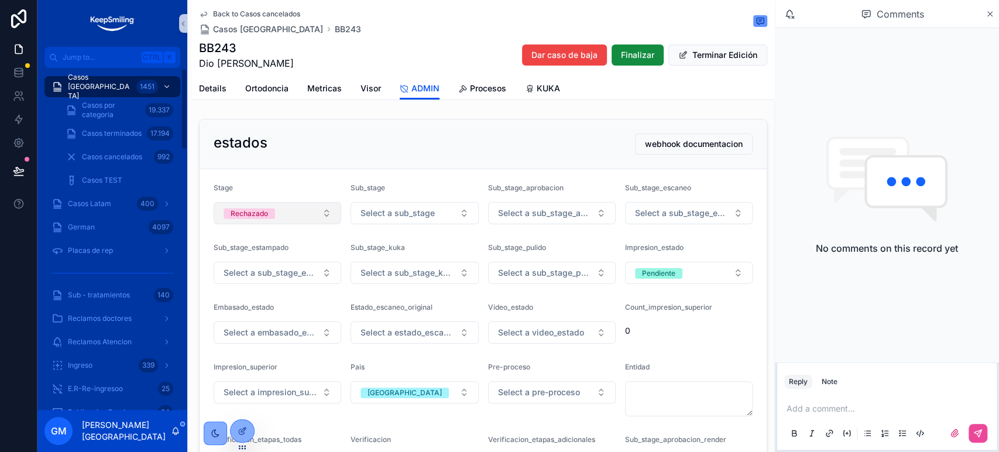
click at [239, 217] on div "Rechazado" at bounding box center [249, 213] width 37 height 11
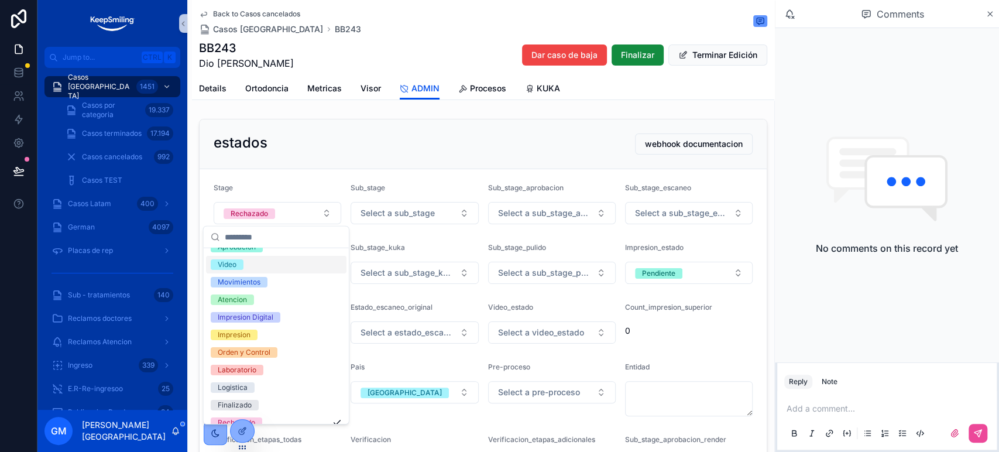
scroll to position [75, 0]
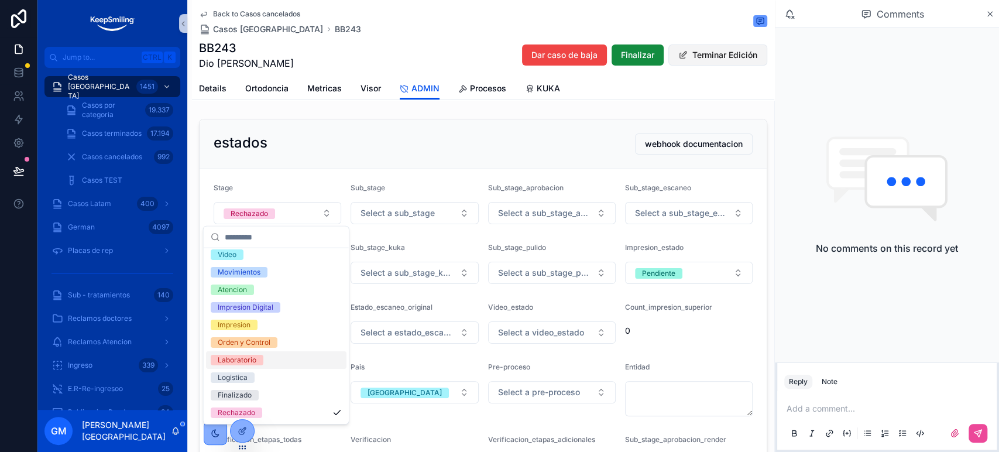
click at [679, 55] on button "Terminar Edición" at bounding box center [717, 54] width 99 height 21
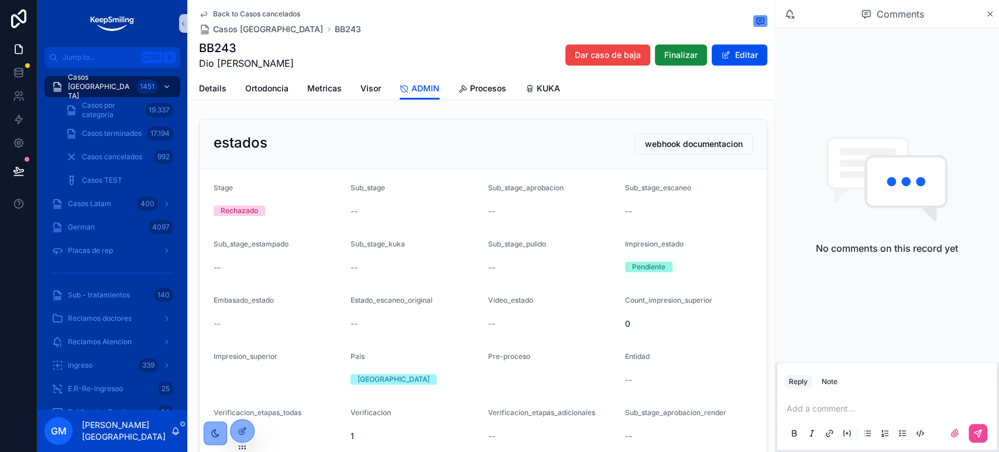
click at [609, 25] on div "Back to Casos cancelados Casos Argentina BB243" at bounding box center [483, 22] width 568 height 26
click at [234, 438] on div at bounding box center [242, 431] width 23 height 22
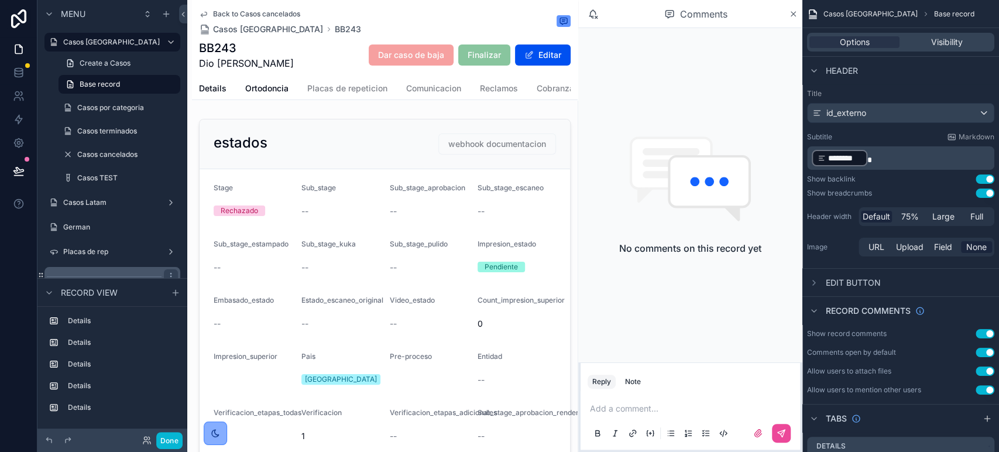
click at [543, 51] on button "Editar" at bounding box center [543, 54] width 56 height 21
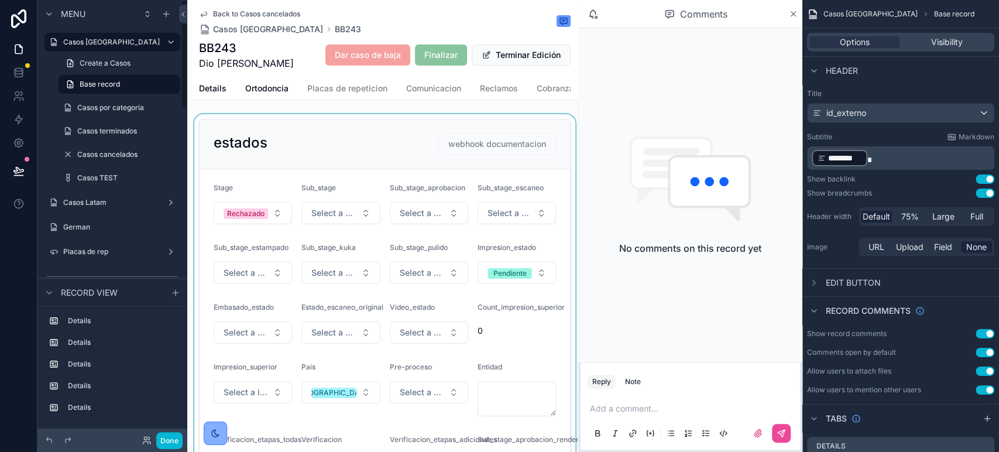
click at [277, 231] on div "scrollable content" at bounding box center [385, 383] width 386 height 538
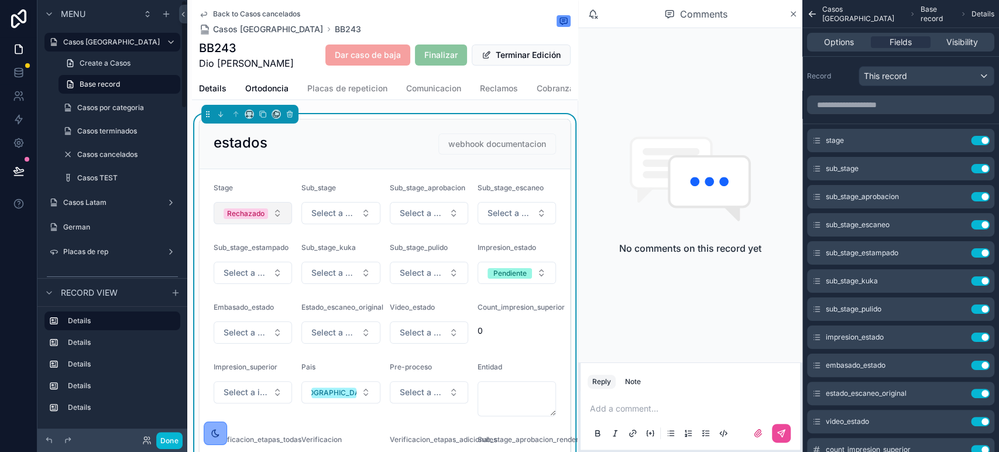
click at [277, 224] on button "Rechazado" at bounding box center [253, 213] width 78 height 22
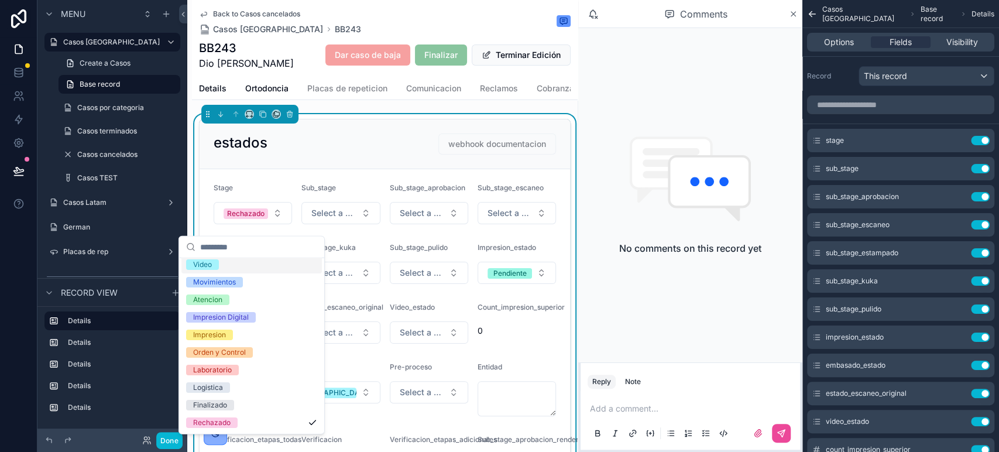
click at [342, 138] on div "estados webhook documentacion" at bounding box center [385, 144] width 370 height 50
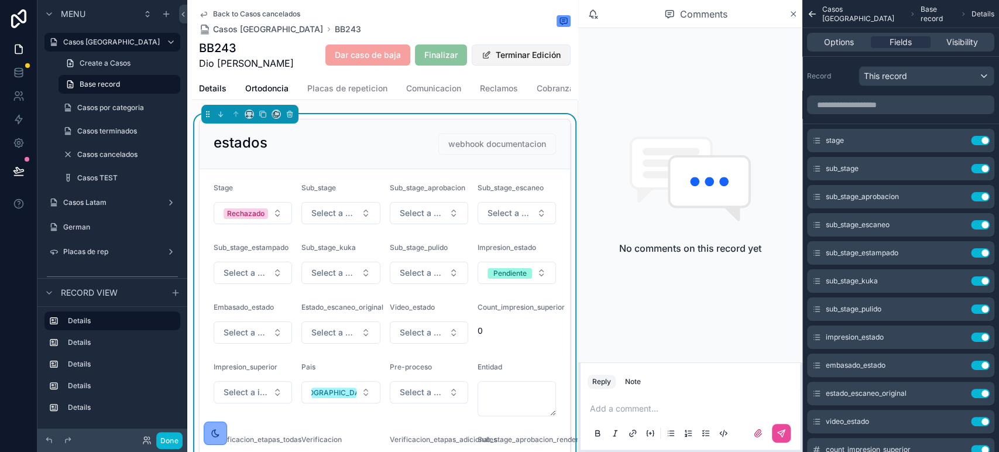
click at [509, 57] on button "Terminar Edición" at bounding box center [521, 54] width 99 height 21
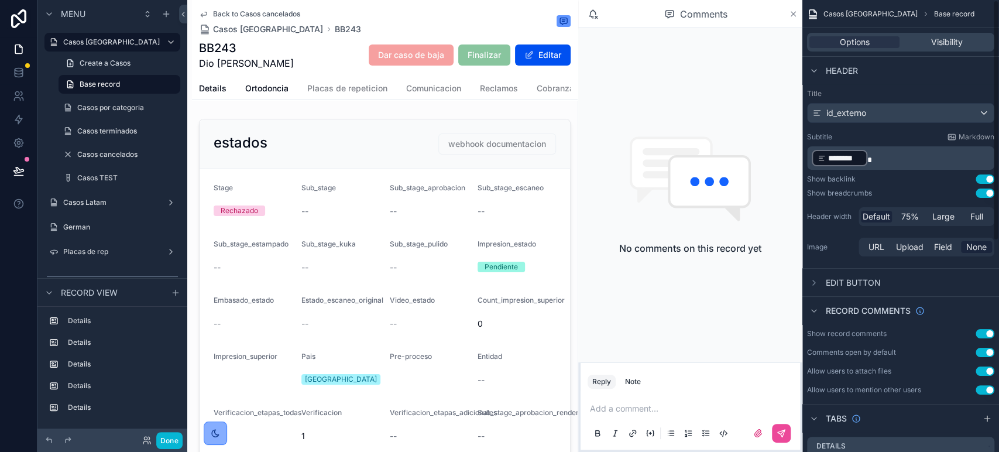
click at [793, 15] on icon "scrollable content" at bounding box center [793, 13] width 9 height 9
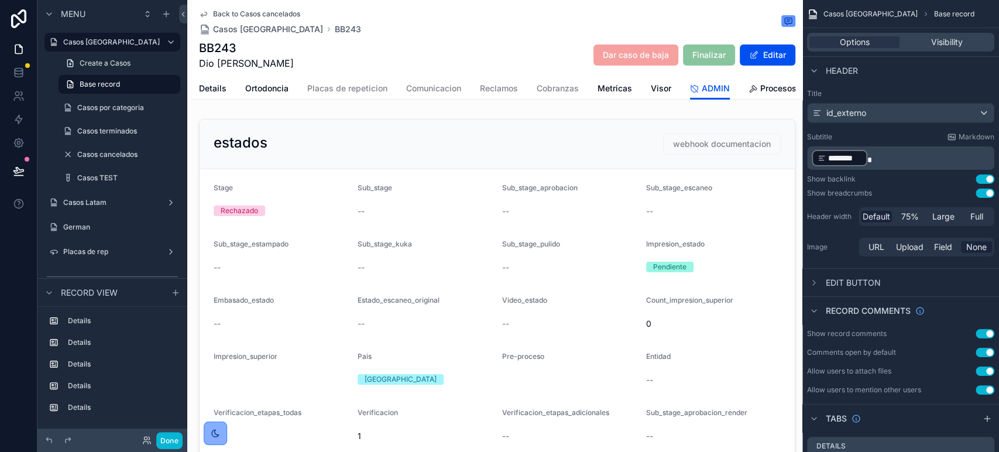
click at [256, 8] on div "Back to Casos cancelados Casos Argentina BB243 BB243 Dio Celeste Dar caso de ba…" at bounding box center [497, 38] width 596 height 77
click at [107, 48] on div "Casos [GEOGRAPHIC_DATA]" at bounding box center [112, 42] width 98 height 14
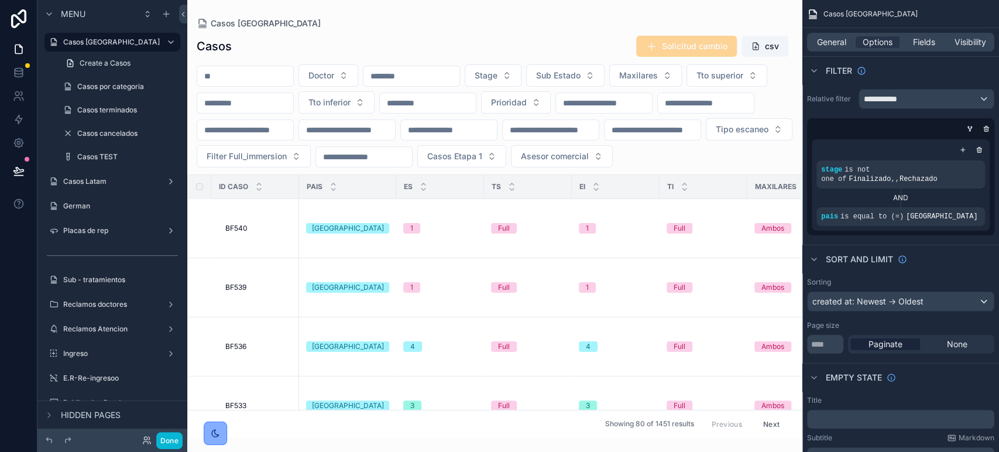
click at [241, 74] on input "scrollable content" at bounding box center [245, 76] width 96 height 16
click at [128, 90] on label "Casos por categoria" at bounding box center [117, 86] width 80 height 9
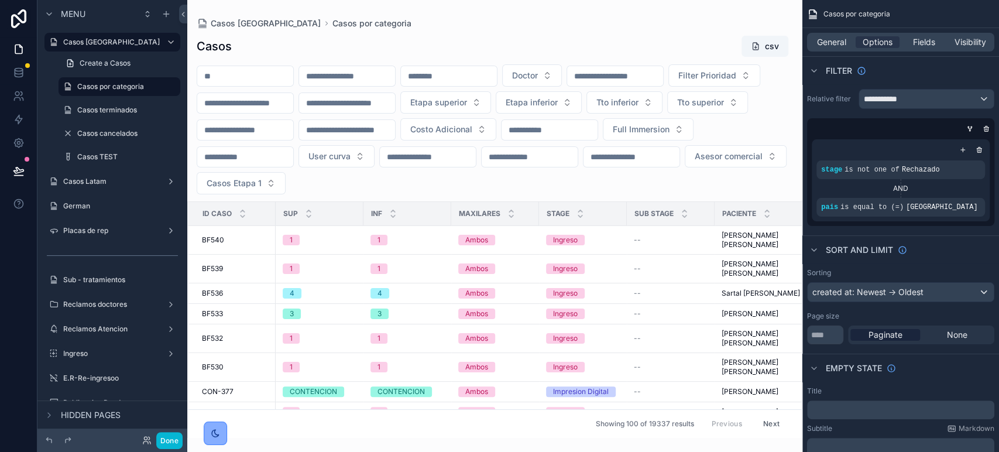
click at [243, 76] on div "scrollable content" at bounding box center [494, 226] width 615 height 452
click at [245, 74] on input "scrollable content" at bounding box center [245, 76] width 96 height 16
click at [490, 78] on input "scrollable content" at bounding box center [449, 76] width 96 height 16
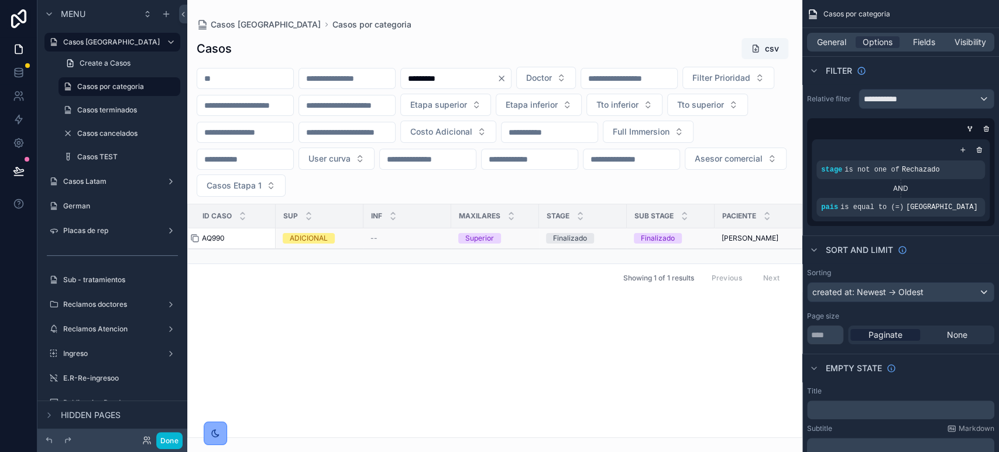
type input "*********"
click at [194, 236] on icon "scrollable content" at bounding box center [194, 237] width 9 height 9
click at [226, 239] on div "AQ990 AQ990" at bounding box center [235, 237] width 67 height 9
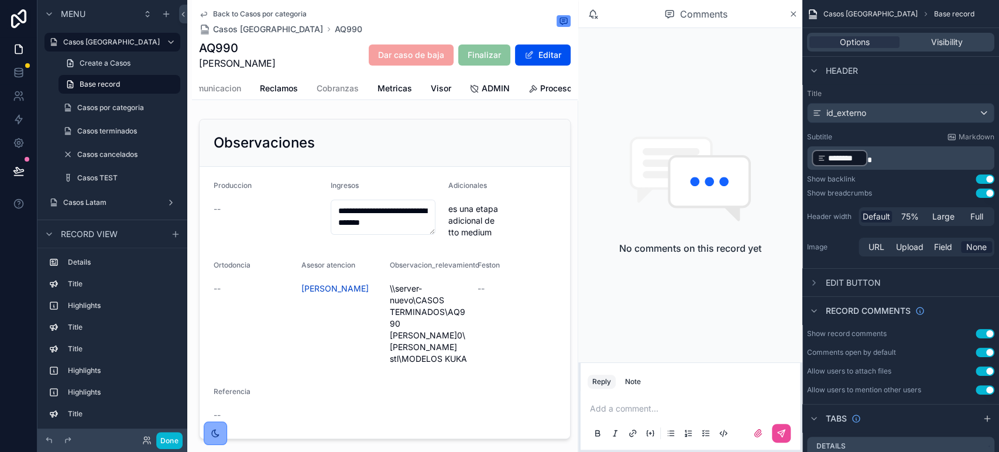
scroll to position [0, 289]
click at [432, 80] on link "ADMIN" at bounding box center [430, 89] width 40 height 23
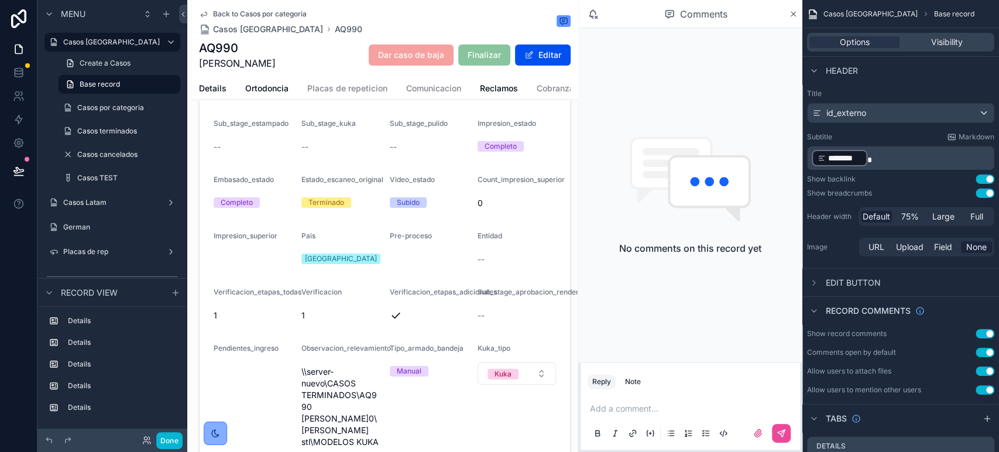
scroll to position [260, 0]
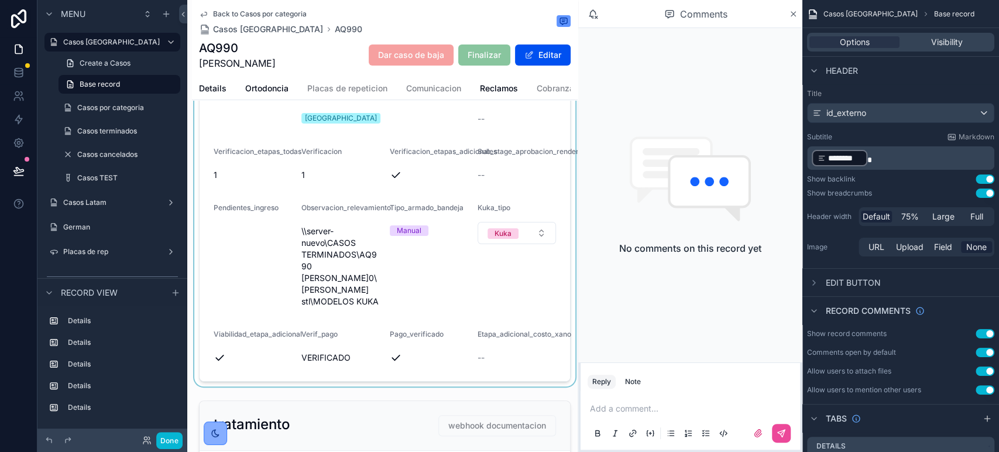
click at [499, 368] on div "scrollable content" at bounding box center [385, 120] width 386 height 532
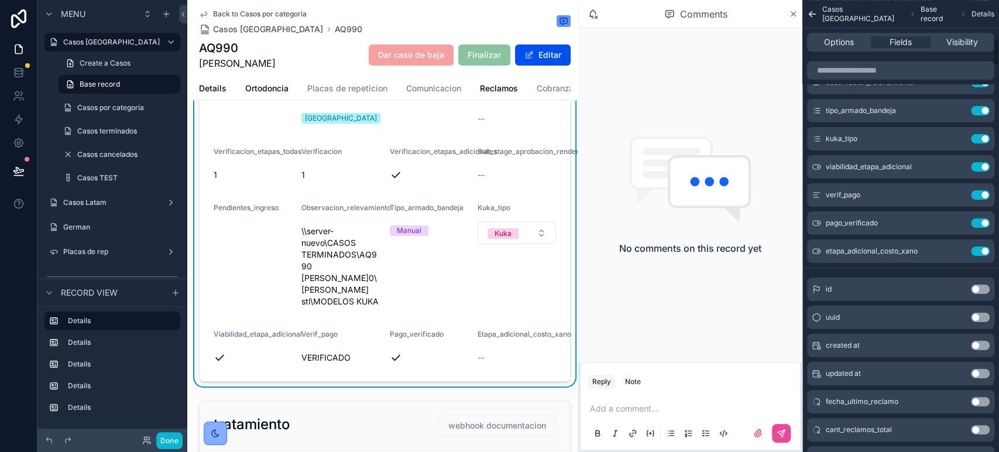
scroll to position [650, 0]
click at [958, 251] on icon "scrollable content" at bounding box center [956, 249] width 5 height 5
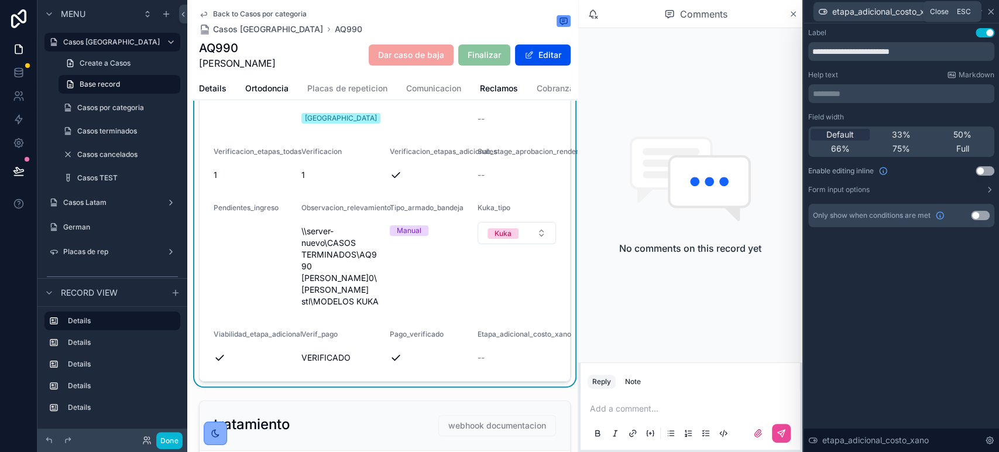
click at [991, 13] on icon at bounding box center [990, 11] width 9 height 9
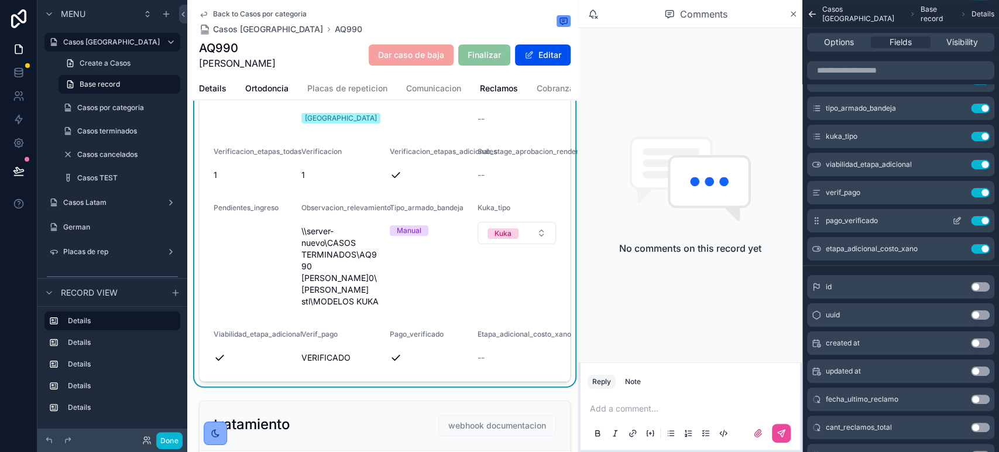
click at [956, 219] on icon "scrollable content" at bounding box center [958, 219] width 5 height 5
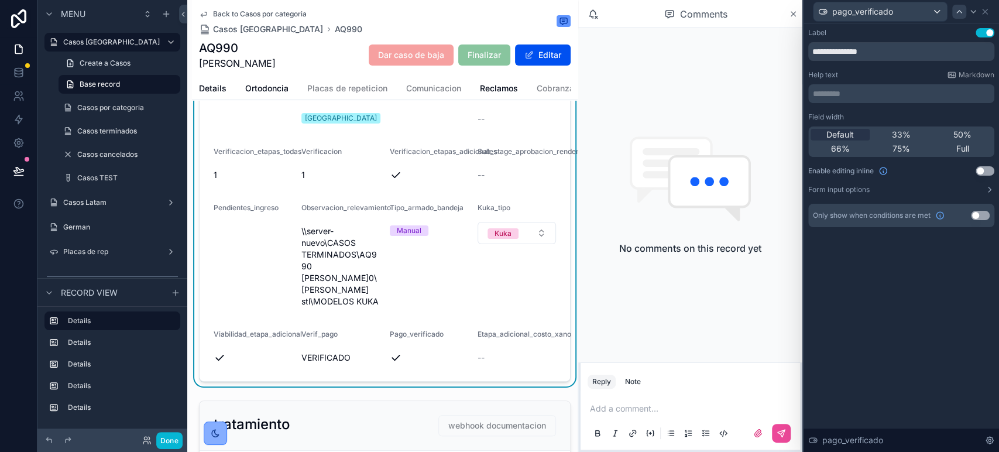
click at [958, 18] on div at bounding box center [959, 12] width 14 height 14
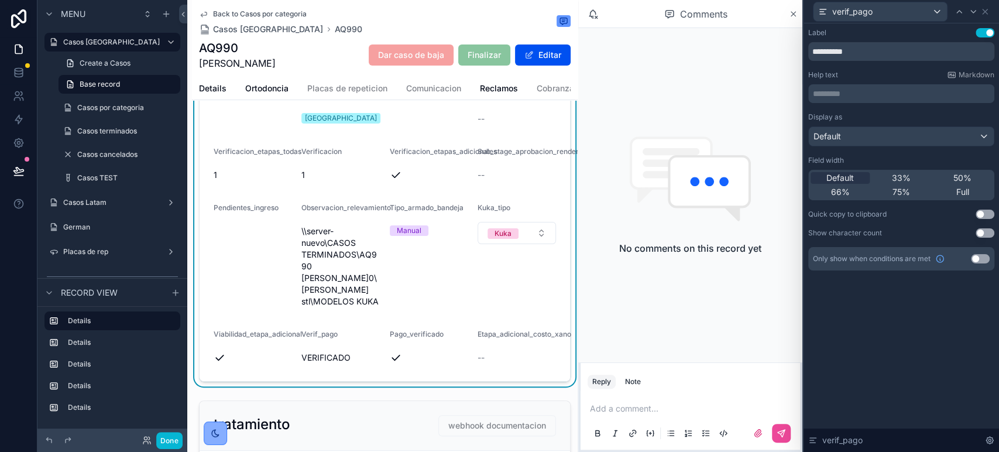
click at [984, 18] on div "verif_pago" at bounding box center [901, 11] width 186 height 23
click at [986, 18] on div "verif_pago" at bounding box center [901, 11] width 186 height 23
click at [987, 13] on icon at bounding box center [984, 11] width 5 height 5
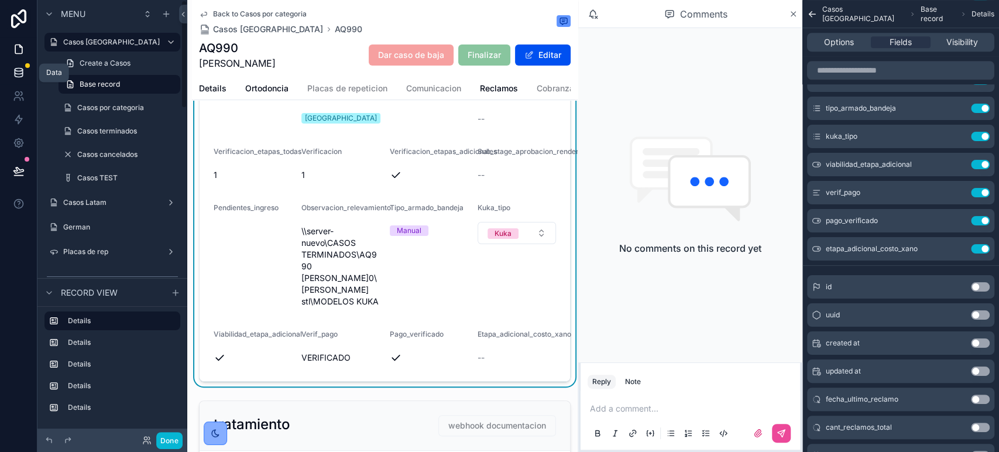
click at [19, 69] on icon at bounding box center [19, 73] width 12 height 12
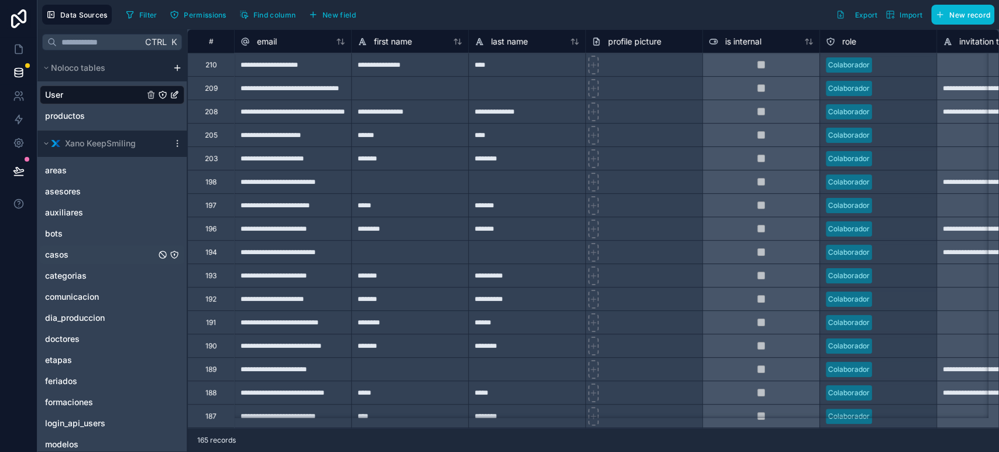
click at [60, 253] on span "casos" at bounding box center [56, 255] width 23 height 12
click at [141, 12] on span "Filter" at bounding box center [148, 15] width 18 height 9
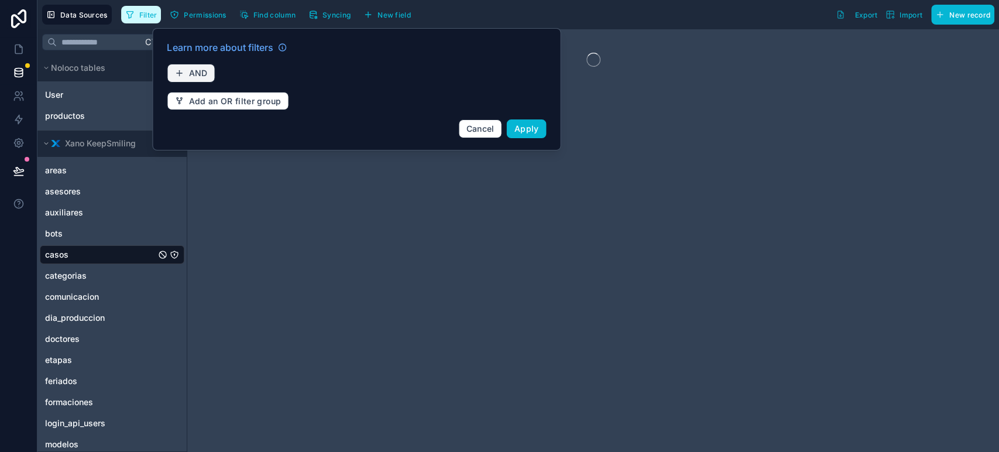
click at [192, 80] on button "AND" at bounding box center [191, 73] width 48 height 19
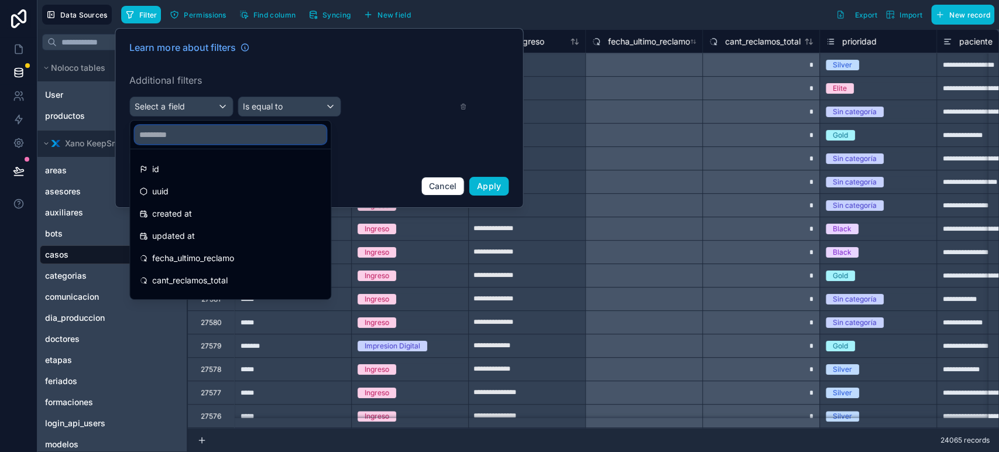
click at [186, 142] on input "text" at bounding box center [230, 134] width 191 height 19
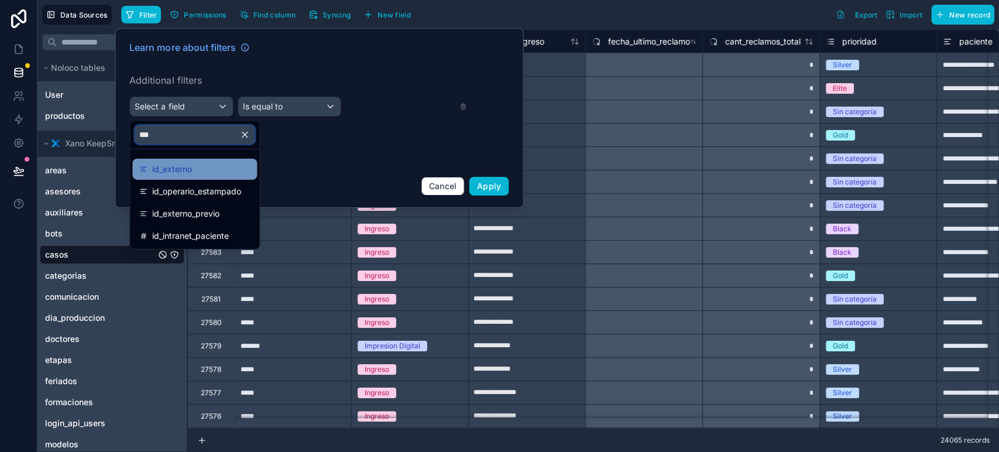
type input "***"
click at [199, 174] on div "id_externo" at bounding box center [194, 169] width 111 height 14
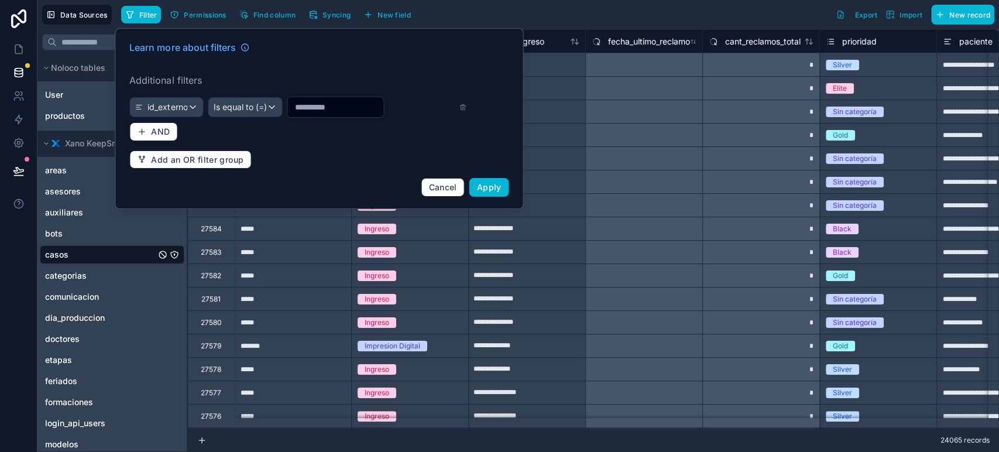
click at [325, 109] on input "text" at bounding box center [335, 107] width 96 height 16
paste input "*****"
type input "*****"
click at [497, 185] on span "Apply" at bounding box center [489, 187] width 25 height 10
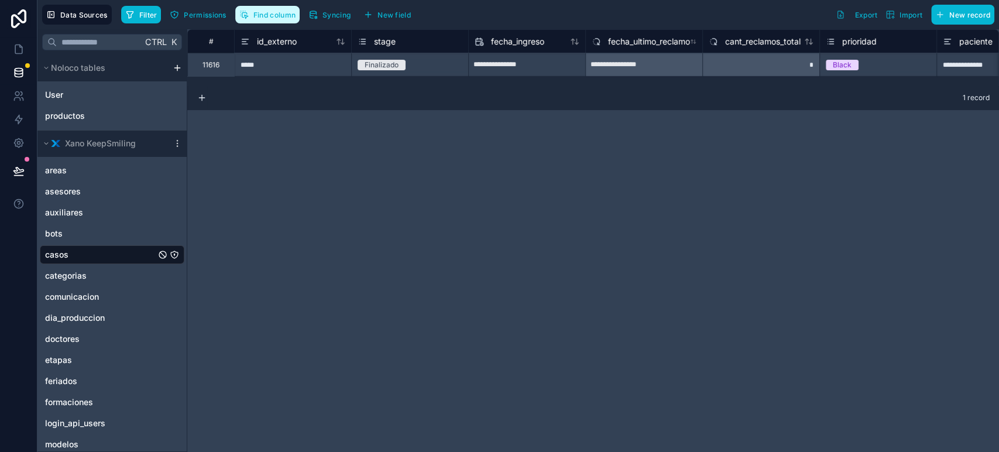
click at [276, 11] on span "Find column" at bounding box center [274, 15] width 42 height 9
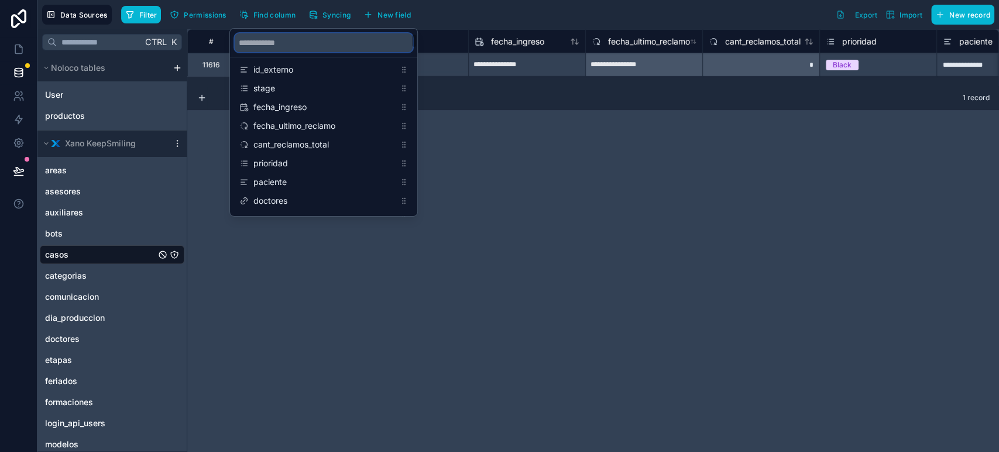
click at [272, 47] on input "scrollable content" at bounding box center [324, 42] width 178 height 19
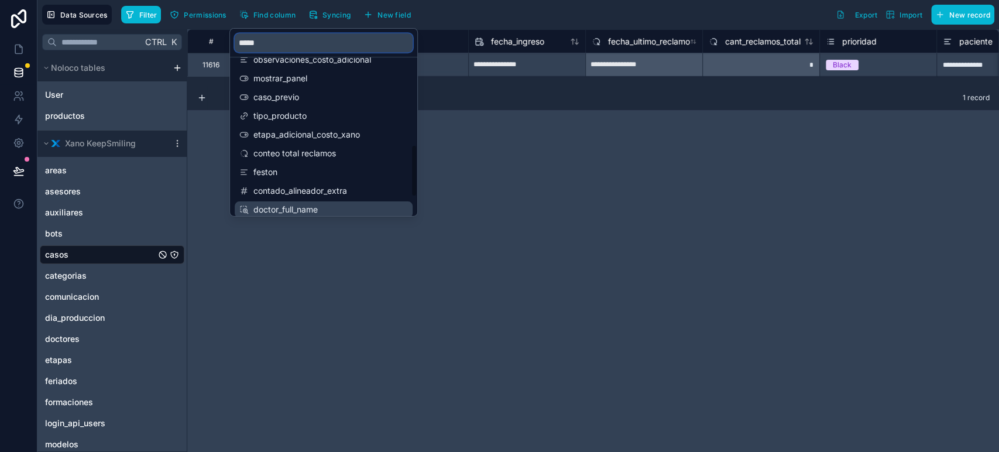
scroll to position [384, 0]
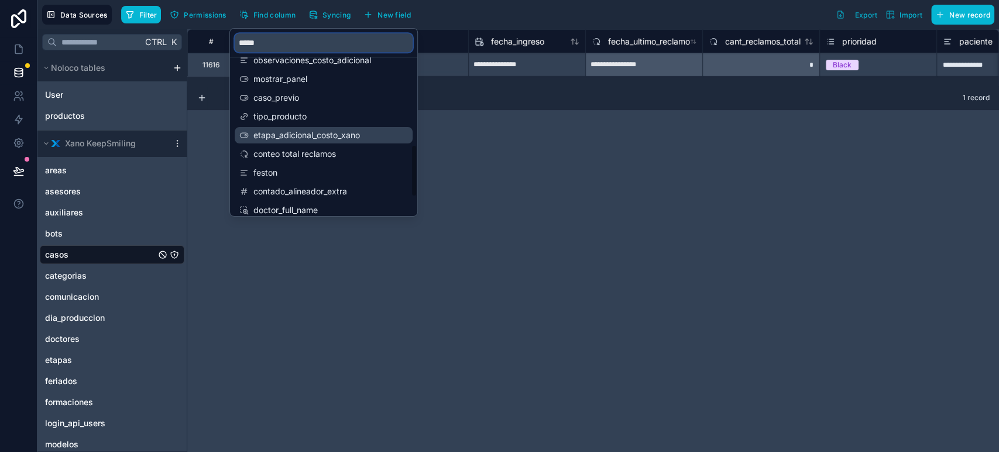
type input "*****"
click at [355, 139] on span "etapa_adicional_costo_xano" at bounding box center [324, 135] width 142 height 12
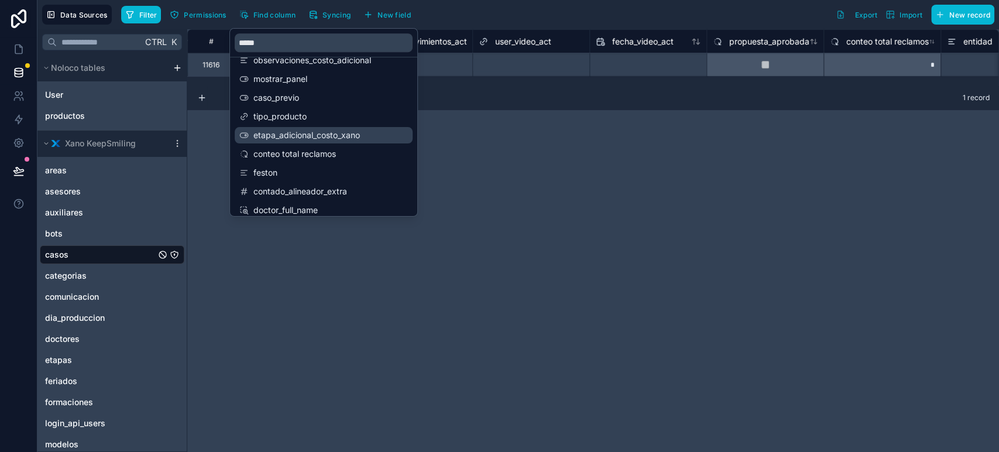
scroll to position [0, 21416]
click at [445, 117] on div "**********" at bounding box center [593, 240] width 812 height 422
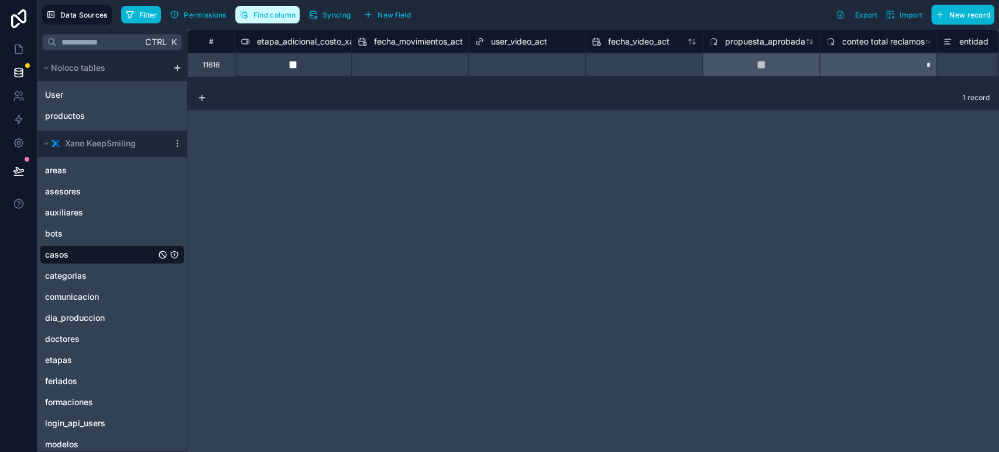
click at [270, 22] on button "Find column" at bounding box center [267, 15] width 64 height 18
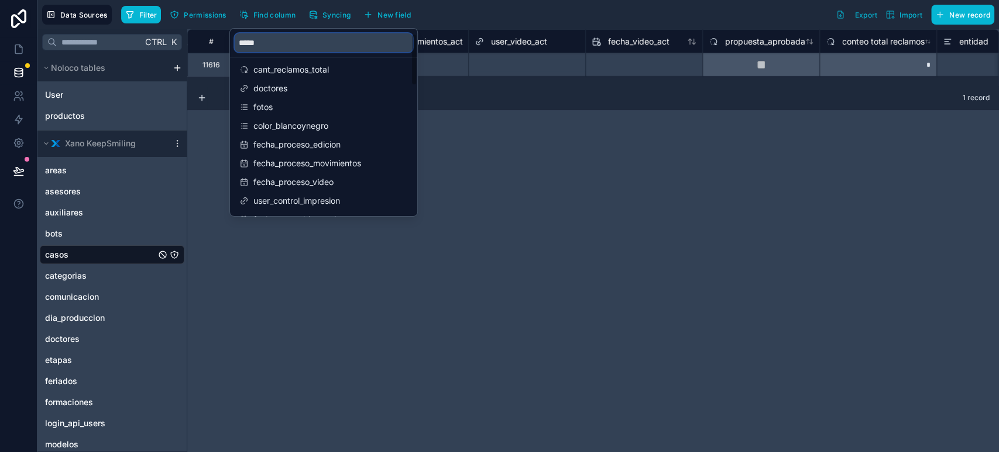
drag, startPoint x: 283, startPoint y: 44, endPoint x: 143, endPoint y: 40, distance: 139.9
click at [143, 42] on div "**********" at bounding box center [517, 226] width 961 height 452
type input "*"
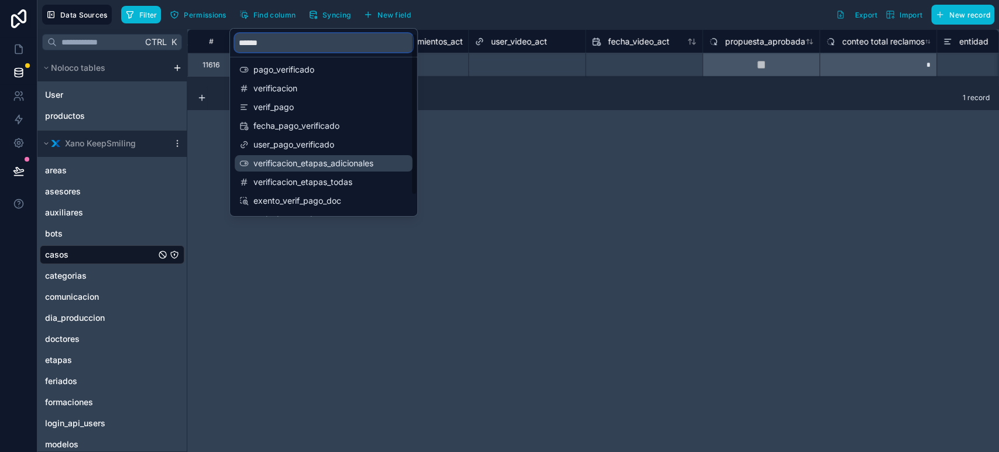
type input "******"
click at [321, 162] on span "verificacion_etapas_adicionales" at bounding box center [324, 163] width 142 height 12
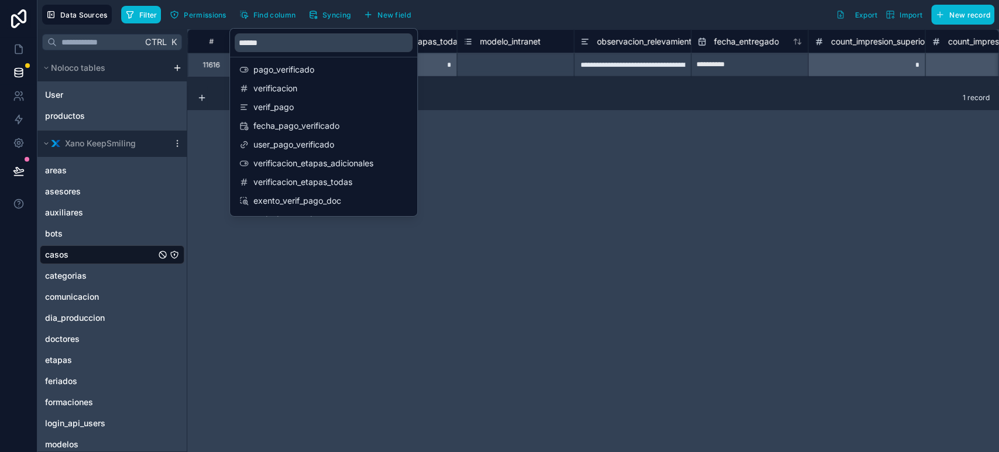
scroll to position [0, 19427]
click at [564, 95] on div "1 record" at bounding box center [593, 98] width 812 height 23
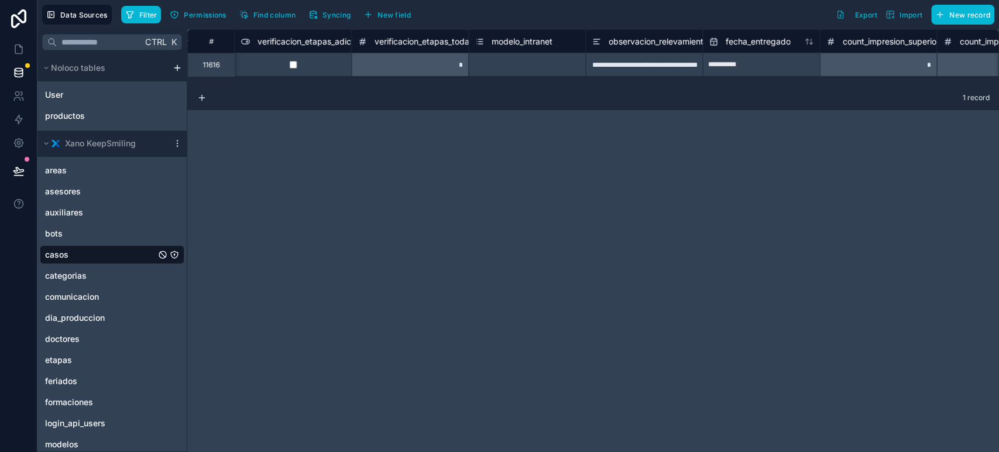
click at [307, 39] on span "verificacion_etapas_adicionales" at bounding box center [317, 42] width 120 height 12
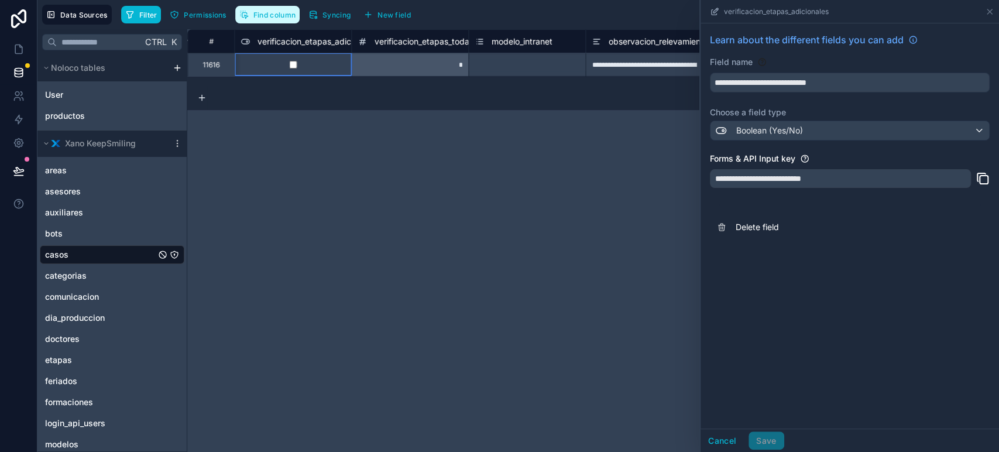
click at [256, 12] on span "Find column" at bounding box center [274, 15] width 42 height 9
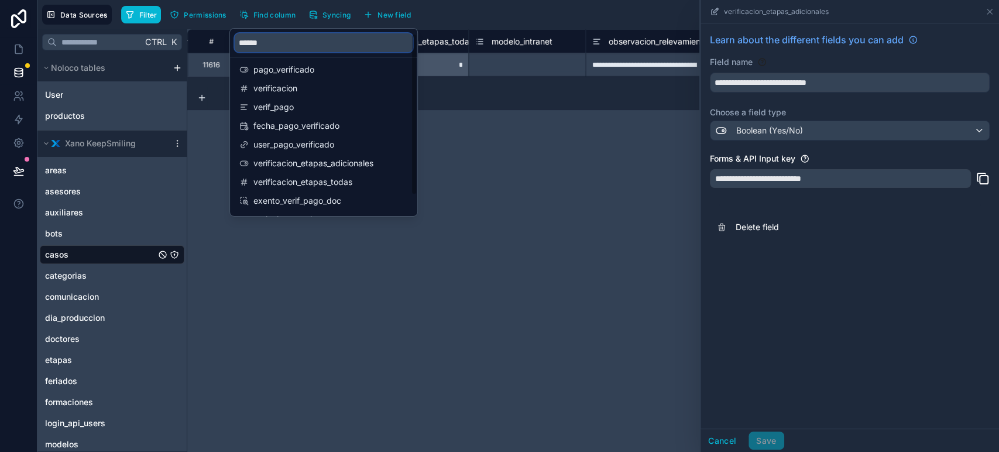
drag, startPoint x: 288, startPoint y: 44, endPoint x: 218, endPoint y: 39, distance: 70.5
click at [218, 39] on div "**********" at bounding box center [517, 226] width 961 height 452
drag, startPoint x: 279, startPoint y: 41, endPoint x: 138, endPoint y: 29, distance: 140.9
click at [138, 29] on div "**********" at bounding box center [517, 226] width 961 height 452
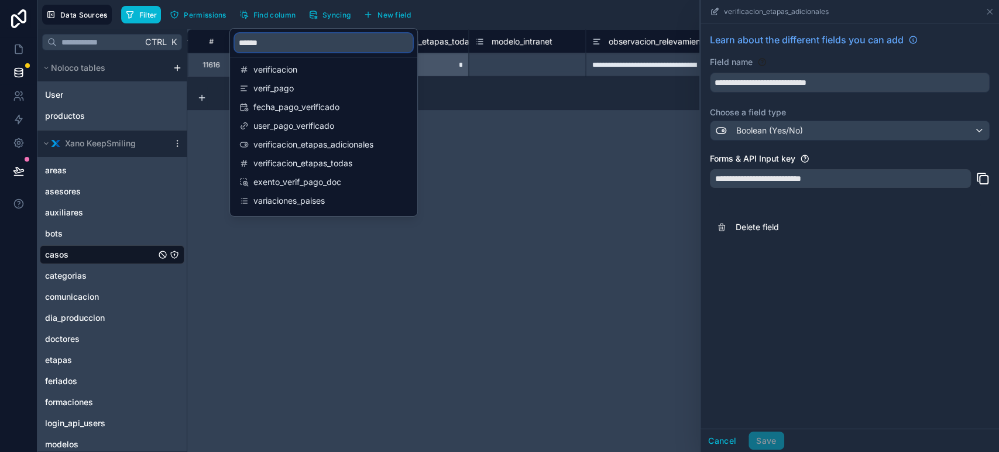
scroll to position [0, 0]
type input "*"
click at [237, 44] on input "****" at bounding box center [324, 42] width 178 height 19
type input "*******"
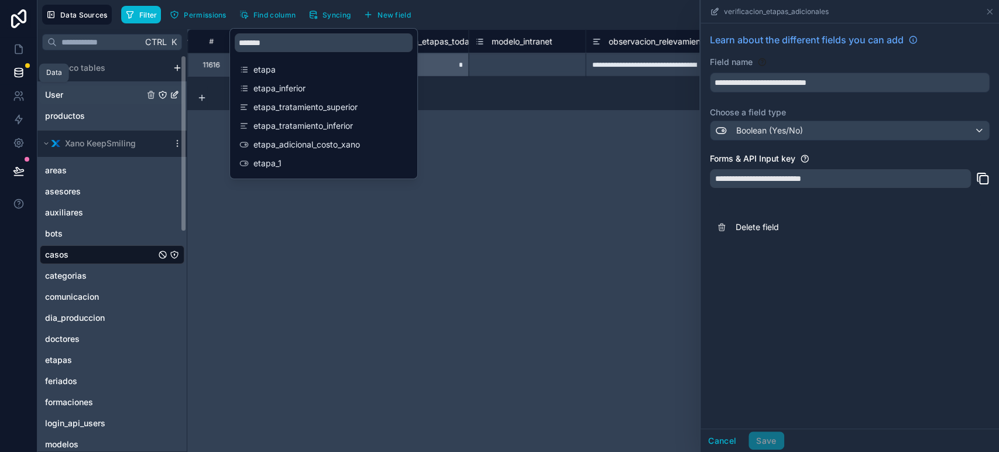
drag, startPoint x: 12, startPoint y: 78, endPoint x: 70, endPoint y: 93, distance: 59.9
click at [13, 78] on icon at bounding box center [19, 73] width 12 height 12
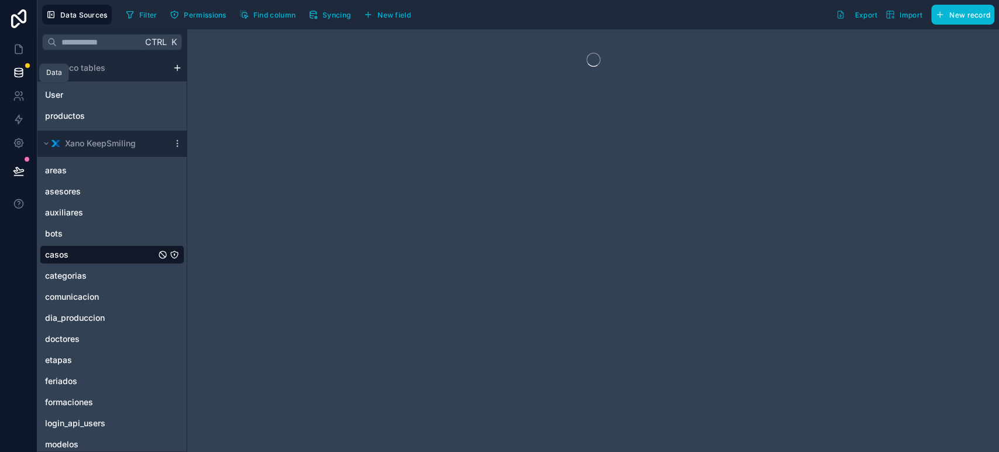
click at [10, 41] on link at bounding box center [18, 48] width 37 height 23
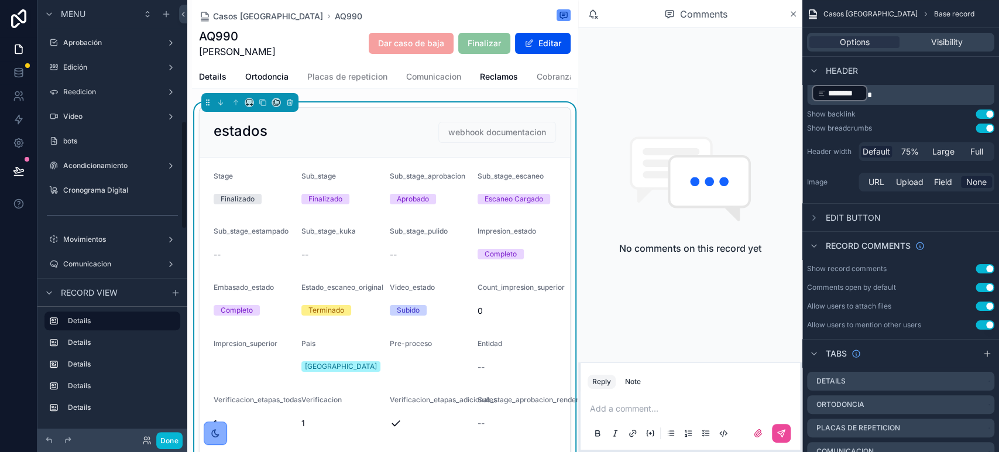
scroll to position [585, 0]
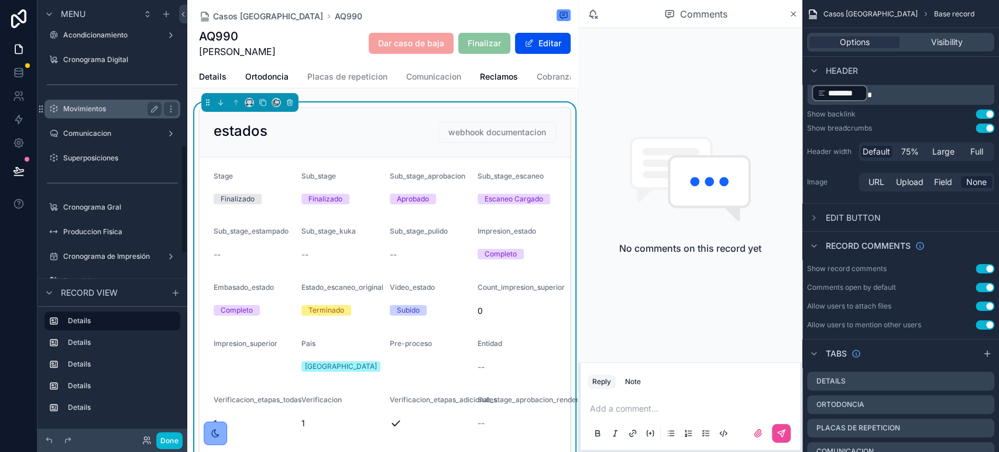
click at [90, 115] on div "Movimientos" at bounding box center [112, 109] width 98 height 14
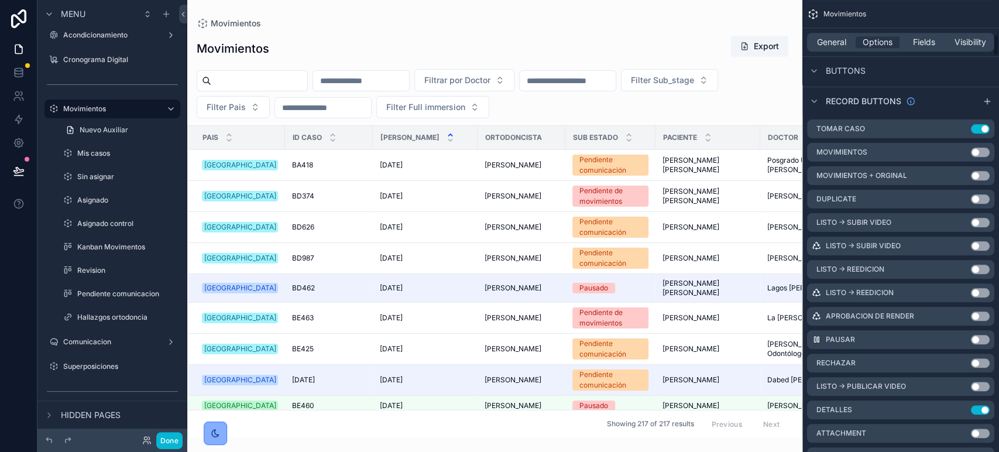
scroll to position [715, 0]
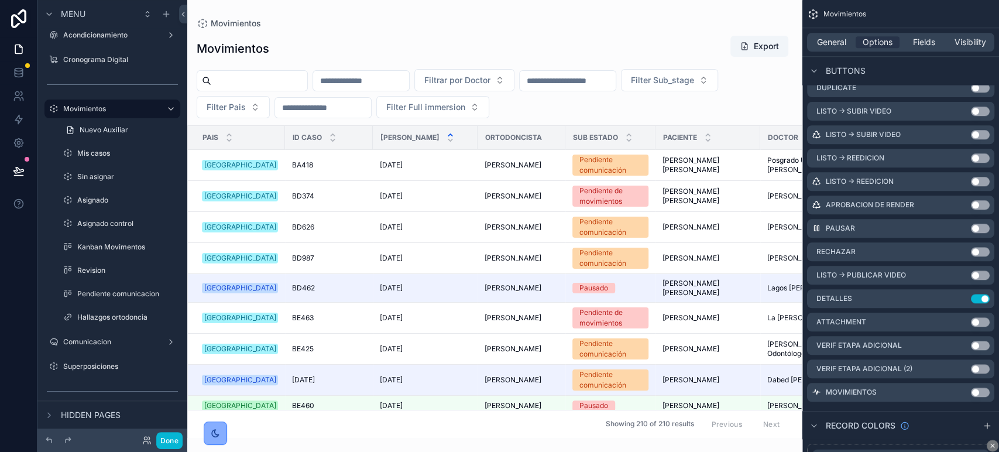
click at [305, 164] on div "scrollable content" at bounding box center [494, 226] width 615 height 452
click at [295, 166] on span "BA418" at bounding box center [302, 164] width 21 height 9
click at [294, 165] on span "BA418" at bounding box center [302, 164] width 21 height 9
click at [295, 194] on span "BD374" at bounding box center [303, 195] width 22 height 9
click at [164, 445] on button "Done" at bounding box center [169, 440] width 26 height 17
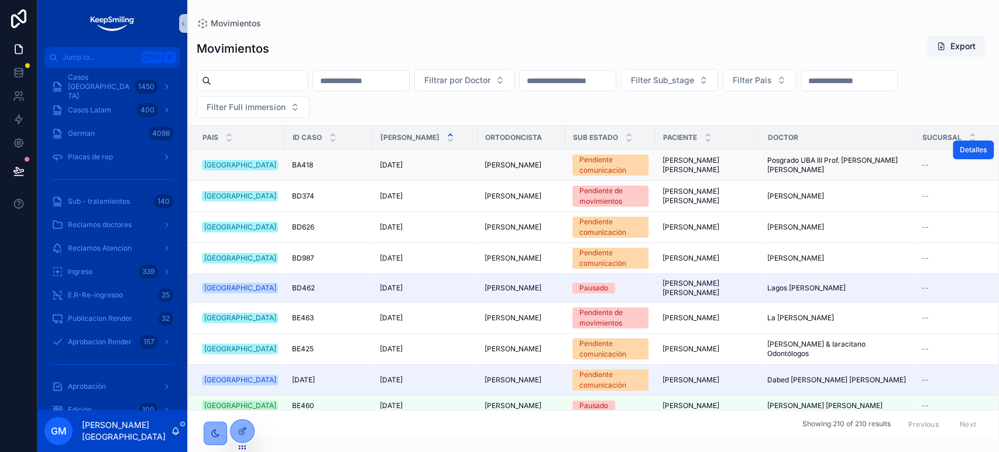
click at [976, 150] on span "Detalles" at bounding box center [973, 149] width 27 height 9
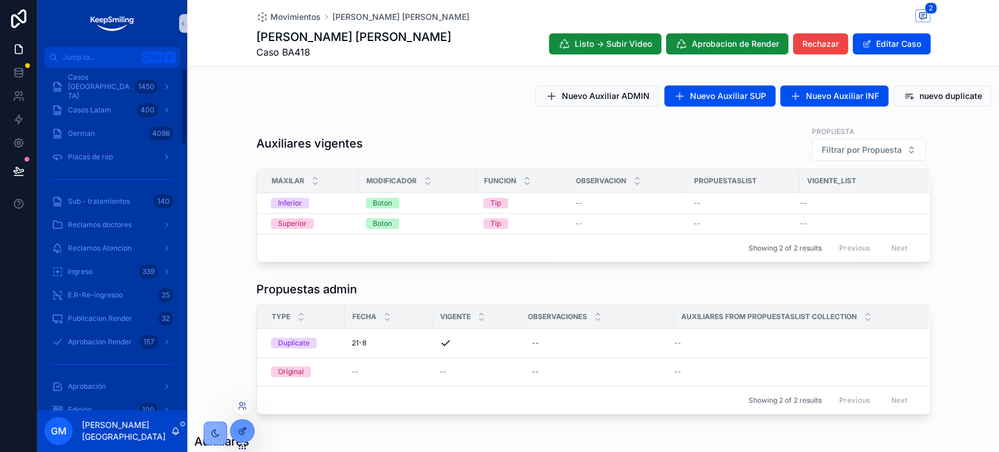
click at [242, 431] on icon at bounding box center [242, 430] width 9 height 9
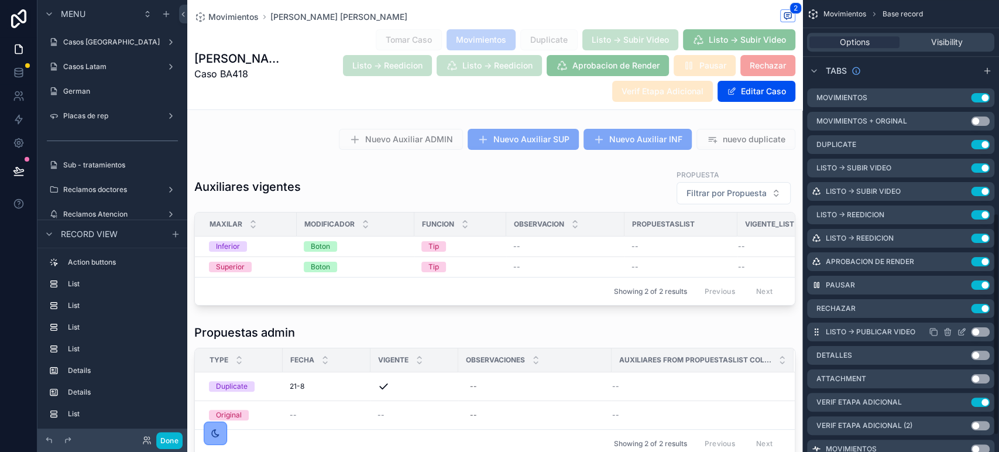
scroll to position [466, 0]
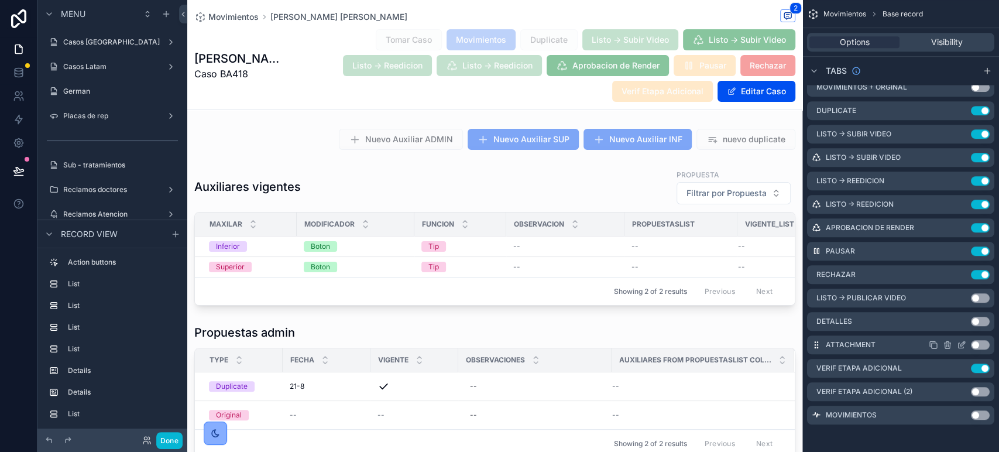
drag, startPoint x: 961, startPoint y: 367, endPoint x: 905, endPoint y: 336, distance: 64.5
click at [0, 0] on icon "scrollable content" at bounding box center [0, 0] width 0 height 0
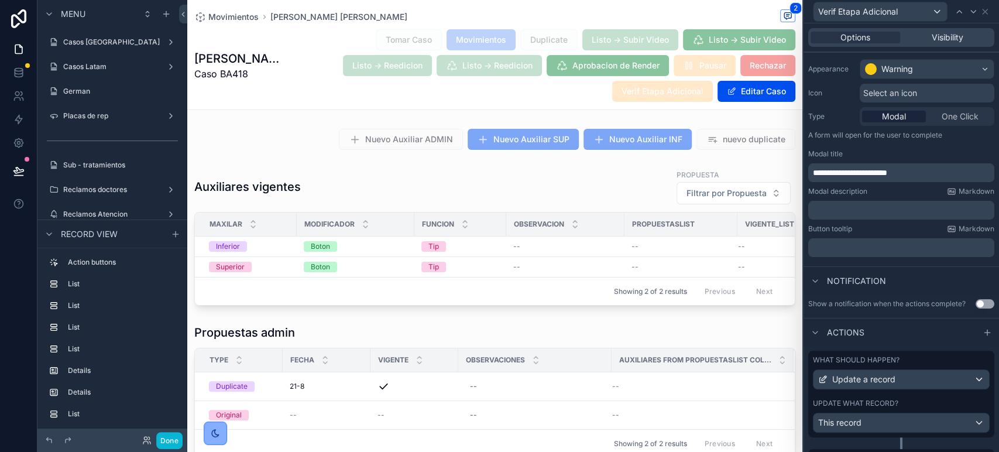
scroll to position [218, 0]
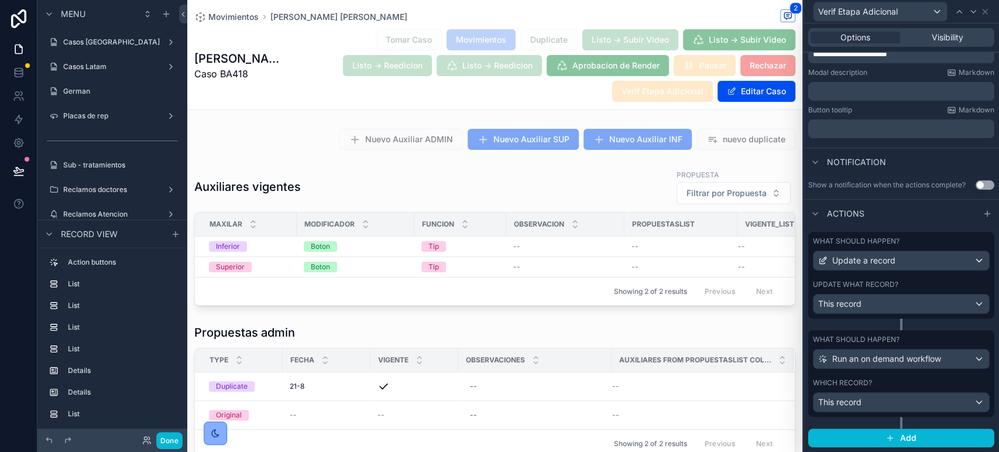
click at [881, 291] on div "Update what record? This record" at bounding box center [901, 297] width 177 height 34
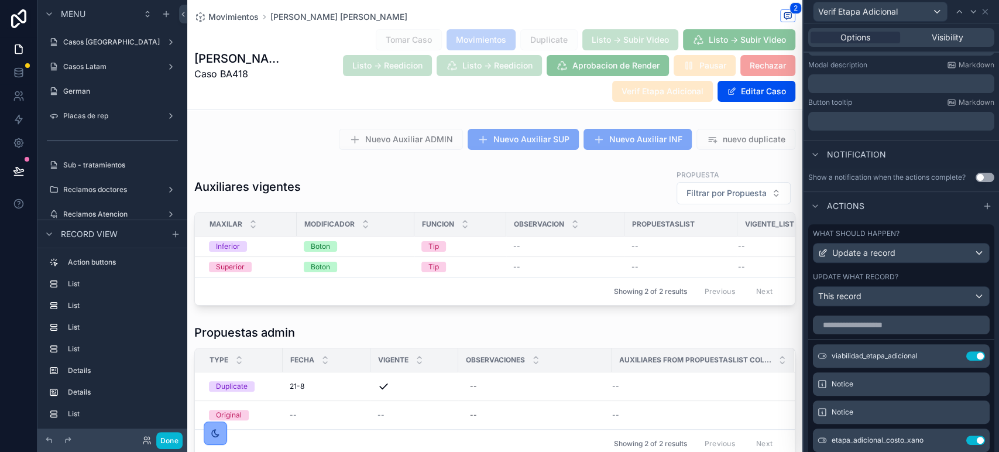
scroll to position [472, 0]
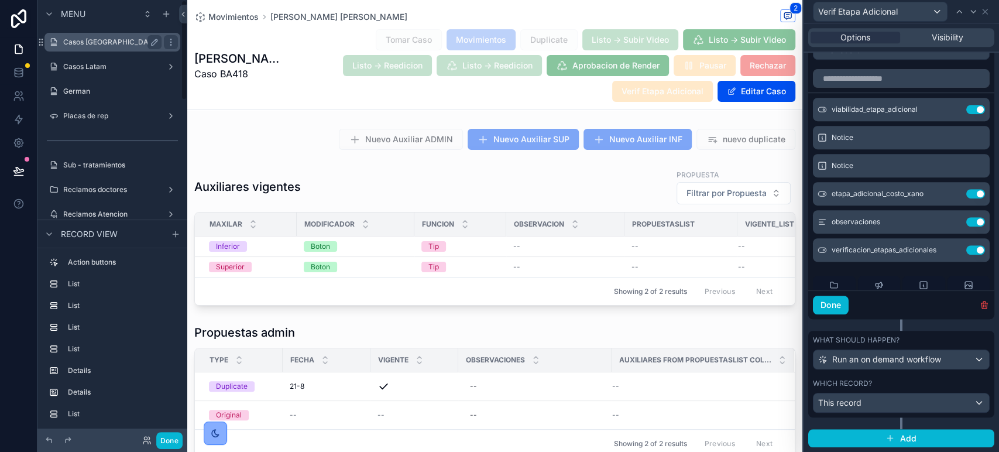
click at [126, 34] on div "Casos [GEOGRAPHIC_DATA]" at bounding box center [112, 42] width 131 height 19
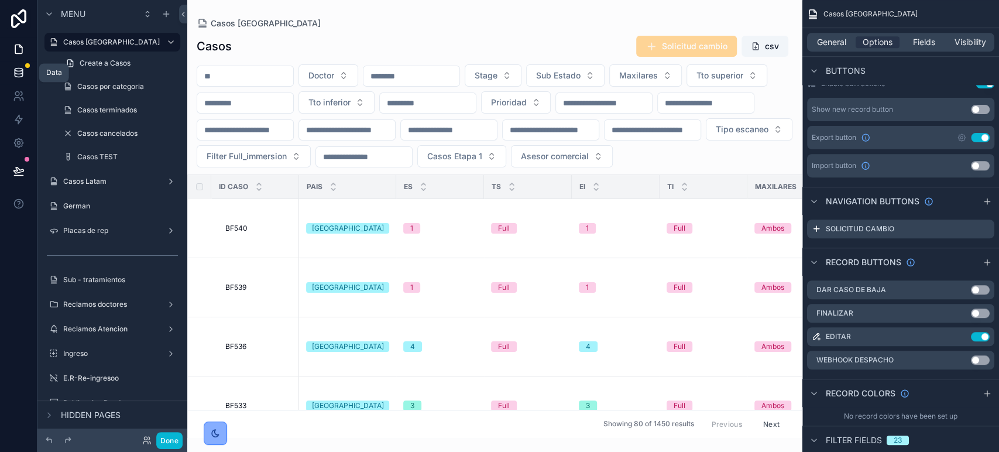
click at [15, 77] on icon at bounding box center [19, 73] width 12 height 12
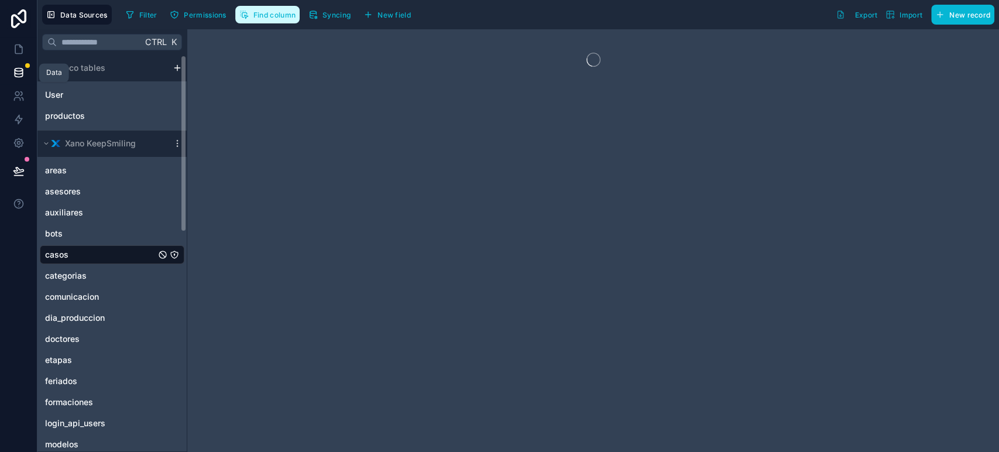
click at [257, 13] on span "Find column" at bounding box center [274, 15] width 42 height 9
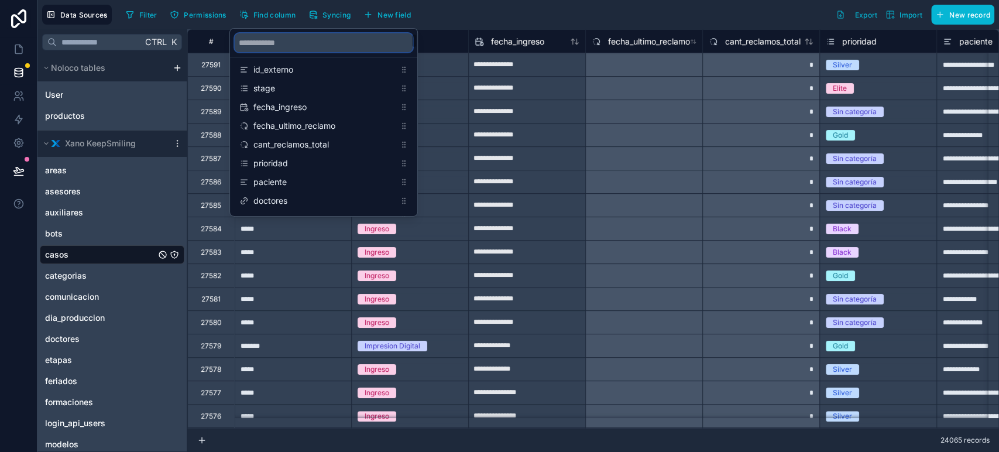
click at [290, 44] on input "scrollable content" at bounding box center [324, 42] width 178 height 19
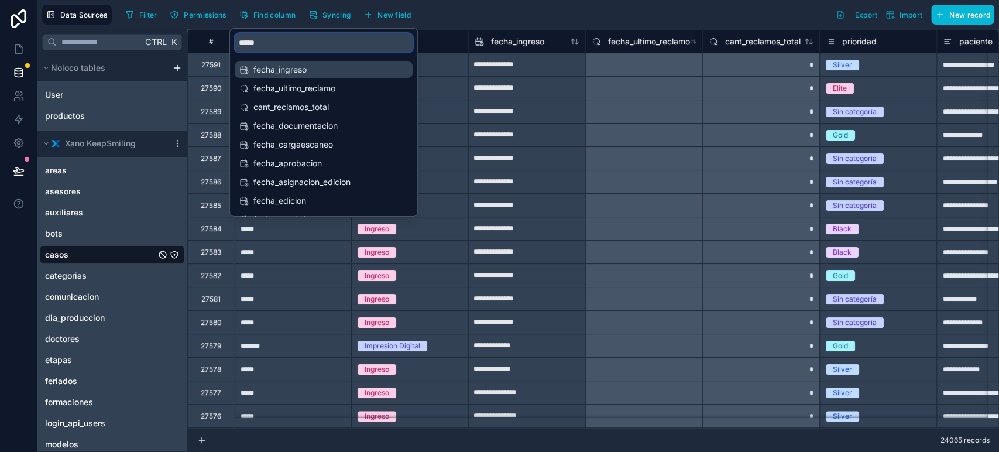
type input "*****"
click at [300, 72] on span "fecha_ingreso" at bounding box center [324, 70] width 142 height 12
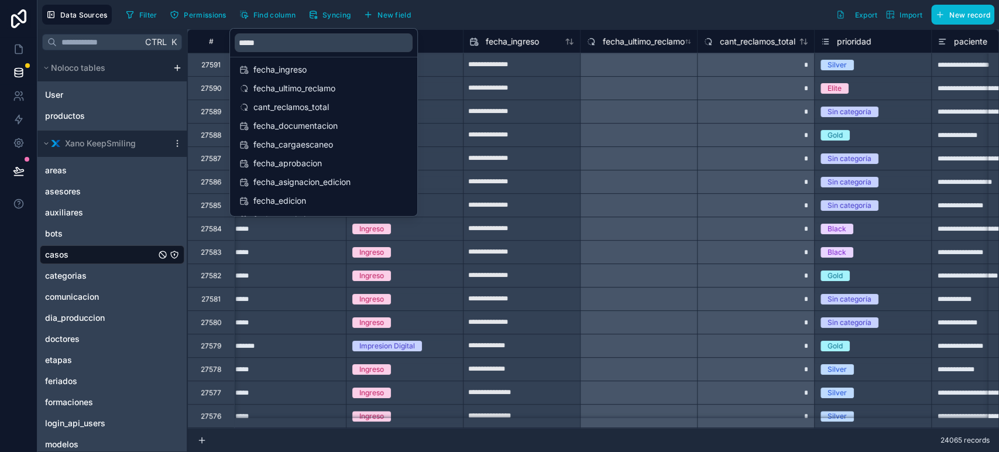
scroll to position [0, 234]
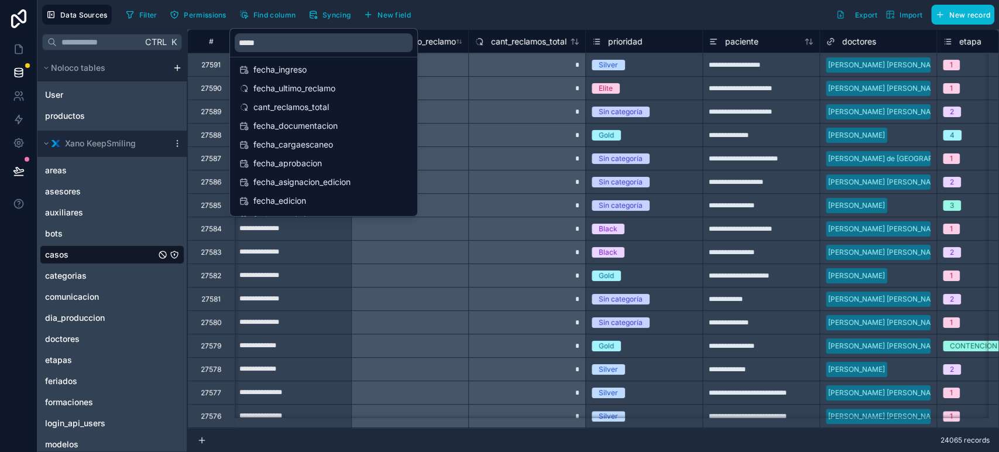
click at [514, 52] on div "cant_reclamos_total" at bounding box center [526, 40] width 117 height 23
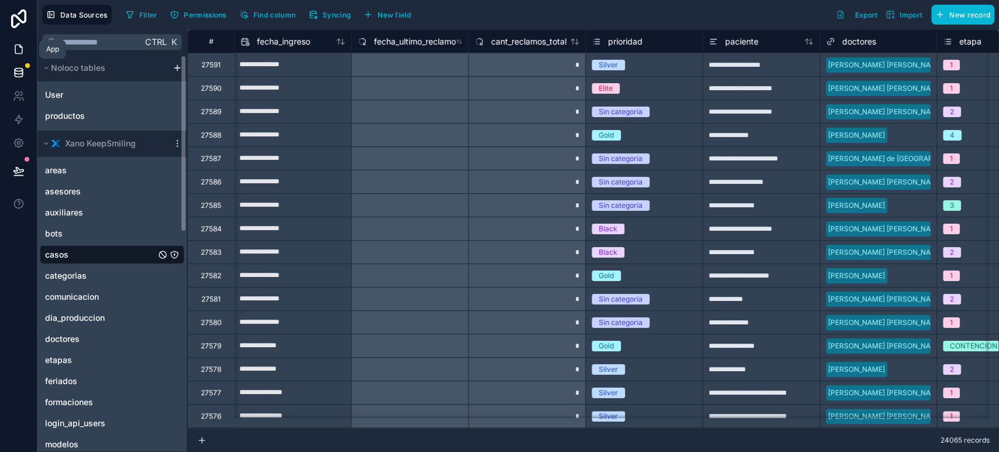
click at [20, 48] on icon at bounding box center [19, 49] width 12 height 12
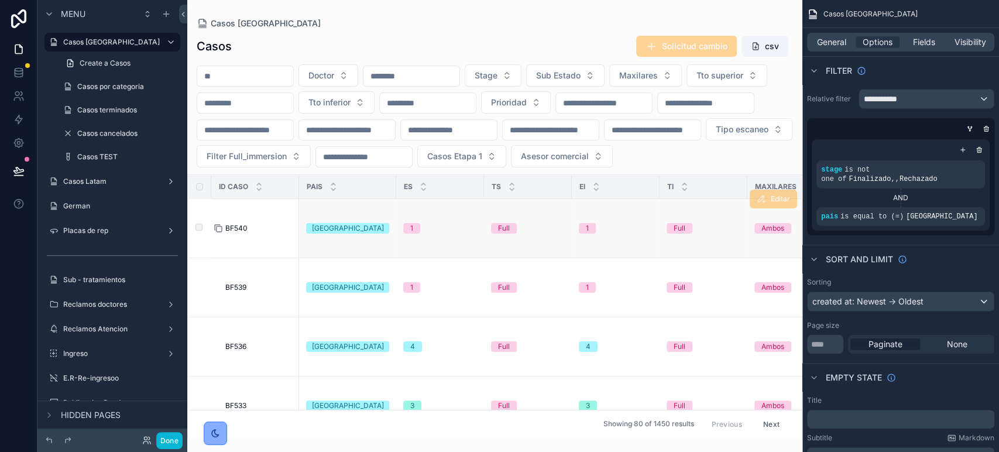
click at [221, 233] on icon "scrollable content" at bounding box center [218, 228] width 9 height 9
click at [238, 233] on span "BF540" at bounding box center [236, 228] width 22 height 9
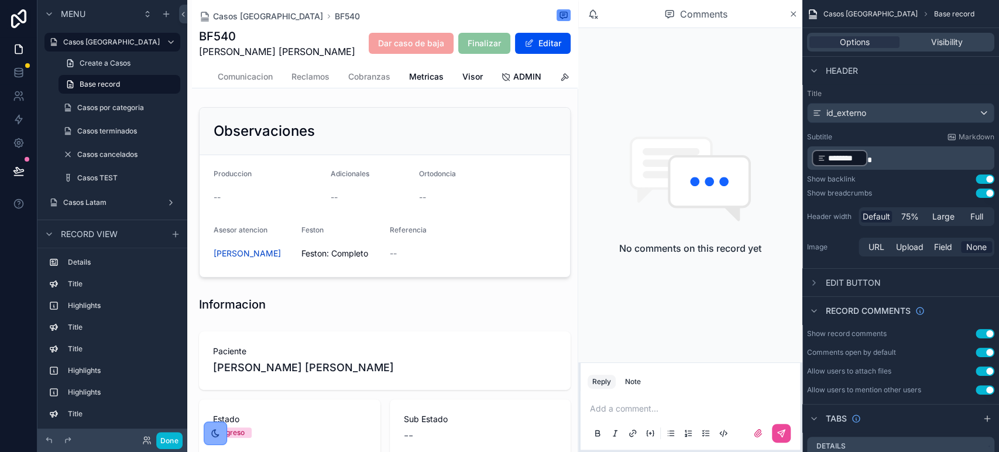
scroll to position [0, 289]
click at [326, 78] on span "Metricas" at bounding box center [335, 77] width 35 height 12
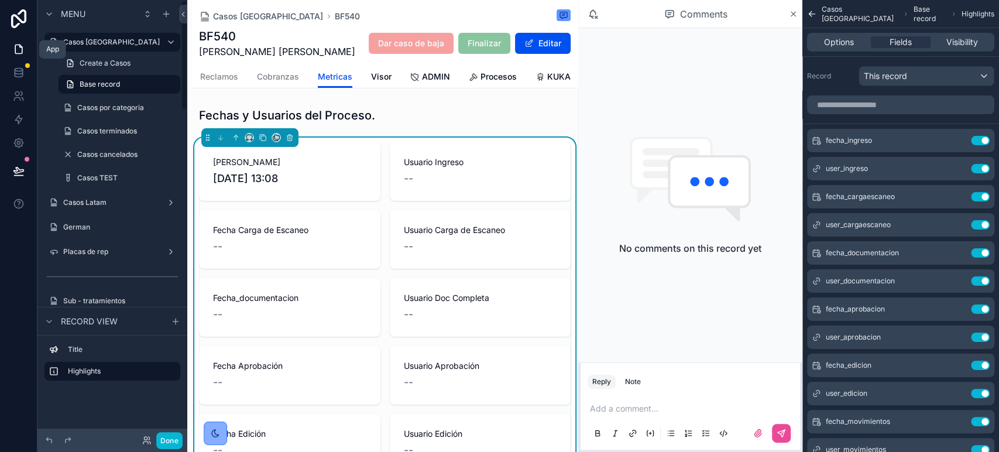
click at [20, 51] on icon at bounding box center [19, 49] width 12 height 12
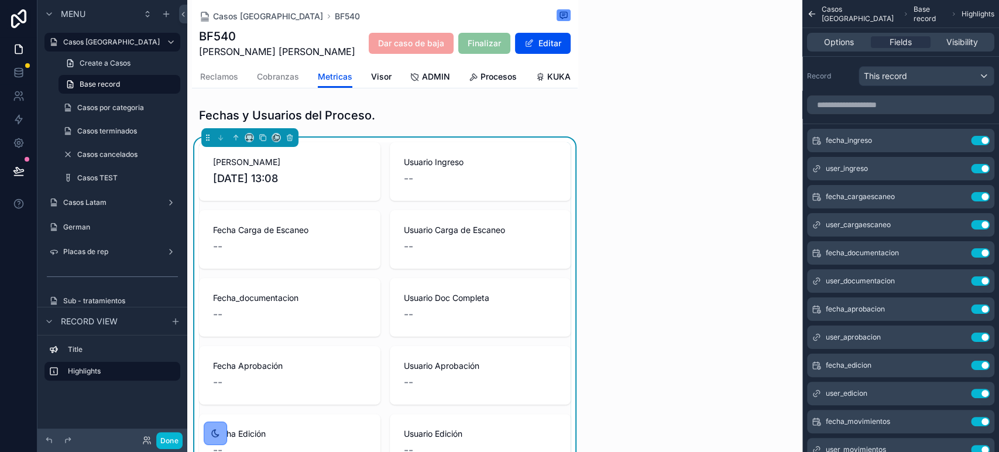
scroll to position [0, 60]
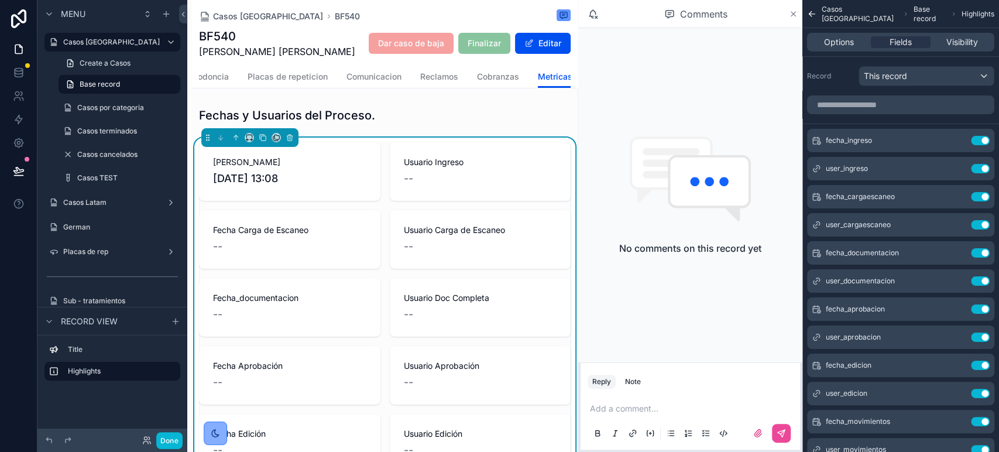
click at [793, 13] on icon "scrollable content" at bounding box center [793, 13] width 9 height 9
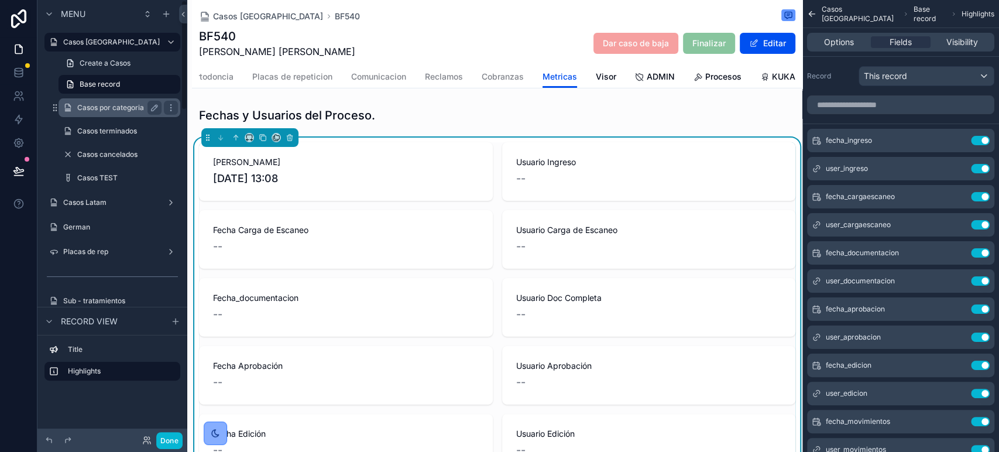
drag, startPoint x: 101, startPoint y: 42, endPoint x: 154, endPoint y: 77, distance: 63.8
click at [101, 42] on label "Casos [GEOGRAPHIC_DATA]" at bounding box center [111, 41] width 97 height 9
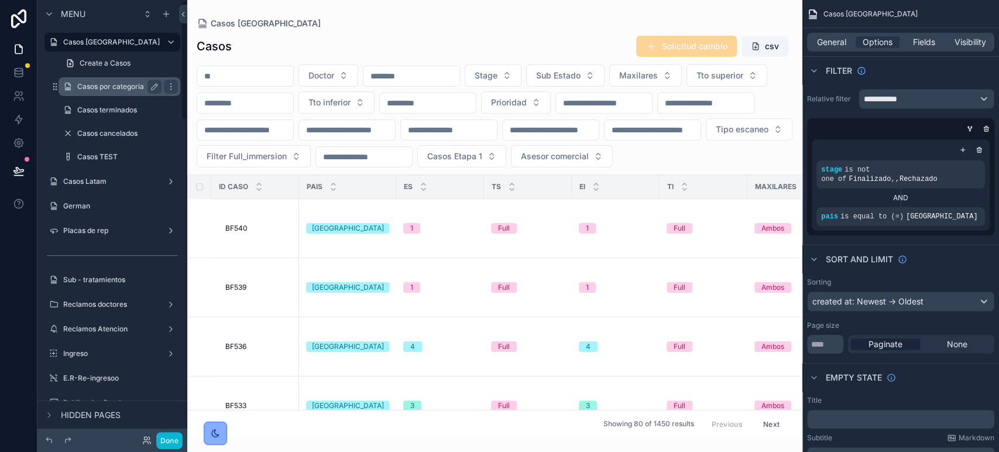
click at [110, 84] on label "Casos por categoria" at bounding box center [117, 86] width 80 height 9
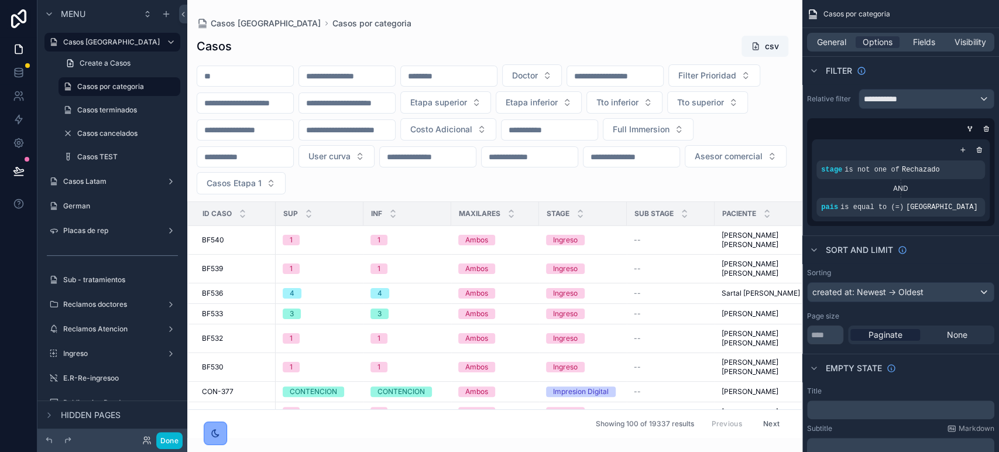
click at [250, 75] on div "scrollable content" at bounding box center [494, 226] width 615 height 452
click at [232, 68] on input "scrollable content" at bounding box center [245, 76] width 96 height 16
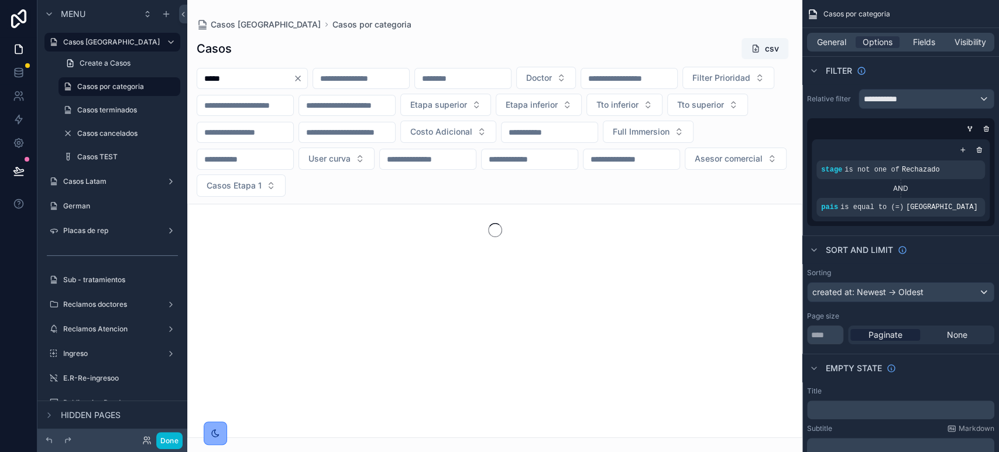
click at [236, 80] on input "*****" at bounding box center [245, 78] width 96 height 16
click at [221, 76] on input "*****" at bounding box center [245, 78] width 96 height 16
type input "*****"
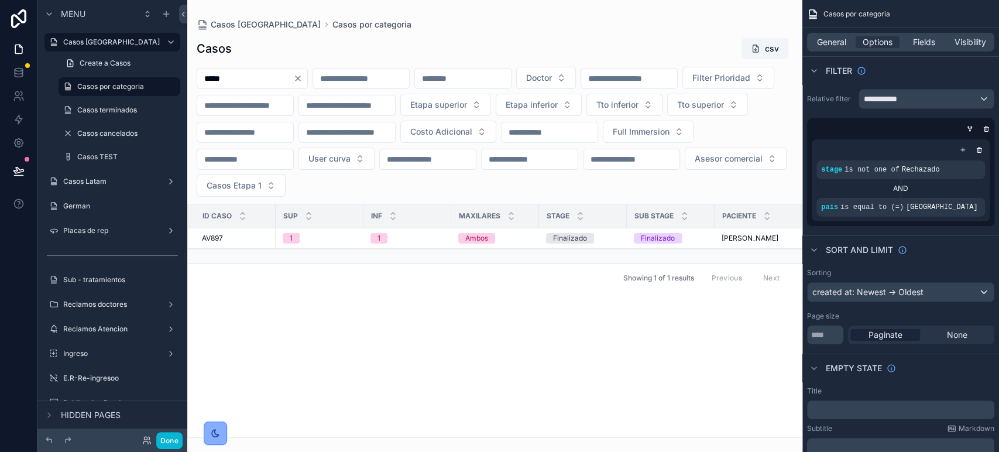
click at [245, 65] on div "Casos csv ***** Doctor Filter Prioridad Etapa superior Etapa inferior Tto infer…" at bounding box center [494, 233] width 615 height 407
click at [238, 73] on input "*****" at bounding box center [245, 78] width 96 height 16
click at [215, 239] on span "AV897" at bounding box center [212, 237] width 21 height 9
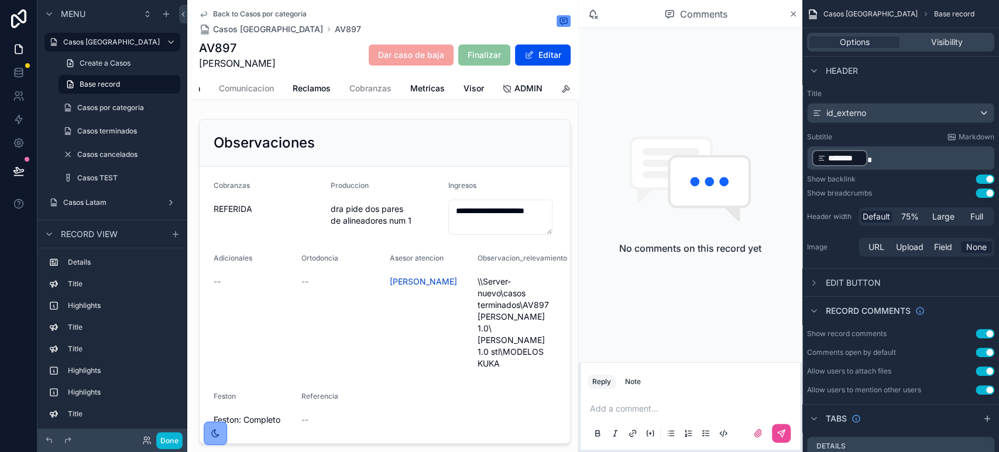
scroll to position [0, 201]
click at [412, 91] on span "Metricas" at bounding box center [414, 89] width 35 height 12
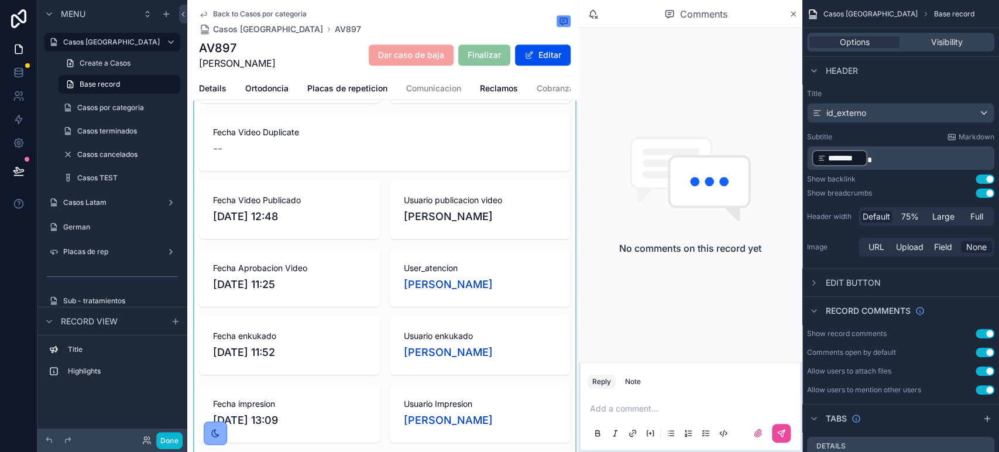
scroll to position [585, 0]
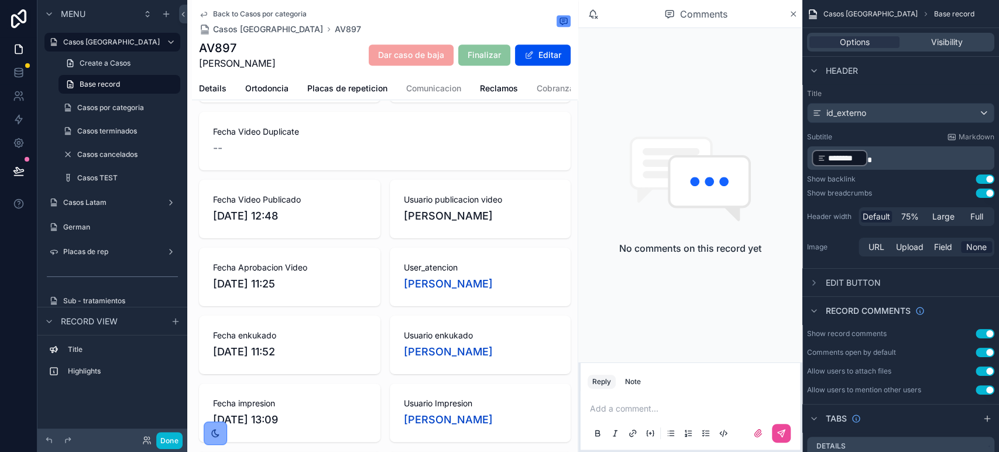
click at [225, 9] on span "Back to Casos por categoria" at bounding box center [260, 13] width 94 height 9
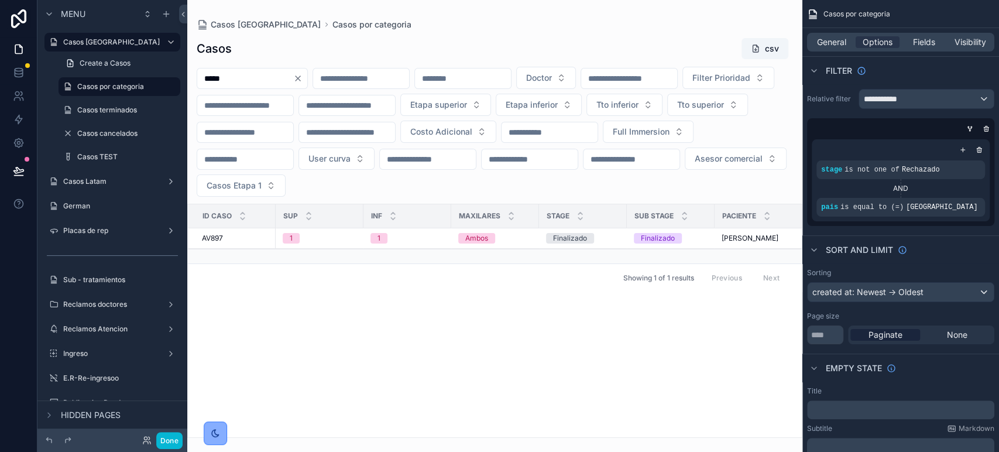
click at [328, 80] on div "scrollable content" at bounding box center [494, 226] width 615 height 452
click at [300, 79] on icon "Clear" at bounding box center [297, 78] width 5 height 5
click at [365, 81] on input "scrollable content" at bounding box center [347, 78] width 96 height 16
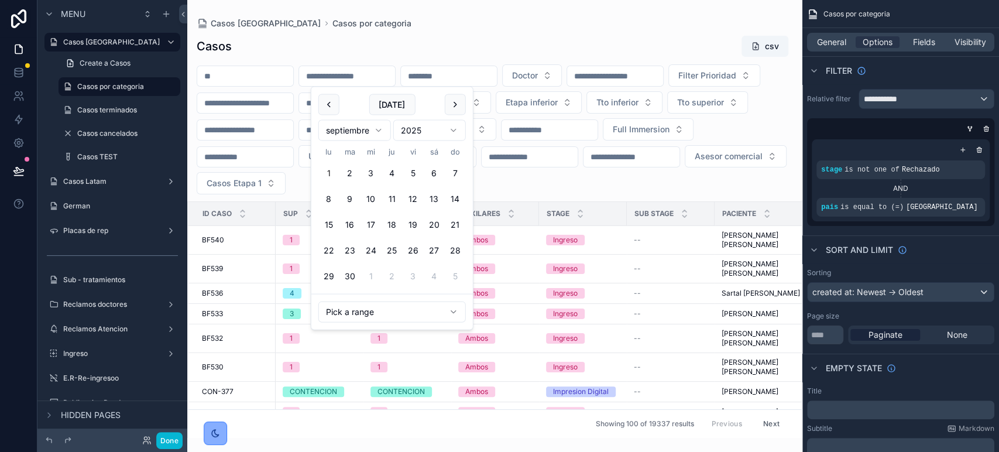
click at [336, 121] on html "Menu Casos Argentina Create a Casos Casos por categoria Casos terminados Casos …" at bounding box center [499, 226] width 999 height 452
click at [370, 172] on button "1" at bounding box center [370, 173] width 21 height 21
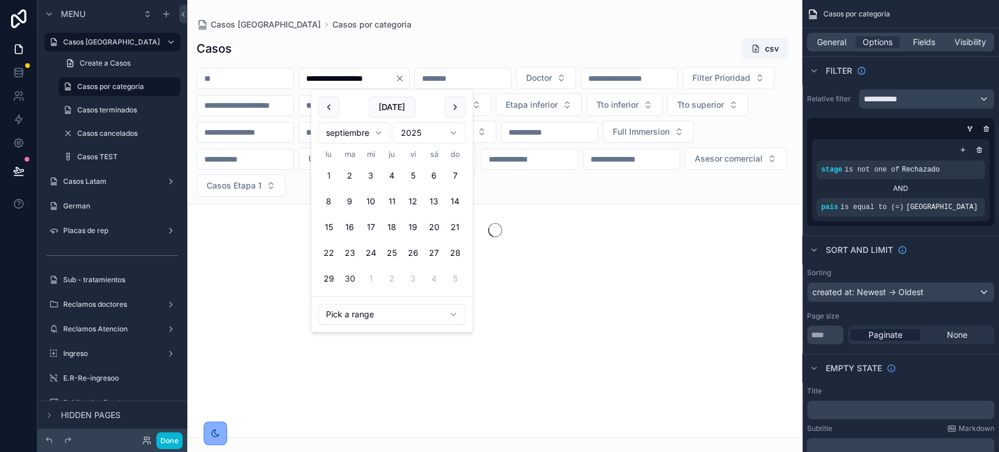
click at [349, 280] on button "30" at bounding box center [349, 278] width 21 height 21
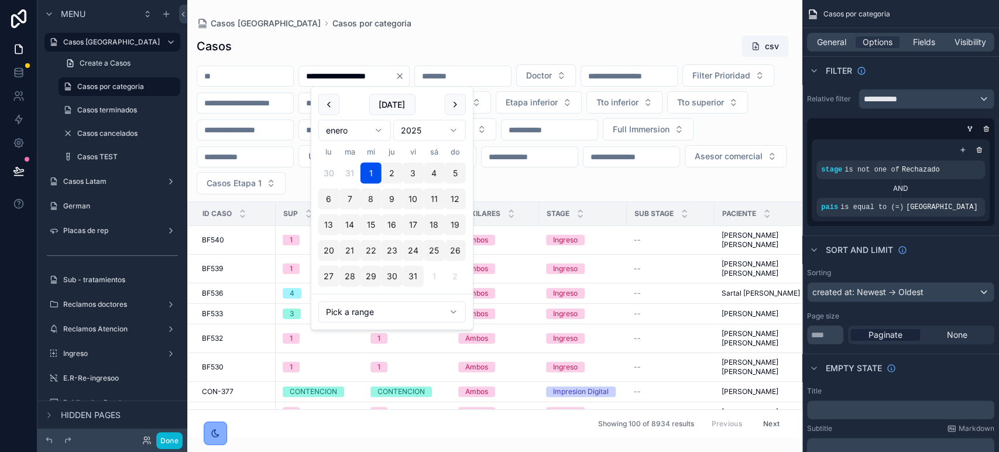
click at [386, 77] on input "**********" at bounding box center [347, 76] width 96 height 16
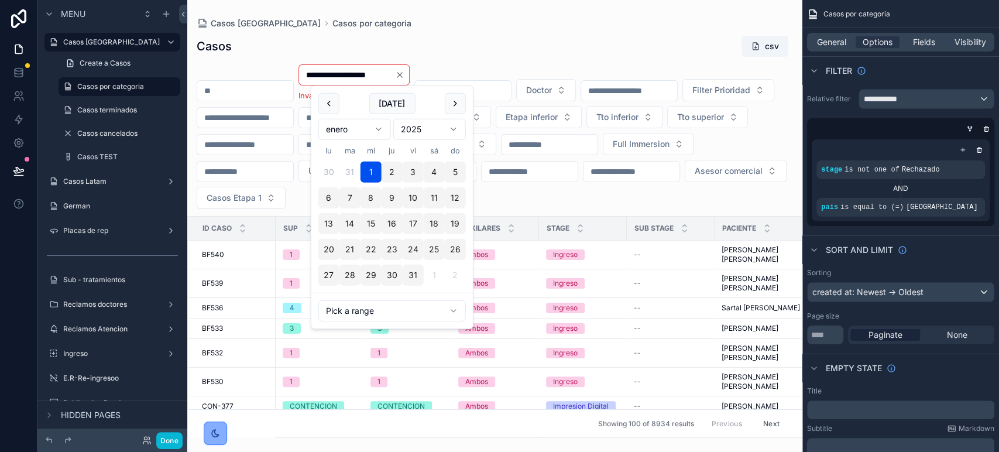
type input "**********"
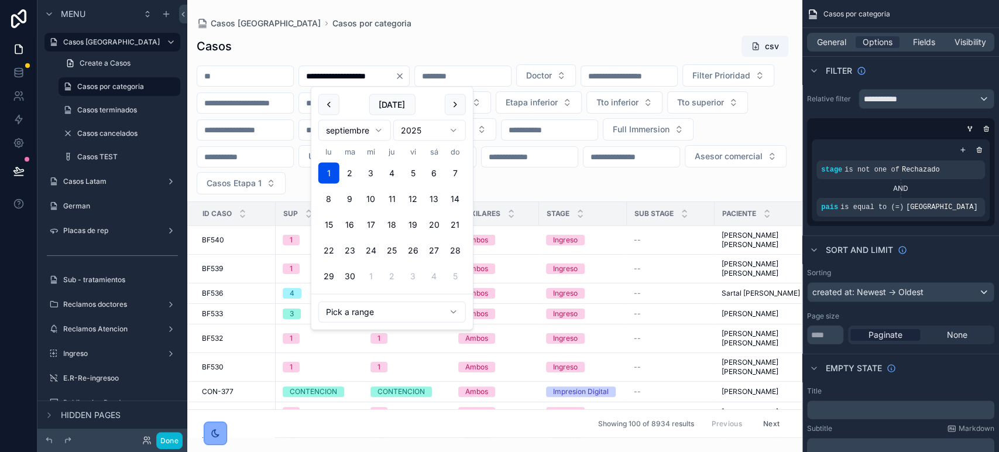
click at [408, 36] on div "**********" at bounding box center [494, 233] width 615 height 410
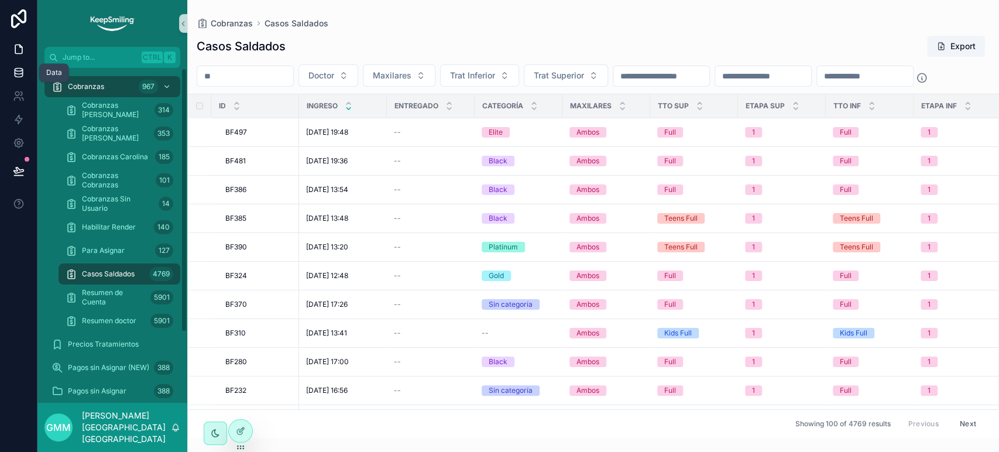
click at [19, 75] on icon at bounding box center [19, 73] width 12 height 12
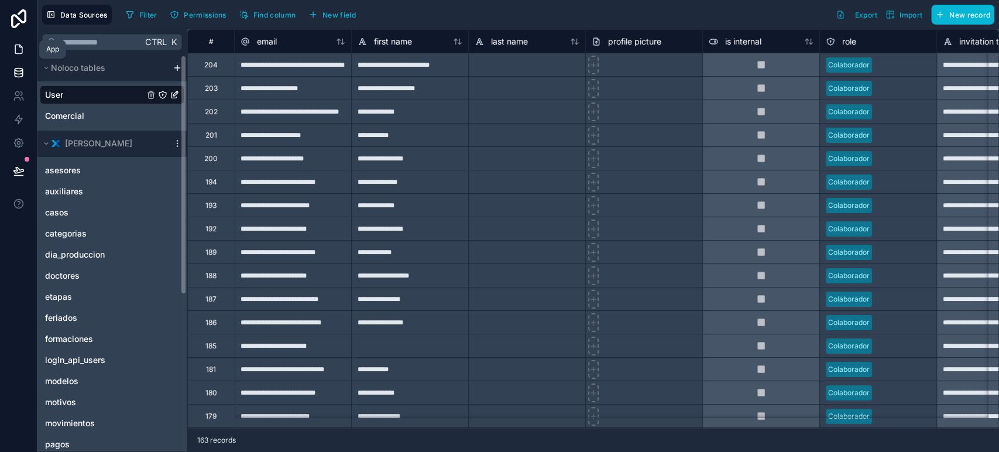
click at [22, 50] on icon at bounding box center [18, 49] width 7 height 9
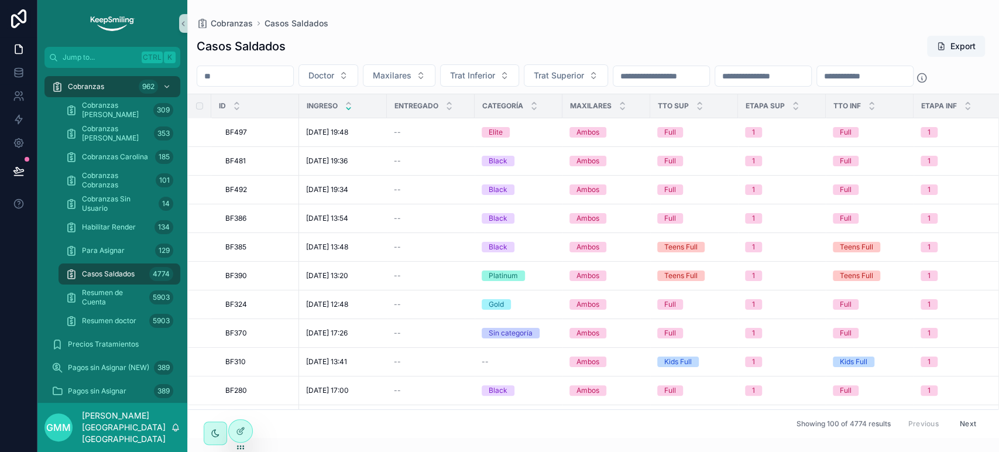
click at [247, 87] on div "Doctor [PERSON_NAME] Trat Inferior Trat Superior" at bounding box center [593, 75] width 812 height 22
click at [253, 74] on input "scrollable content" at bounding box center [245, 76] width 96 height 16
paste input "*****"
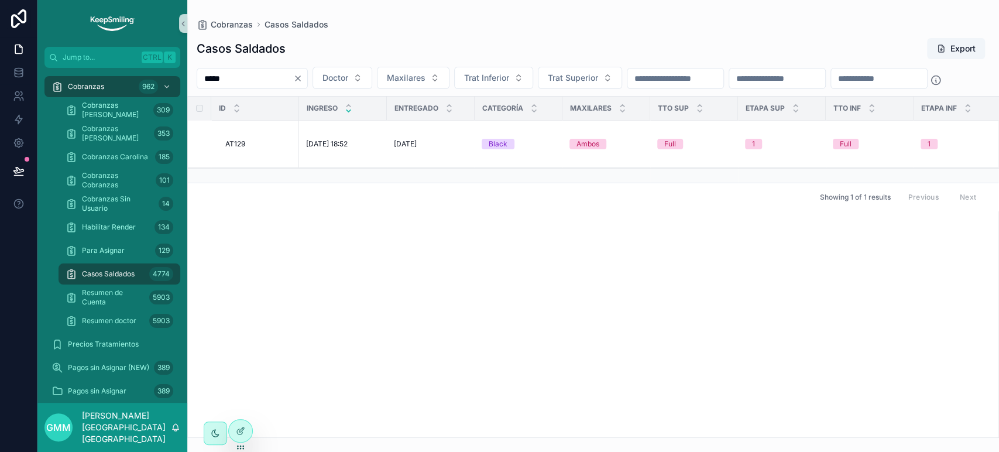
type input "*****"
click at [293, 81] on input "*****" at bounding box center [245, 78] width 96 height 16
click at [303, 78] on icon "Clear" at bounding box center [297, 78] width 9 height 9
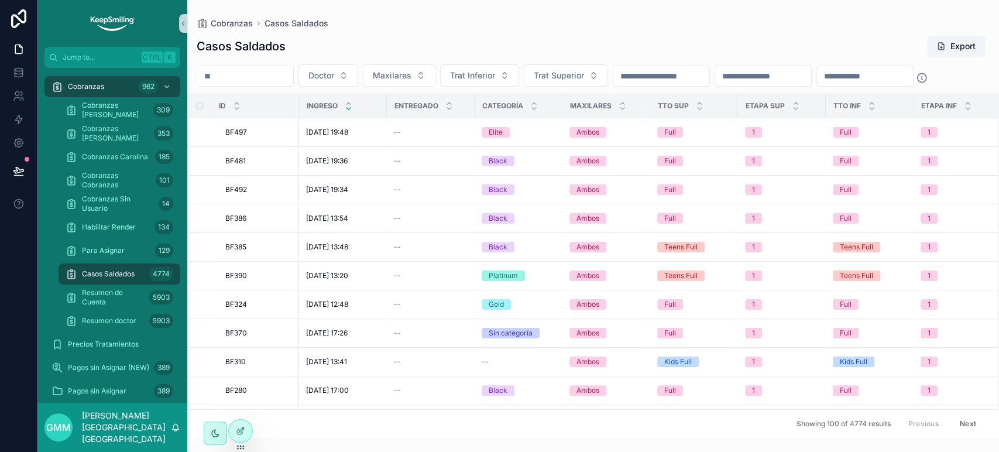
click at [279, 75] on input "scrollable content" at bounding box center [245, 76] width 96 height 16
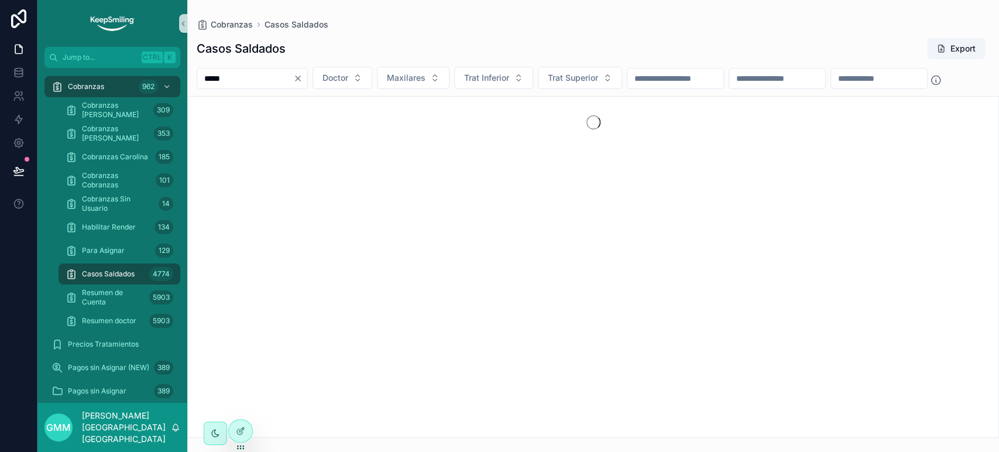
drag, startPoint x: 263, startPoint y: 71, endPoint x: 166, endPoint y: 71, distance: 97.1
click at [166, 71] on div "Jump to... Ctrl K Cobranzas 962 Cobranzas Jimena 309 Cobranzas [PERSON_NAME] 35…" at bounding box center [517, 226] width 961 height 452
type input "*****"
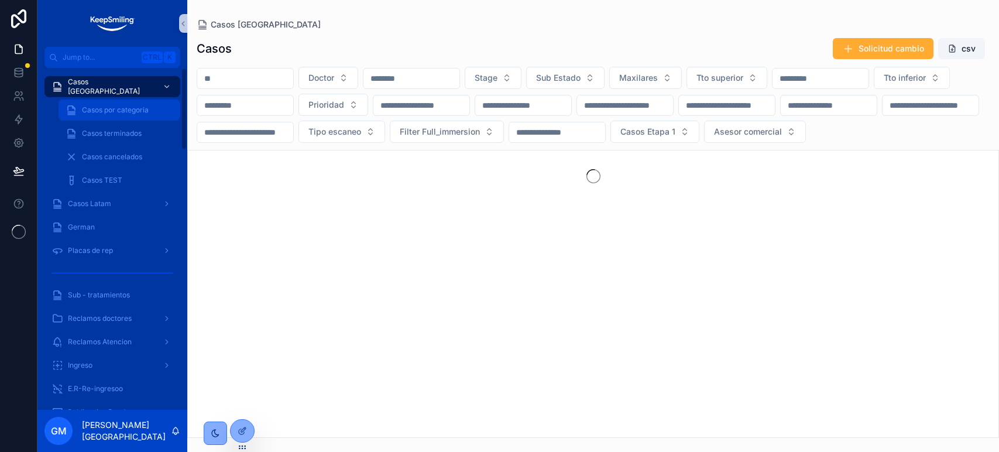
click at [99, 106] on span "Casos por categoria" at bounding box center [115, 109] width 67 height 9
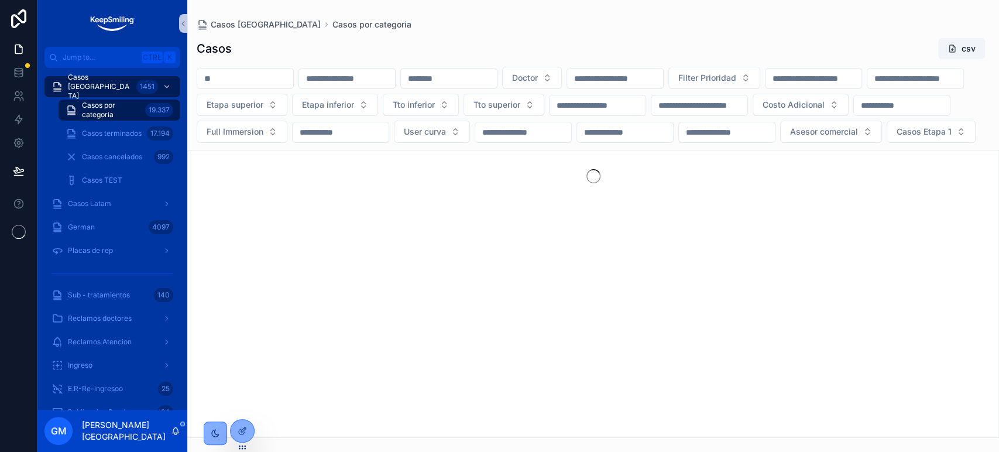
click at [233, 79] on input "scrollable content" at bounding box center [245, 78] width 96 height 16
paste input "*****"
type input "*****"
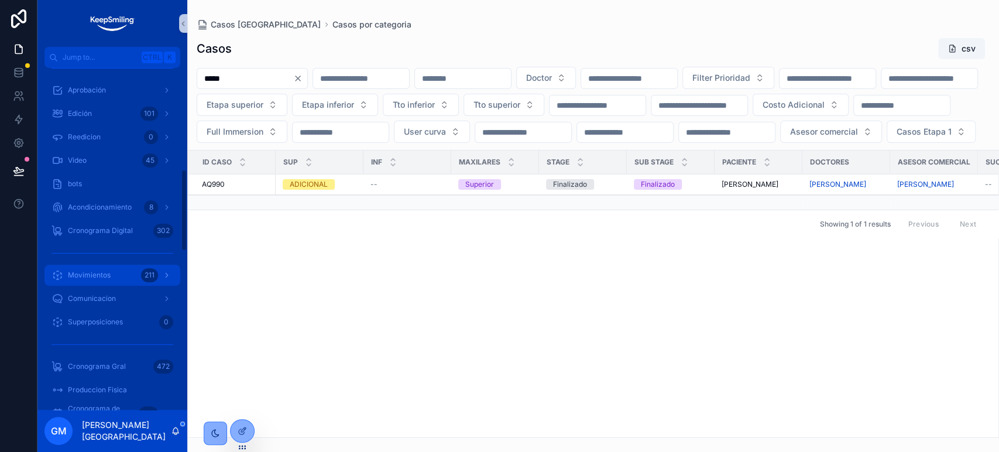
scroll to position [455, 0]
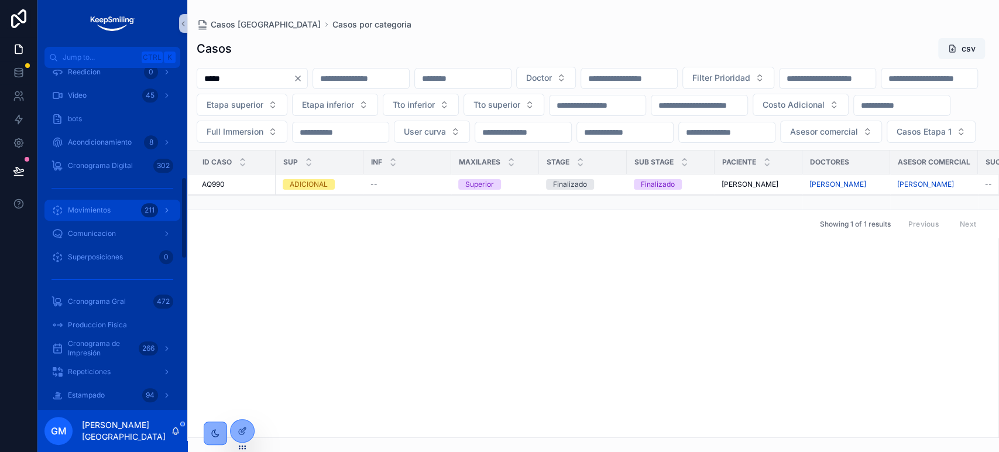
click at [119, 201] on div "Movimientos 211" at bounding box center [112, 210] width 122 height 19
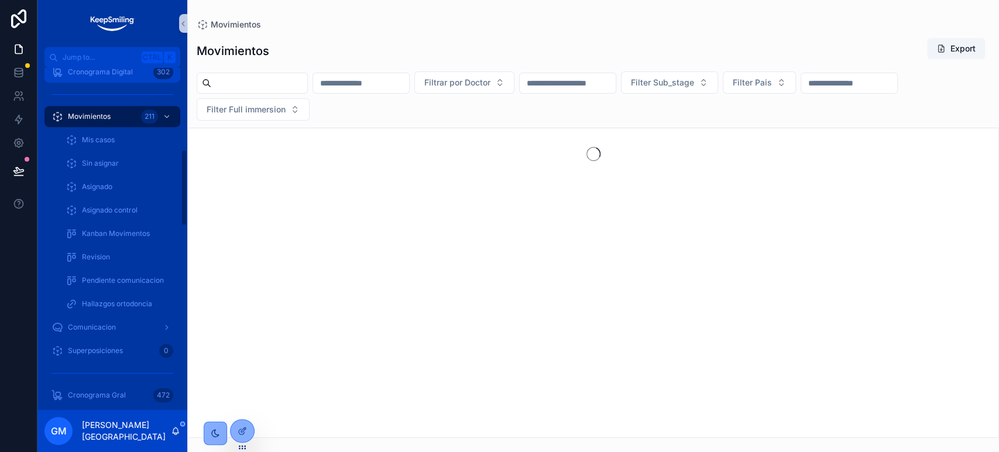
scroll to position [361, 0]
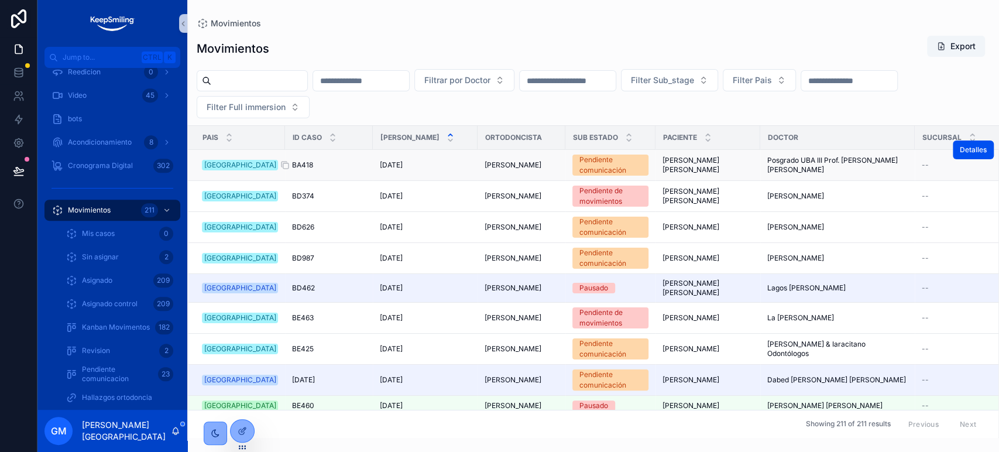
click at [292, 167] on span "BA418" at bounding box center [302, 164] width 21 height 9
click at [295, 167] on span "BA418" at bounding box center [302, 164] width 21 height 9
click at [302, 165] on span "BA418" at bounding box center [302, 164] width 21 height 9
click at [959, 172] on button "Detalles" at bounding box center [973, 180] width 41 height 19
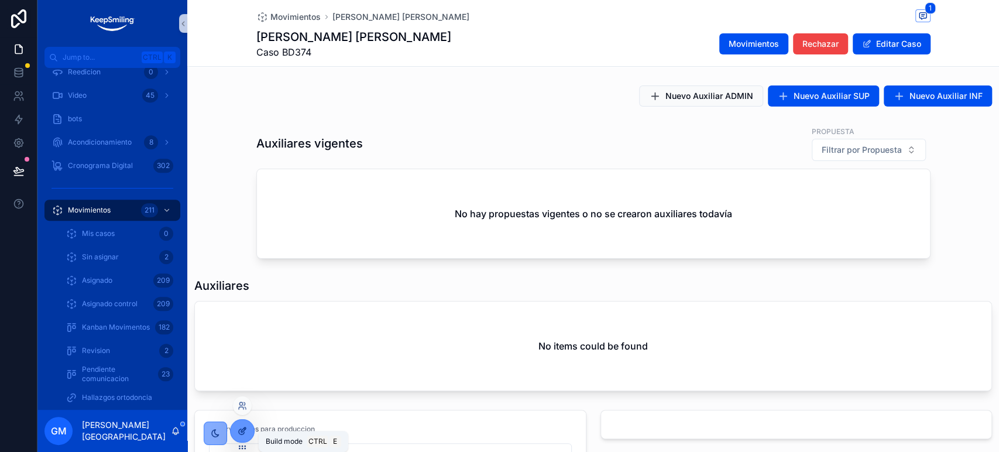
click at [245, 432] on icon at bounding box center [242, 430] width 9 height 9
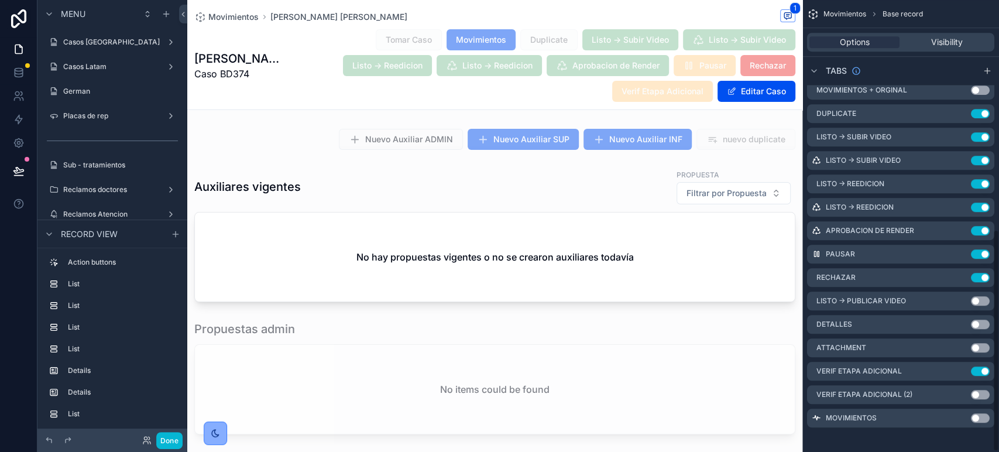
scroll to position [466, 0]
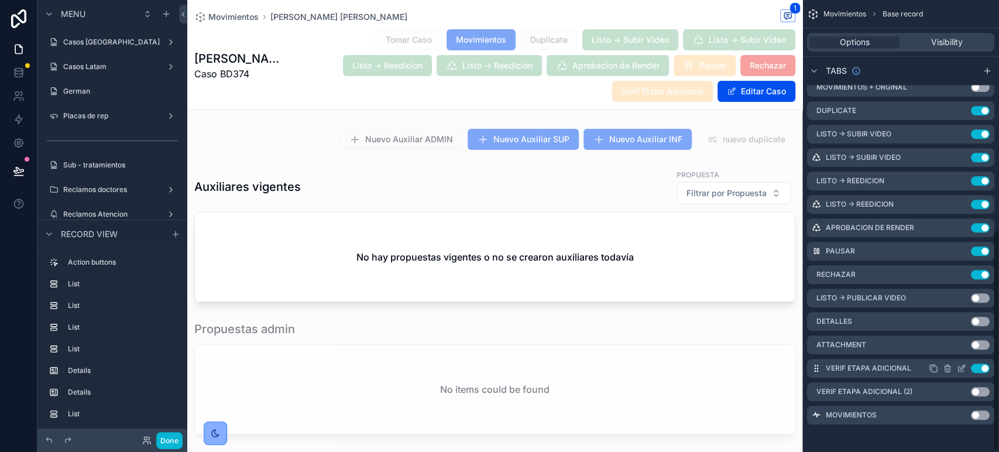
click at [960, 368] on icon "scrollable content" at bounding box center [961, 367] width 9 height 9
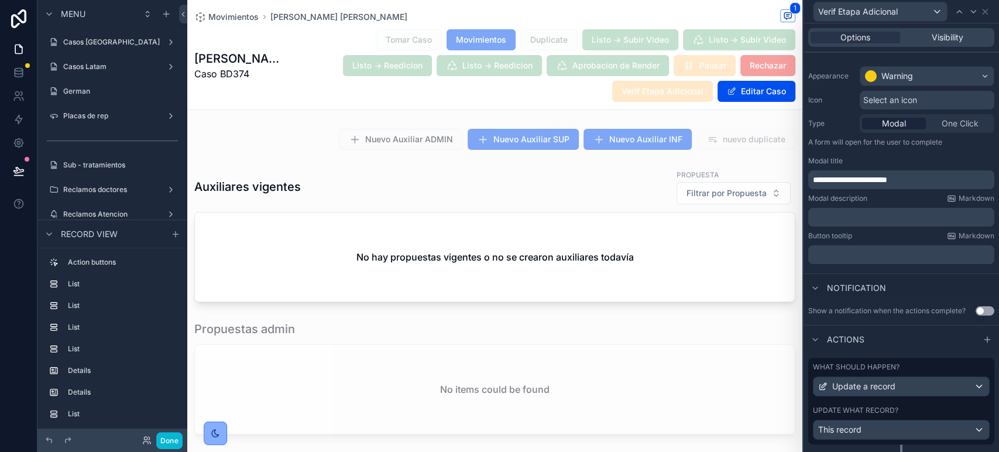
scroll to position [218, 0]
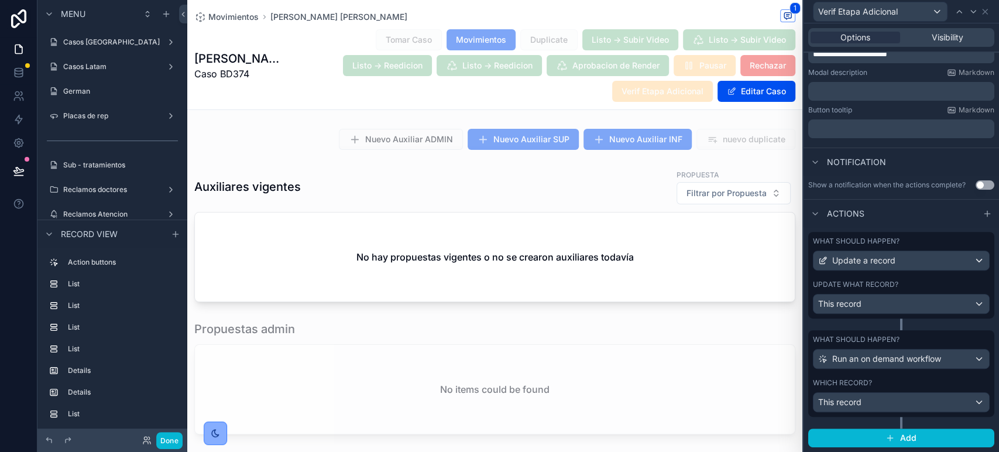
click at [866, 275] on div "What should happen? Update a record Update what record? This record" at bounding box center [901, 275] width 186 height 87
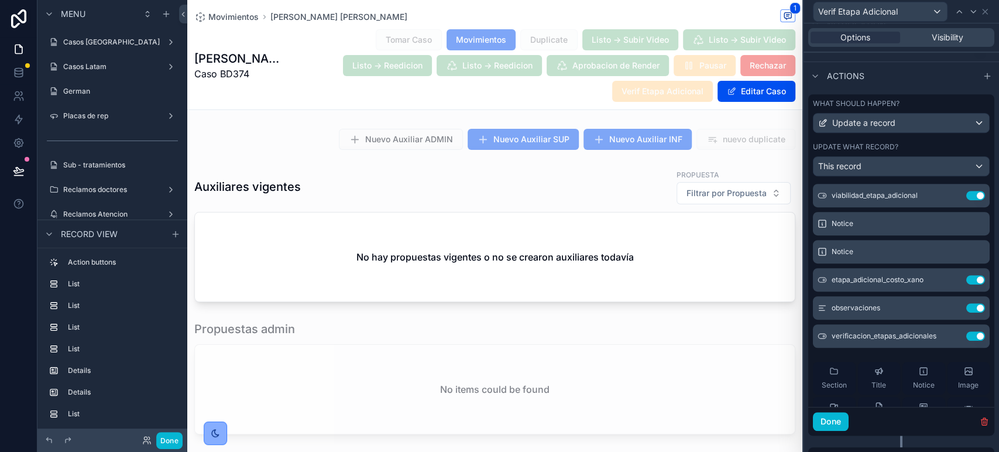
scroll to position [0, 0]
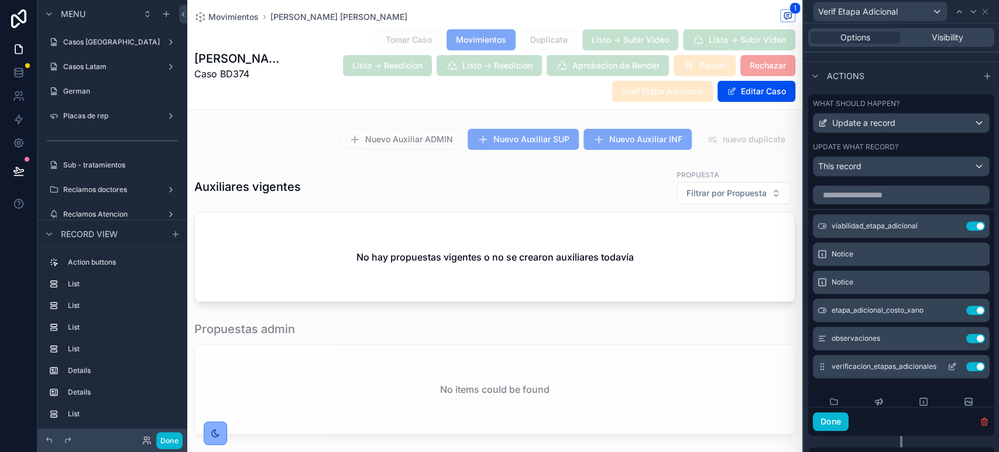
click at [951, 367] on icon at bounding box center [953, 365] width 5 height 5
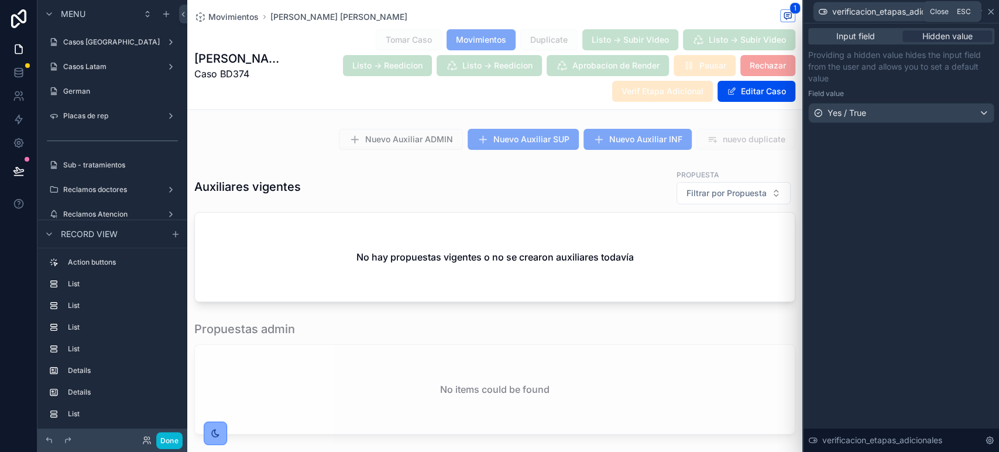
click at [991, 8] on icon at bounding box center [990, 11] width 9 height 9
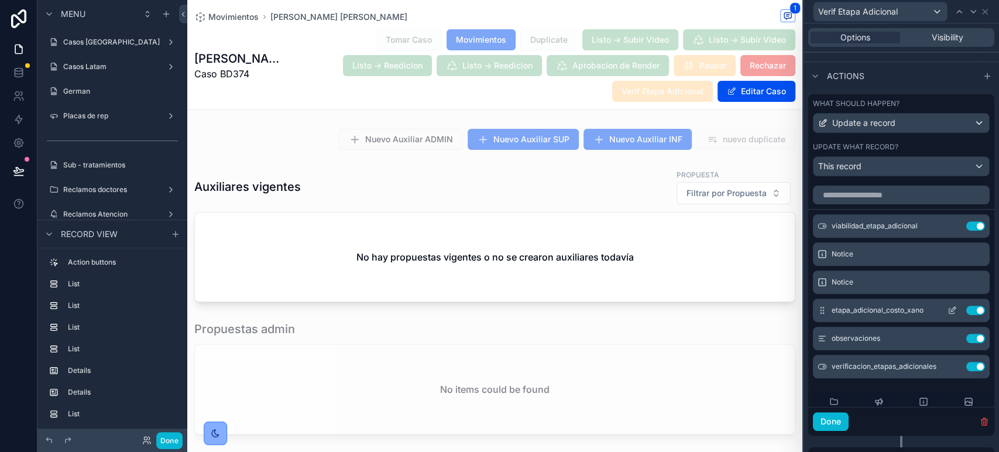
click at [949, 314] on icon at bounding box center [951, 310] width 5 height 5
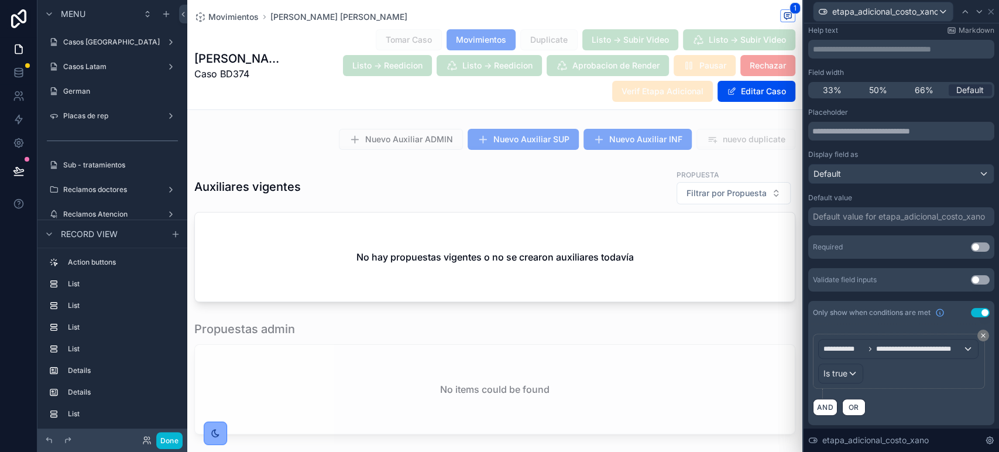
scroll to position [66, 0]
click at [991, 13] on icon at bounding box center [990, 11] width 9 height 9
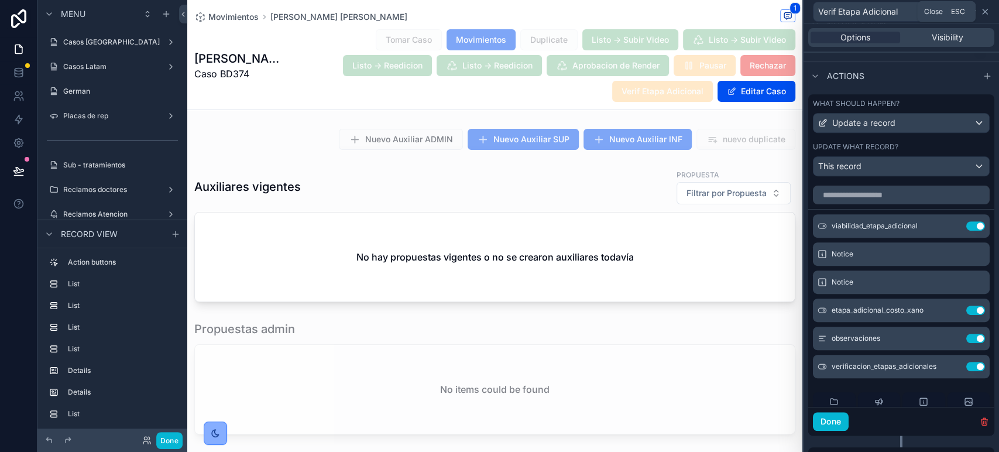
click at [988, 9] on icon at bounding box center [984, 11] width 9 height 9
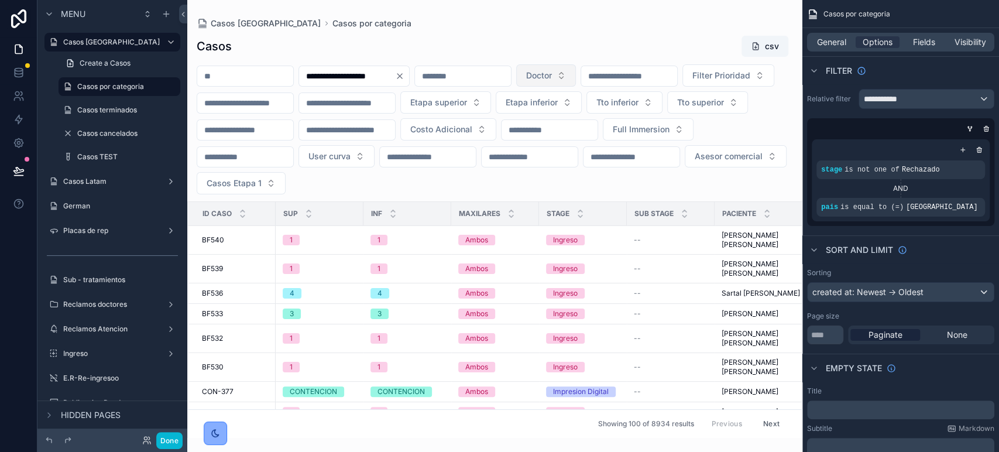
click at [576, 70] on button "Doctor" at bounding box center [546, 75] width 60 height 22
type input "*********"
click at [636, 120] on span "[PERSON_NAME]" at bounding box center [603, 123] width 67 height 12
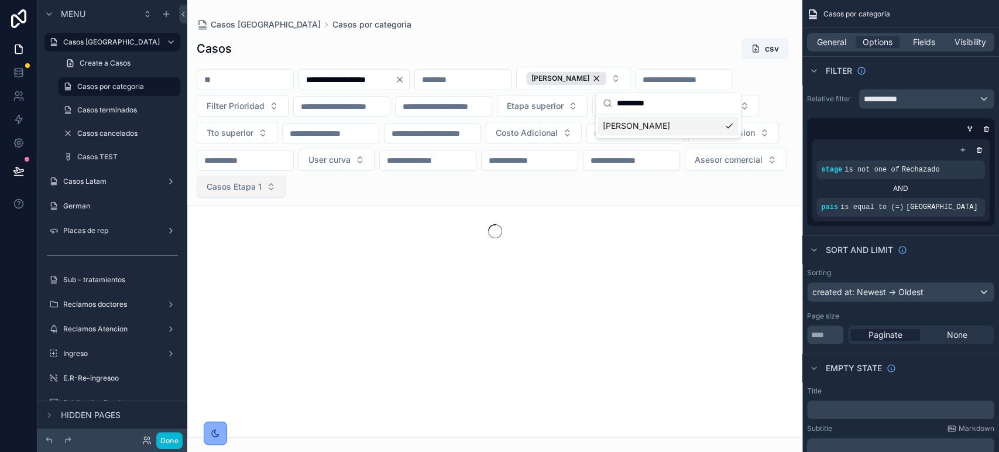
click at [286, 187] on button "Casos Etapa 1" at bounding box center [241, 187] width 89 height 22
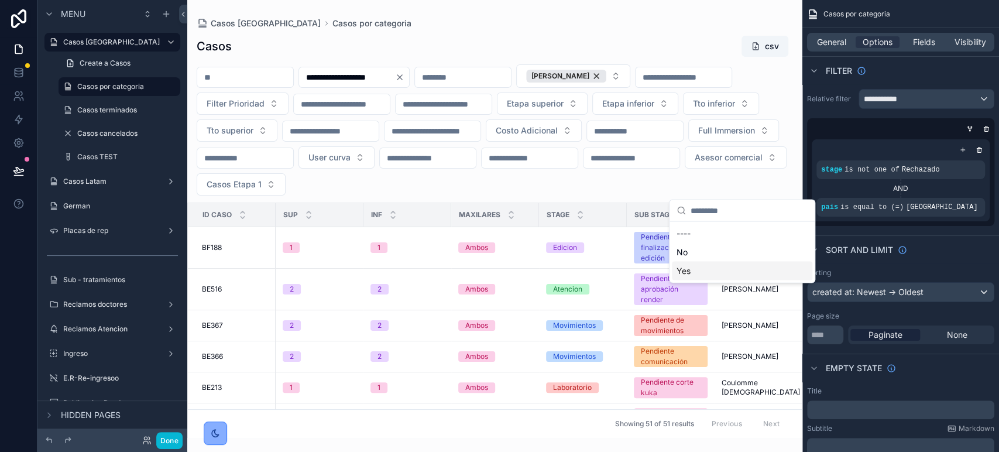
click at [708, 263] on div "Yes" at bounding box center [742, 270] width 140 height 19
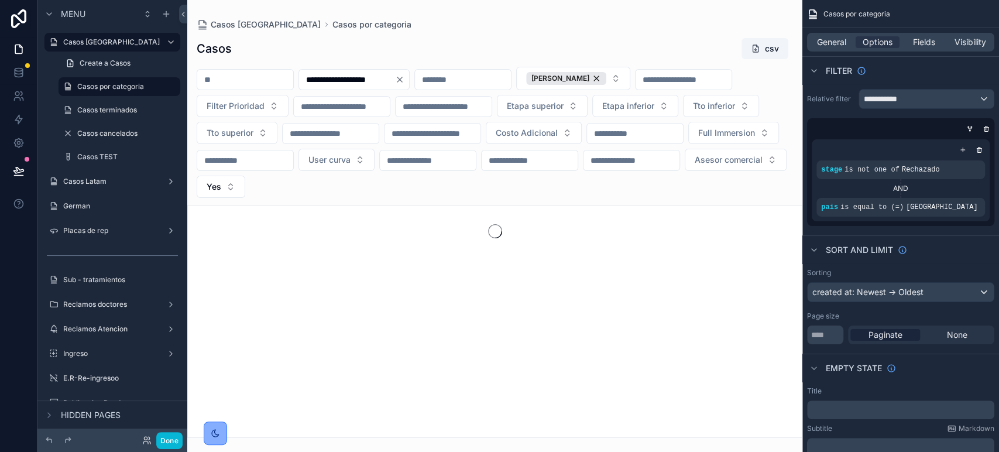
click at [675, 26] on div "Casos [GEOGRAPHIC_DATA] Casos por categoria" at bounding box center [495, 25] width 596 height 12
